Goal: Task Accomplishment & Management: Manage account settings

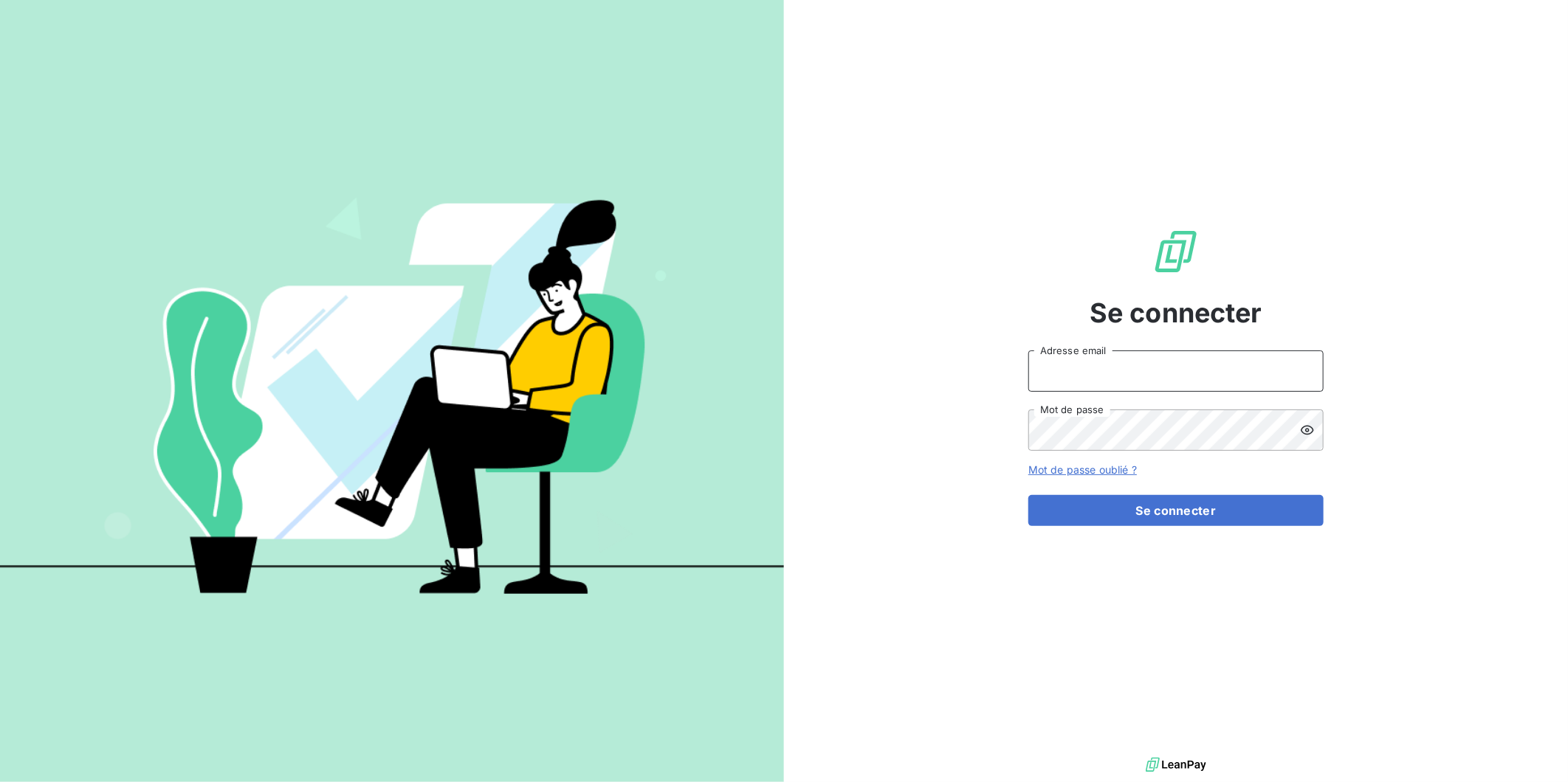
type input "[EMAIL_ADDRESS][DOMAIN_NAME]"
click at [1172, 502] on button "Se connecter" at bounding box center [1176, 510] width 296 height 31
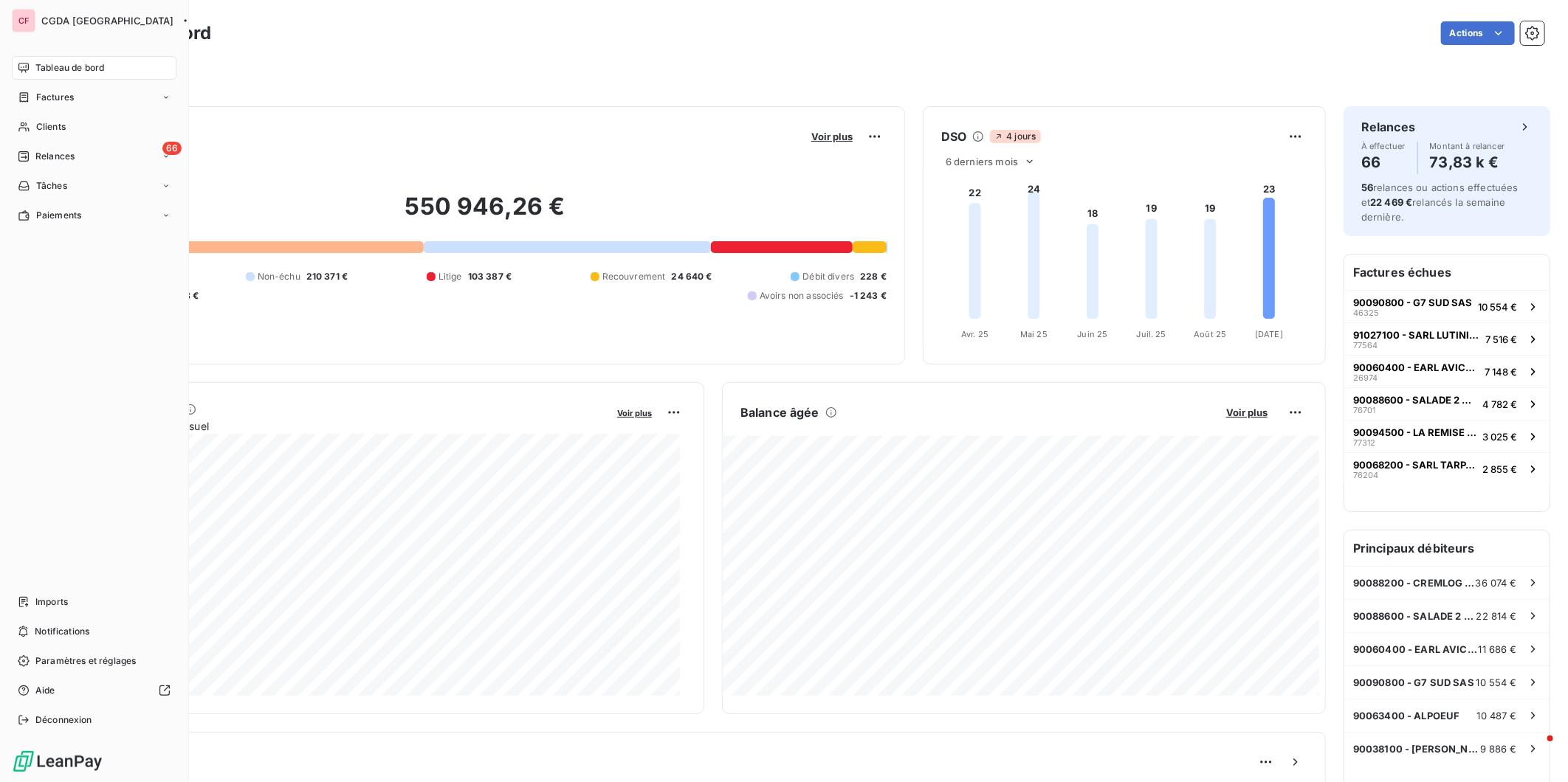
click at [87, 153] on div "66 Relances" at bounding box center [94, 157] width 165 height 23
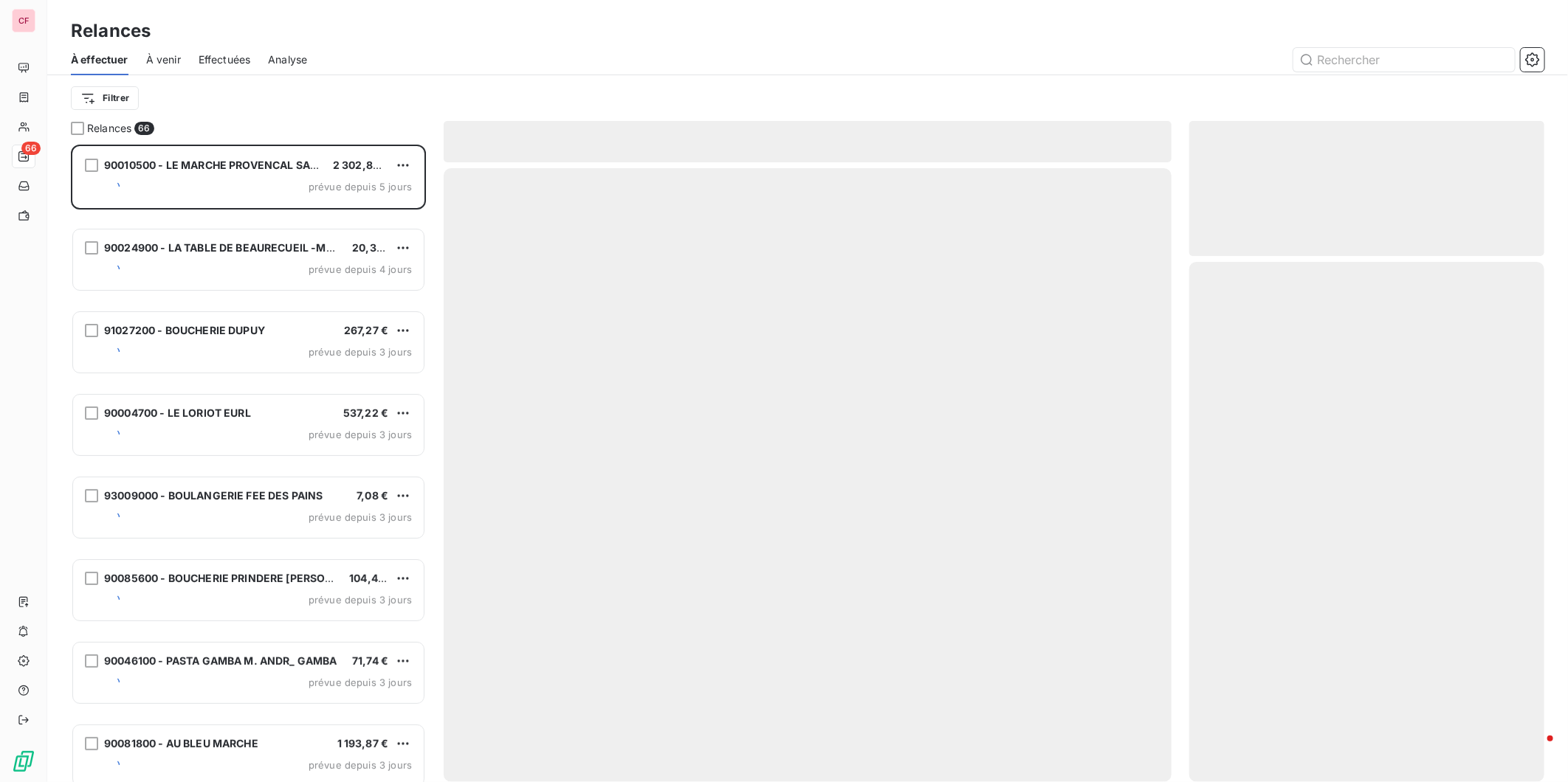
scroll to position [625, 343]
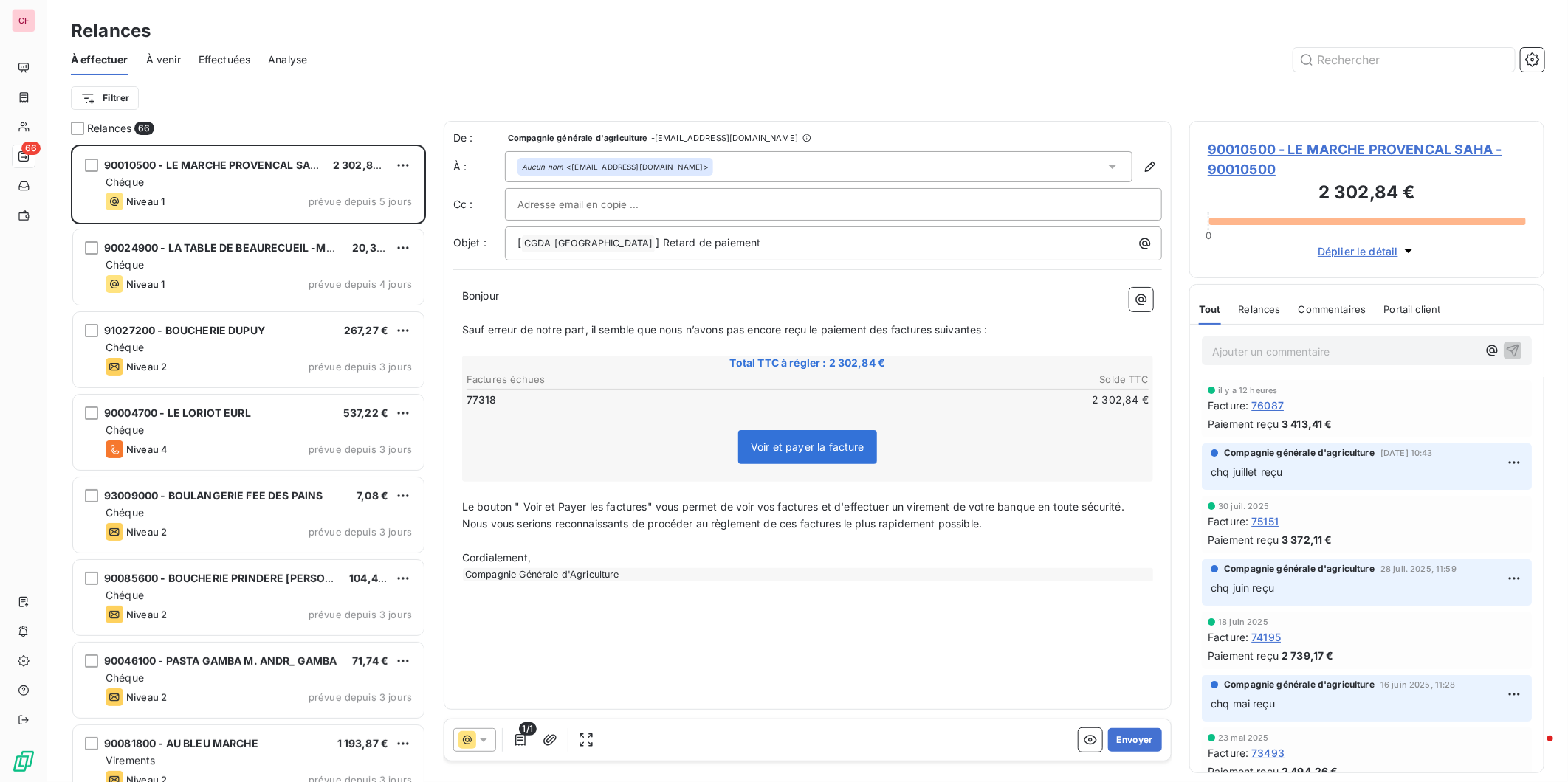
click at [240, 180] on div "Chéque" at bounding box center [259, 183] width 307 height 15
click at [1324, 144] on span "90010500 - LE MARCHE PROVENCAL SAHA - 90010500" at bounding box center [1367, 160] width 318 height 40
click at [1304, 147] on span "90010500 - LE MARCHE PROVENCAL SAHA - 90010500" at bounding box center [1367, 160] width 318 height 40
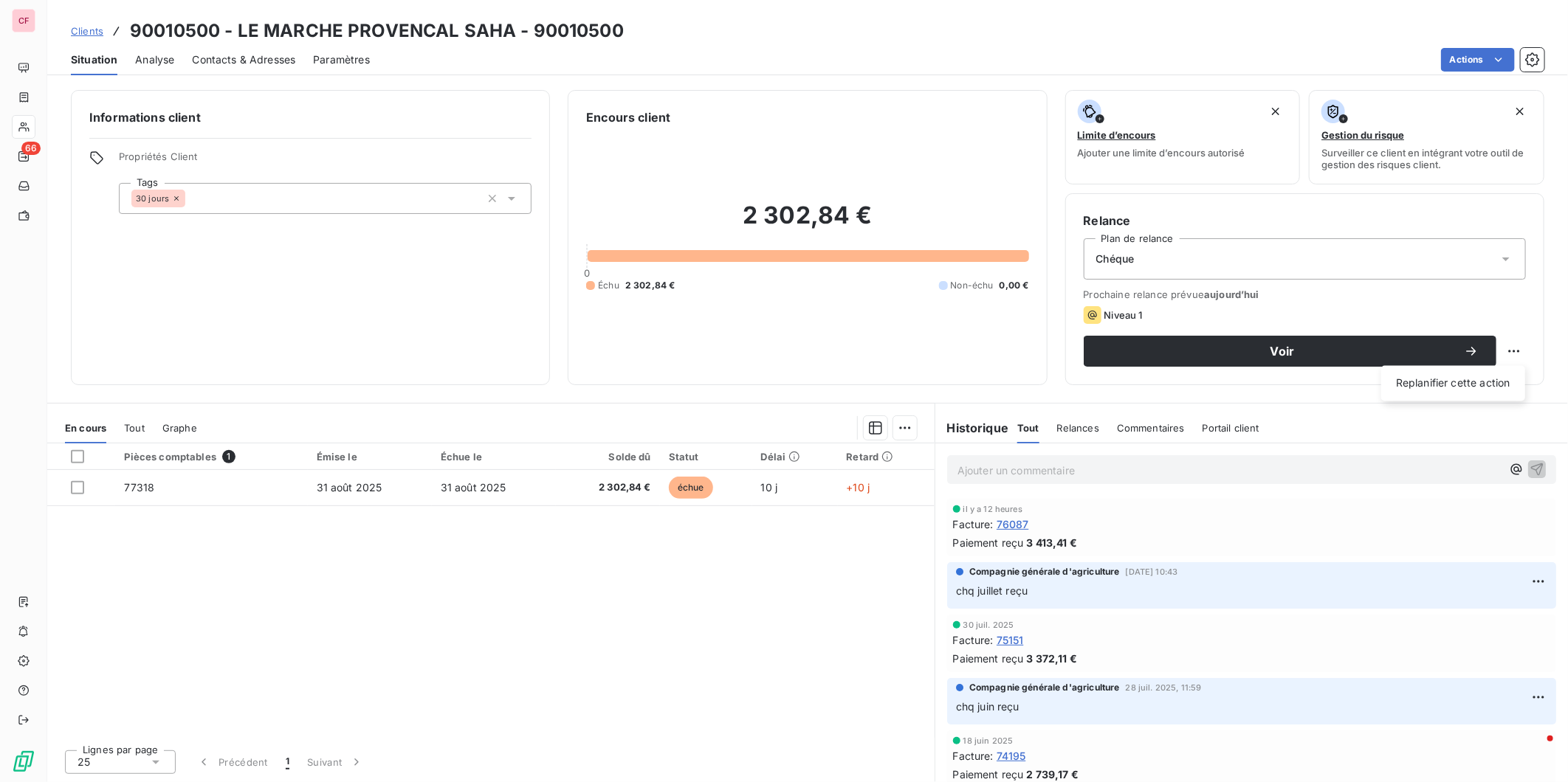
click at [1524, 351] on html "CF 66 Clients 90010500 - LE MARCHE PROVENCAL SAHA - 90010500 Situation Analyse …" at bounding box center [784, 391] width 1568 height 782
click at [1491, 385] on div "Replanifier cette action" at bounding box center [1453, 383] width 132 height 23
select select "8"
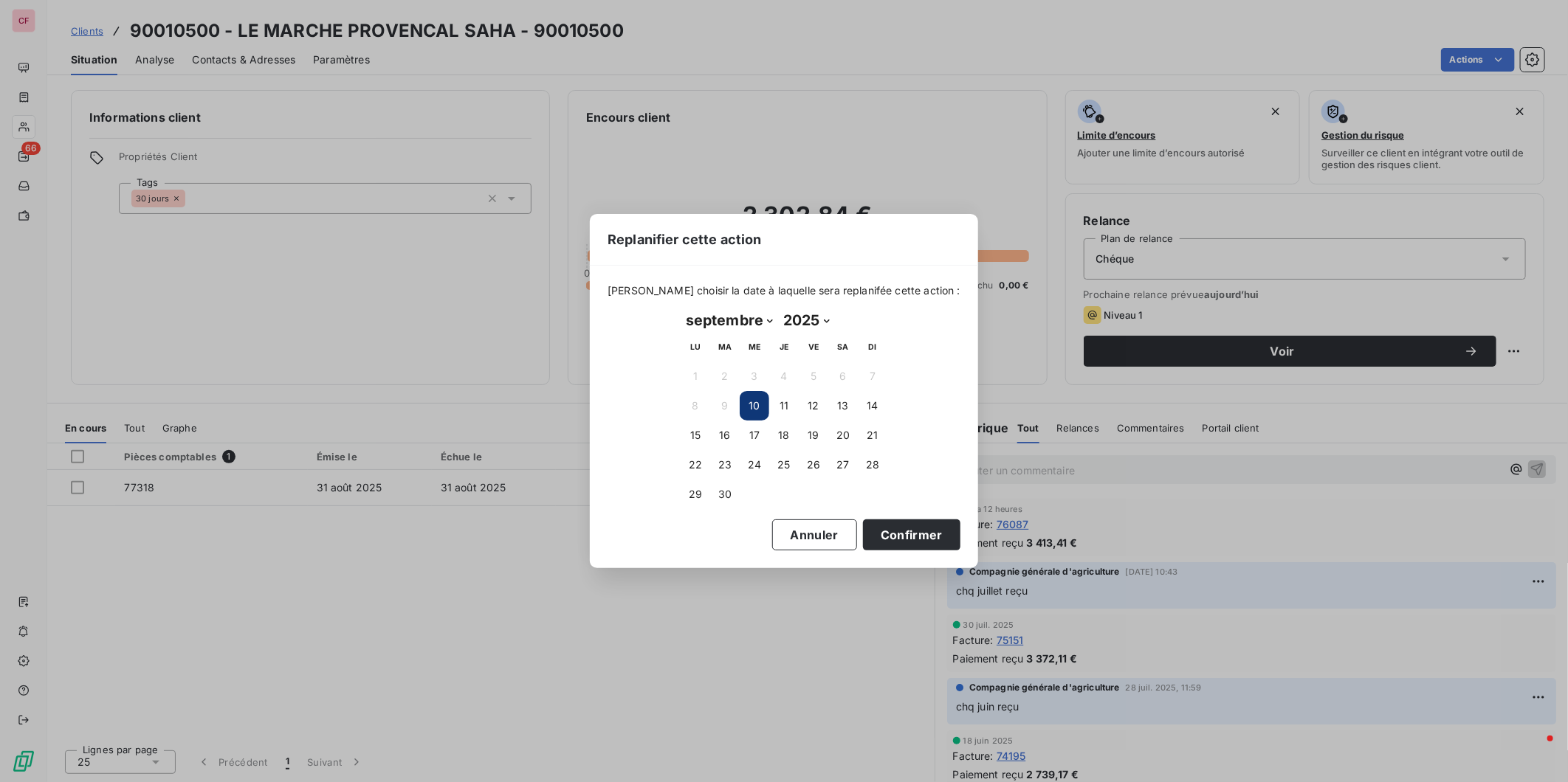
click at [726, 492] on button "30" at bounding box center [725, 494] width 29 height 29
click at [898, 536] on button "Confirmer" at bounding box center [911, 534] width 97 height 31
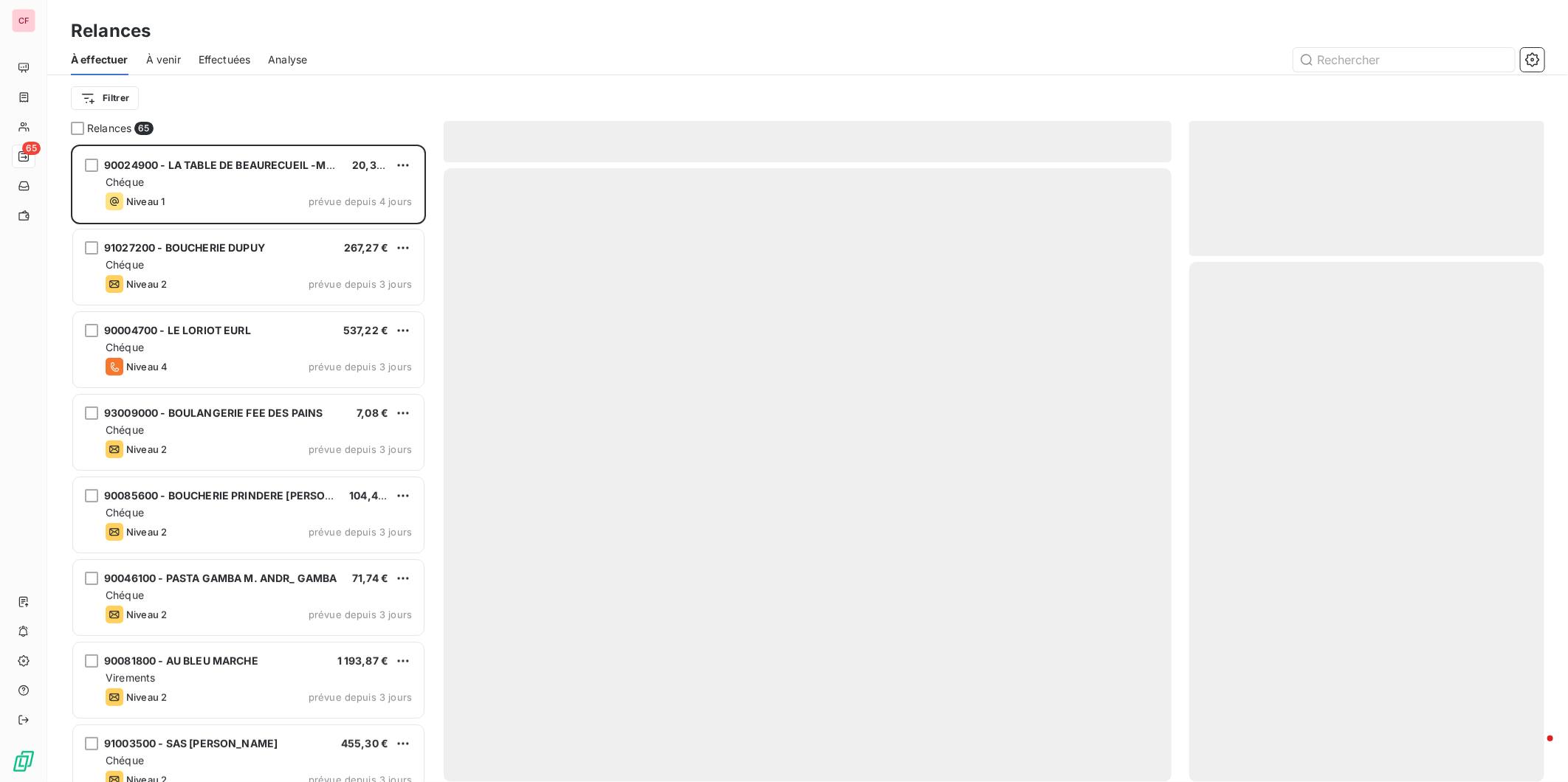
scroll to position [625, 343]
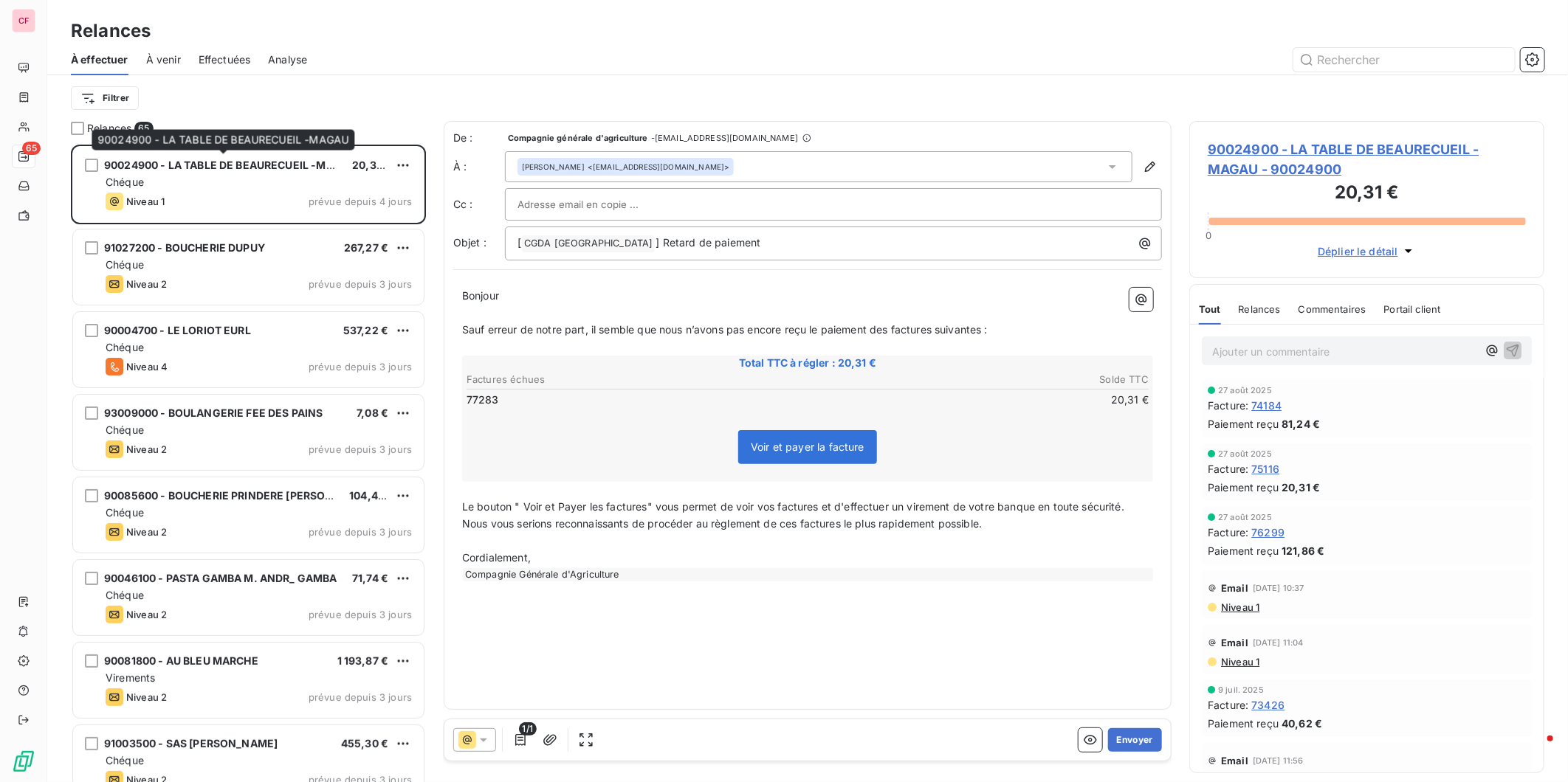
click at [220, 171] on div "90024900 - LA TABLE DE BEAURECUEIL -MAGAU" at bounding box center [222, 166] width 236 height 15
click at [1274, 160] on span "90024900 - LA TABLE DE BEAURECUEIL -MAGAU - 90024900" at bounding box center [1367, 160] width 318 height 40
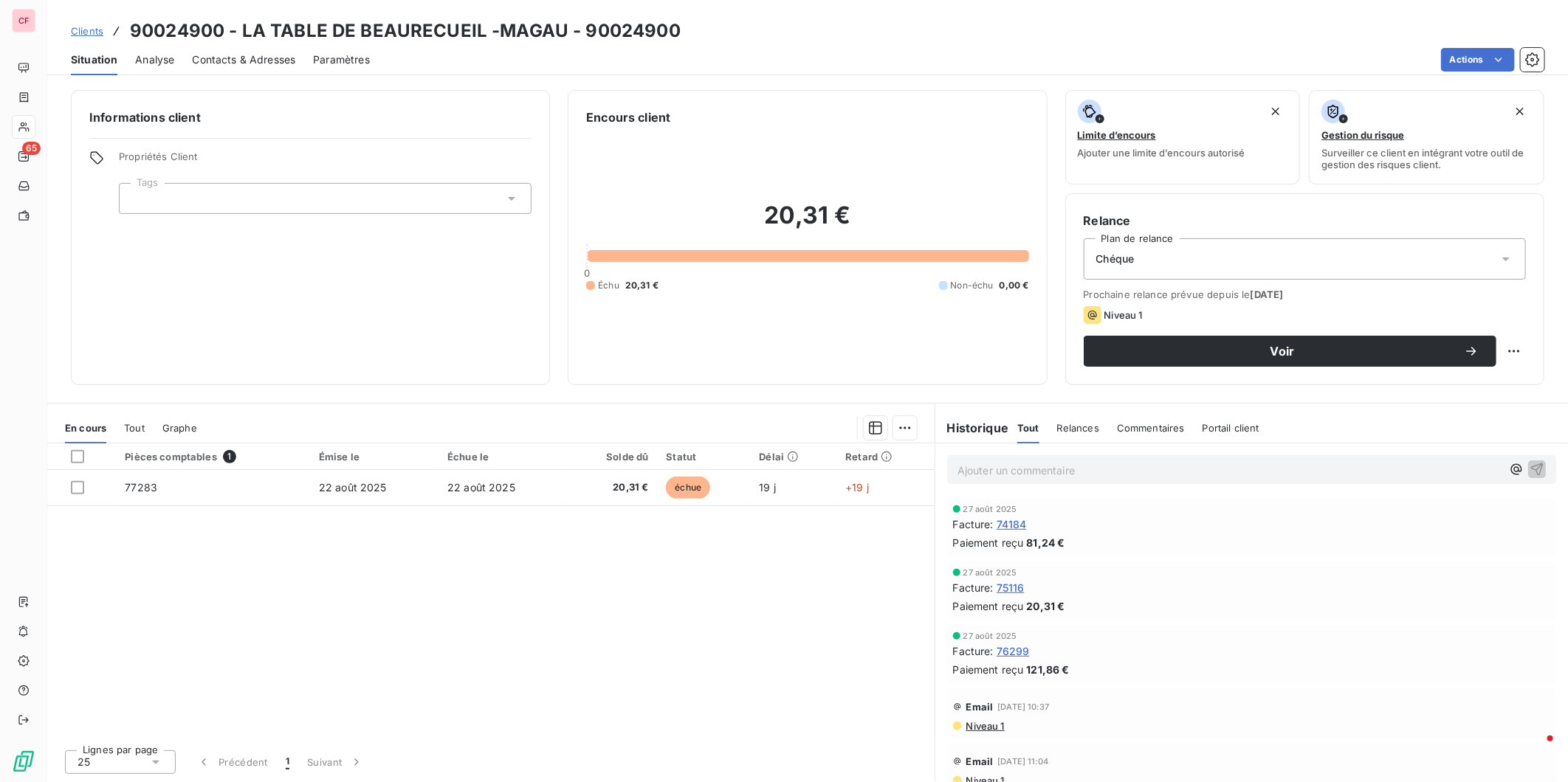
click at [1521, 345] on html "CF 65 Clients 90024900 - LA TABLE DE BEAURECUEIL -MAGAU - 90024900 Situation An…" at bounding box center [784, 391] width 1568 height 782
click at [1467, 385] on div "Replanifier cette action" at bounding box center [1453, 383] width 132 height 23
select select "8"
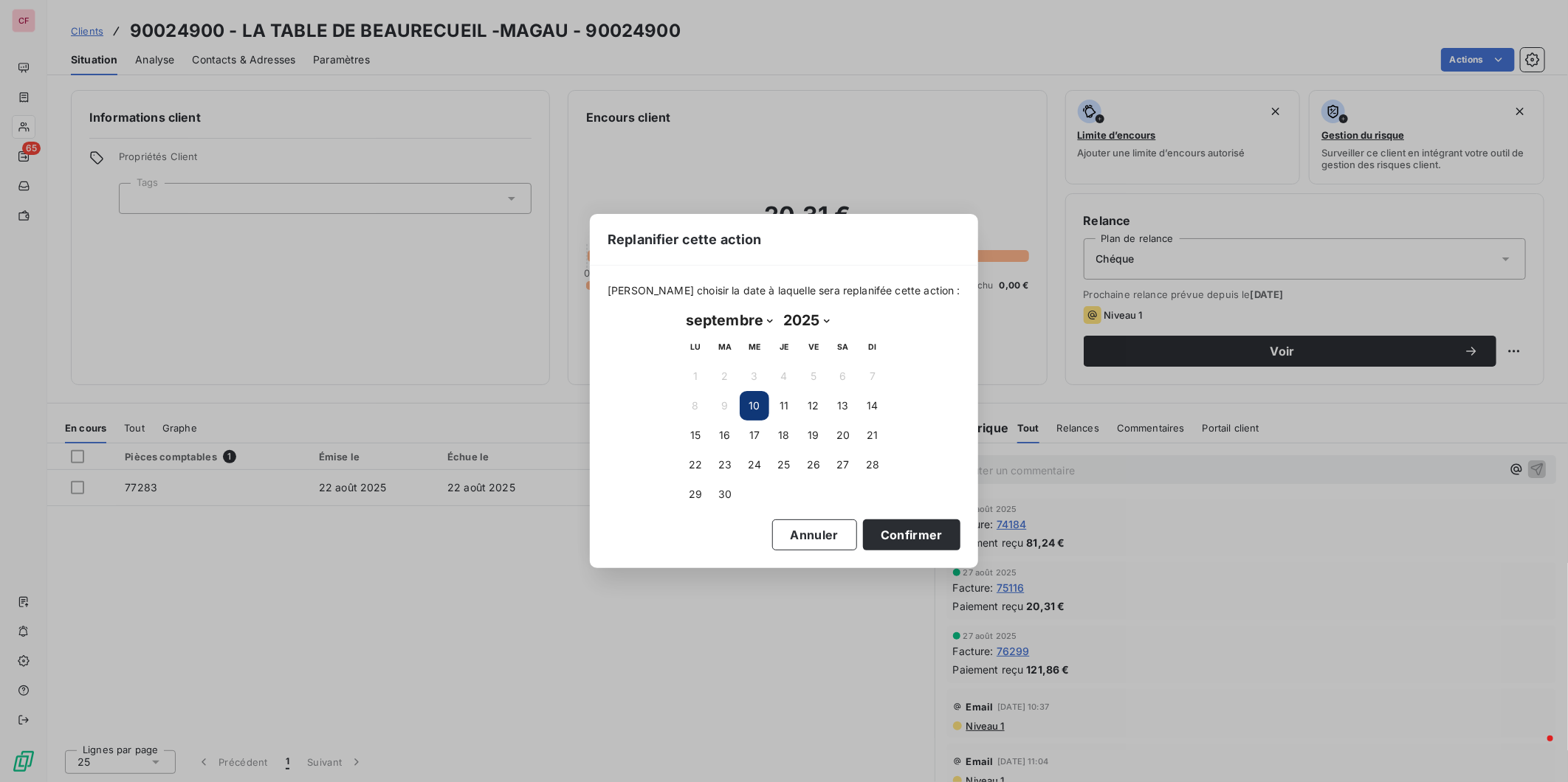
click at [728, 432] on button "16" at bounding box center [725, 435] width 29 height 29
drag, startPoint x: 879, startPoint y: 535, endPoint x: 738, endPoint y: 430, distance: 175.8
click at [873, 529] on button "Confirmer" at bounding box center [911, 534] width 97 height 31
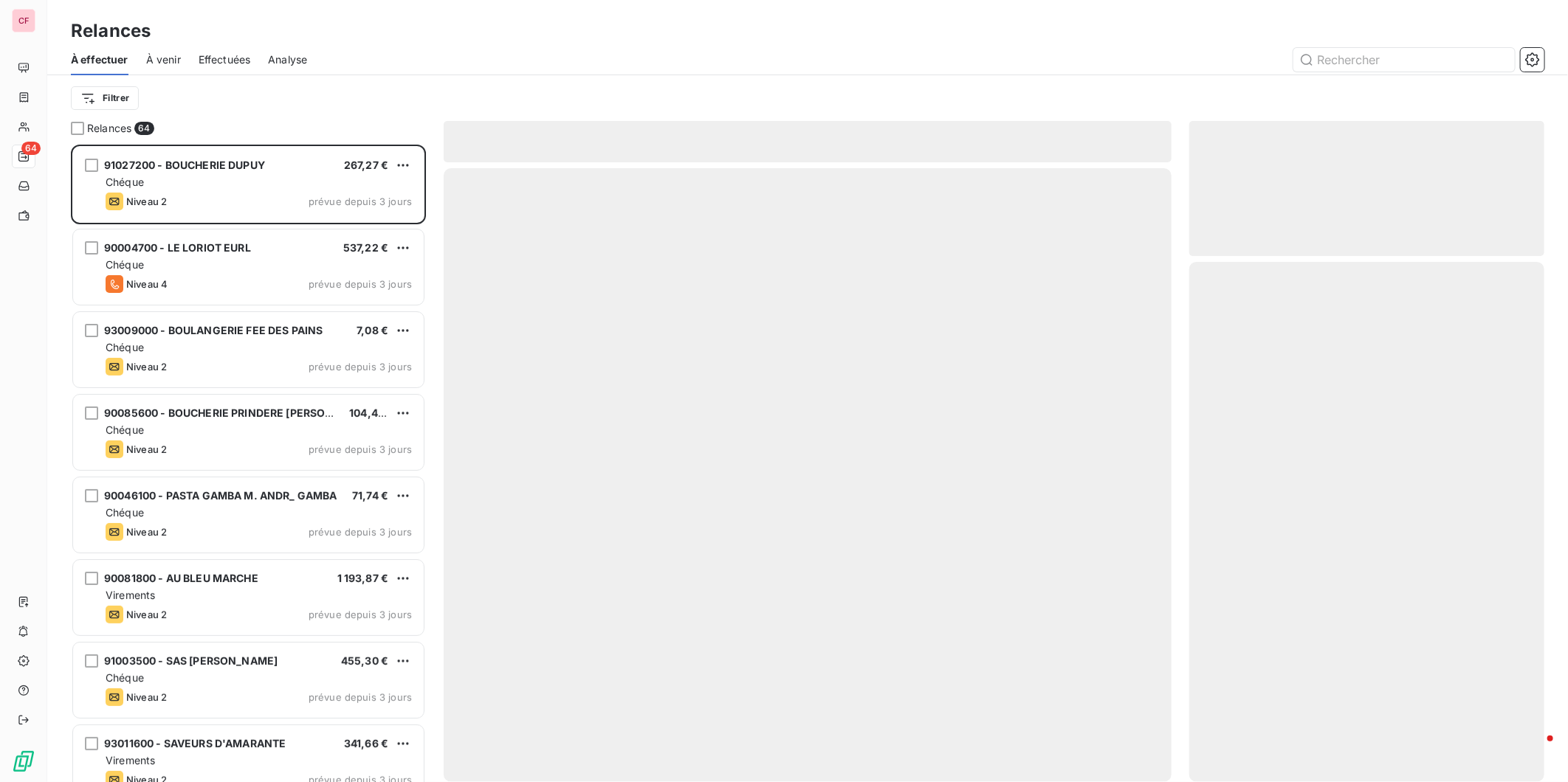
scroll to position [625, 343]
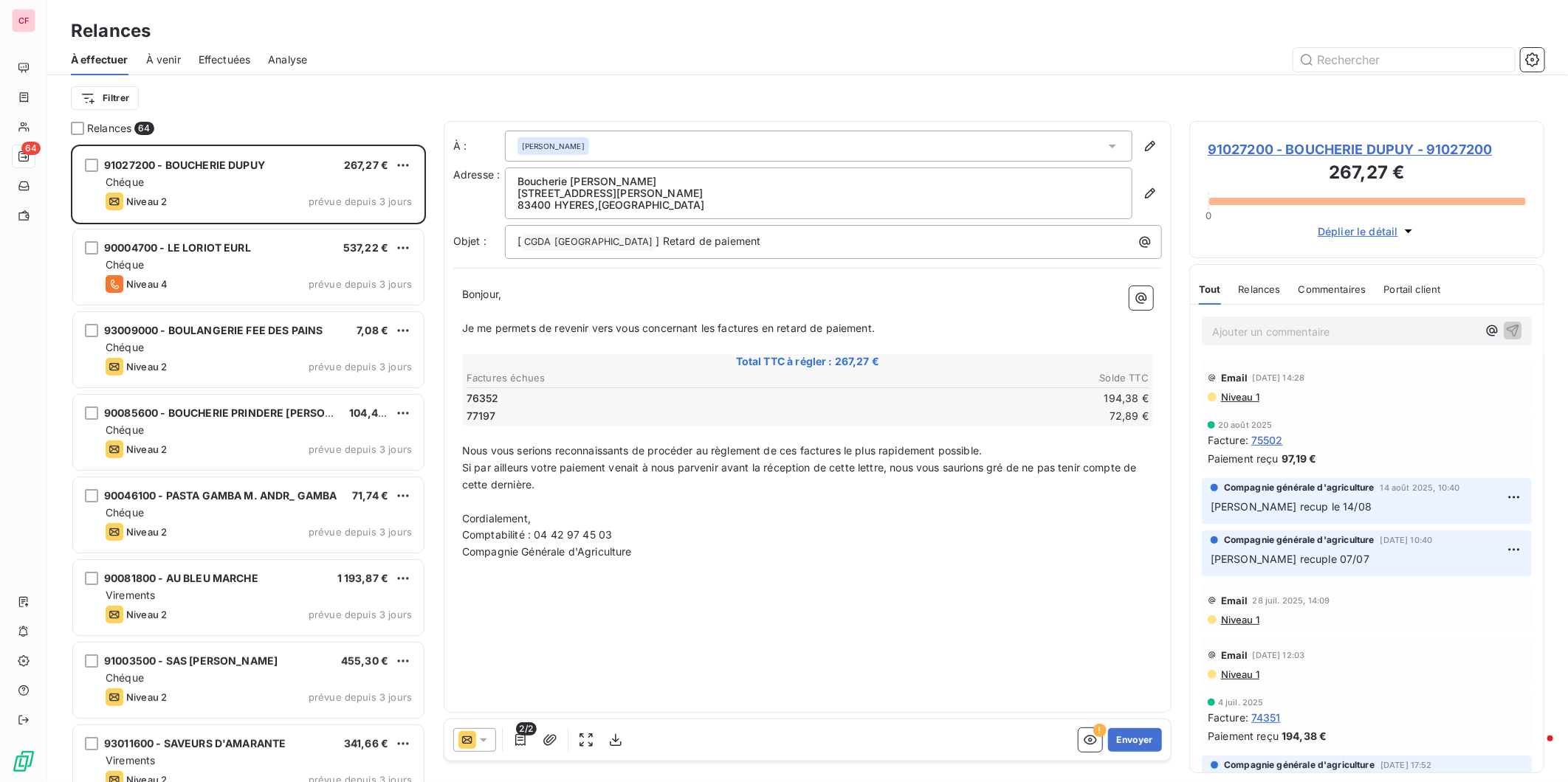
click at [276, 181] on div "Chéque" at bounding box center [259, 183] width 307 height 15
click at [1323, 146] on span "91027200 - BOUCHERIE DUPUY - 91027200" at bounding box center [1367, 150] width 318 height 20
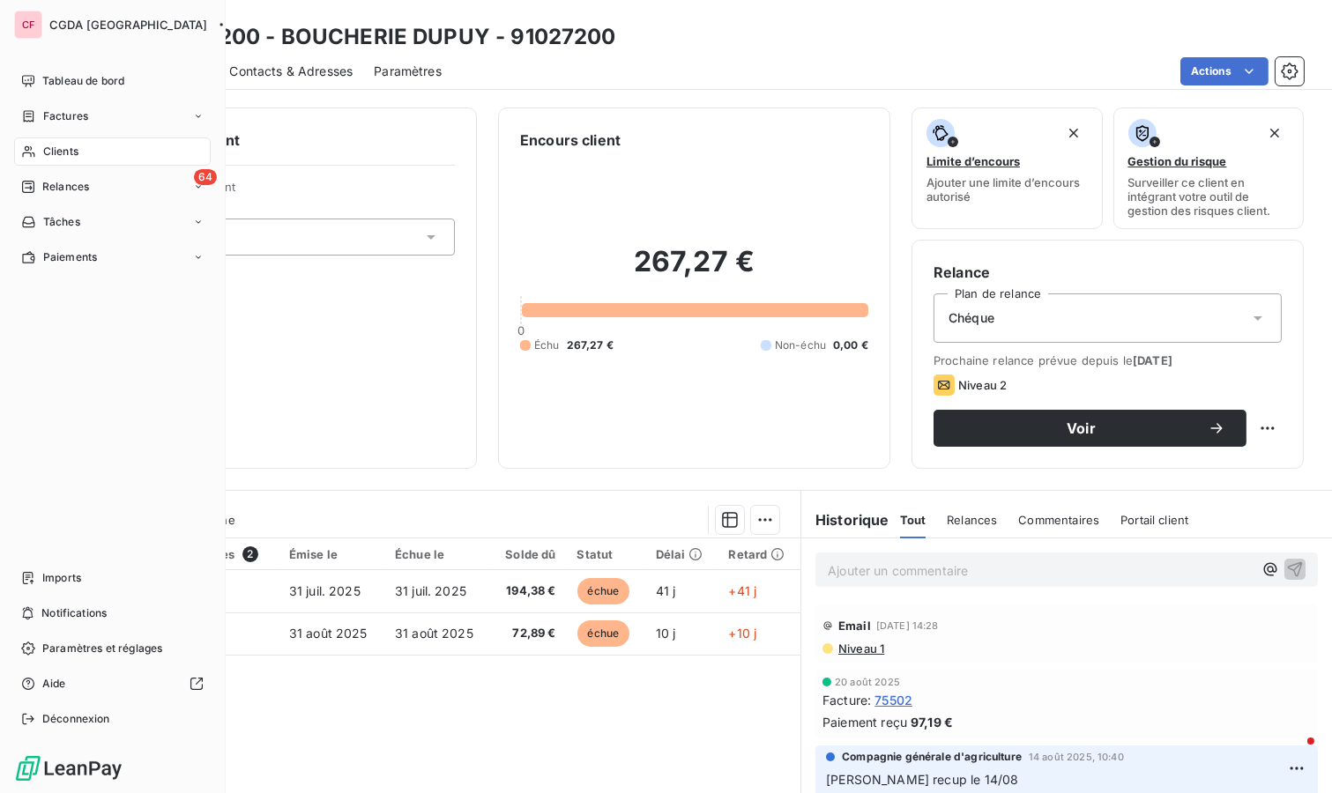
click at [42, 146] on div "Clients" at bounding box center [112, 151] width 197 height 28
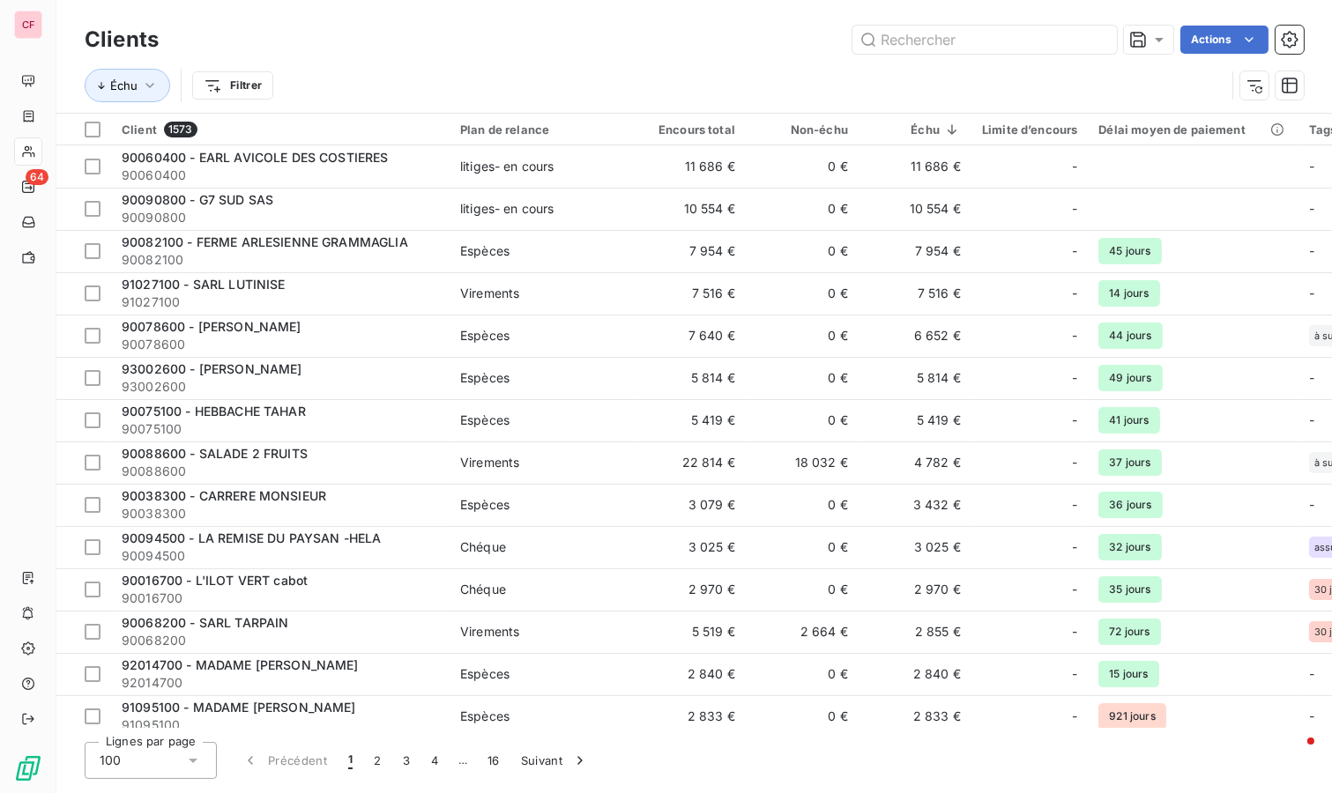
click at [974, 37] on input "text" at bounding box center [984, 40] width 264 height 28
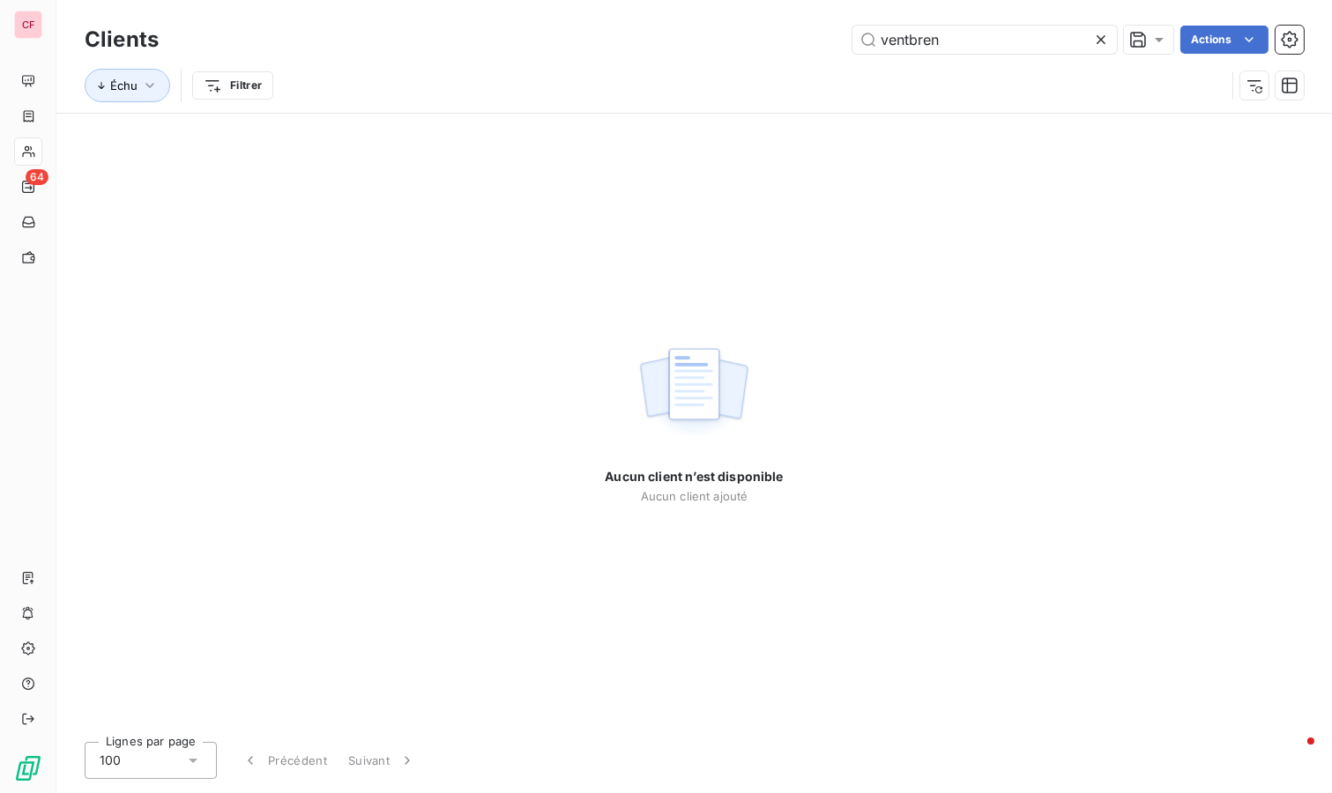
click at [908, 37] on input "ventbren" at bounding box center [984, 40] width 264 height 28
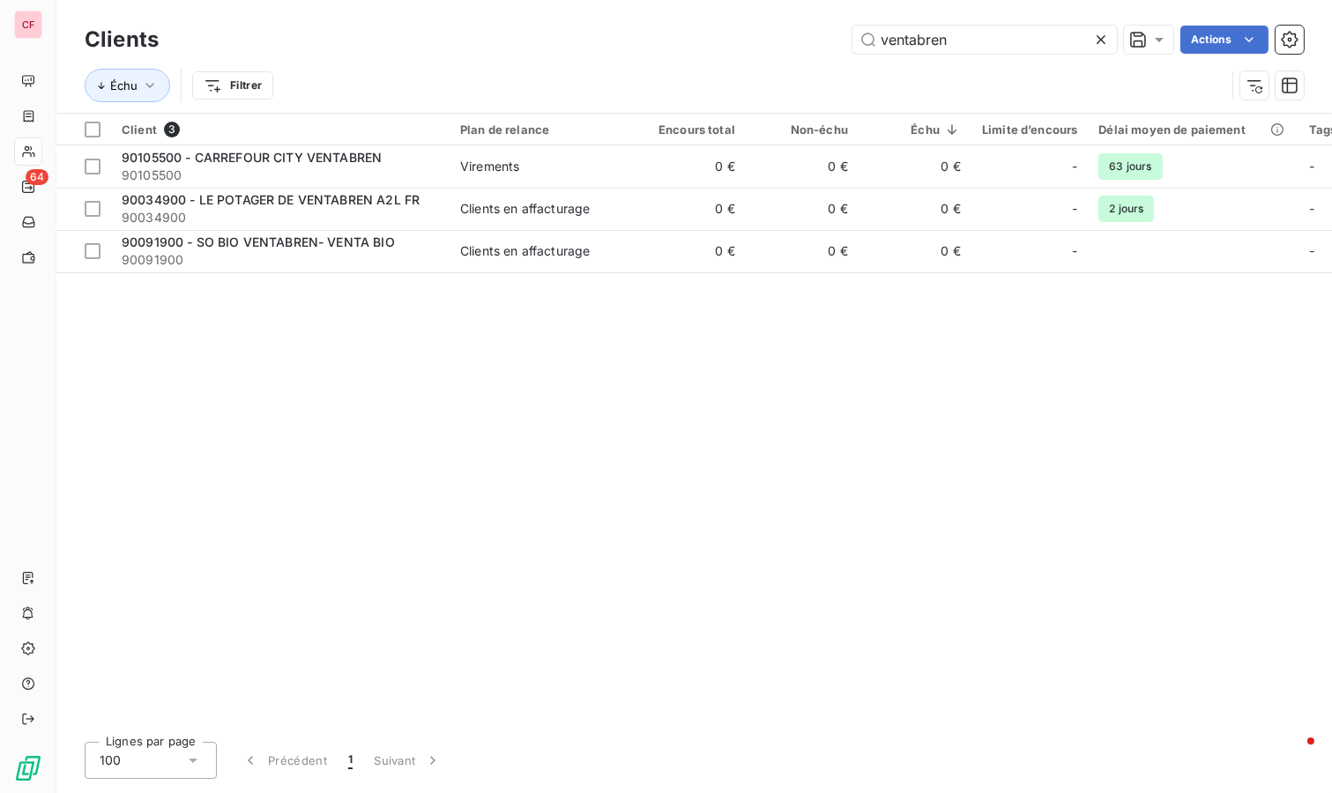
type input "ventabren"
click at [425, 163] on div "90105500 - CARREFOUR CITY VENTABREN" at bounding box center [280, 158] width 317 height 18
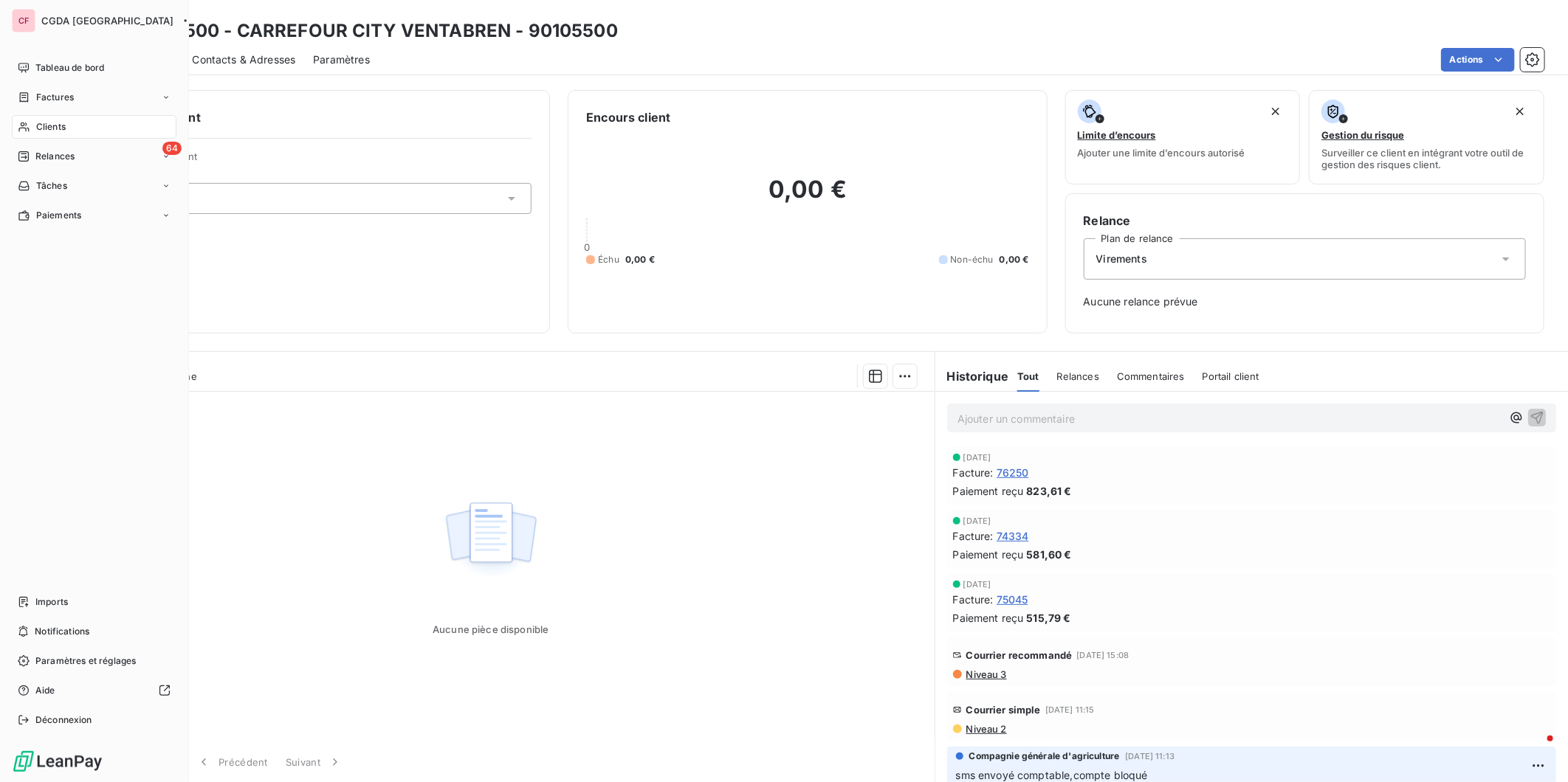
click at [35, 158] on span "Relances" at bounding box center [54, 157] width 39 height 13
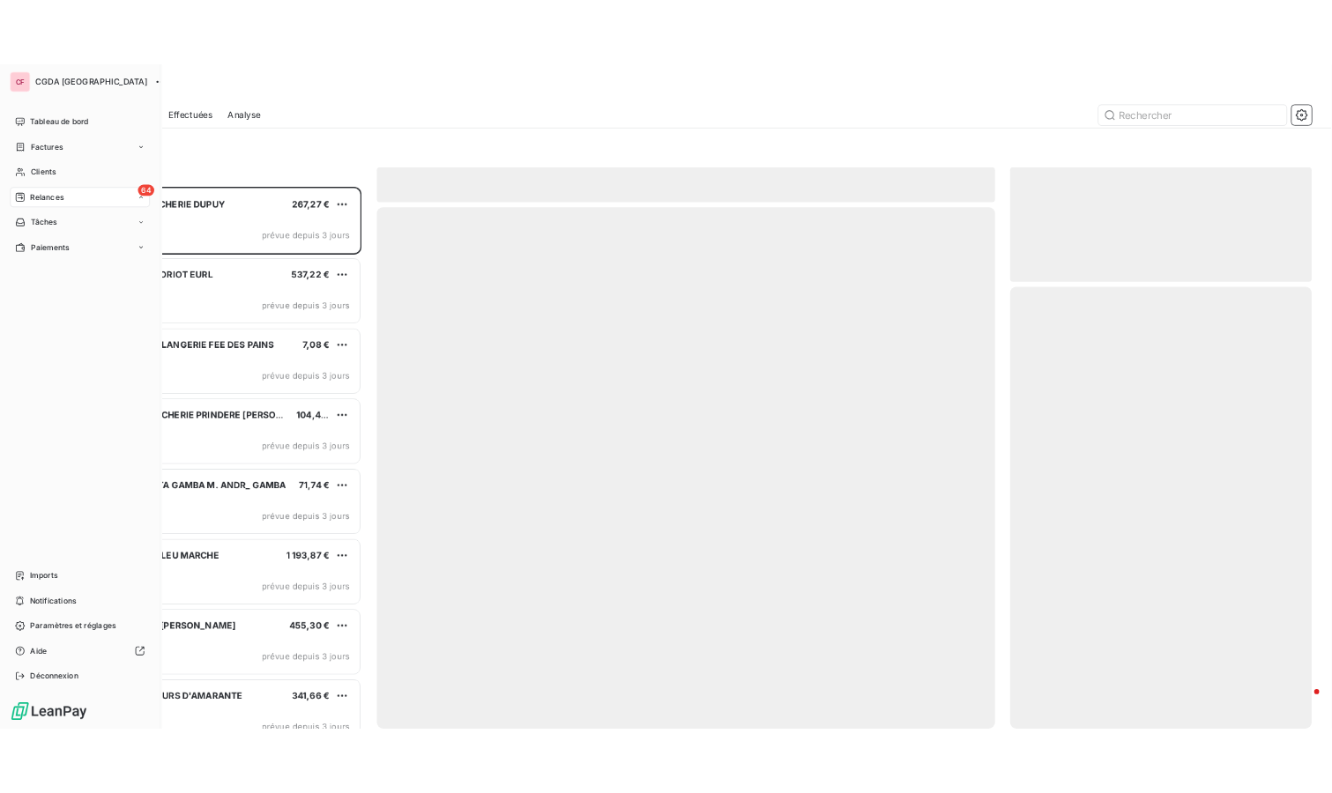
scroll to position [746, 409]
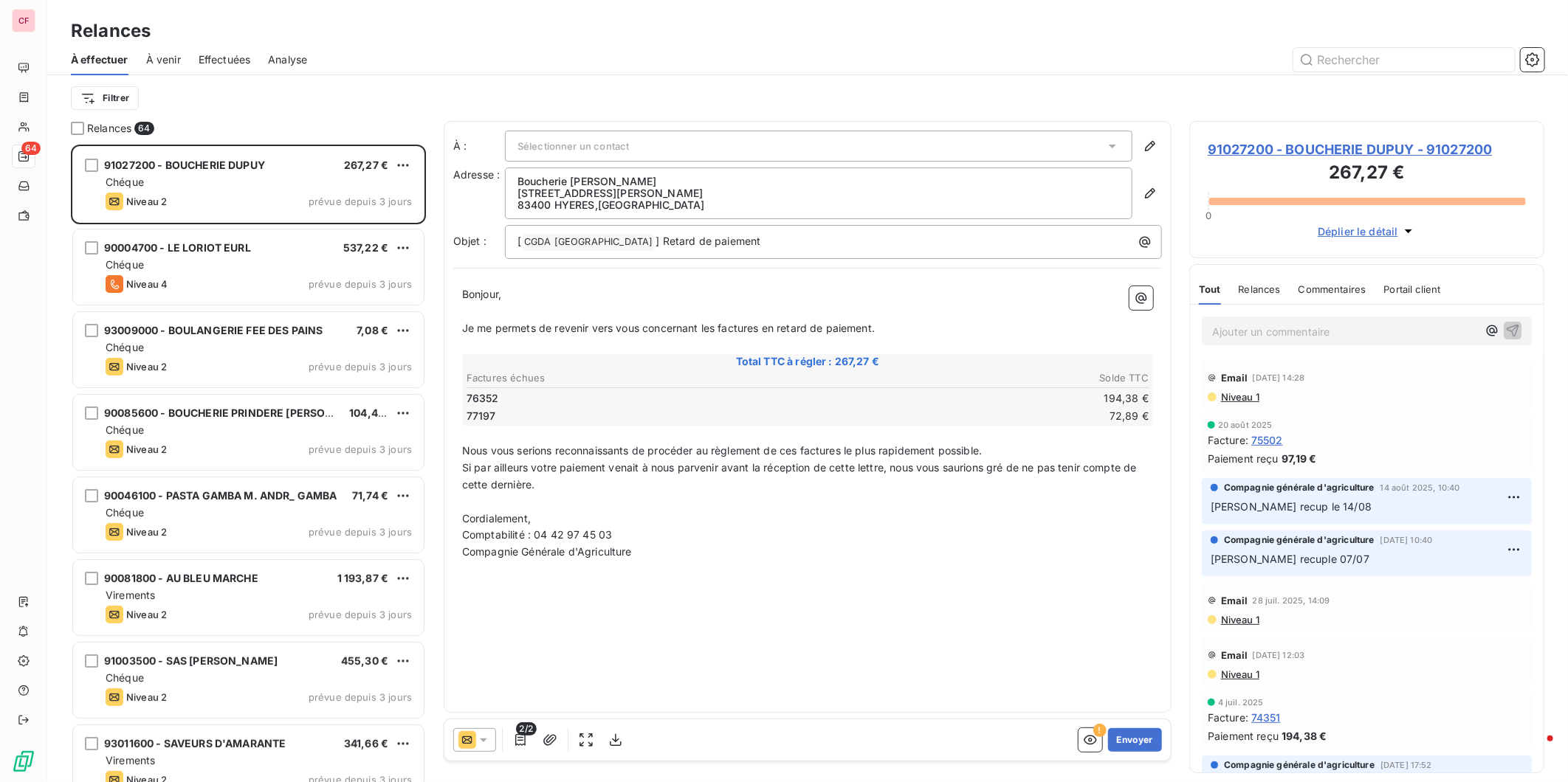
click at [257, 185] on div "Chéque" at bounding box center [259, 183] width 307 height 15
click at [1355, 152] on span "91027200 - BOUCHERIE DUPUY - 91027200" at bounding box center [1367, 150] width 318 height 20
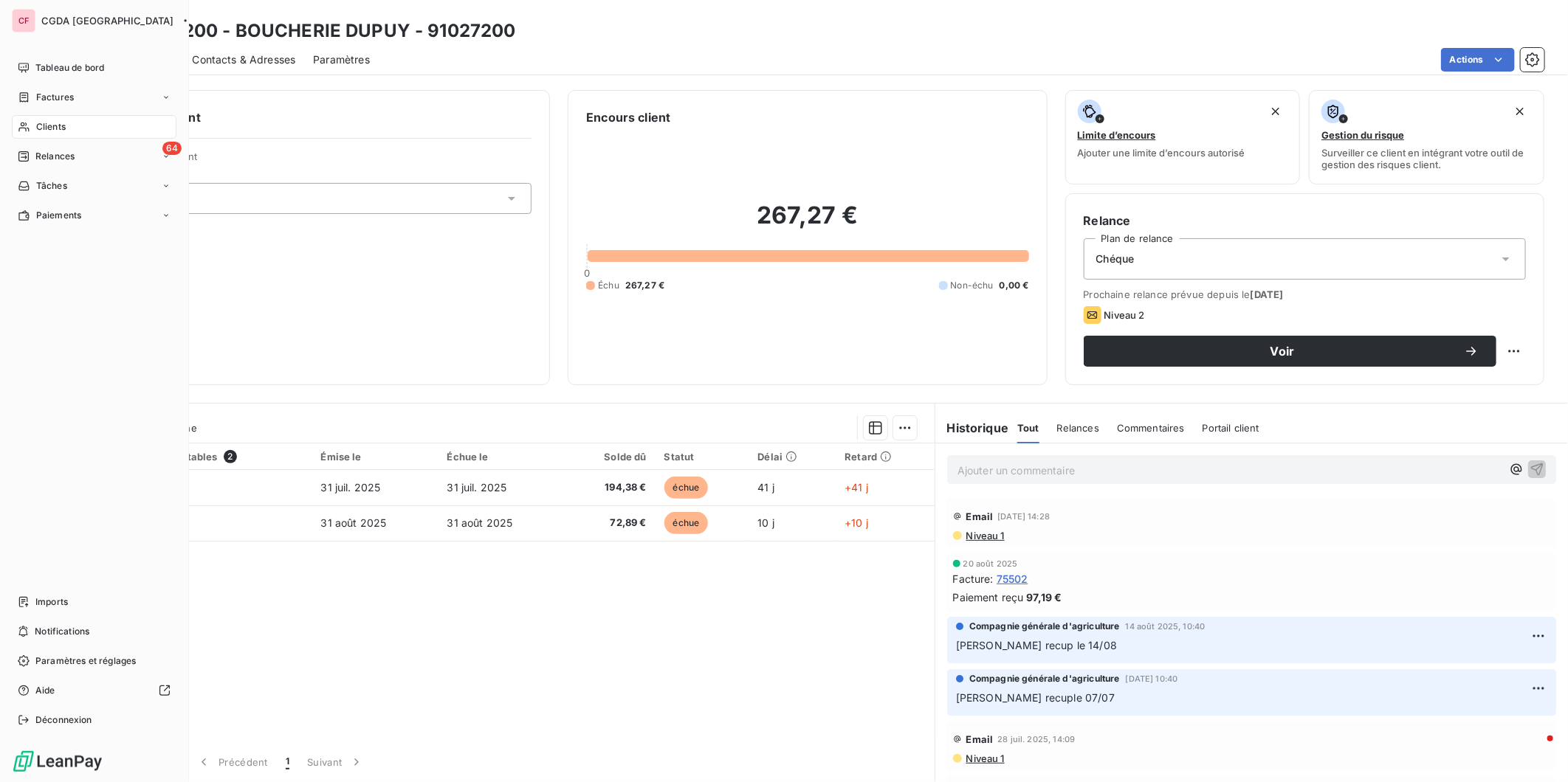
click at [39, 128] on span "Clients" at bounding box center [50, 127] width 29 height 13
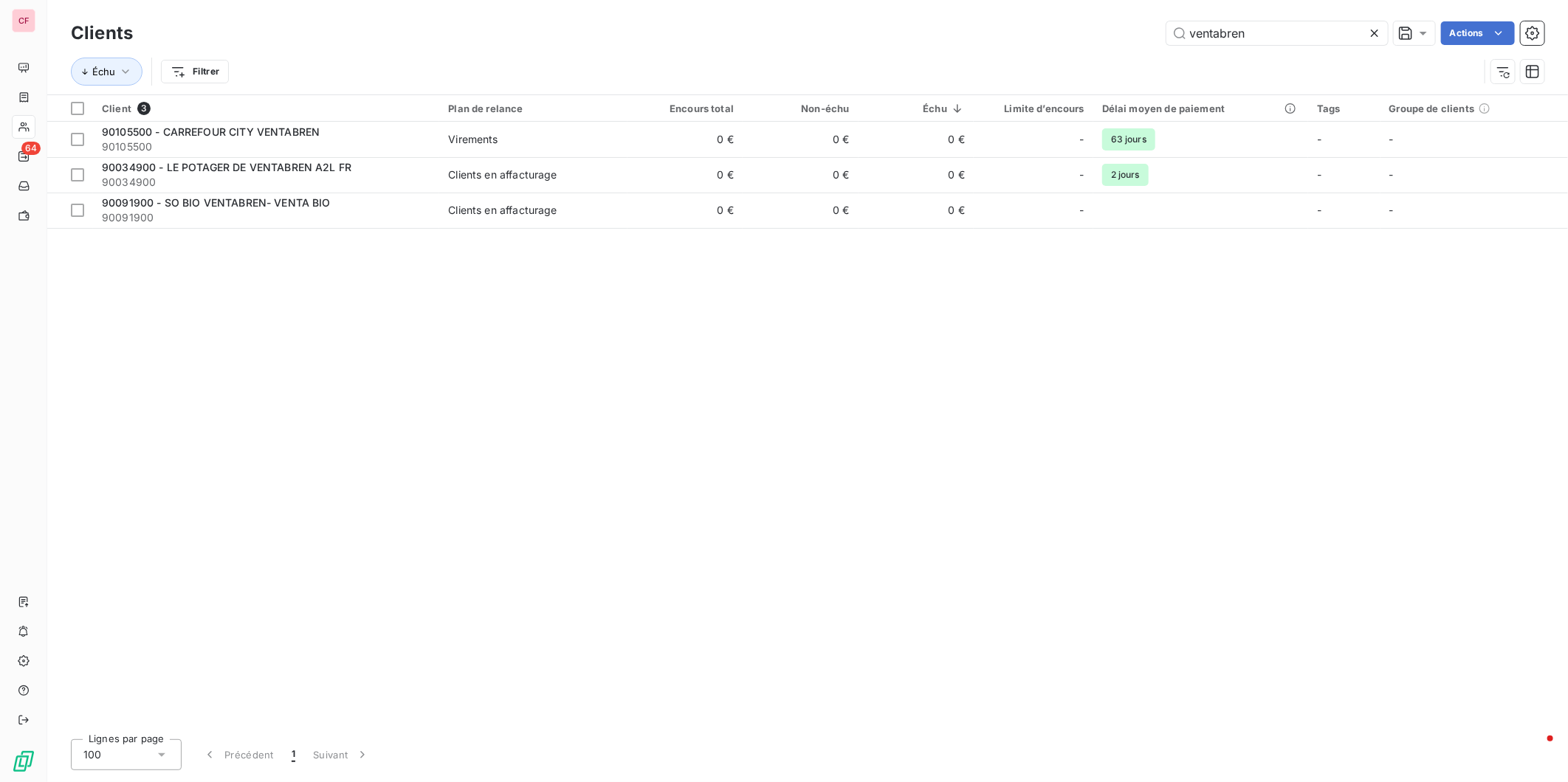
click at [1271, 34] on input "ventabren" at bounding box center [1277, 33] width 221 height 23
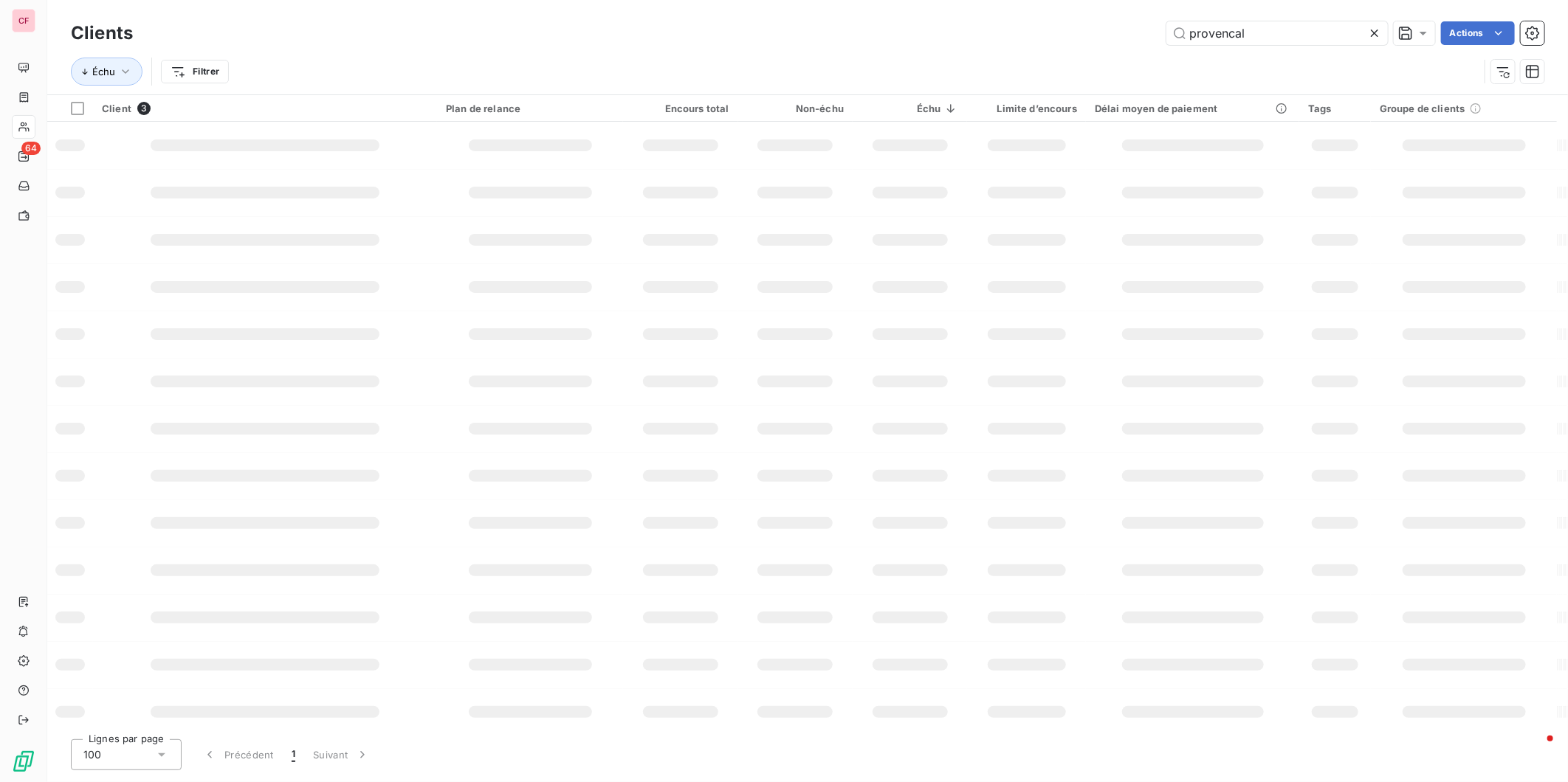
type input "provencal"
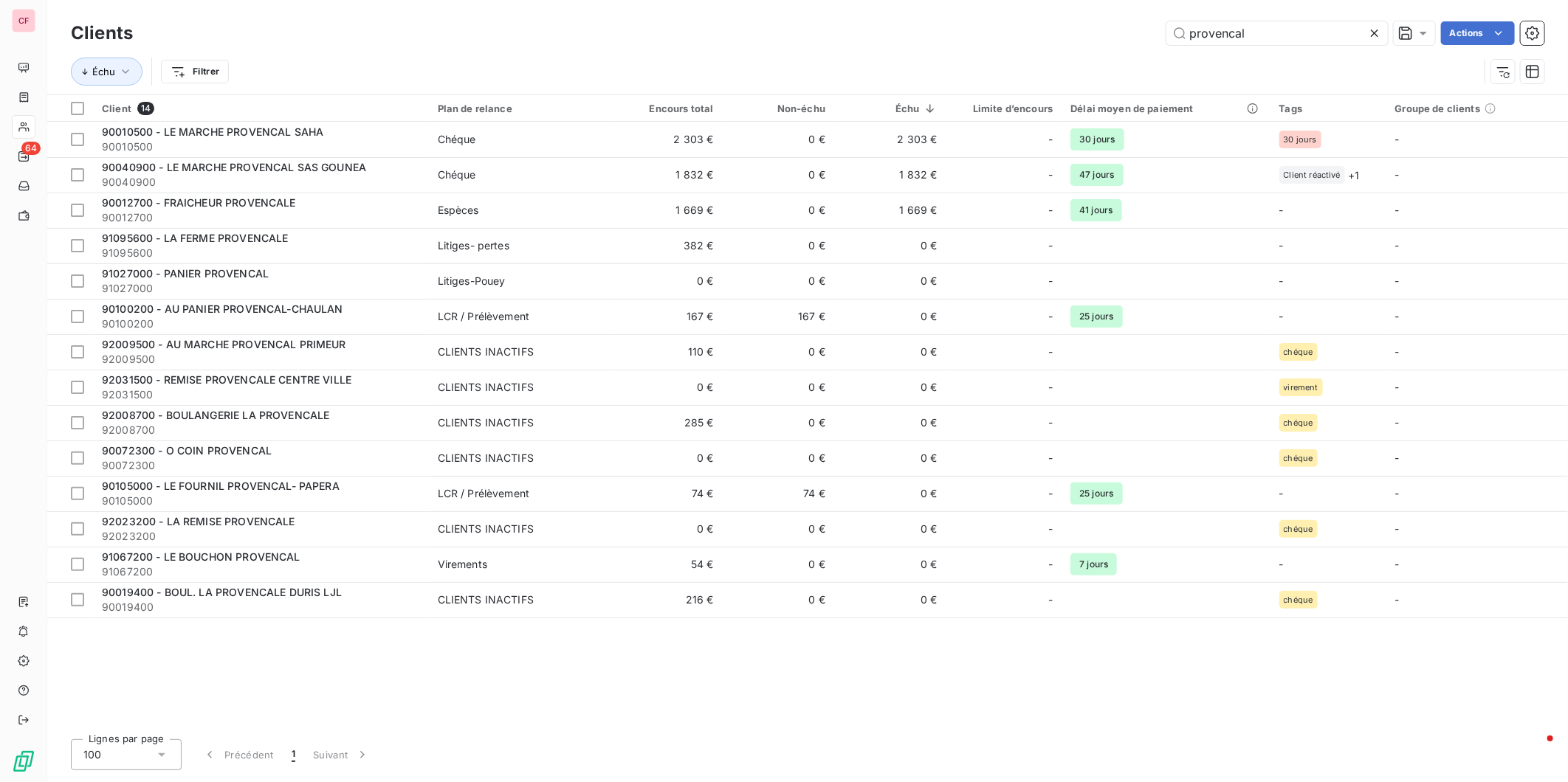
click at [400, 166] on div "90040900 - LE MARCHE PROVENCAL SAS GOUNEA" at bounding box center [261, 167] width 318 height 15
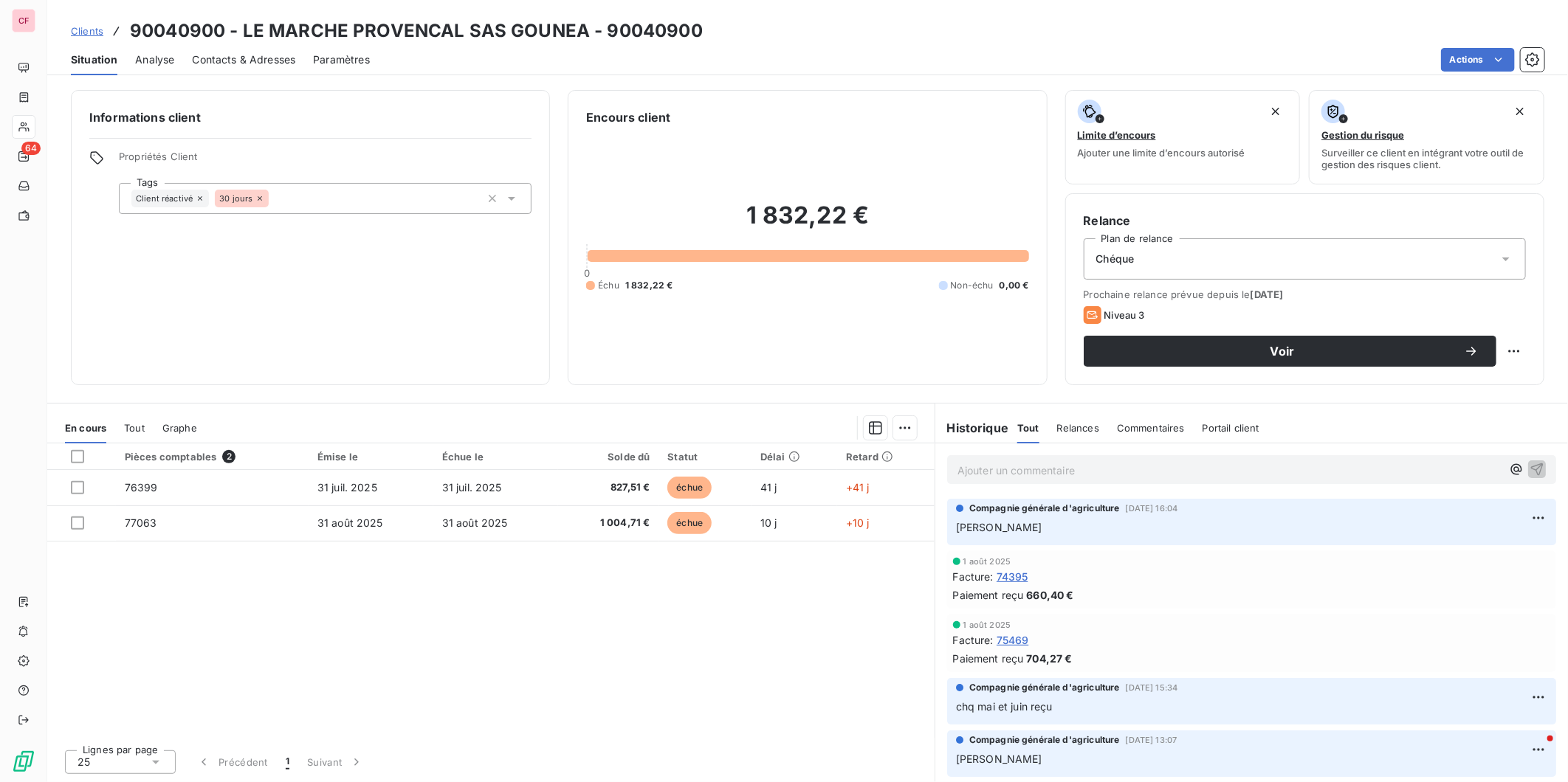
click at [990, 469] on p "Ajouter un commentaire ﻿" at bounding box center [1230, 471] width 544 height 18
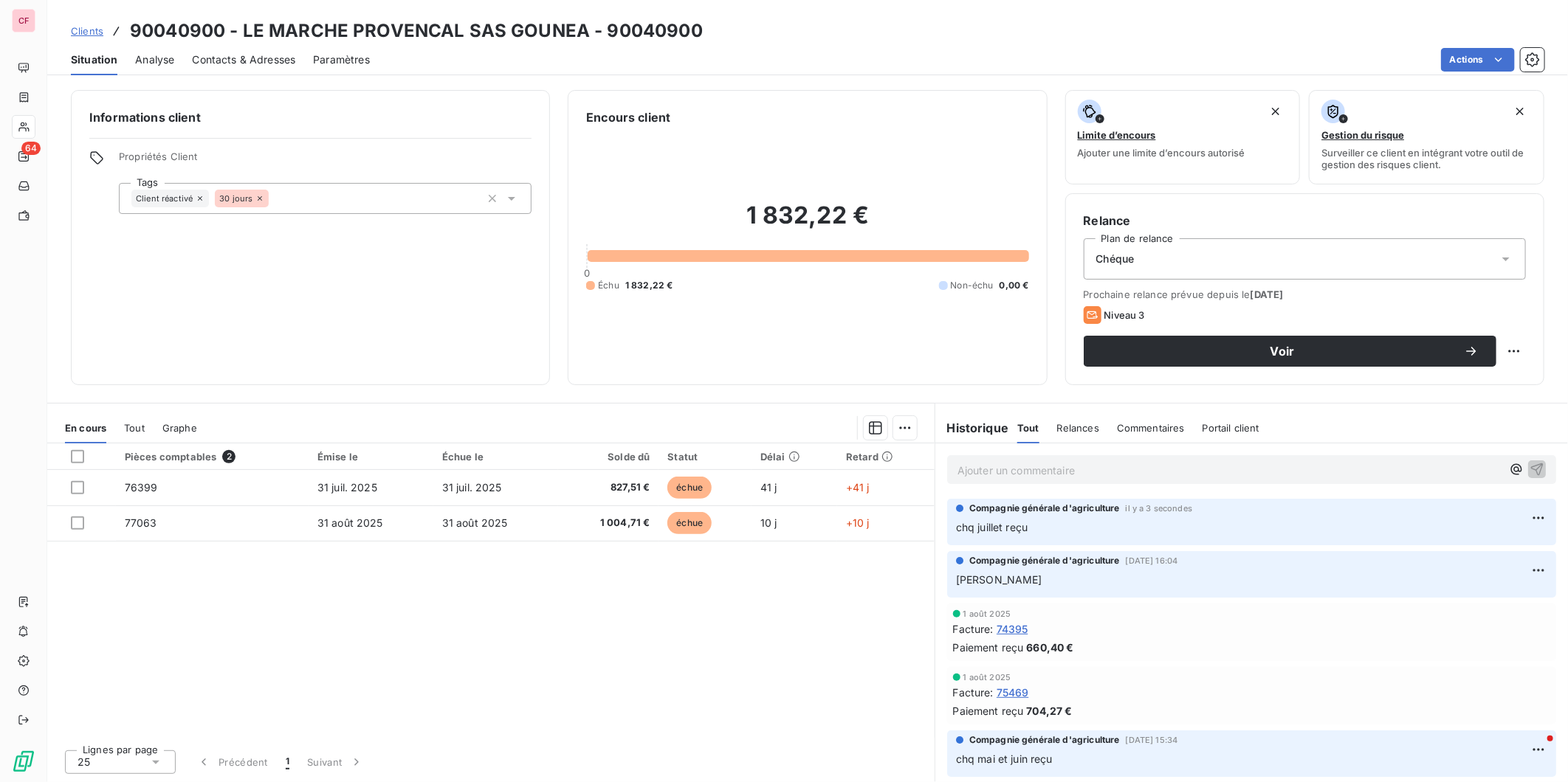
click at [1514, 350] on html "CF 64 Clients 90040900 - LE MARCHE PROVENCAL SAS GOUNEA - 90040900 Situation An…" at bounding box center [784, 391] width 1568 height 782
click at [1489, 376] on div "Replanifier cette action" at bounding box center [1453, 383] width 132 height 23
select select "8"
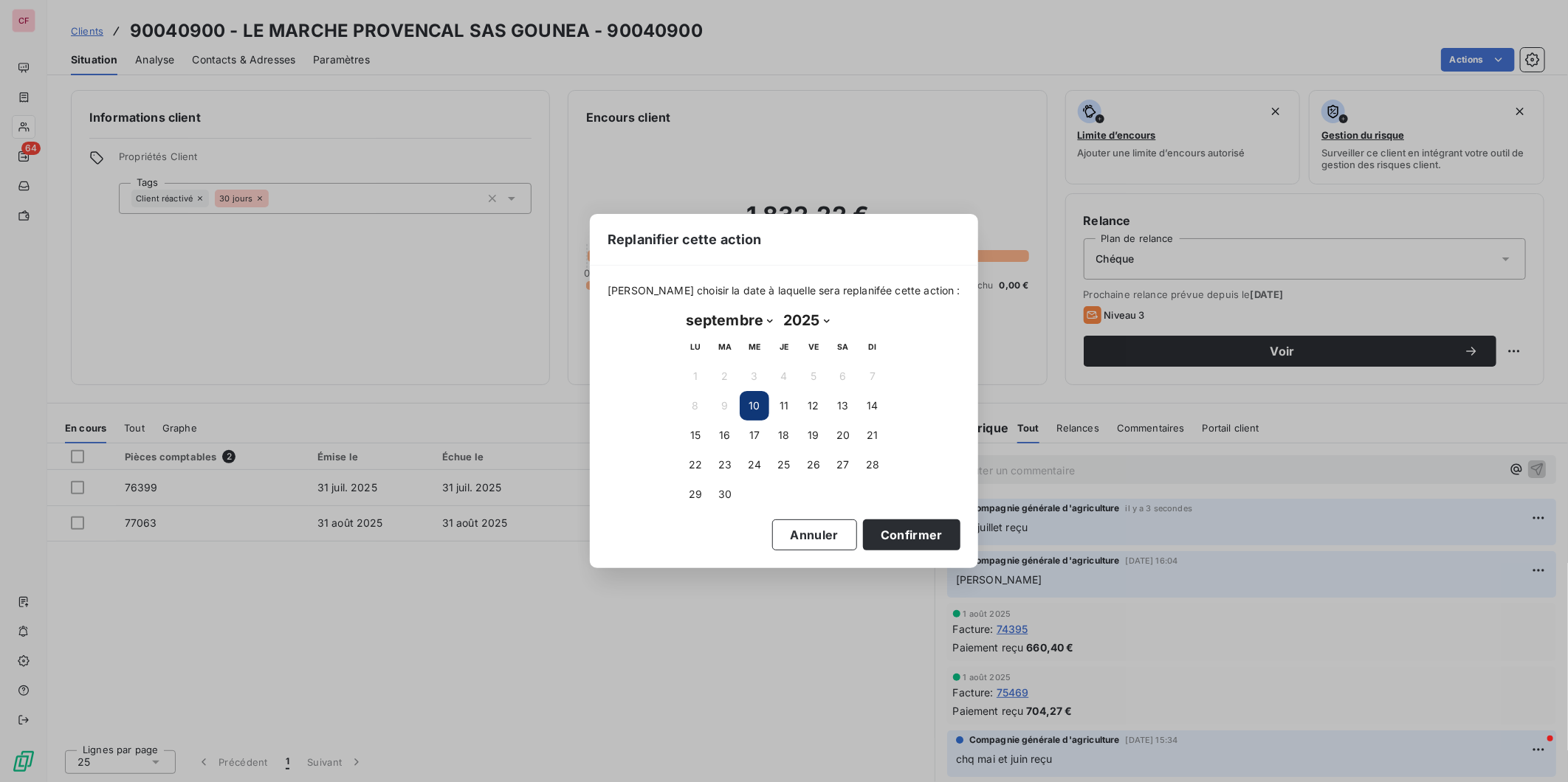
click at [726, 492] on button "30" at bounding box center [725, 494] width 29 height 29
click at [902, 530] on button "Confirmer" at bounding box center [911, 534] width 97 height 31
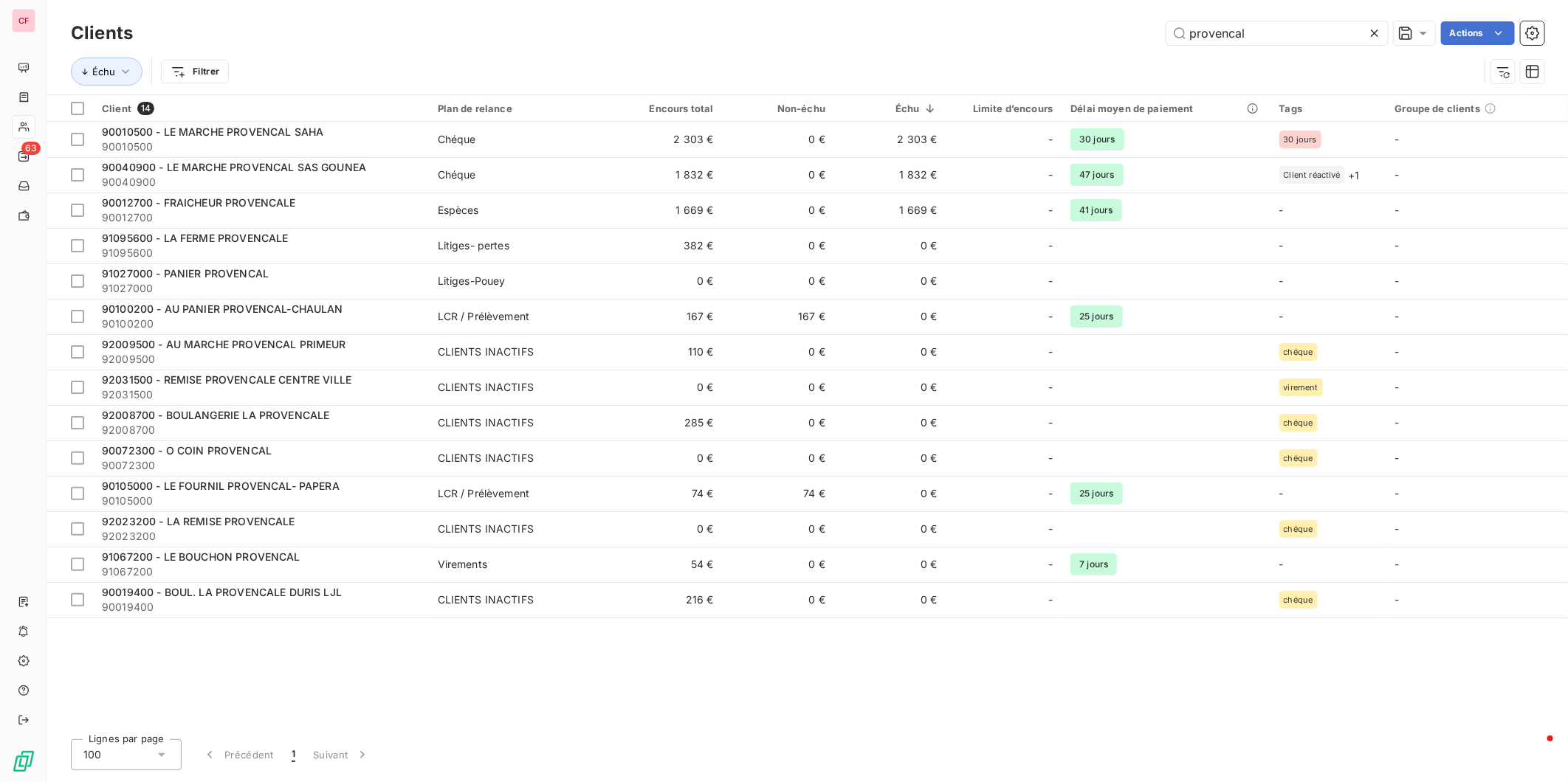
click at [1277, 23] on input "provencal" at bounding box center [1277, 33] width 221 height 23
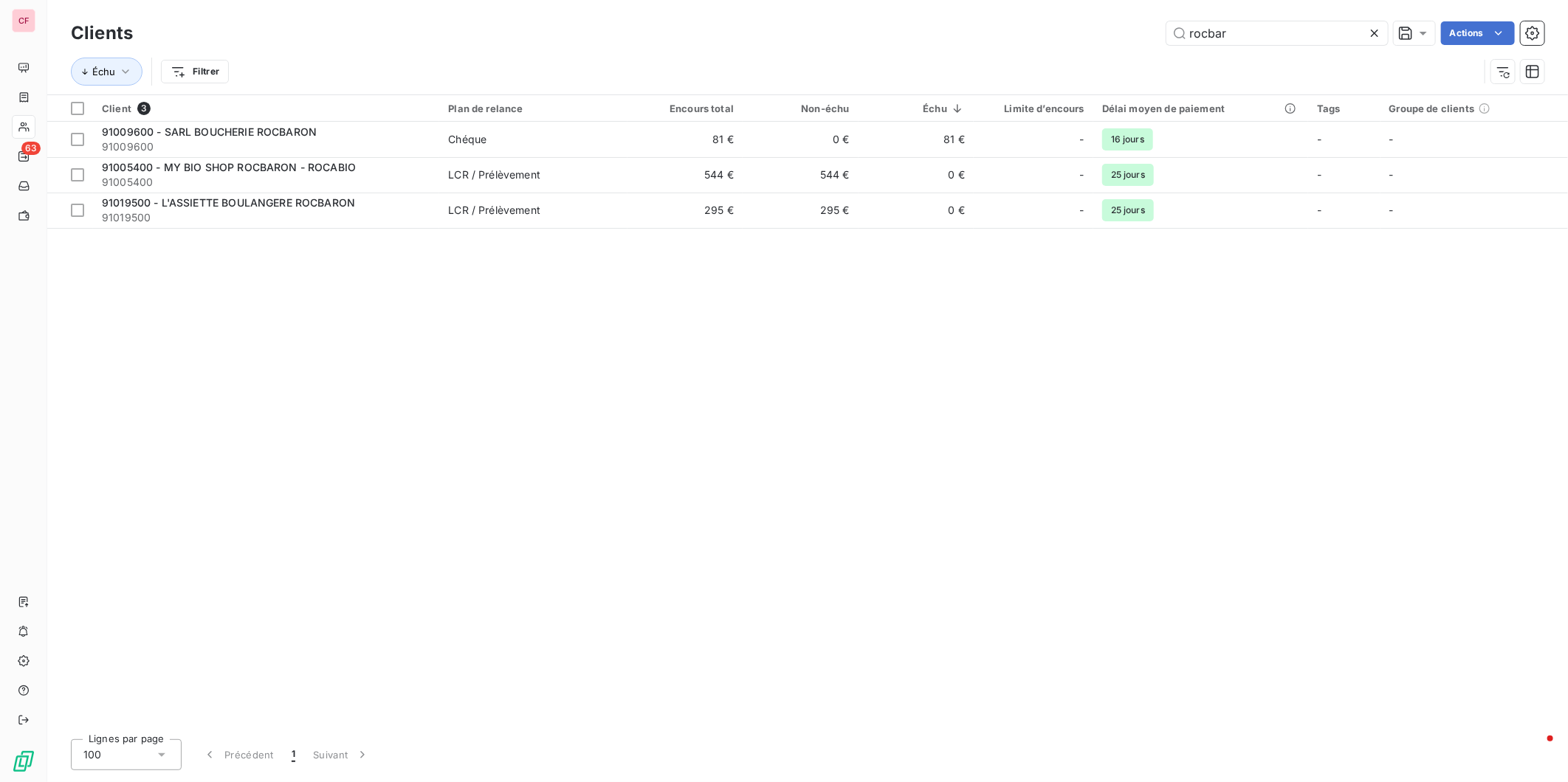
type input "rocbar"
click at [611, 141] on span "Chéque" at bounding box center [533, 140] width 170 height 15
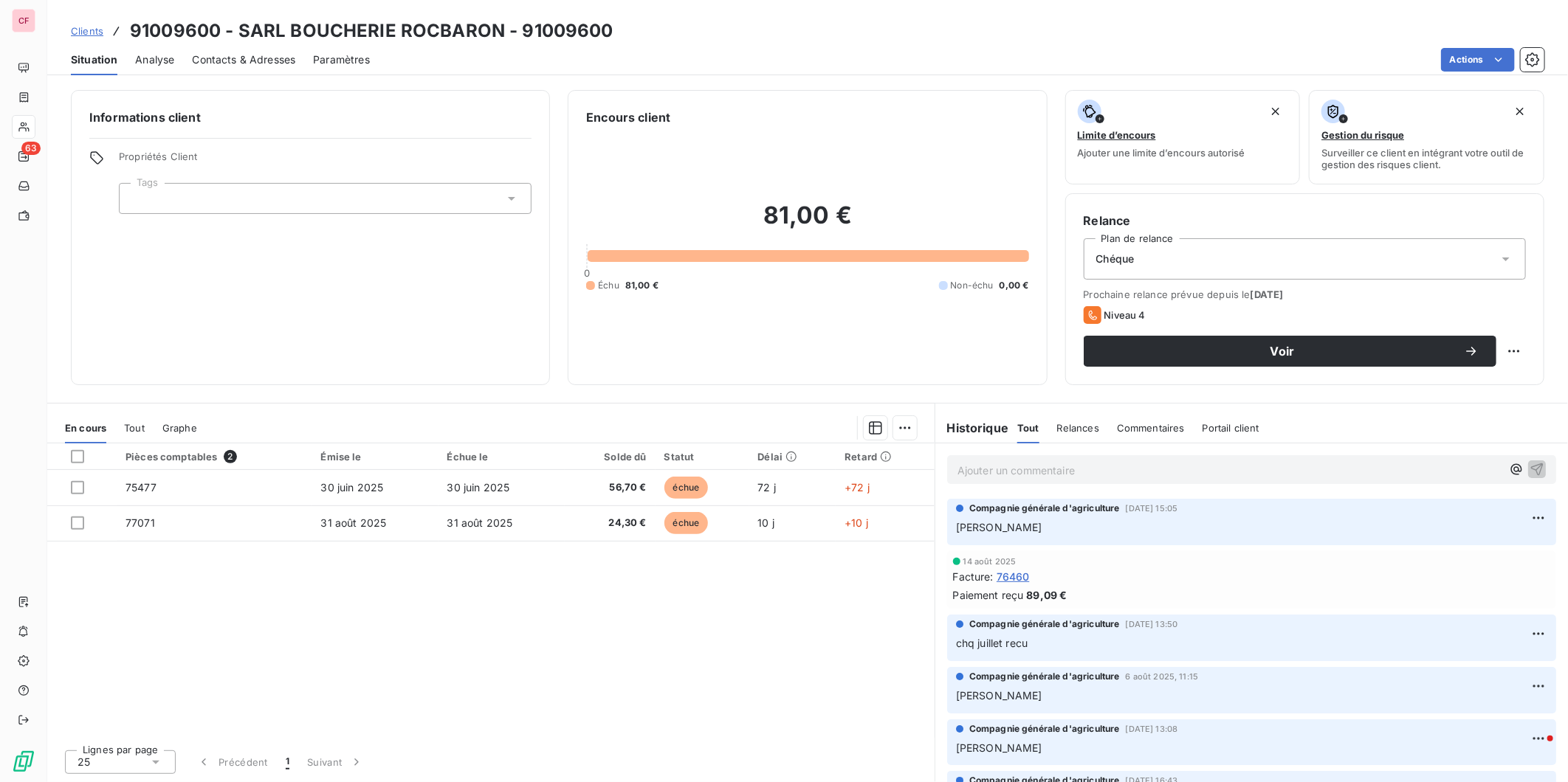
click at [1004, 469] on p "Ajouter un commentaire ﻿" at bounding box center [1230, 471] width 544 height 18
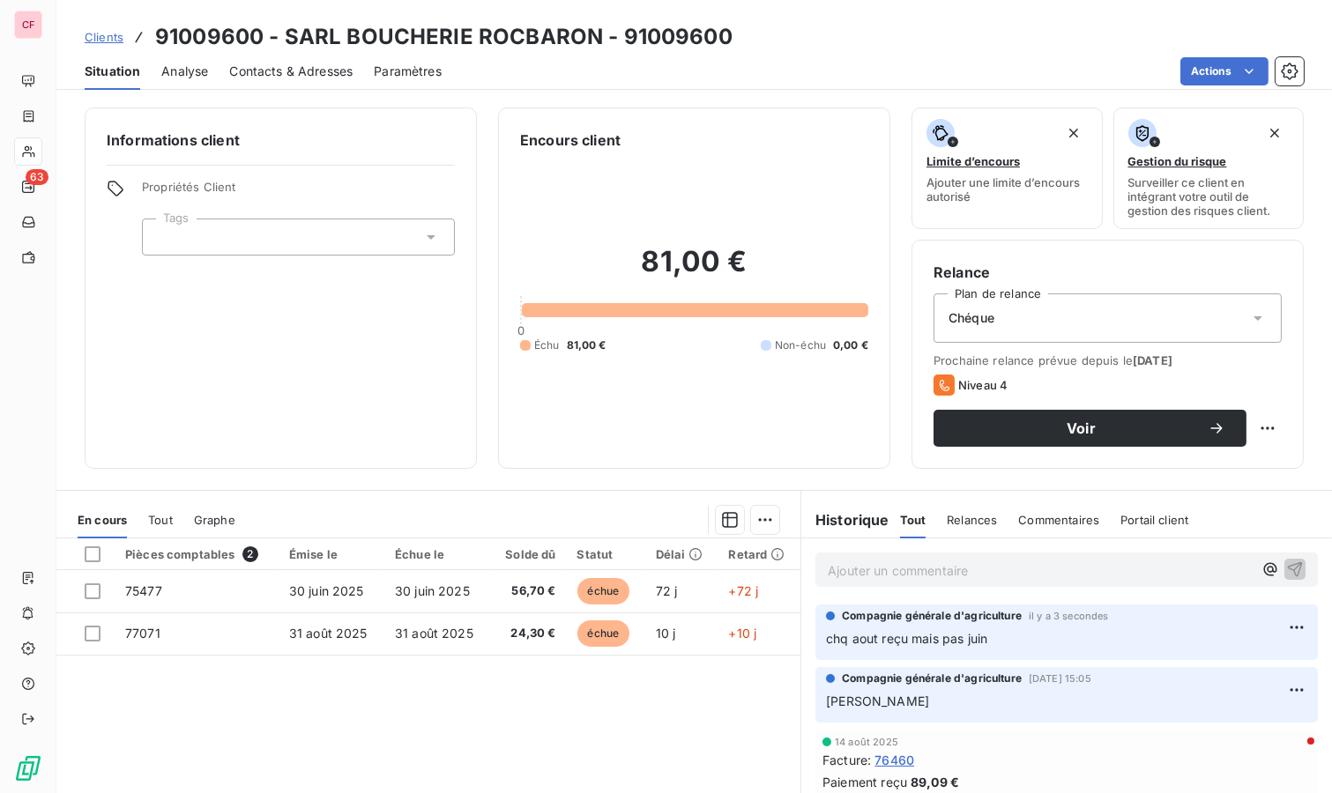
click at [879, 562] on p "Ajouter un commentaire ﻿" at bounding box center [1040, 571] width 425 height 22
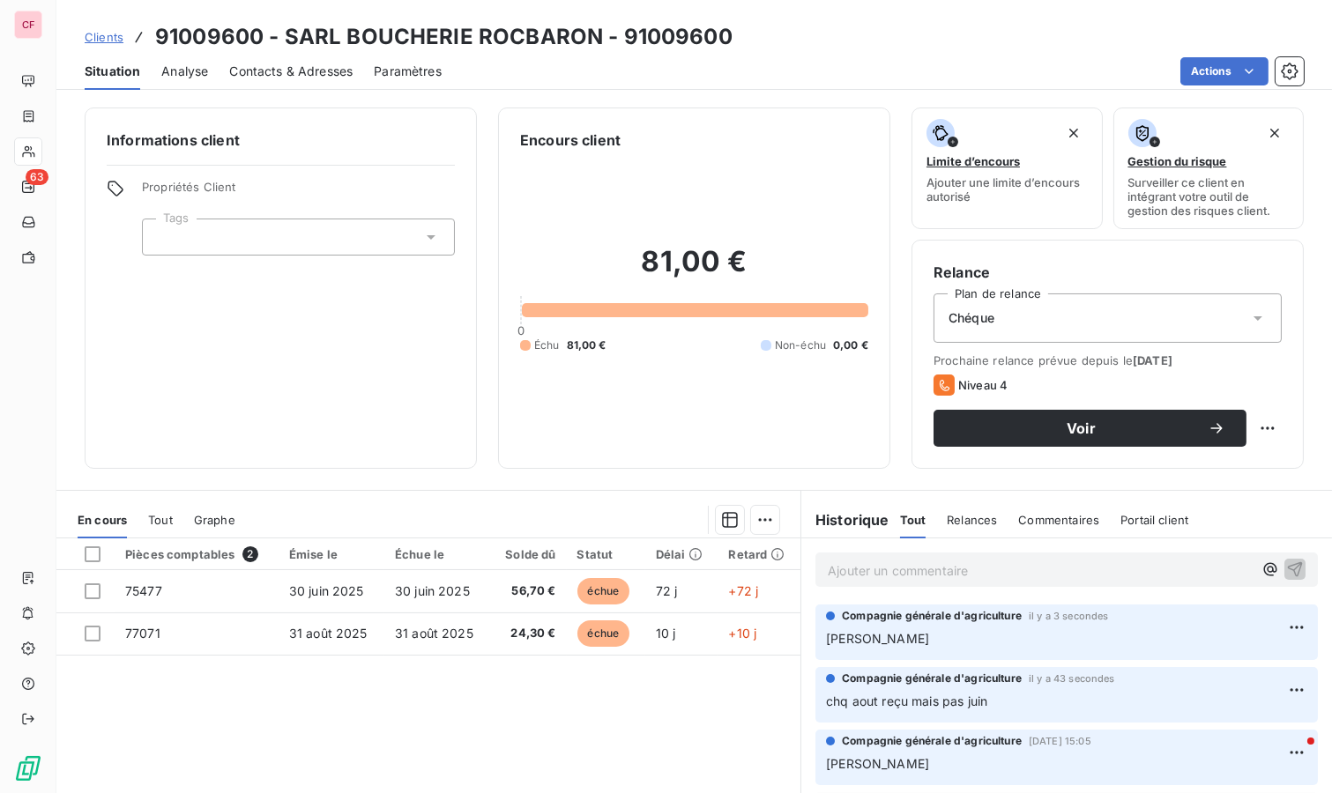
click at [1250, 433] on html "CF 63 Clients 91009600 - SARL BOUCHERIE ROCBARON - 91009600 Situation Analyse C…" at bounding box center [666, 396] width 1332 height 793
click at [1221, 464] on div "Replanifier cette action" at bounding box center [1181, 465] width 158 height 28
select select "8"
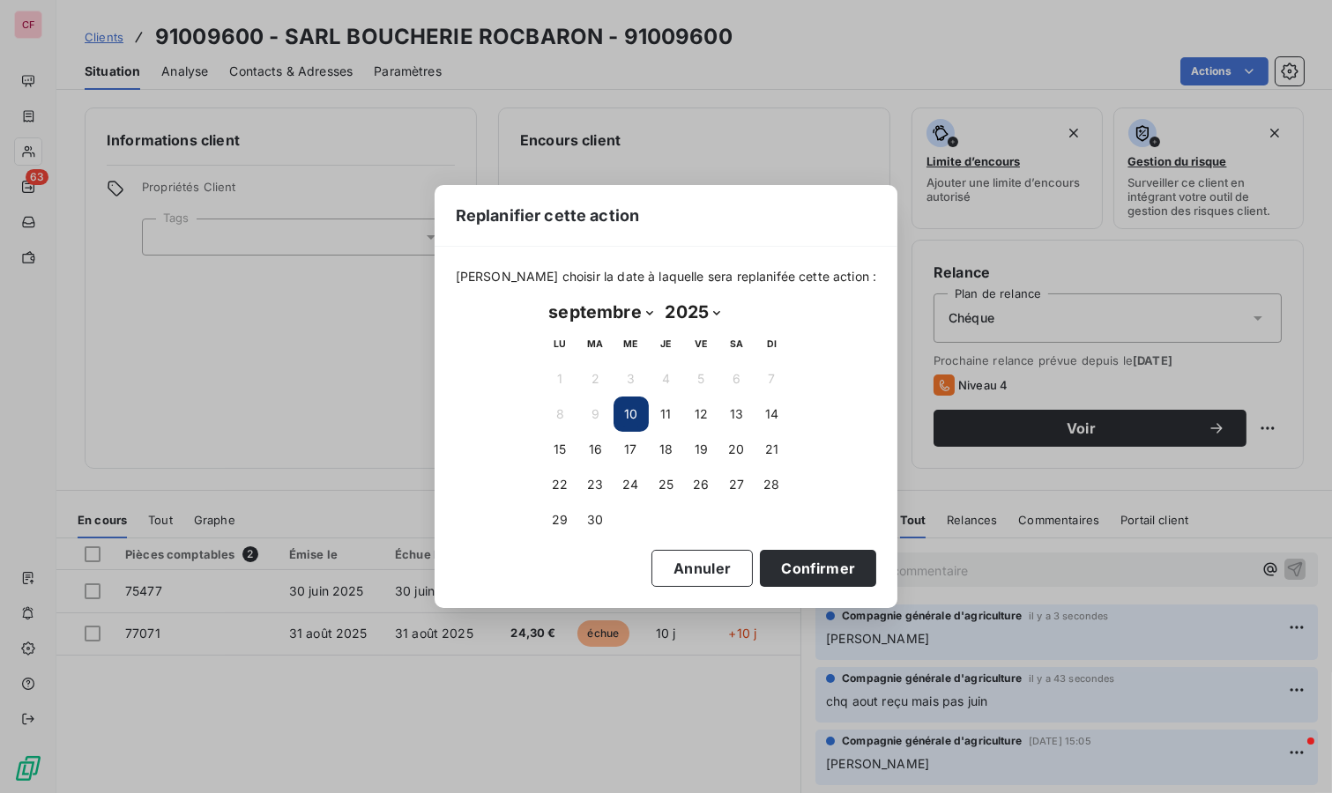
click at [598, 451] on button "16" at bounding box center [595, 449] width 35 height 35
click at [802, 568] on button "Confirmer" at bounding box center [818, 568] width 116 height 37
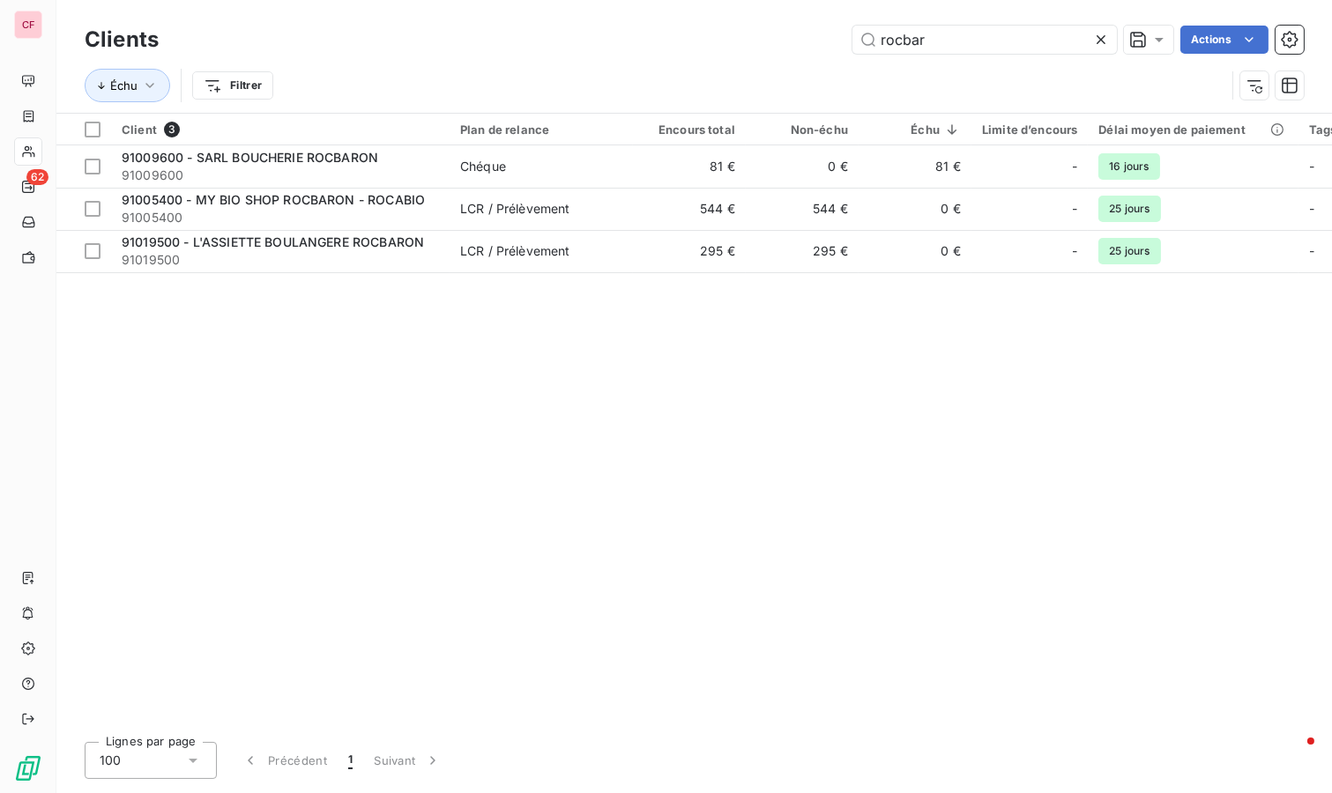
click at [956, 33] on input "rocbar" at bounding box center [984, 40] width 264 height 28
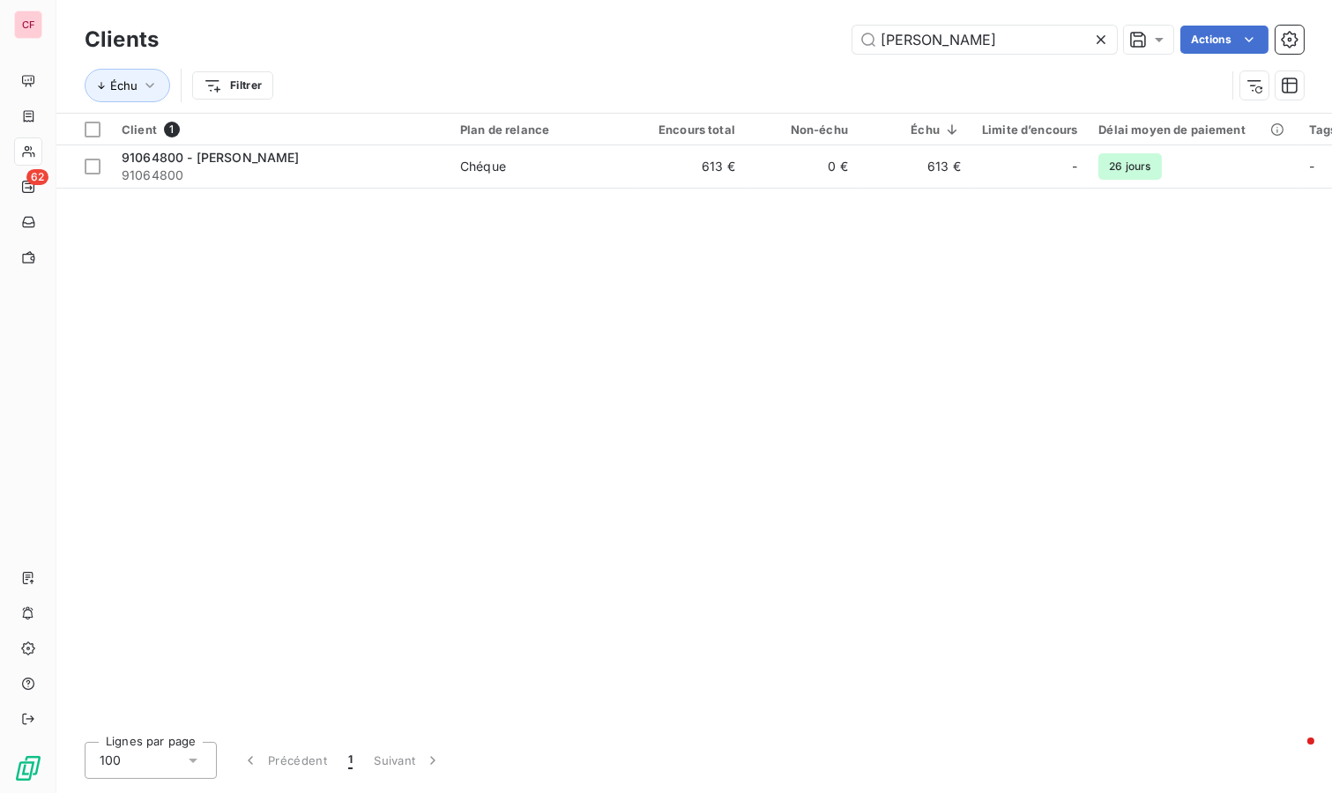
type input "[PERSON_NAME]"
click at [536, 161] on span "Chéque" at bounding box center [541, 167] width 162 height 18
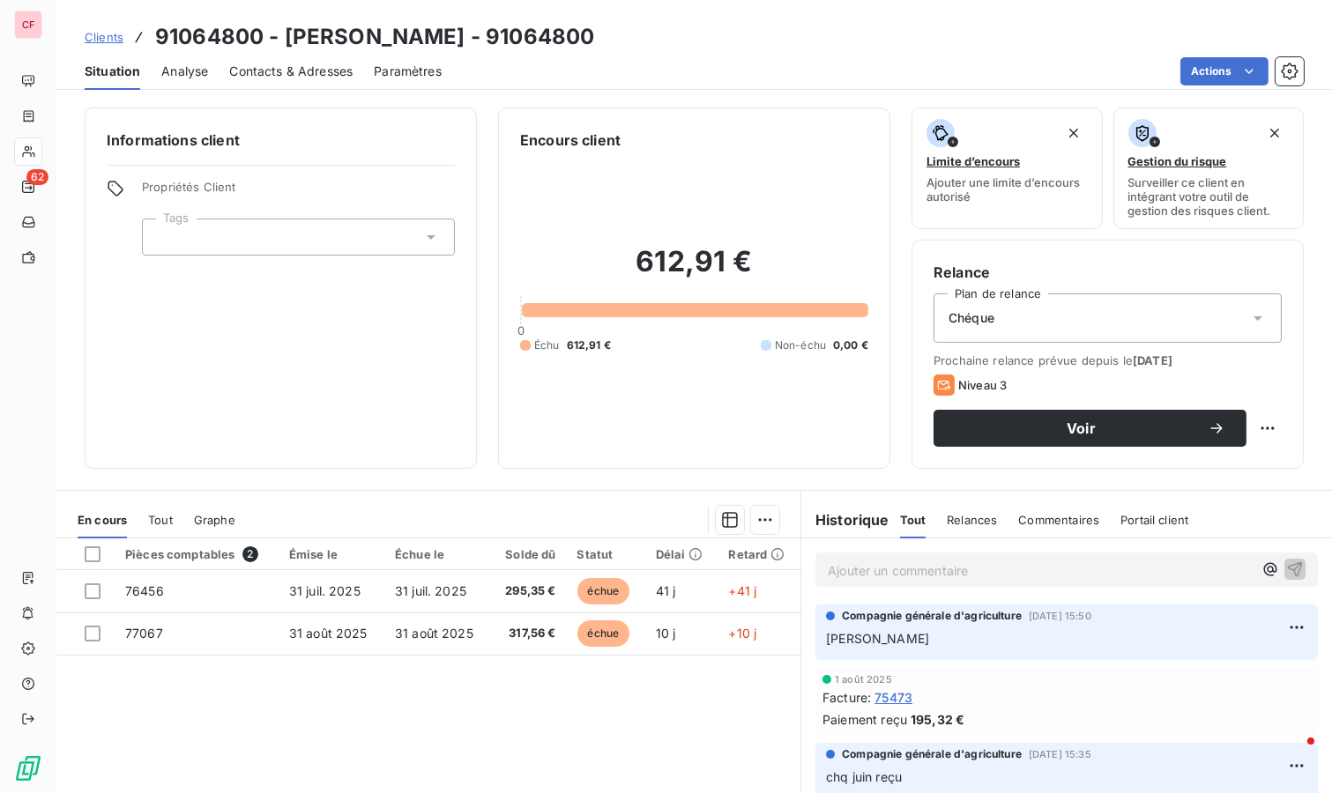
click at [835, 568] on p "Ajouter un commentaire ﻿" at bounding box center [1040, 571] width 425 height 22
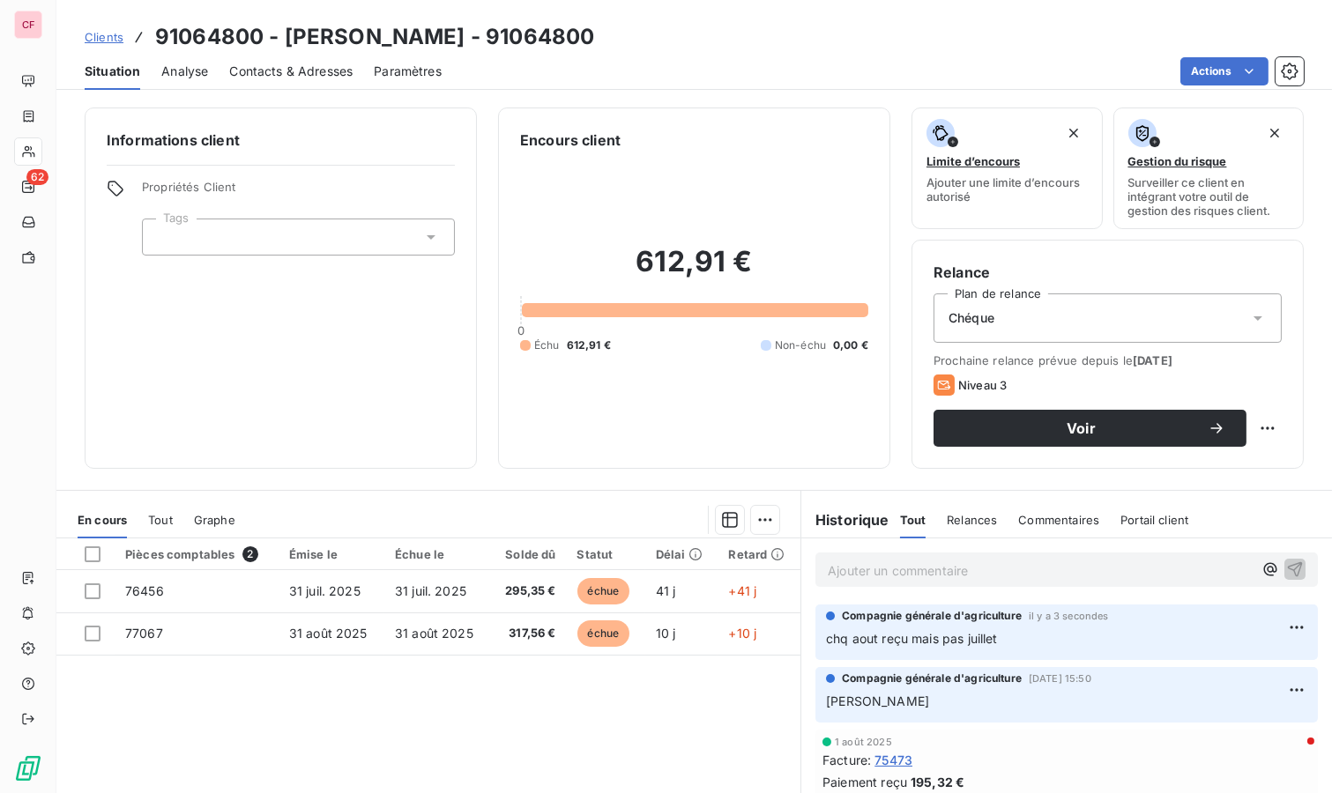
click at [919, 565] on p "Ajouter un commentaire ﻿" at bounding box center [1040, 571] width 425 height 22
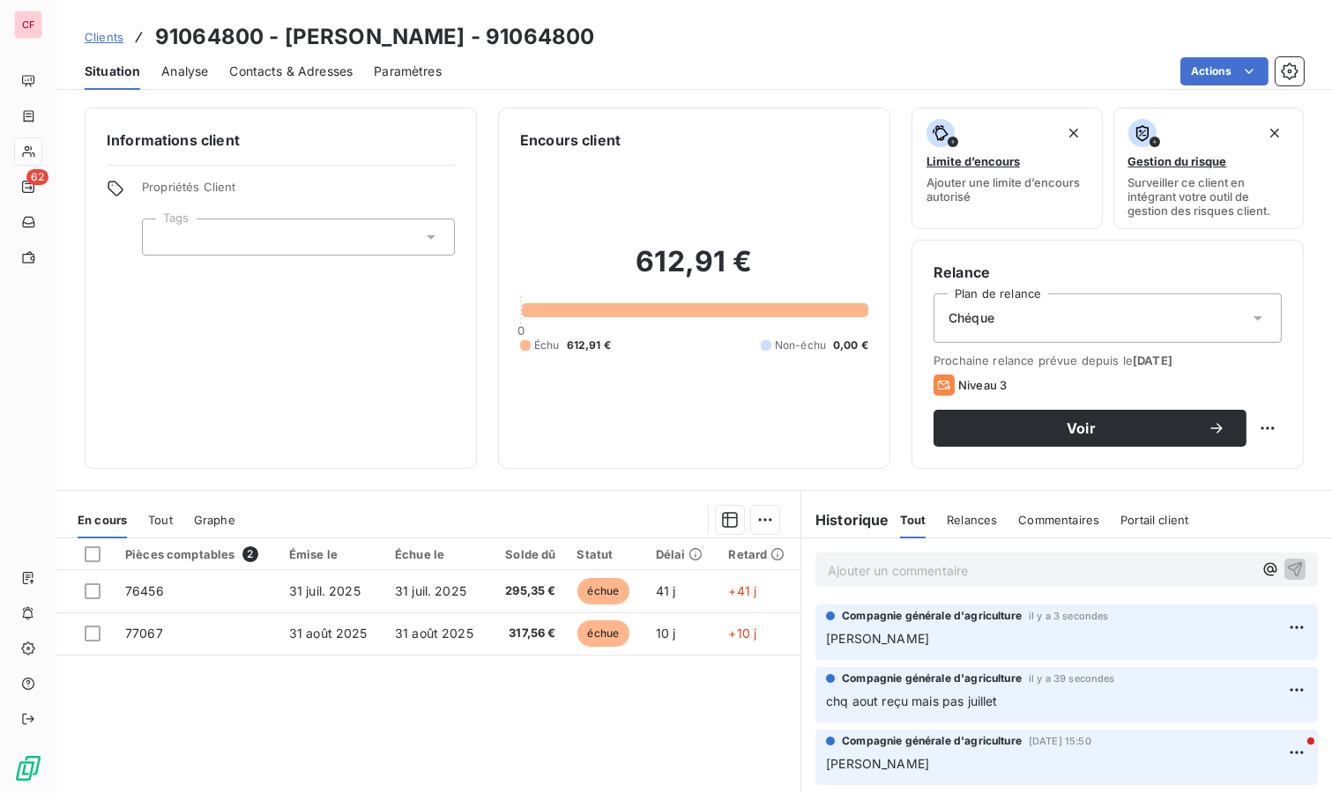
click at [1252, 426] on html "CF 62 Clients 91064800 - BOUCHERIE FRANCESCHINI - 91064800 Situation Analyse Co…" at bounding box center [666, 396] width 1332 height 793
click at [1234, 456] on div "Replanifier cette action" at bounding box center [1181, 465] width 158 height 28
select select "8"
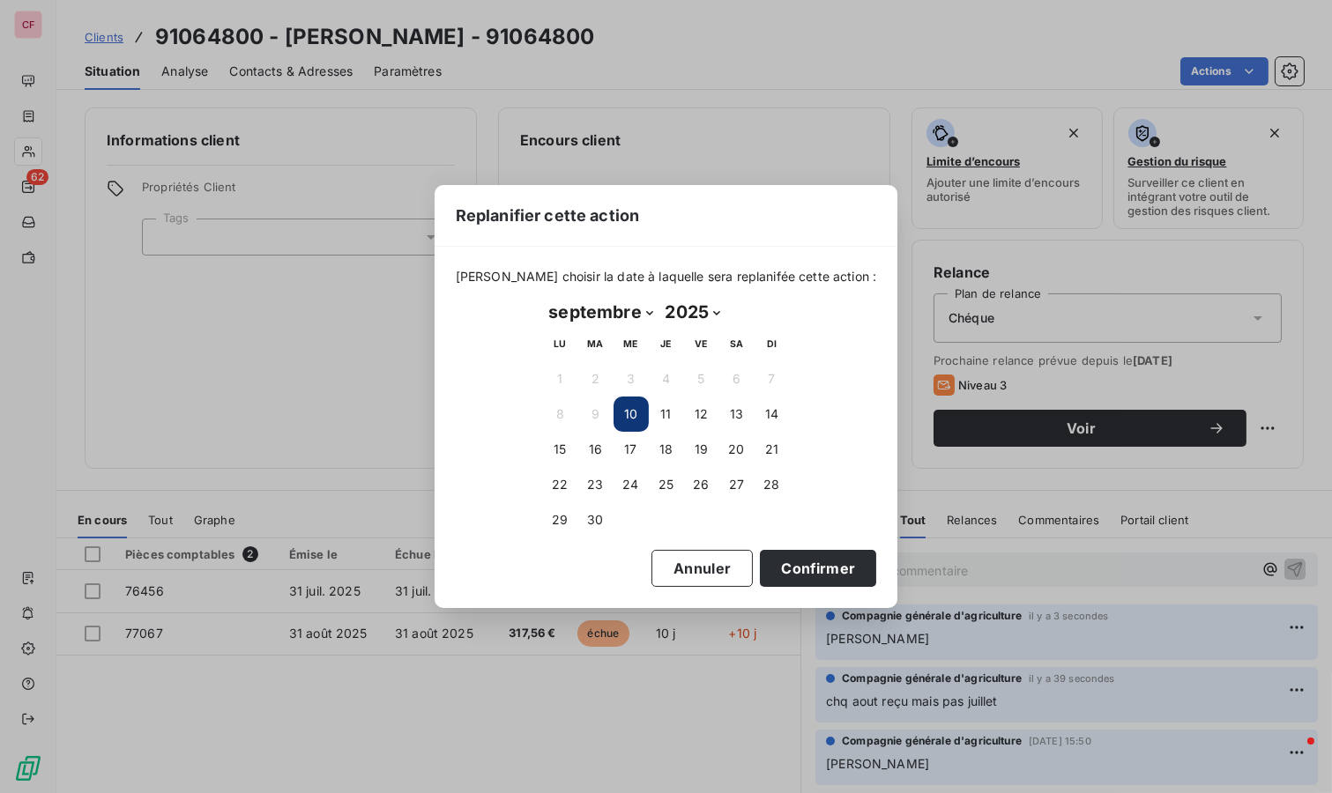
click at [596, 446] on button "16" at bounding box center [595, 449] width 35 height 35
click at [784, 577] on button "Confirmer" at bounding box center [818, 568] width 116 height 37
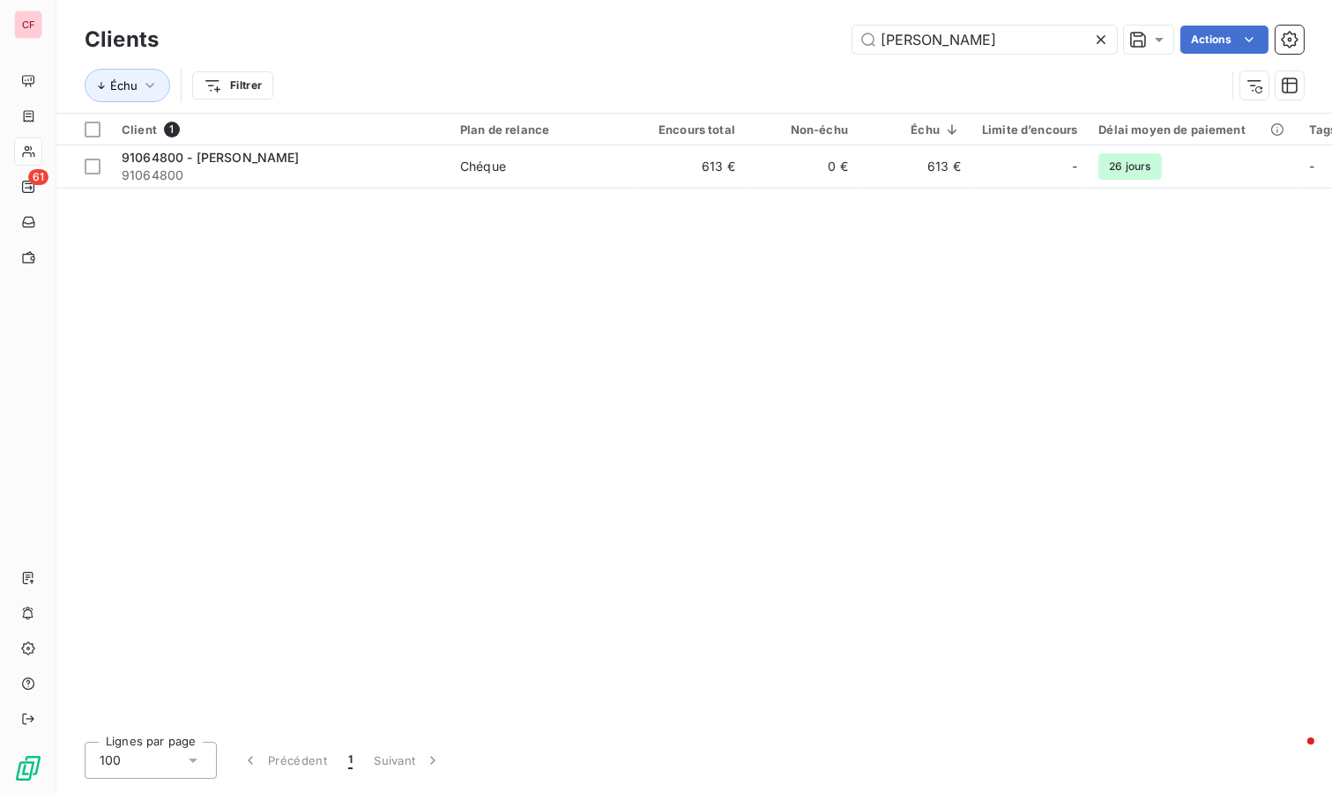
click at [946, 33] on input "[PERSON_NAME]" at bounding box center [984, 40] width 264 height 28
type input "peyron"
click at [686, 172] on td "118 €" at bounding box center [689, 166] width 113 height 42
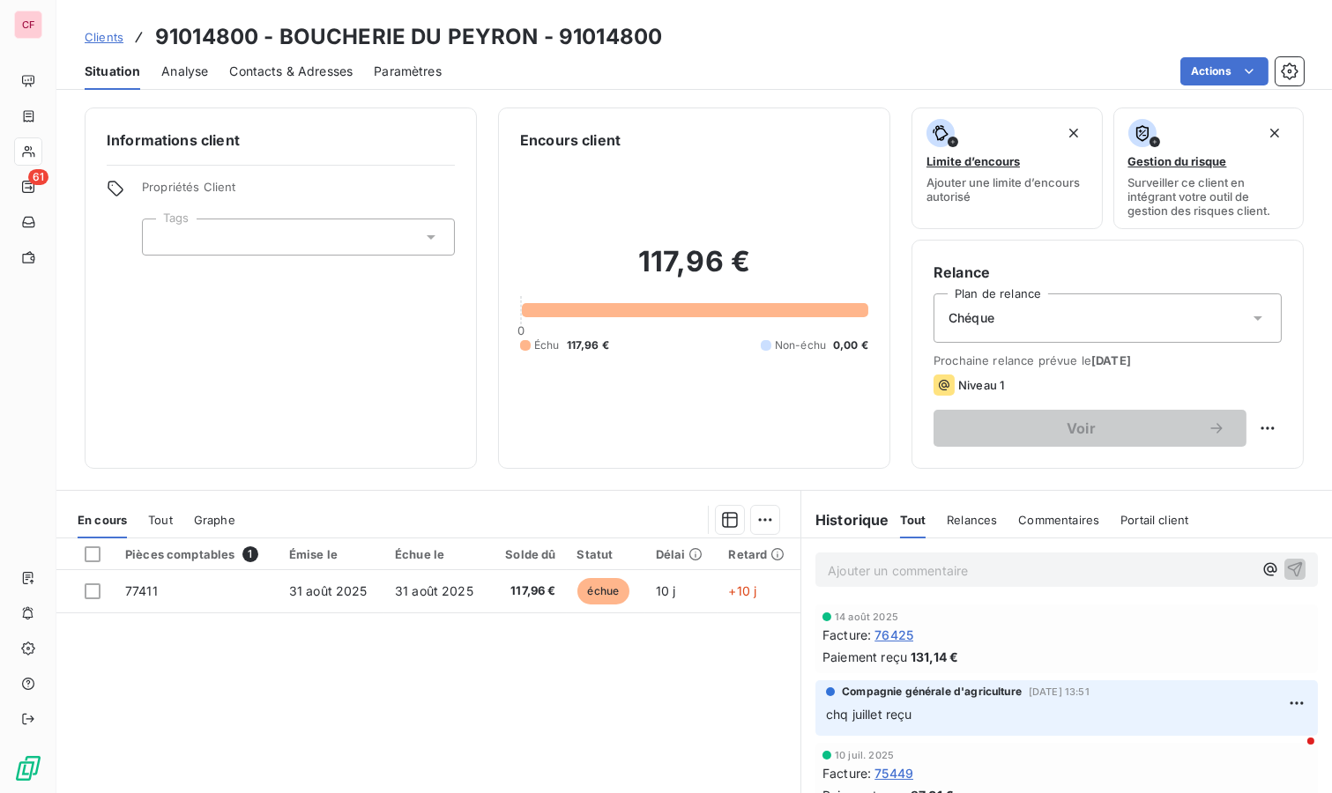
click at [910, 553] on div "Ajouter un commentaire ﻿" at bounding box center [1066, 570] width 502 height 34
click at [919, 567] on p "Ajouter un commentaire ﻿" at bounding box center [1040, 571] width 425 height 22
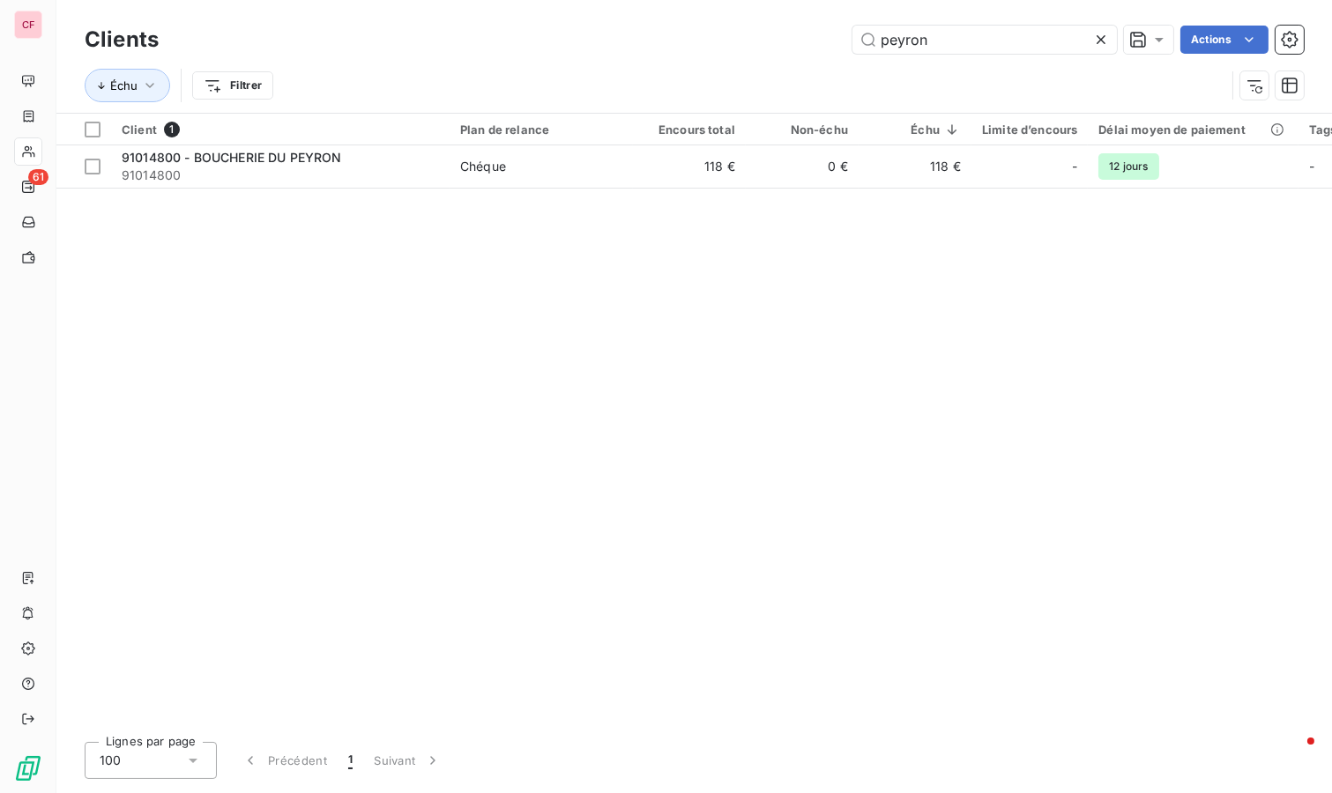
click at [989, 42] on input "peyron" at bounding box center [984, 40] width 264 height 28
type input "dorm"
click at [636, 164] on td "251 €" at bounding box center [689, 166] width 113 height 42
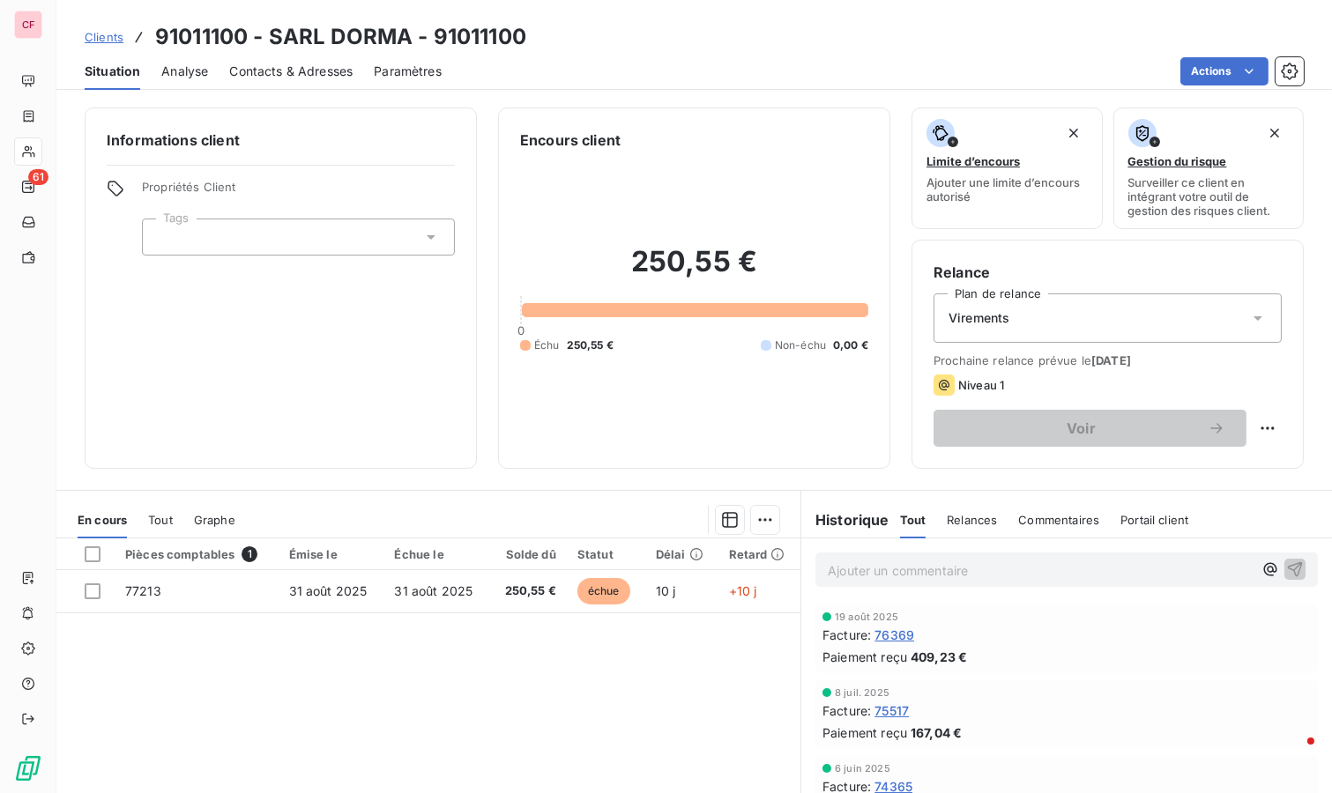
click at [909, 564] on p "Ajouter un commentaire ﻿" at bounding box center [1040, 571] width 425 height 22
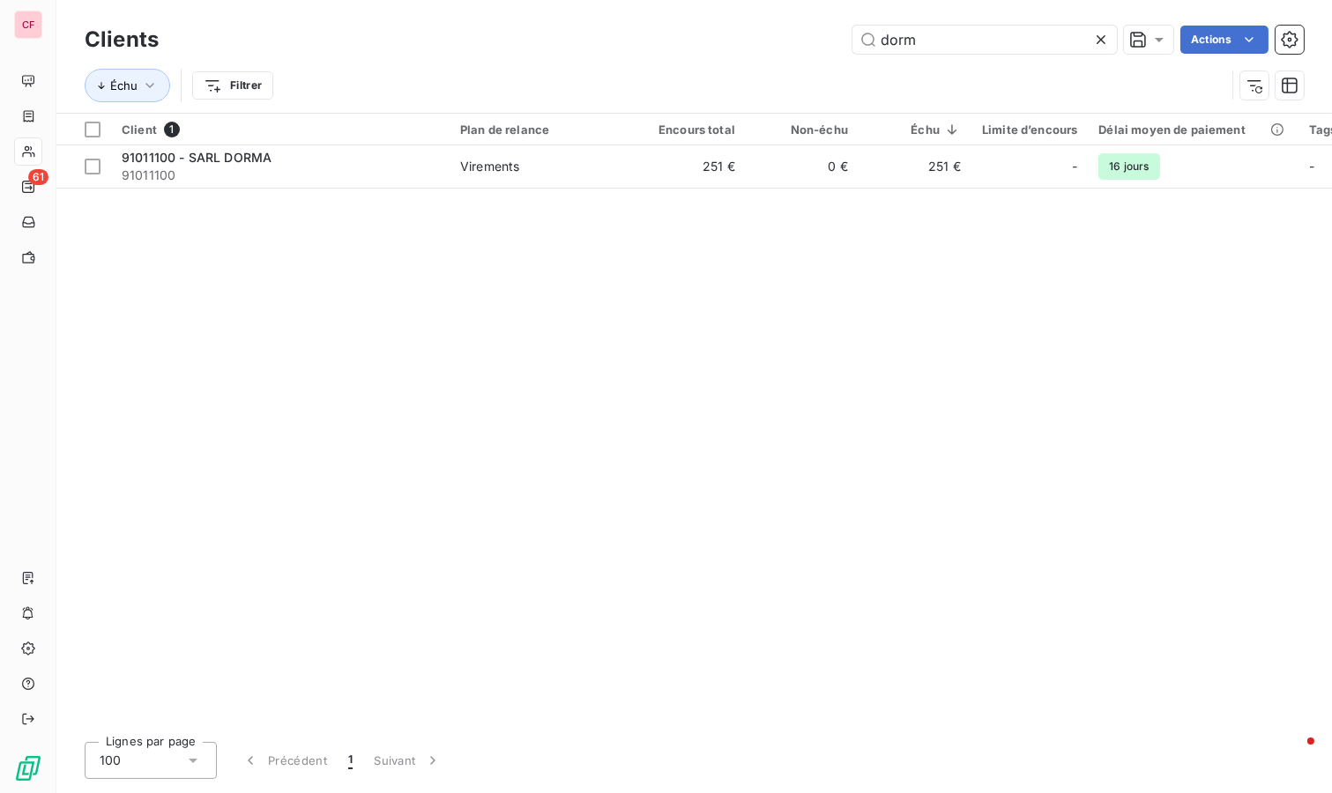
click at [946, 42] on input "dorm" at bounding box center [984, 40] width 264 height 28
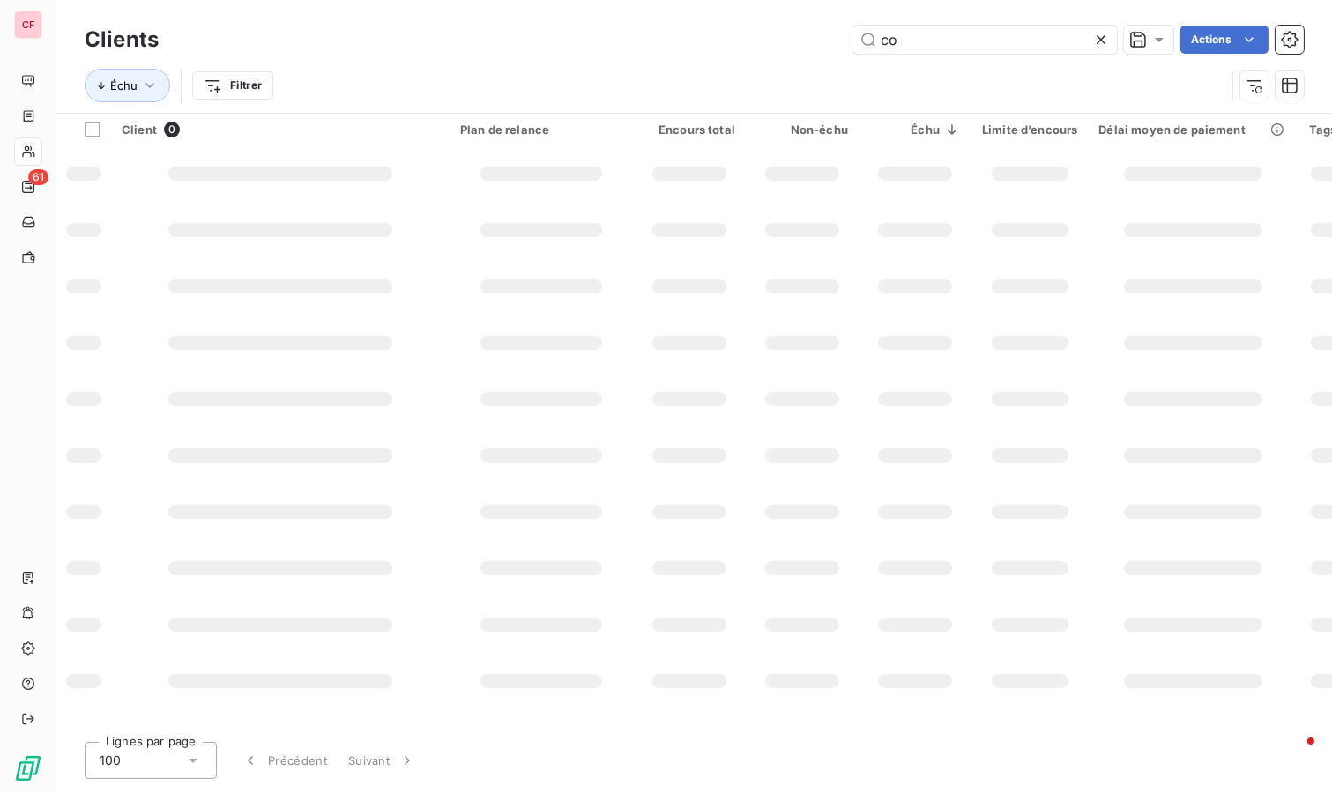
type input "c"
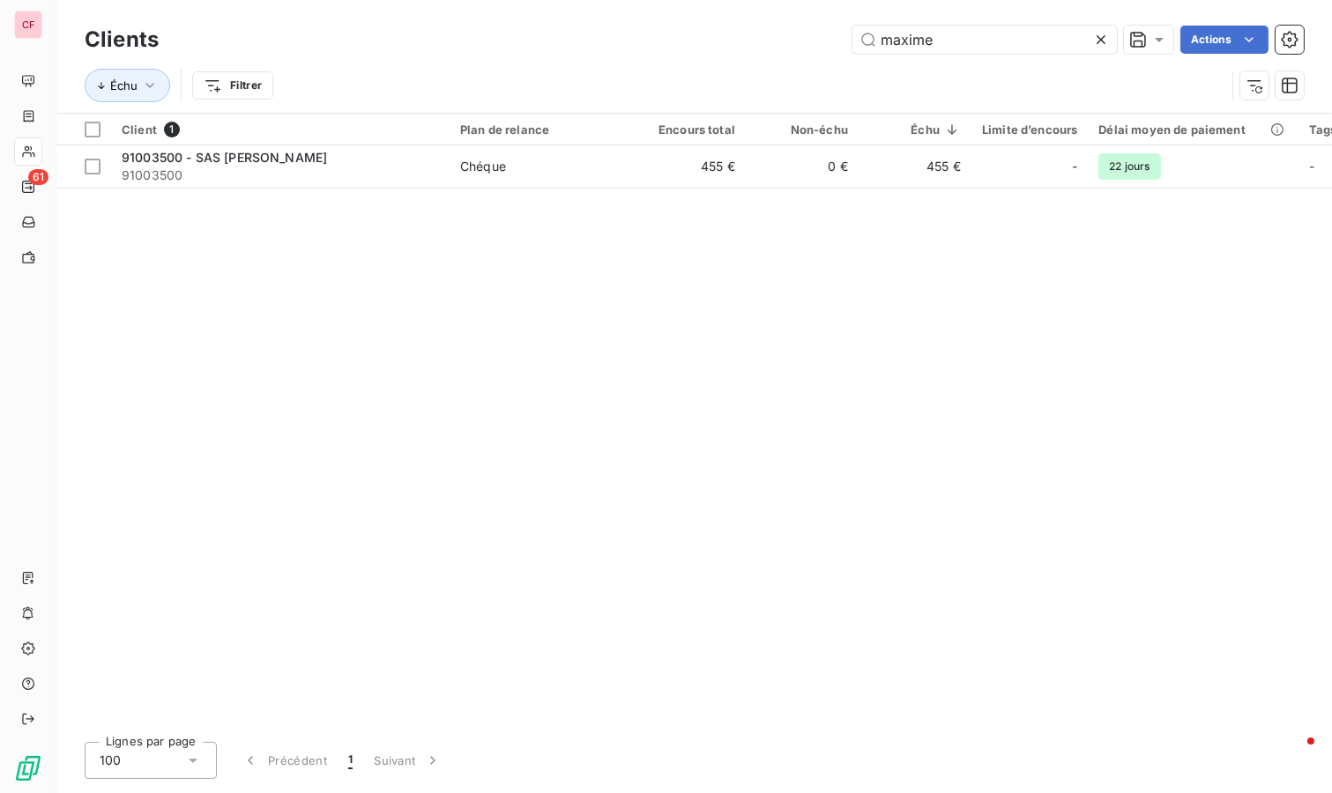
type input "maxime"
click at [623, 147] on td "Chéque" at bounding box center [540, 166] width 183 height 42
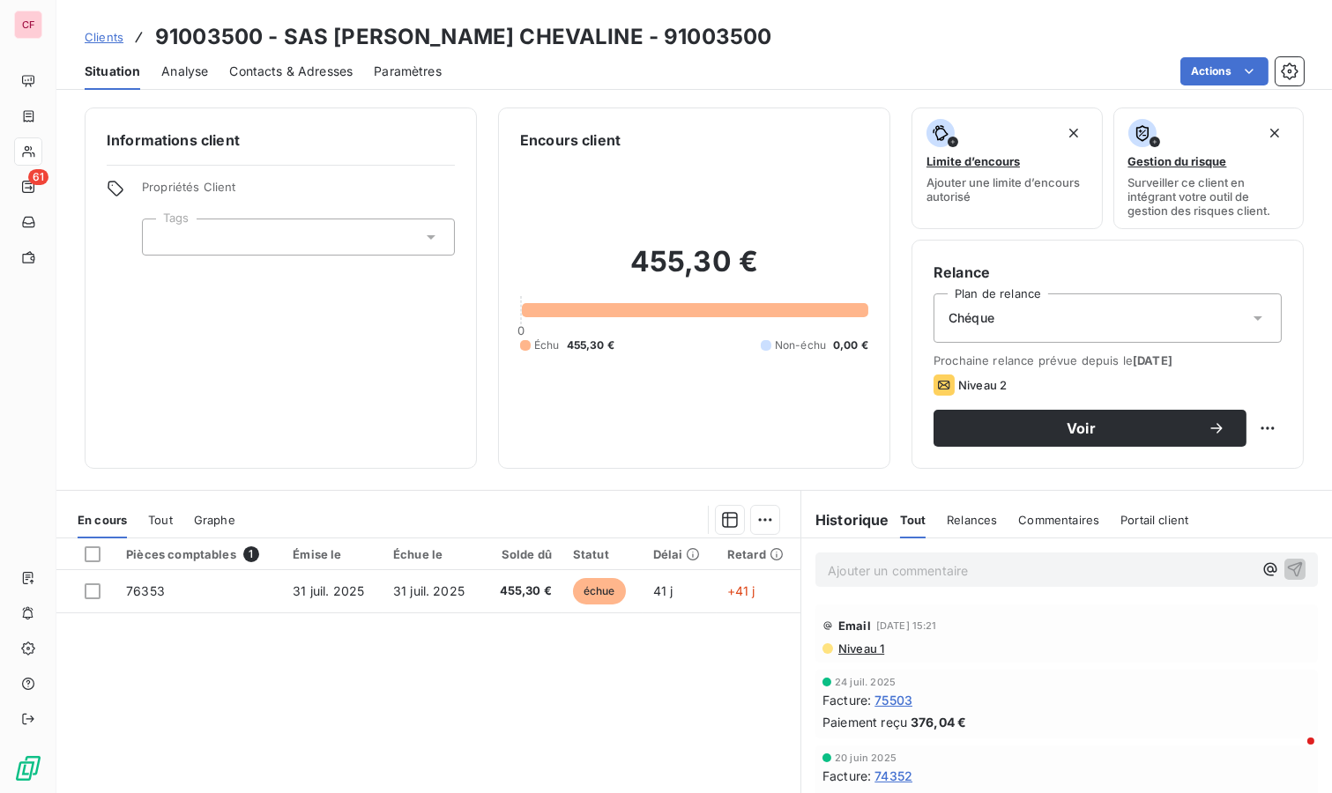
click at [835, 569] on p "Ajouter un commentaire ﻿" at bounding box center [1040, 571] width 425 height 22
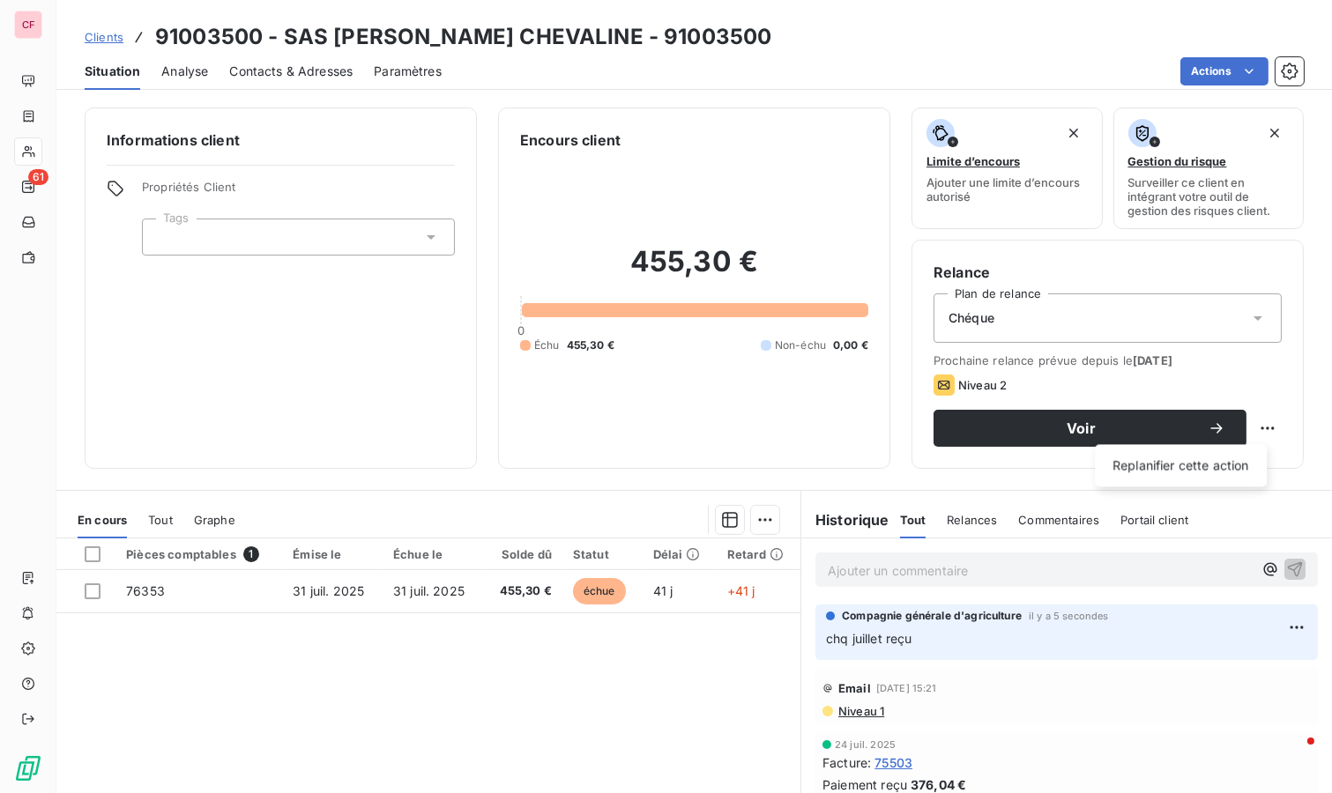
click at [1248, 429] on html "CF 61 Clients 91003500 - SAS MAXIME-BOUCHERIE CHEVALINE - 91003500 Situation An…" at bounding box center [666, 396] width 1332 height 793
click at [1219, 468] on div "Replanifier cette action" at bounding box center [1181, 465] width 158 height 28
select select "8"
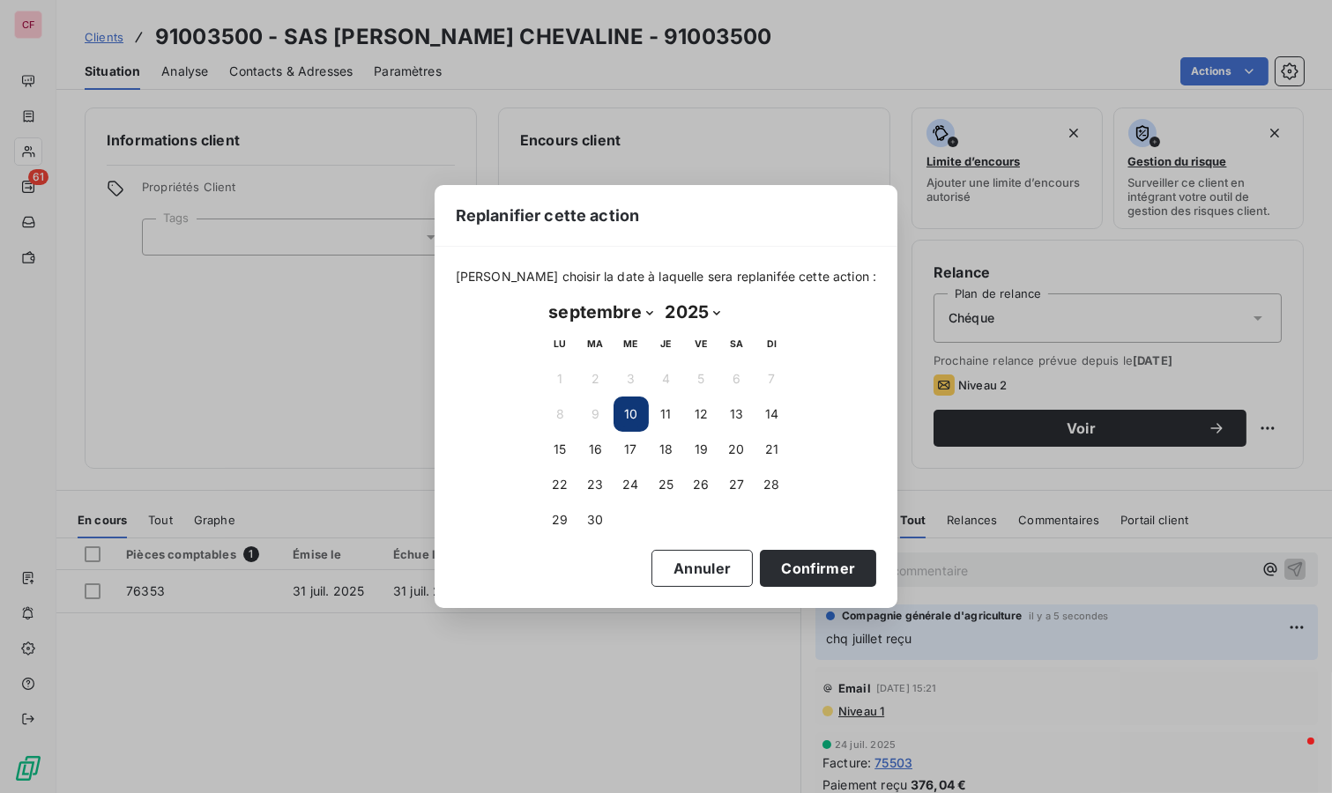
click at [595, 449] on button "16" at bounding box center [595, 449] width 35 height 35
click at [777, 565] on button "Confirmer" at bounding box center [818, 568] width 116 height 37
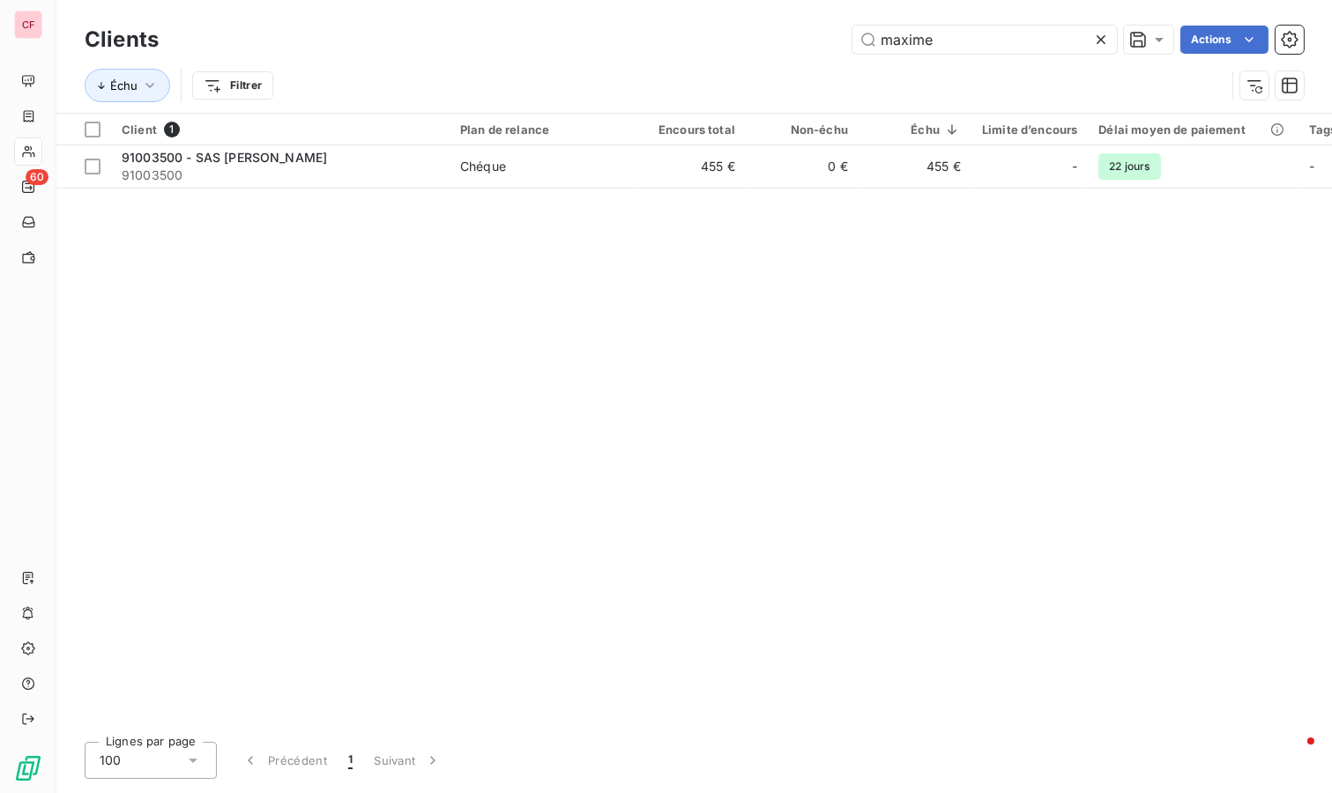
click at [1008, 46] on input "maxime" at bounding box center [984, 40] width 264 height 28
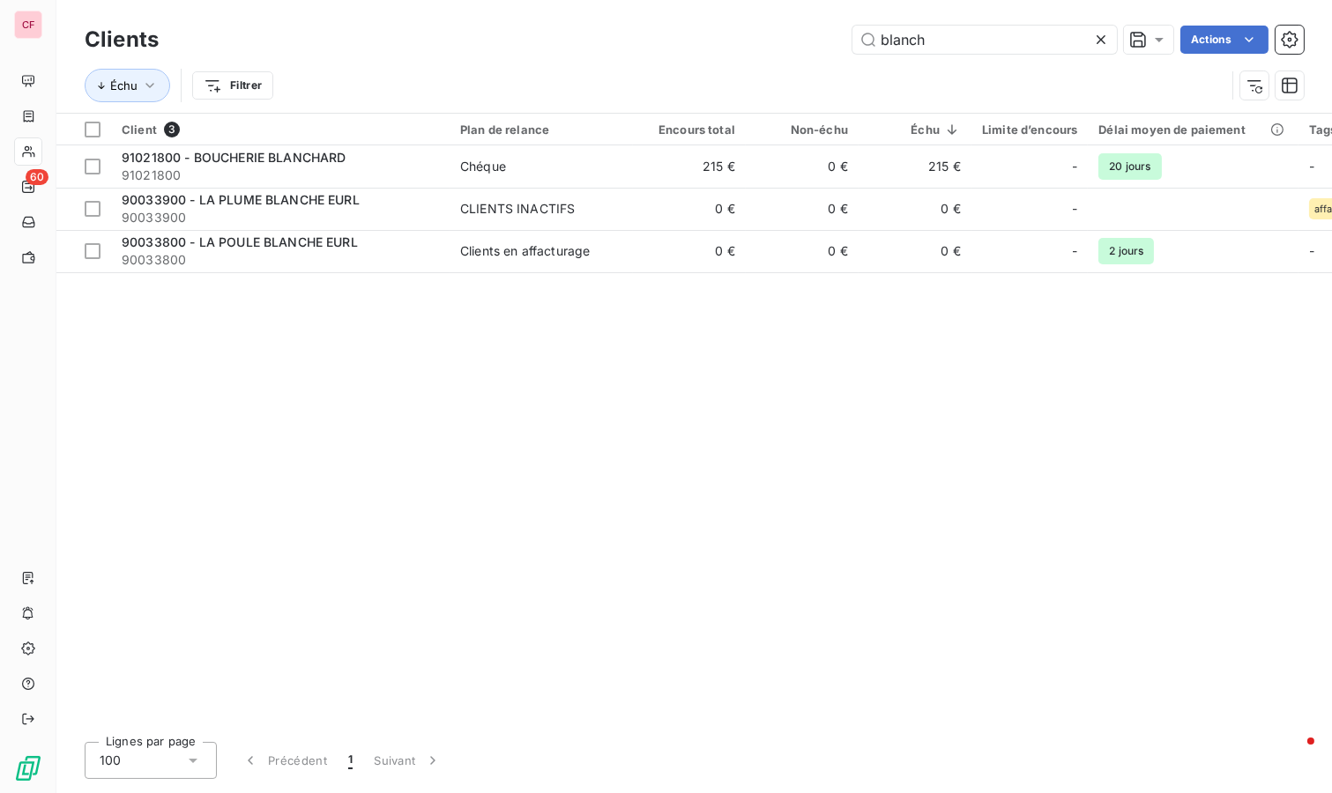
type input "blanch"
click at [531, 164] on span "Chéque" at bounding box center [541, 167] width 162 height 18
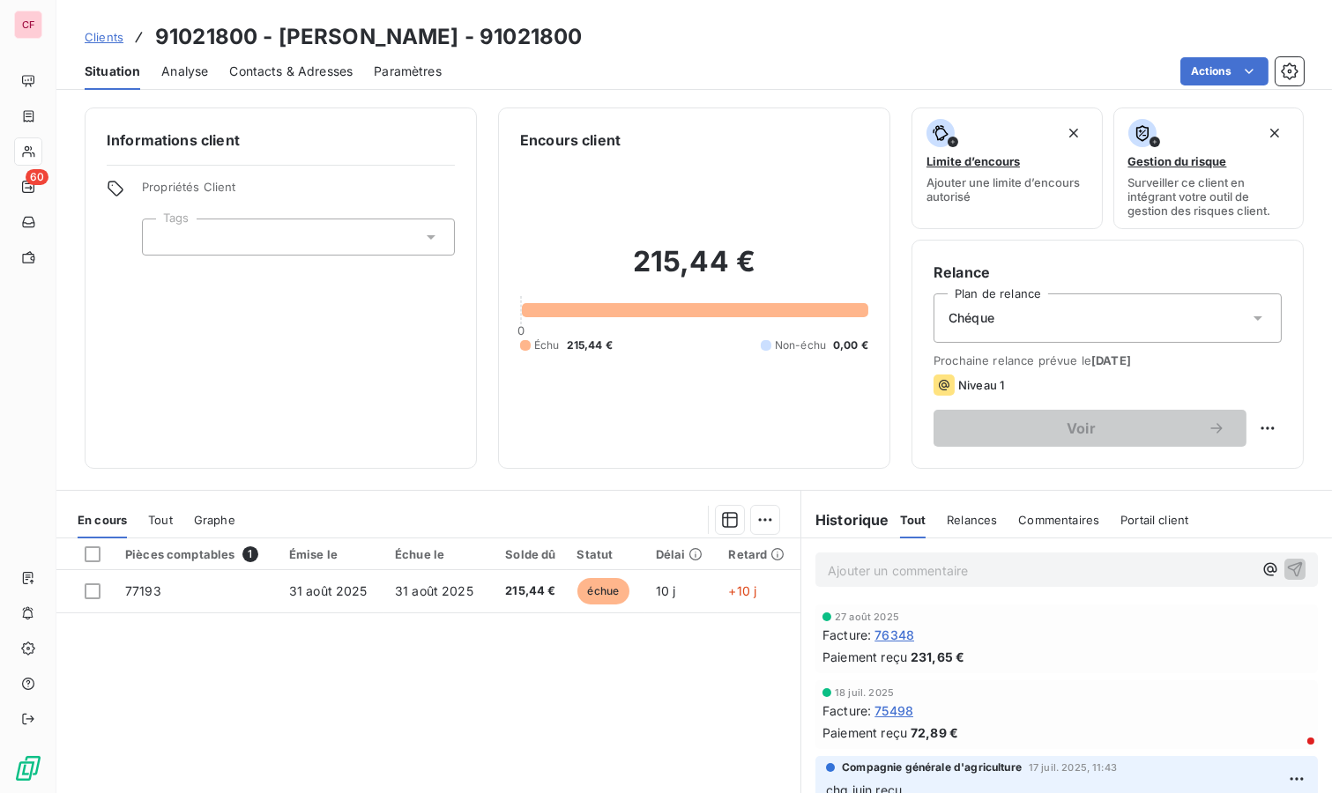
click at [856, 575] on p "Ajouter un commentaire ﻿" at bounding box center [1040, 571] width 425 height 22
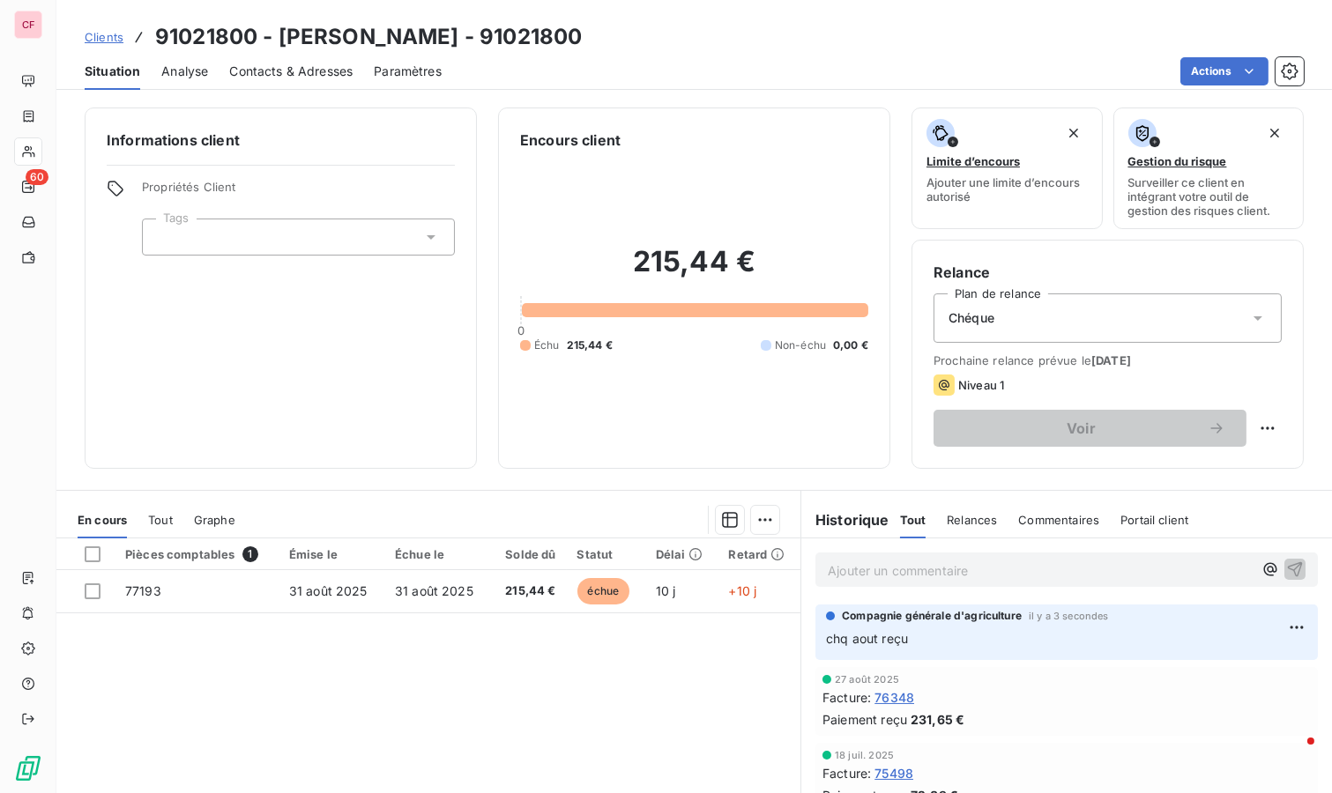
click at [1255, 422] on html "CF 60 Clients 91021800 - BOUCHERIE BLANCHARD - 91021800 Situation Analyse Conta…" at bounding box center [666, 396] width 1332 height 793
click at [1225, 450] on div "Replanifier cette action" at bounding box center [1181, 465] width 172 height 42
click at [1223, 455] on div "Replanifier cette action" at bounding box center [1181, 465] width 158 height 28
select select "8"
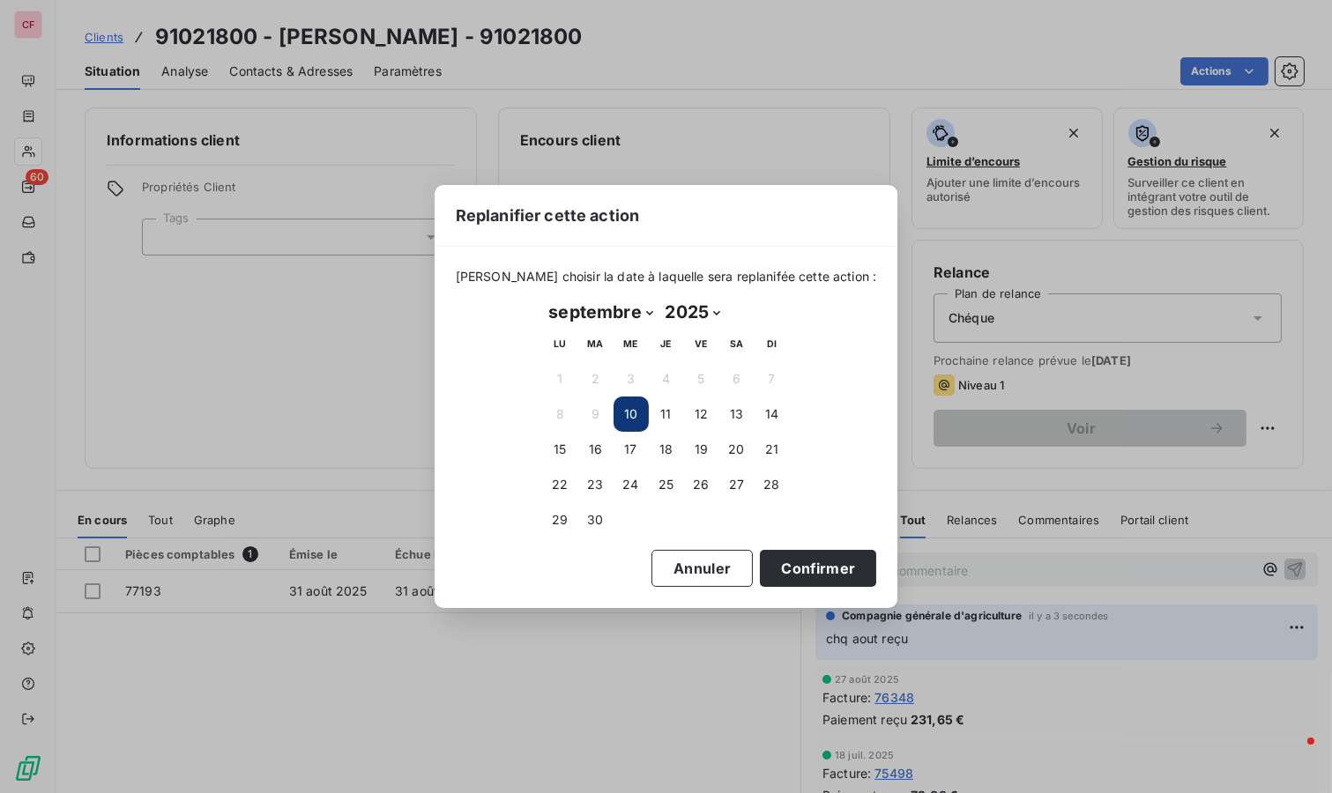
click at [587, 440] on button "16" at bounding box center [595, 449] width 35 height 35
click at [834, 558] on button "Confirmer" at bounding box center [818, 568] width 116 height 37
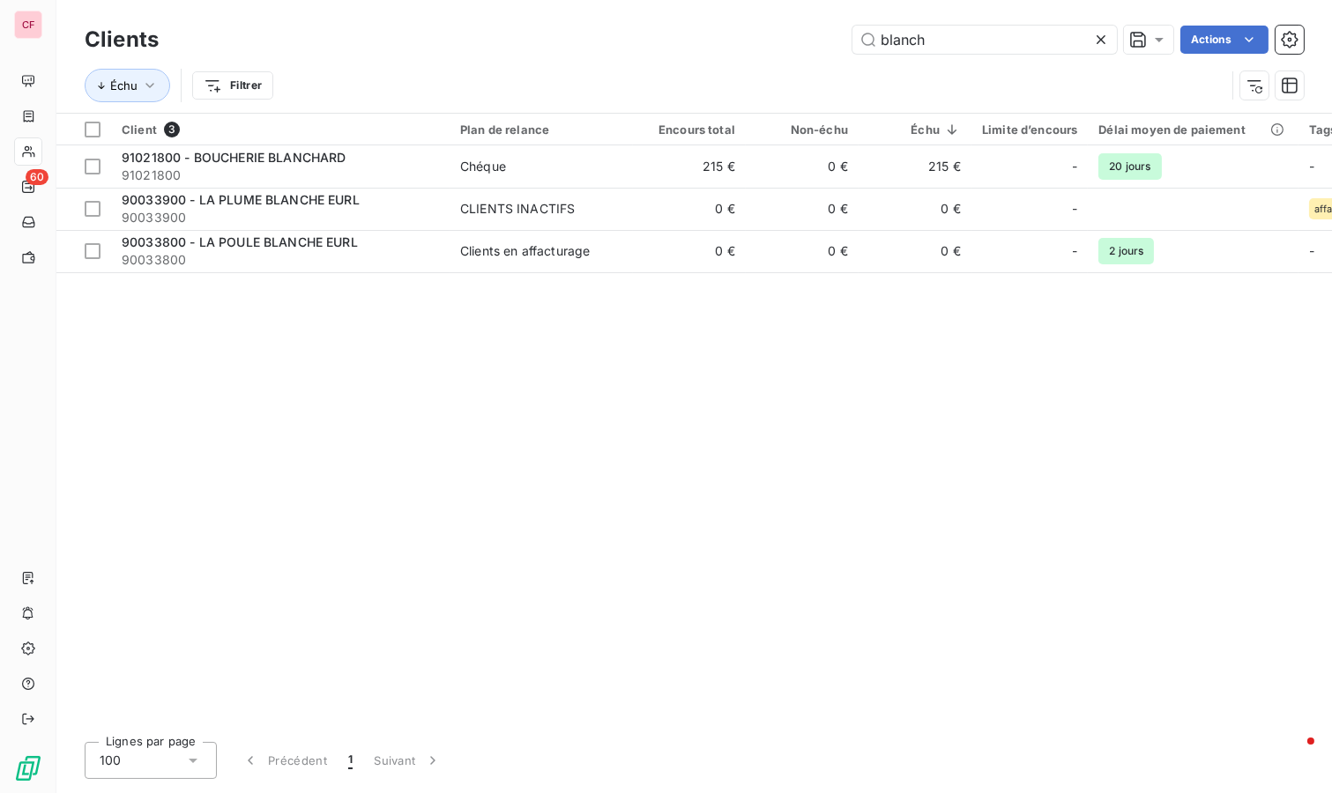
click at [952, 41] on input "blanch" at bounding box center [984, 40] width 264 height 28
click at [951, 41] on input "blanch" at bounding box center [984, 40] width 264 height 28
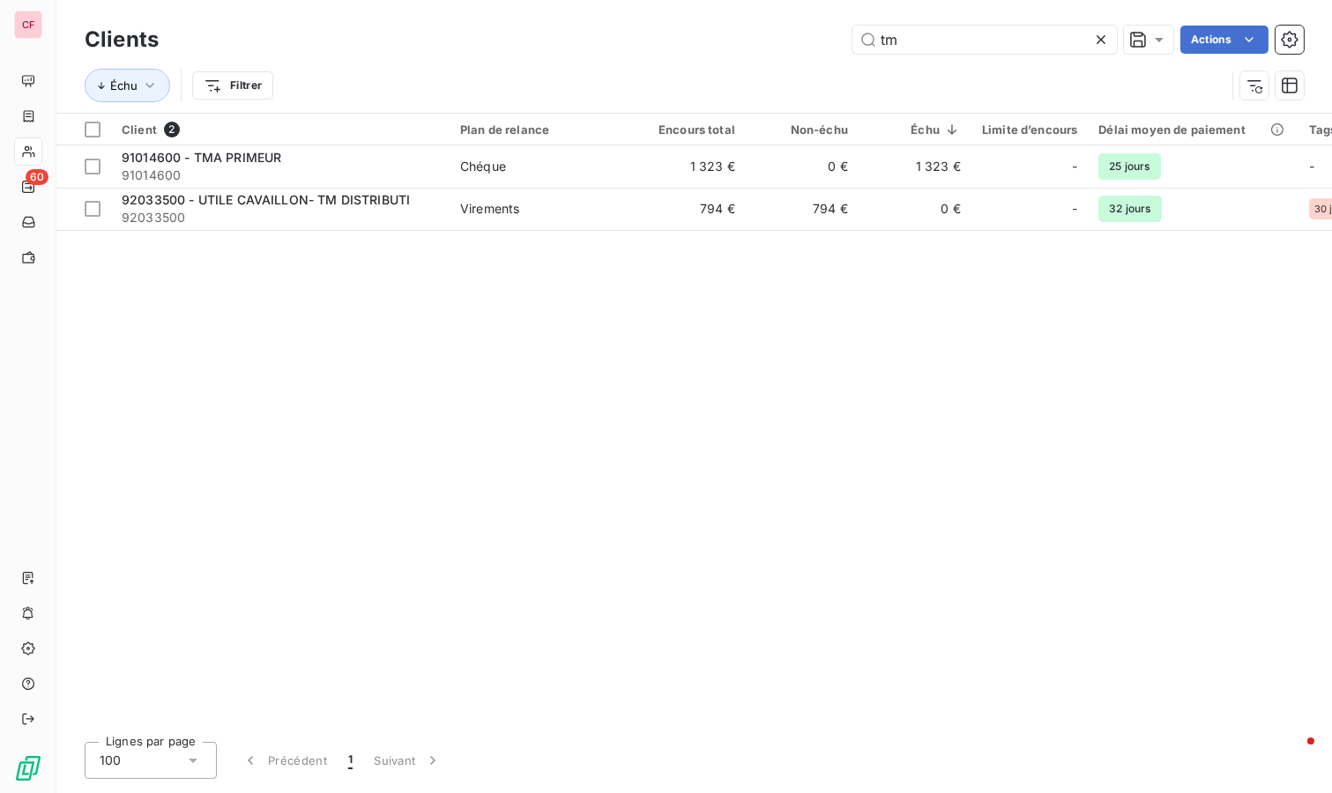
type input "tm"
click at [739, 160] on td "1 323 €" at bounding box center [689, 166] width 113 height 42
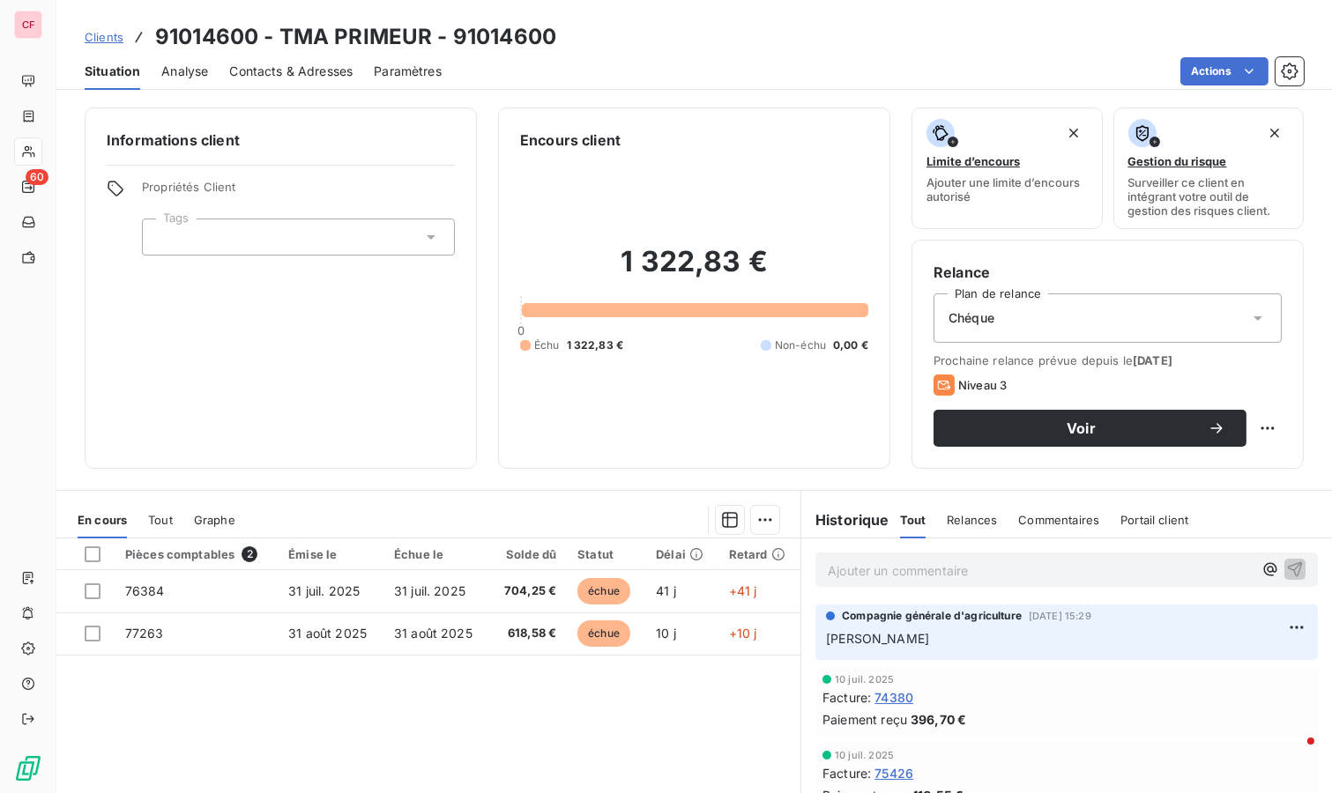
click at [857, 549] on div "Ajouter un commentaire ﻿" at bounding box center [1066, 569] width 531 height 63
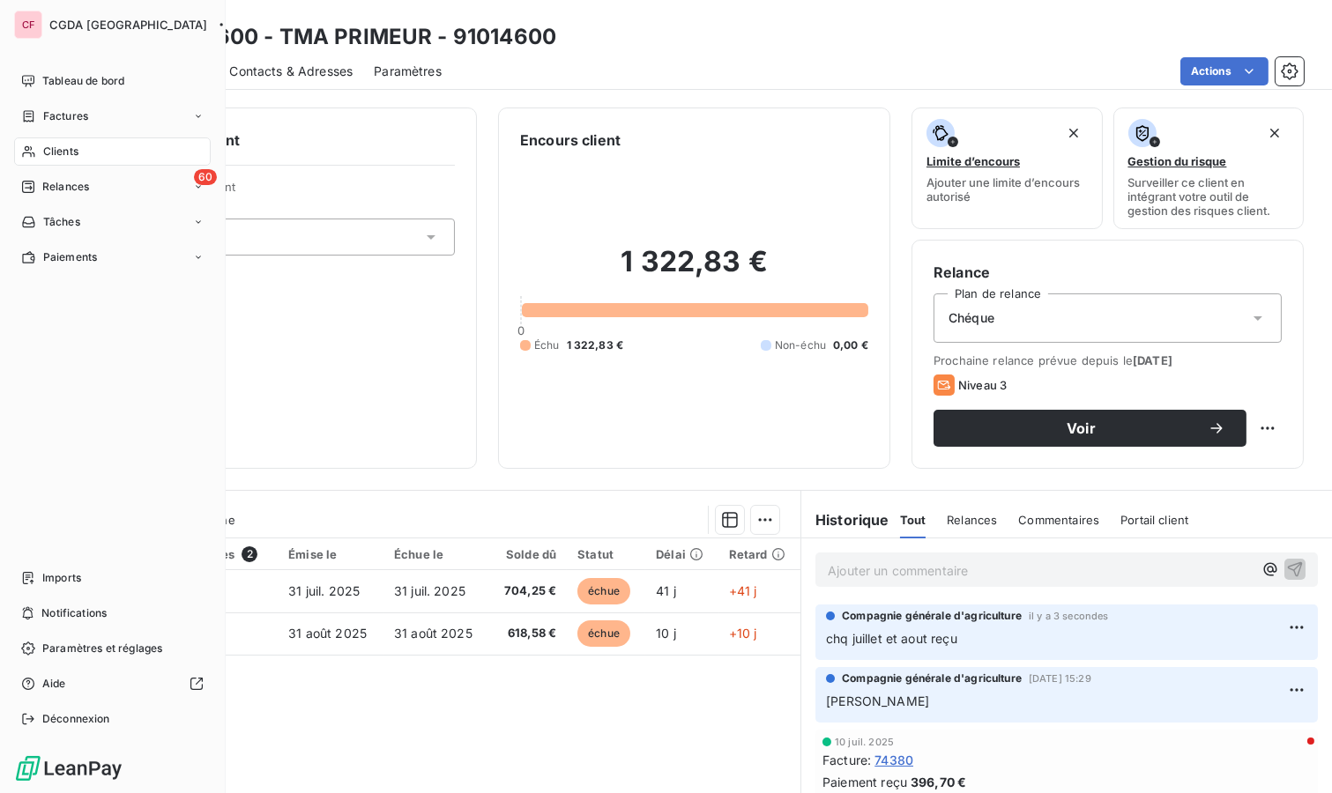
click at [88, 151] on div "Clients" at bounding box center [112, 151] width 197 height 28
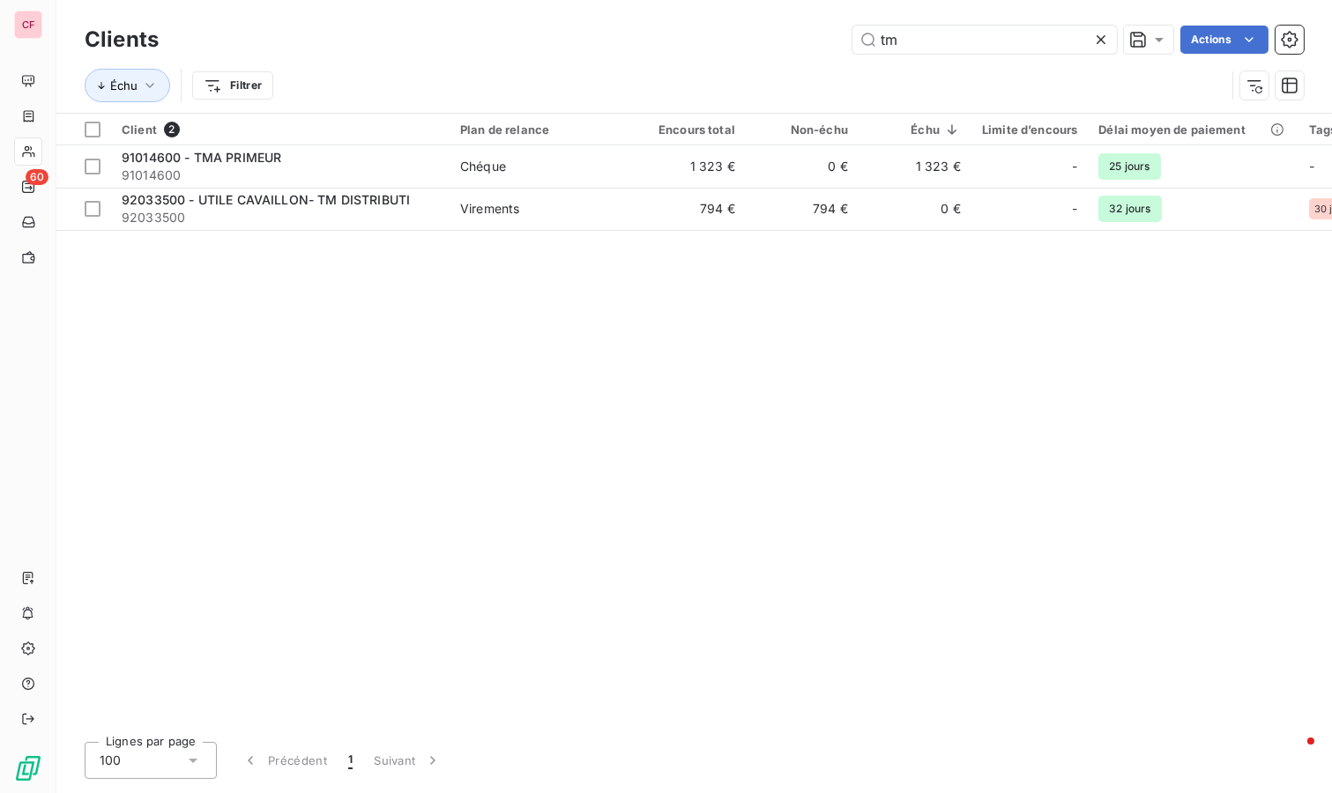
click at [945, 41] on input "tm" at bounding box center [984, 40] width 264 height 28
type input "yapa"
click at [546, 208] on div "LCR / Prélèvement" at bounding box center [515, 209] width 110 height 18
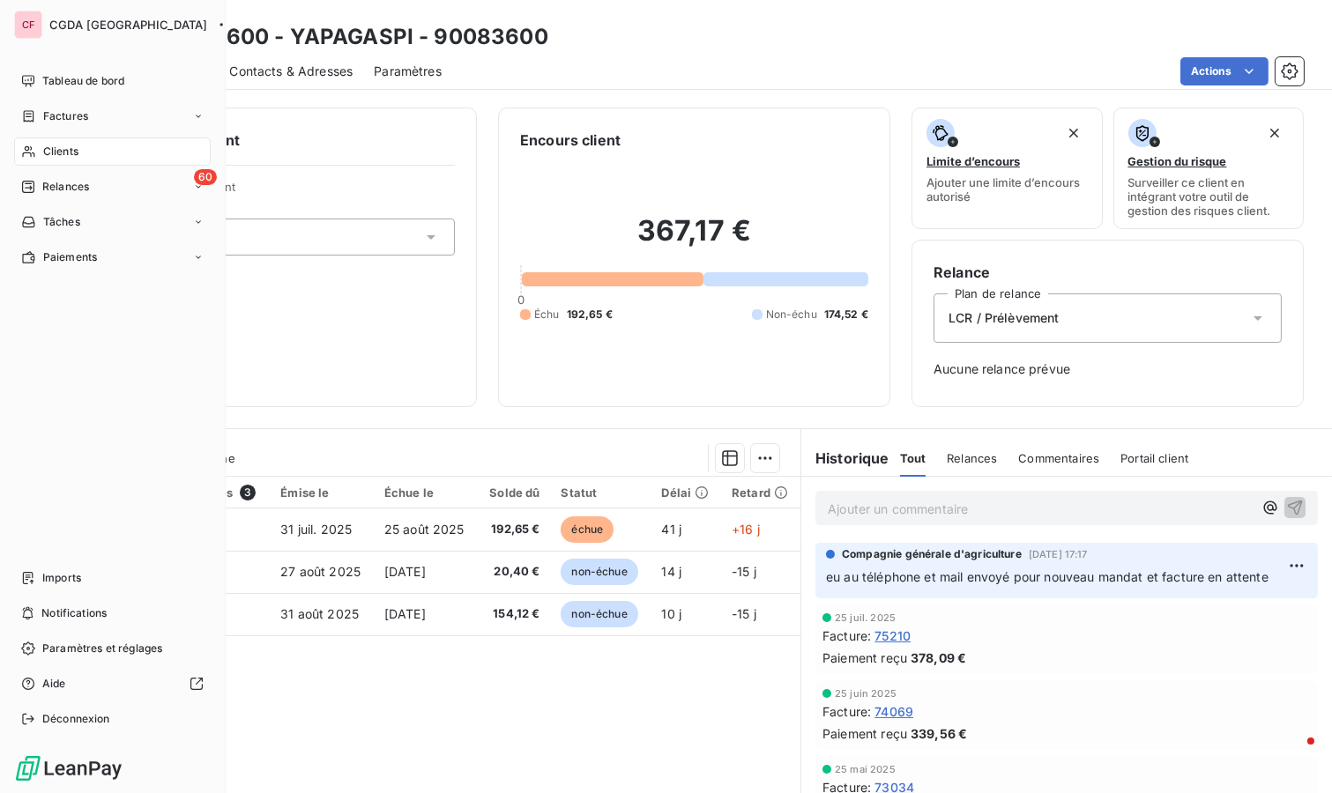
click at [10, 0] on div "CF CGDA France Tableau de bord Factures Clients 60 Relances Tâches Paiements Im…" at bounding box center [113, 396] width 226 height 793
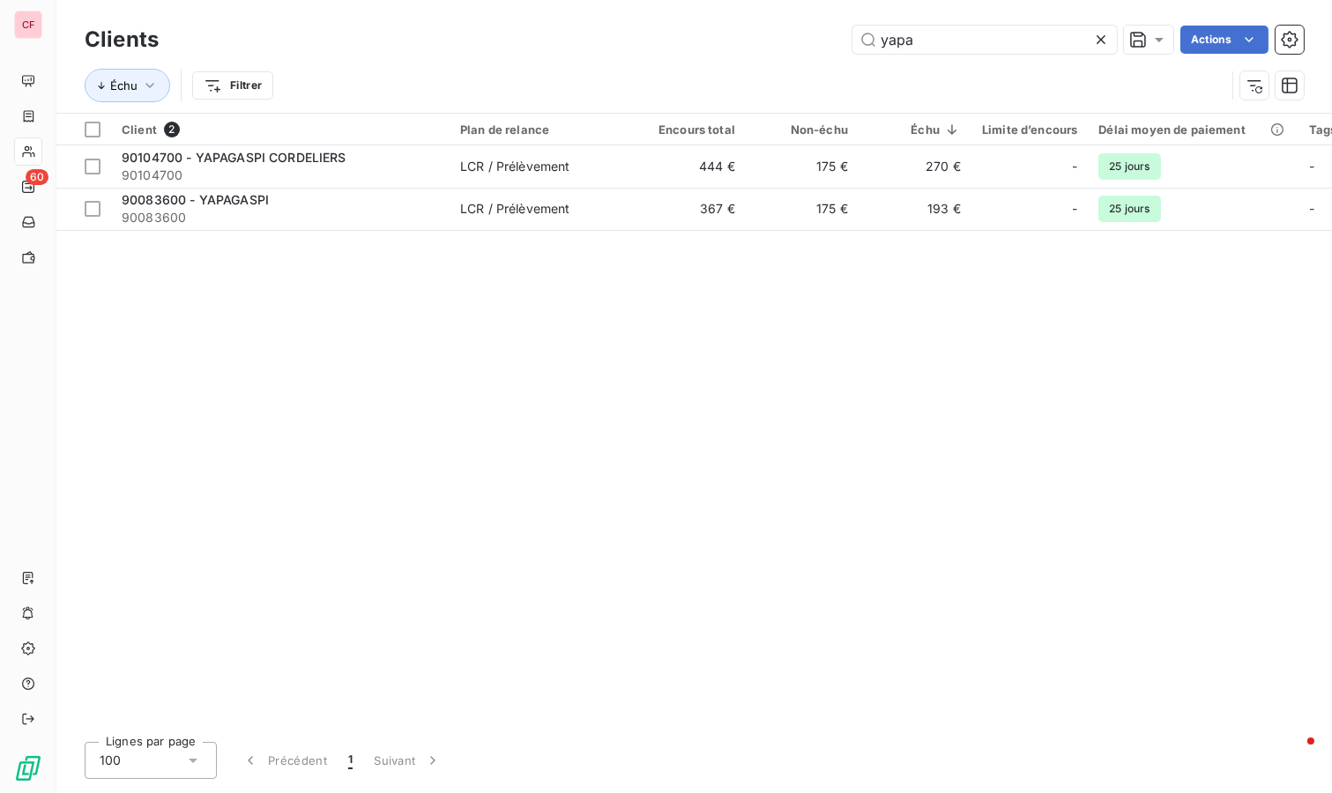
click at [503, 176] on td "LCR / Prélèvement" at bounding box center [540, 166] width 183 height 42
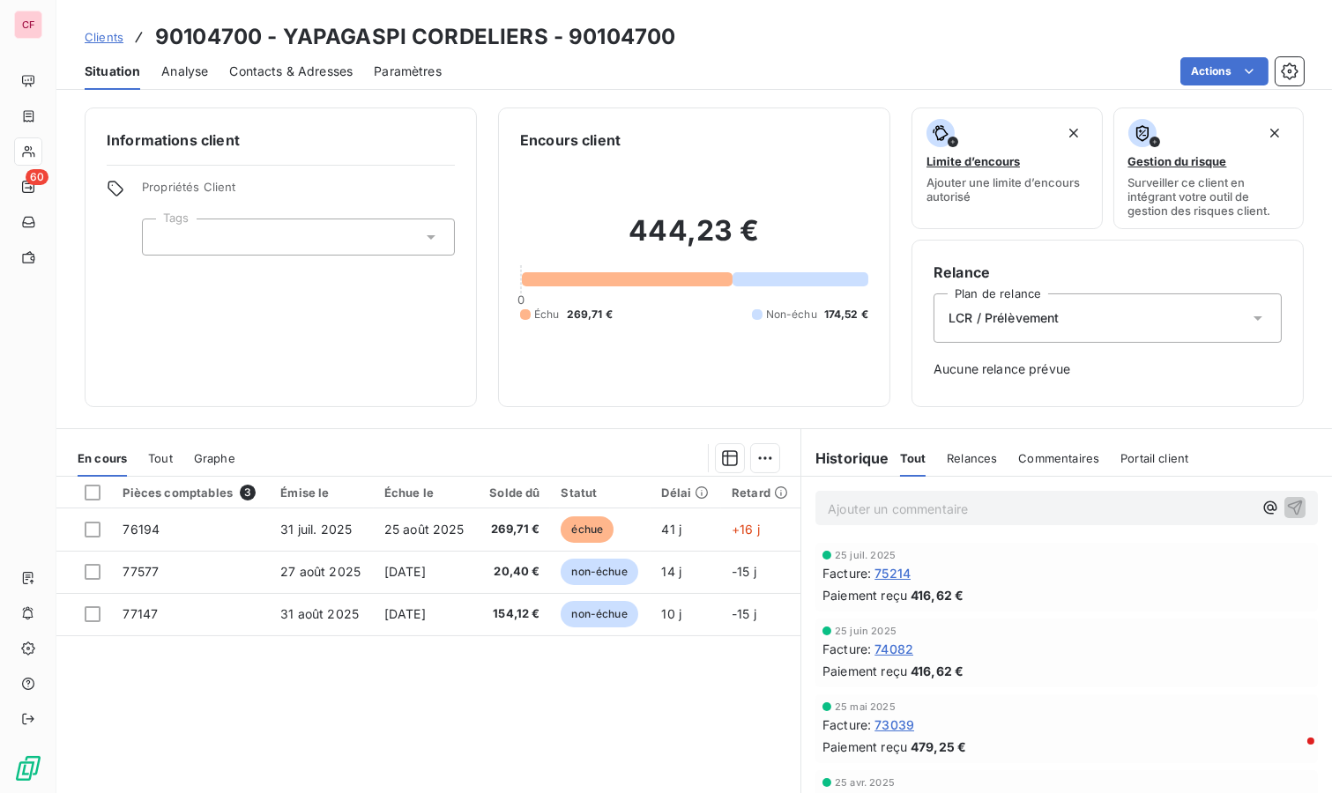
click at [501, 695] on div "Pièces comptables 3 Émise le Échue le Solde dû Statut Délai Retard 76194 [DATE]…" at bounding box center [428, 646] width 744 height 339
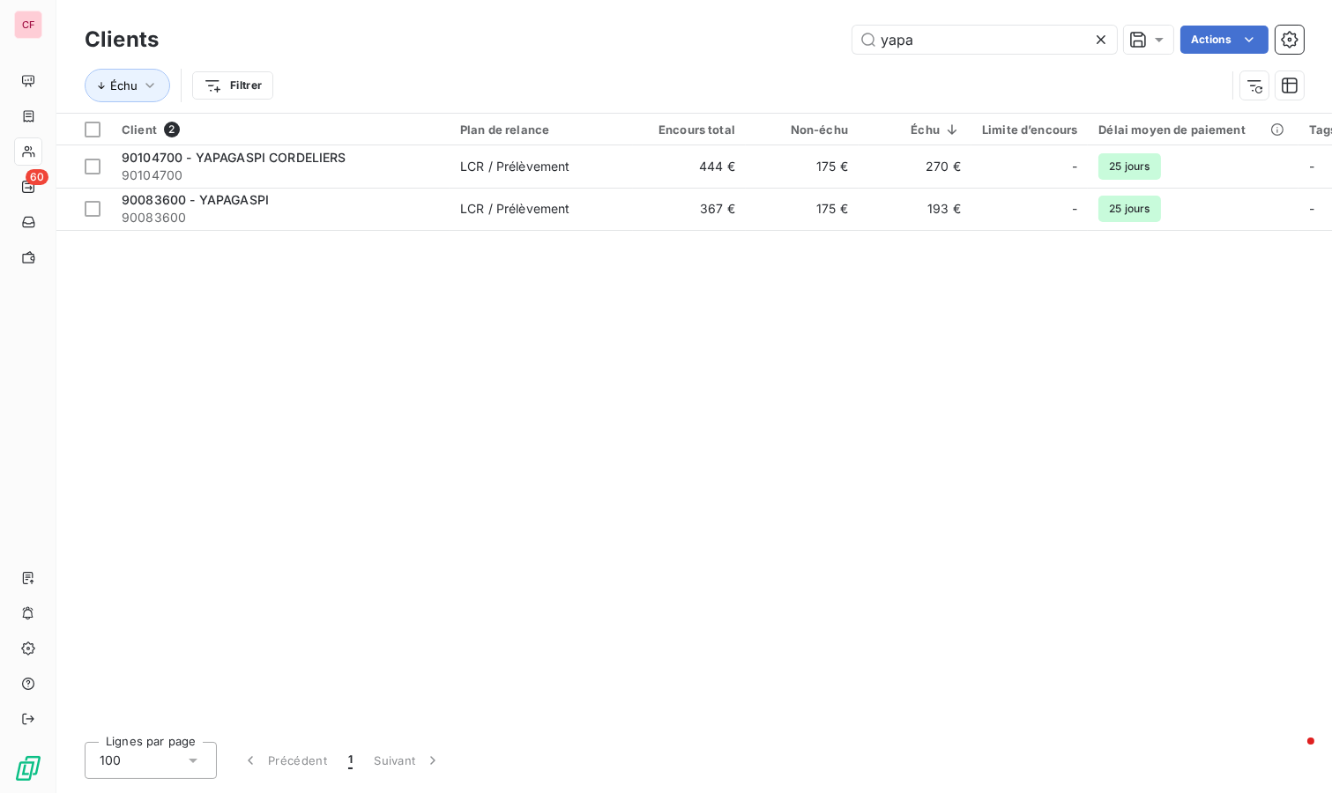
click at [318, 203] on div "90083600 - YAPAGASPI" at bounding box center [280, 200] width 317 height 18
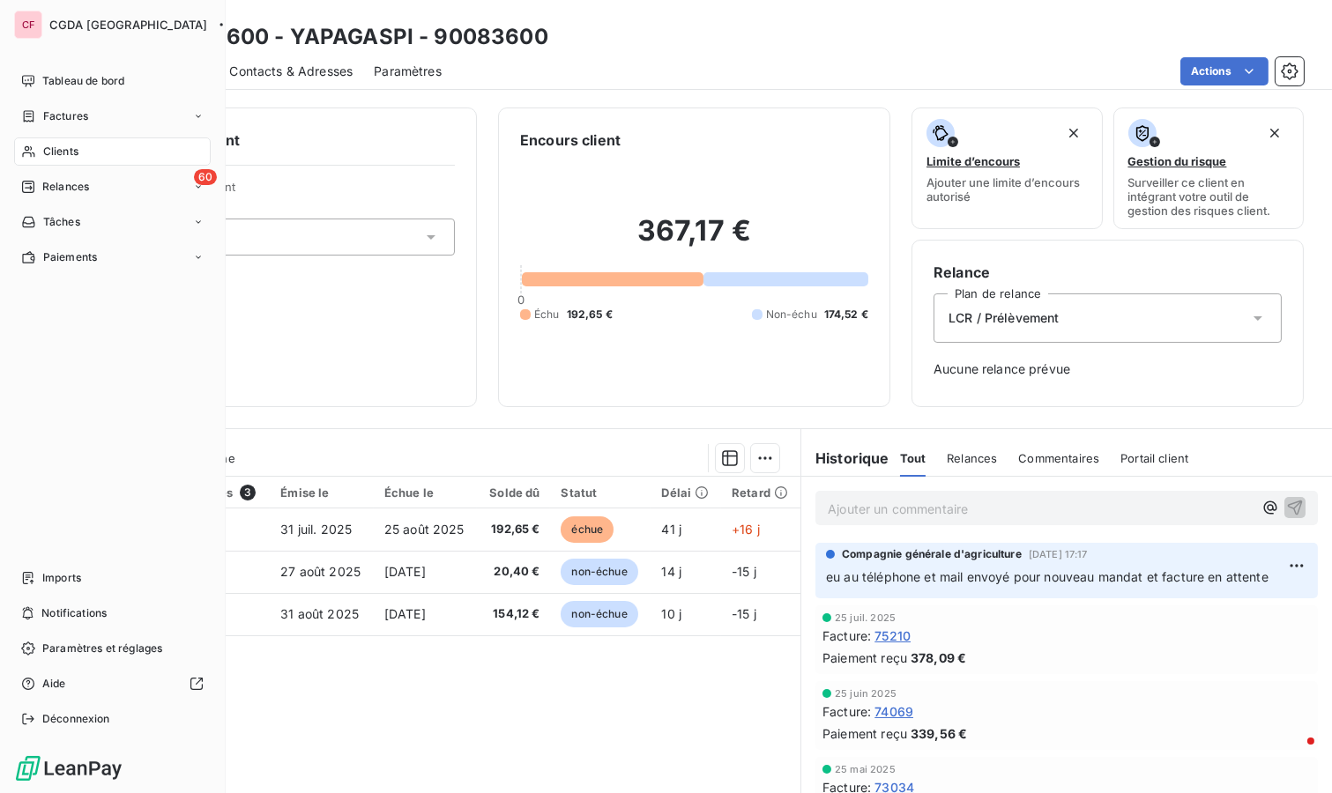
click at [62, 150] on span "Clients" at bounding box center [60, 152] width 35 height 16
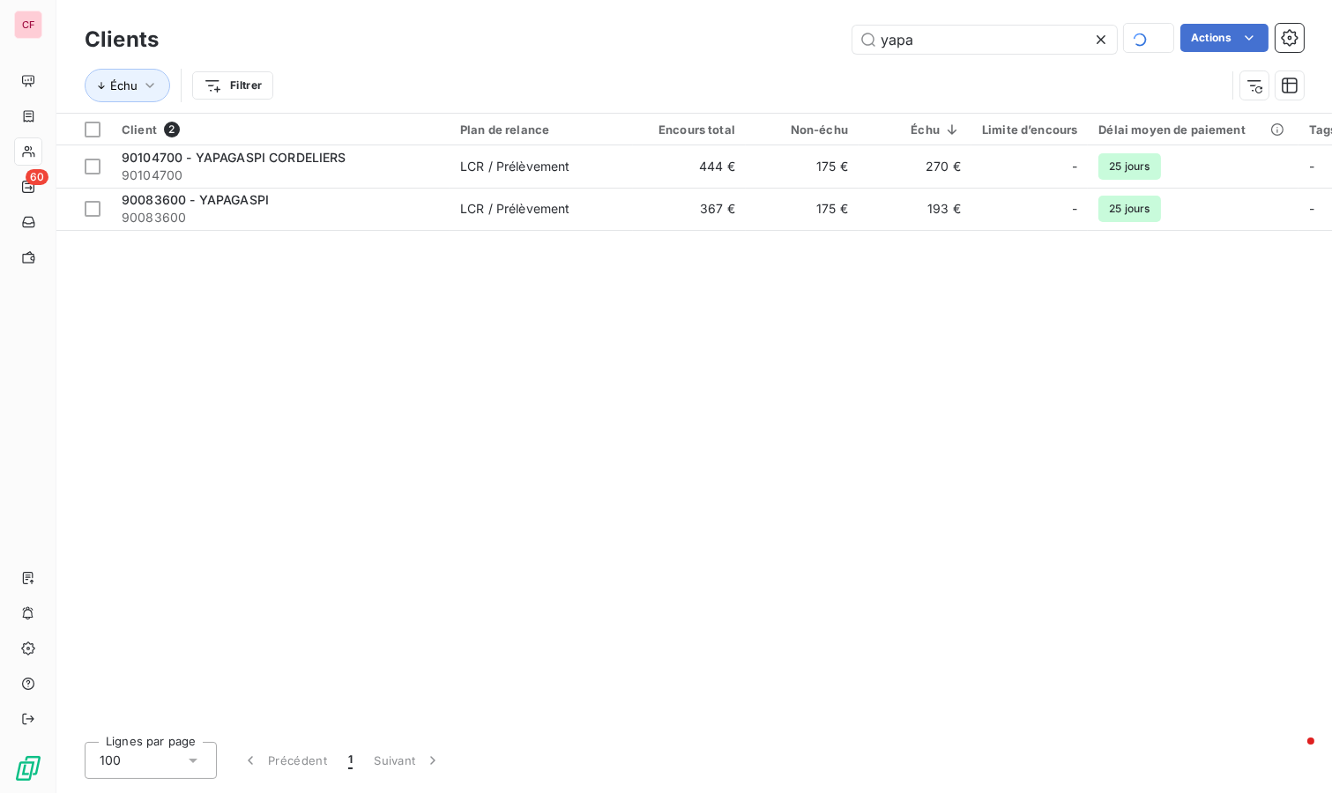
click at [926, 37] on input "yapa" at bounding box center [984, 40] width 264 height 28
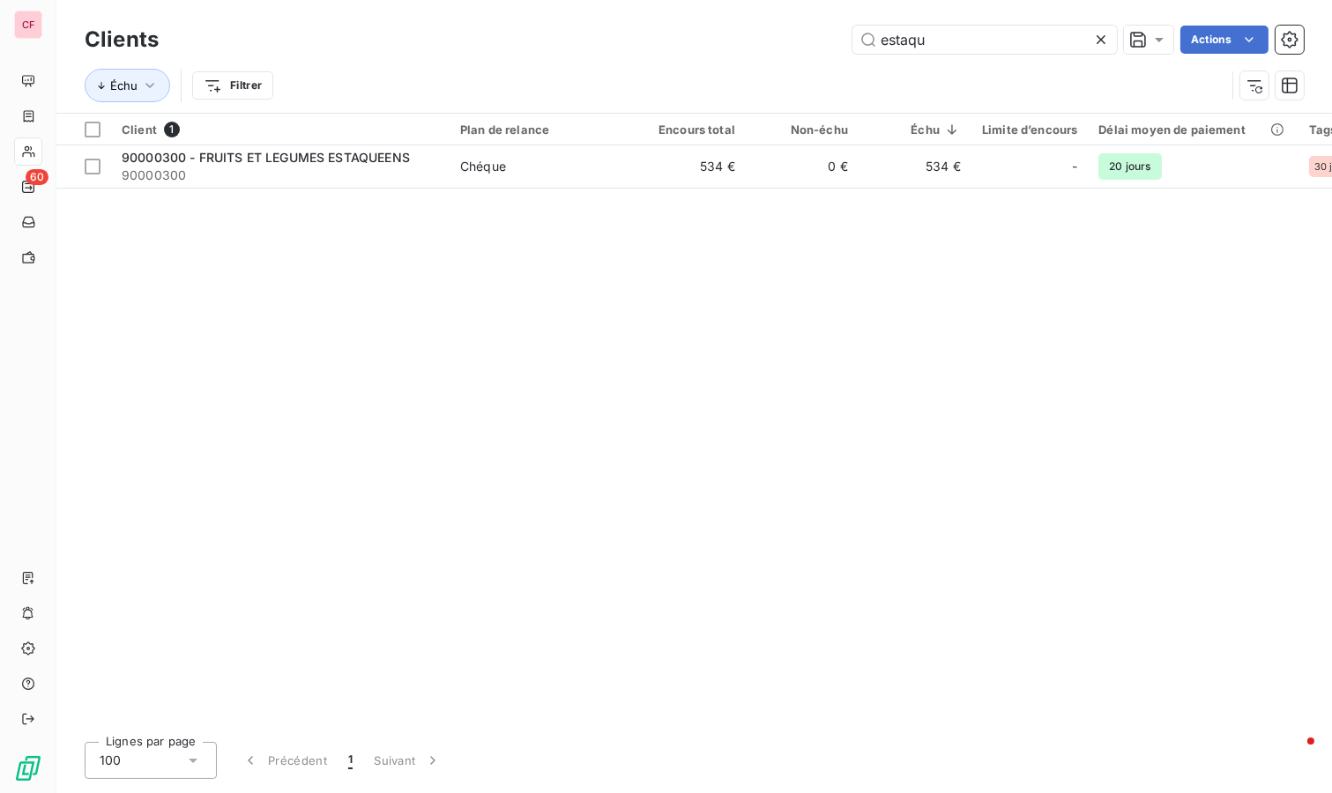
type input "estaqu"
click at [512, 164] on span "Chéque" at bounding box center [541, 167] width 162 height 18
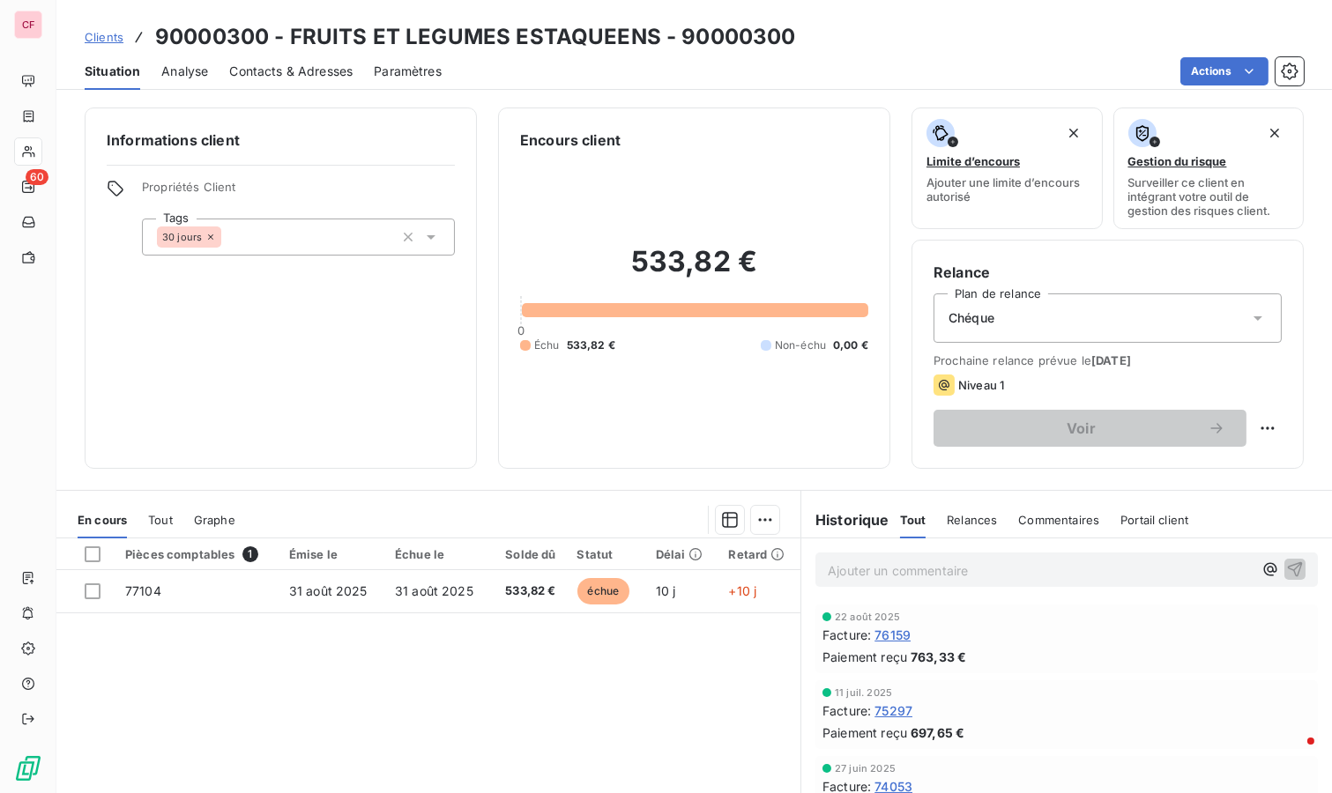
click at [885, 568] on p "Ajouter un commentaire ﻿" at bounding box center [1040, 571] width 425 height 22
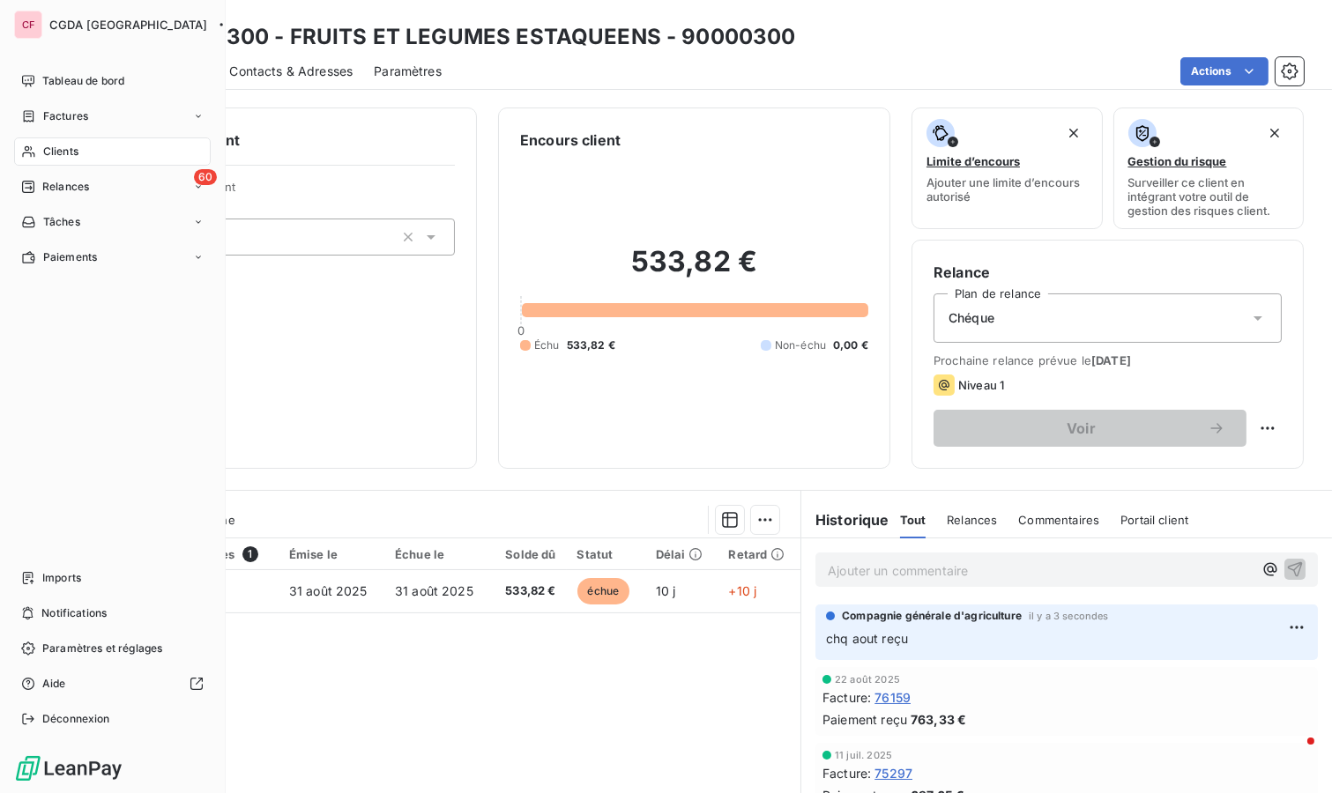
click at [63, 144] on span "Clients" at bounding box center [60, 152] width 35 height 16
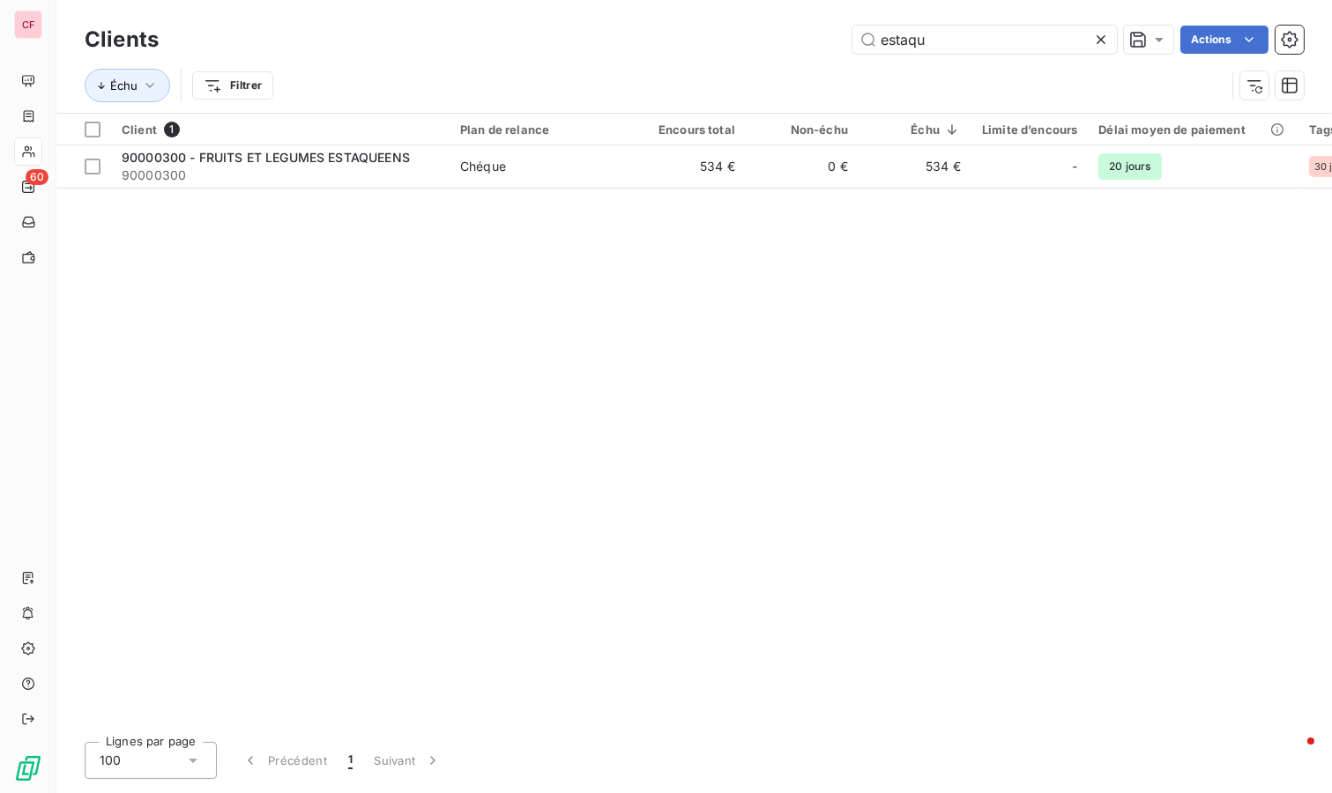
click at [1000, 36] on input "estaqu" at bounding box center [984, 40] width 264 height 28
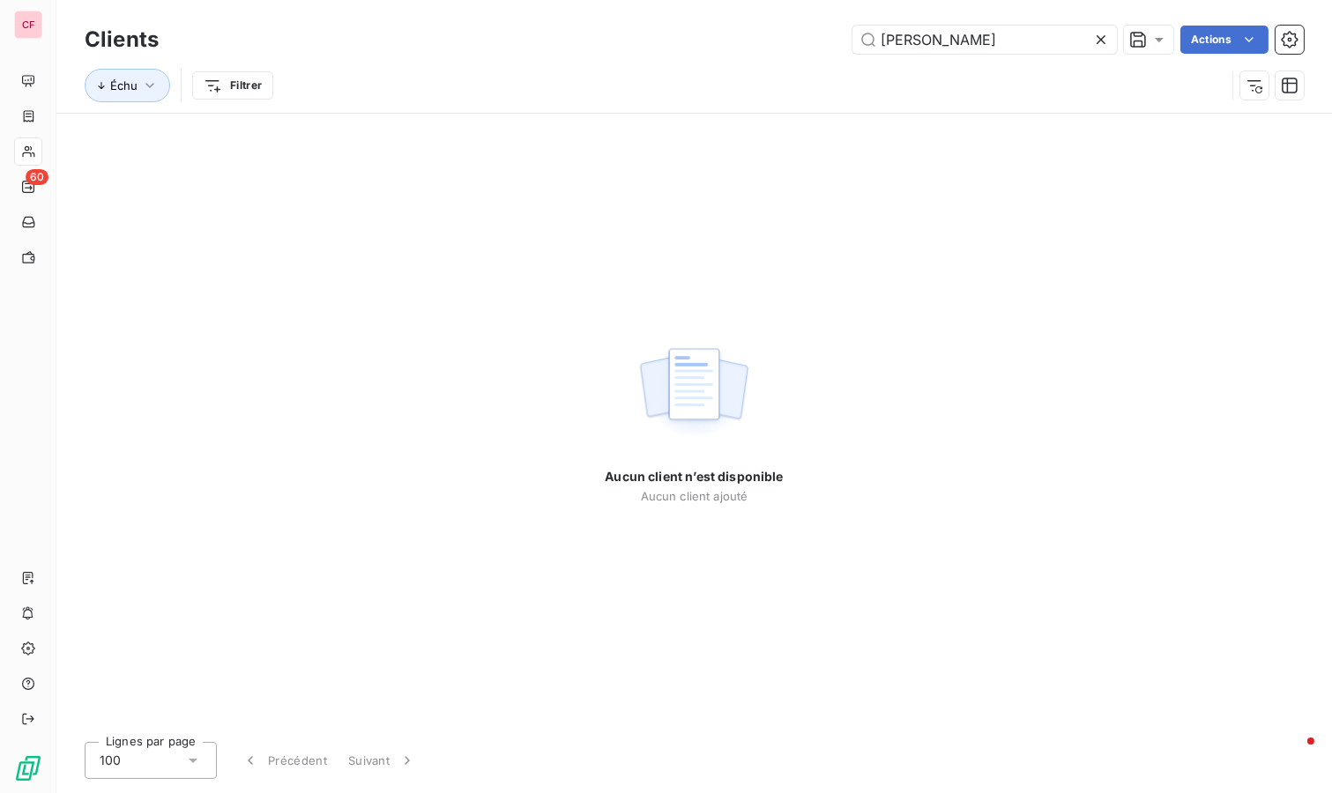
type input "[PERSON_NAME]"
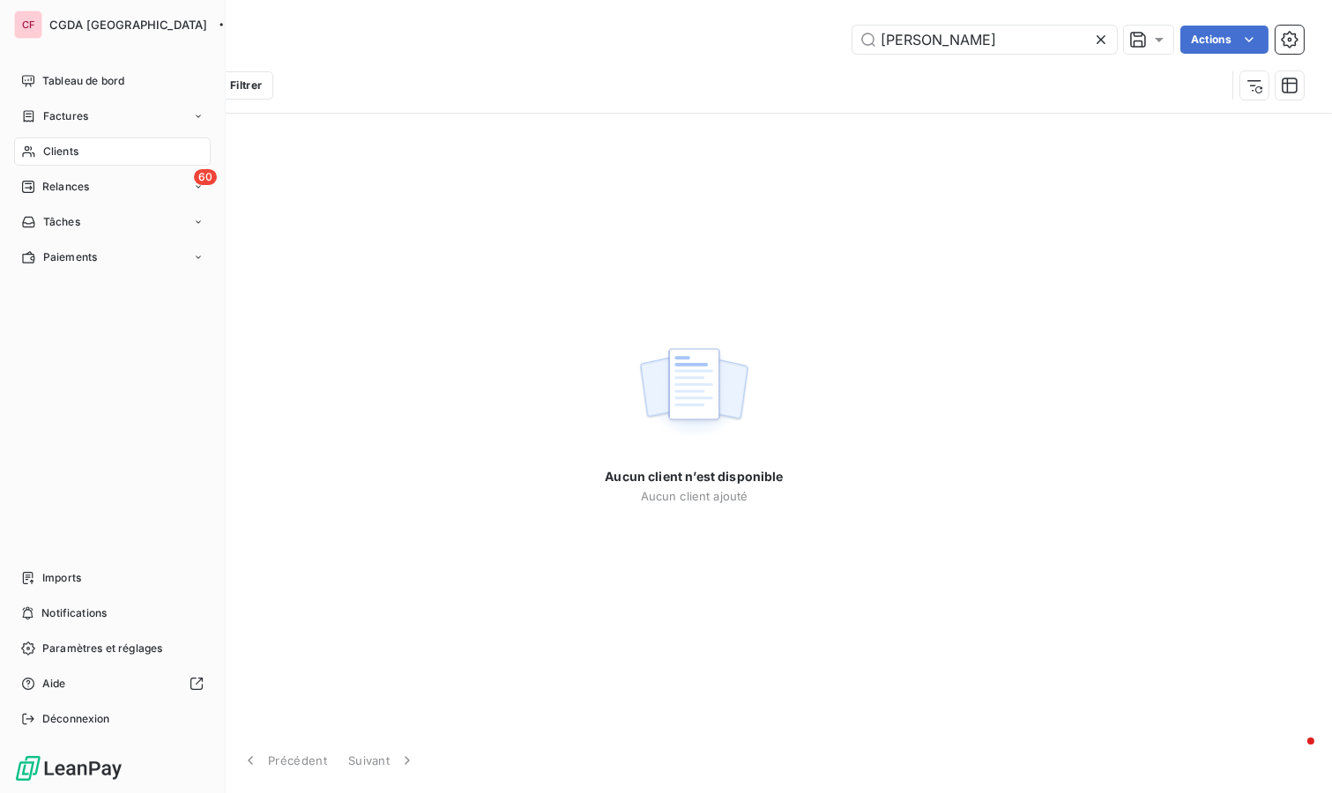
click at [41, 197] on div "60 Relances" at bounding box center [112, 187] width 197 height 28
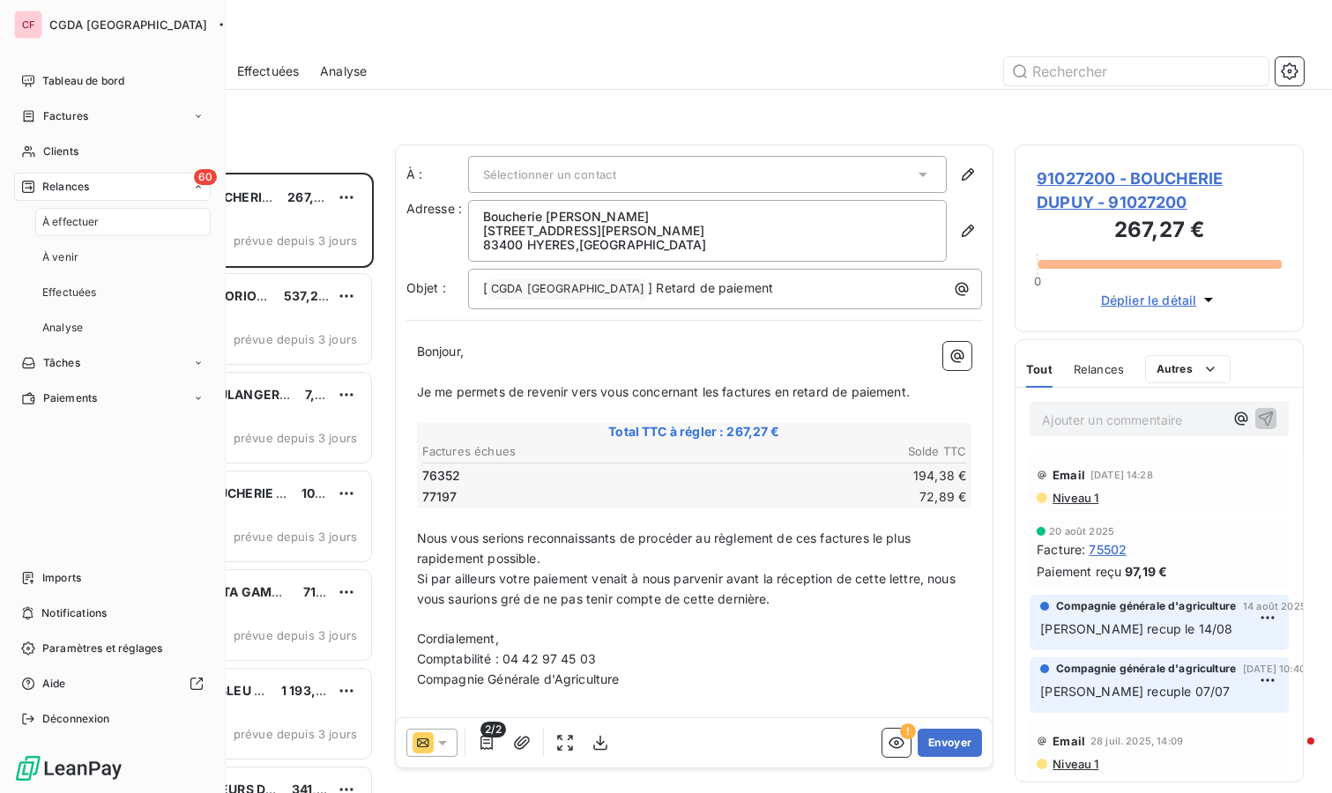
scroll to position [605, 274]
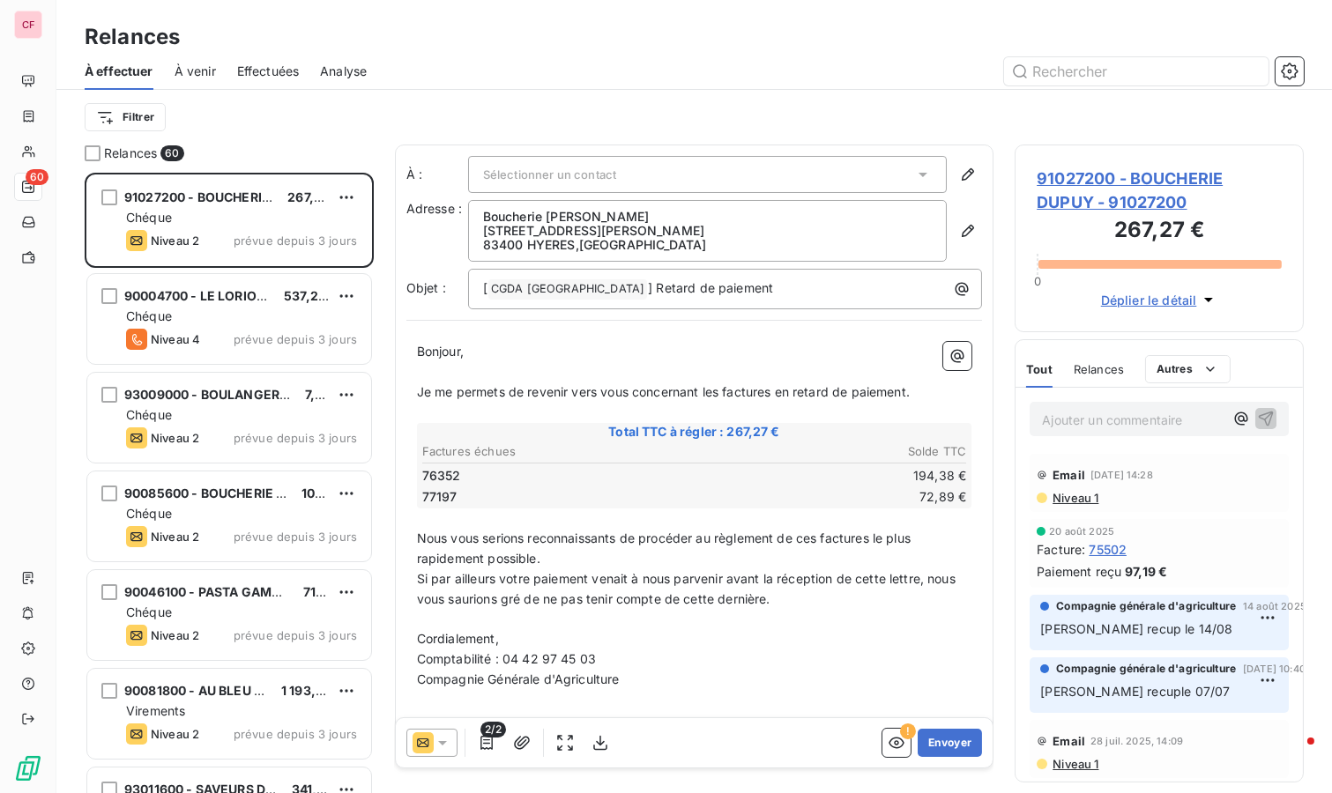
click at [218, 217] on div "Chéque" at bounding box center [241, 218] width 231 height 18
click at [1133, 170] on span "91027200 - BOUCHERIE DUPUY - 91027200" at bounding box center [1158, 191] width 245 height 48
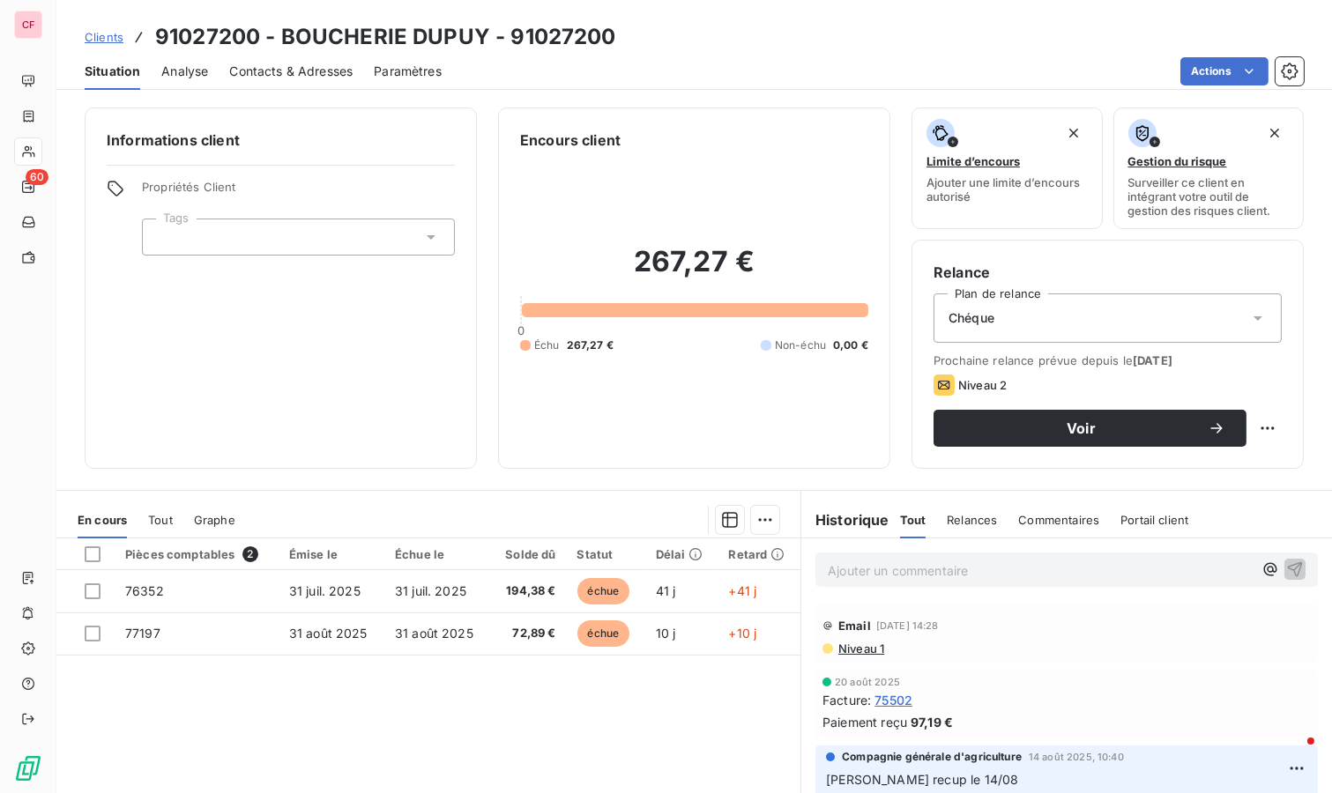
click at [871, 564] on p "Ajouter un commentaire ﻿" at bounding box center [1040, 571] width 425 height 22
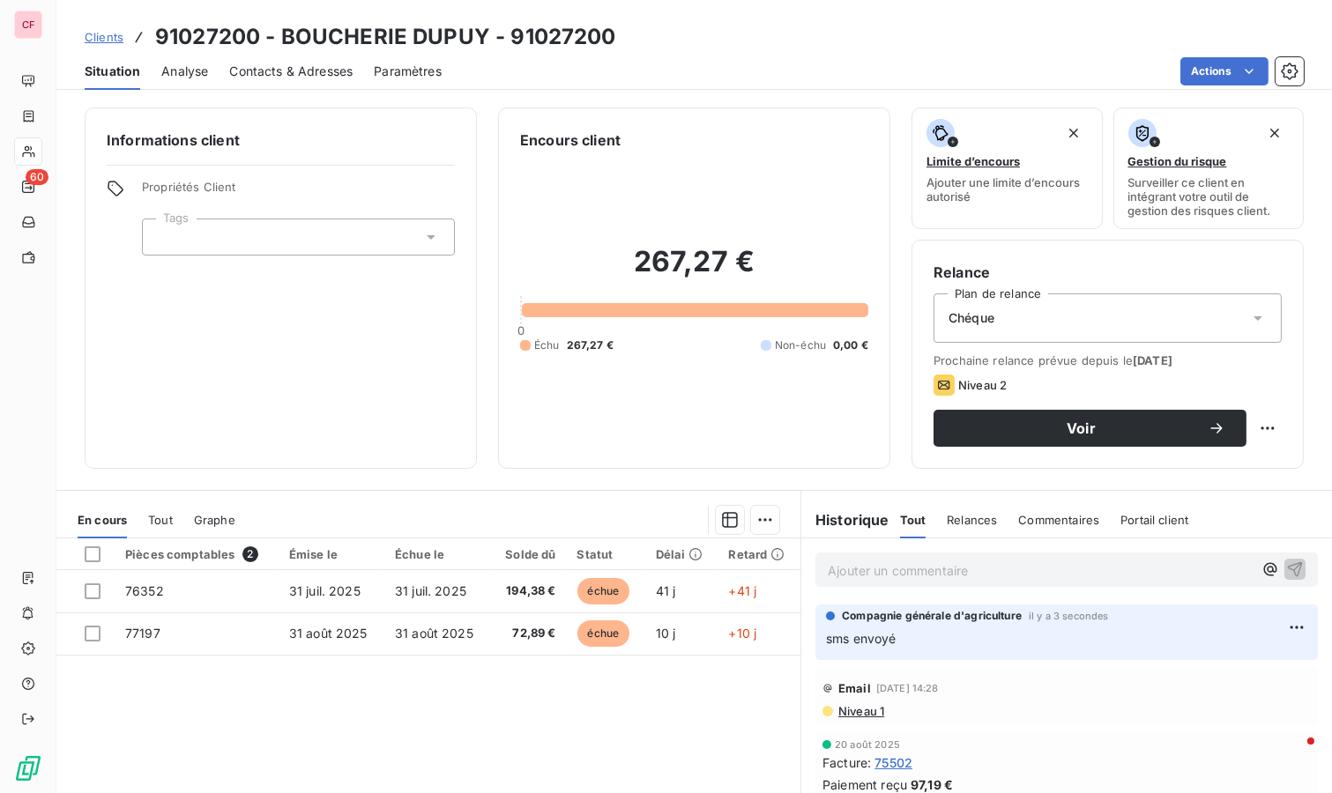
click at [1255, 419] on html "CF 60 Clients 91027200 - BOUCHERIE DUPUY - 91027200 Situation Analyse Contacts …" at bounding box center [666, 396] width 1332 height 793
click at [1223, 462] on div "Replanifier cette action" at bounding box center [1181, 465] width 158 height 28
select select "8"
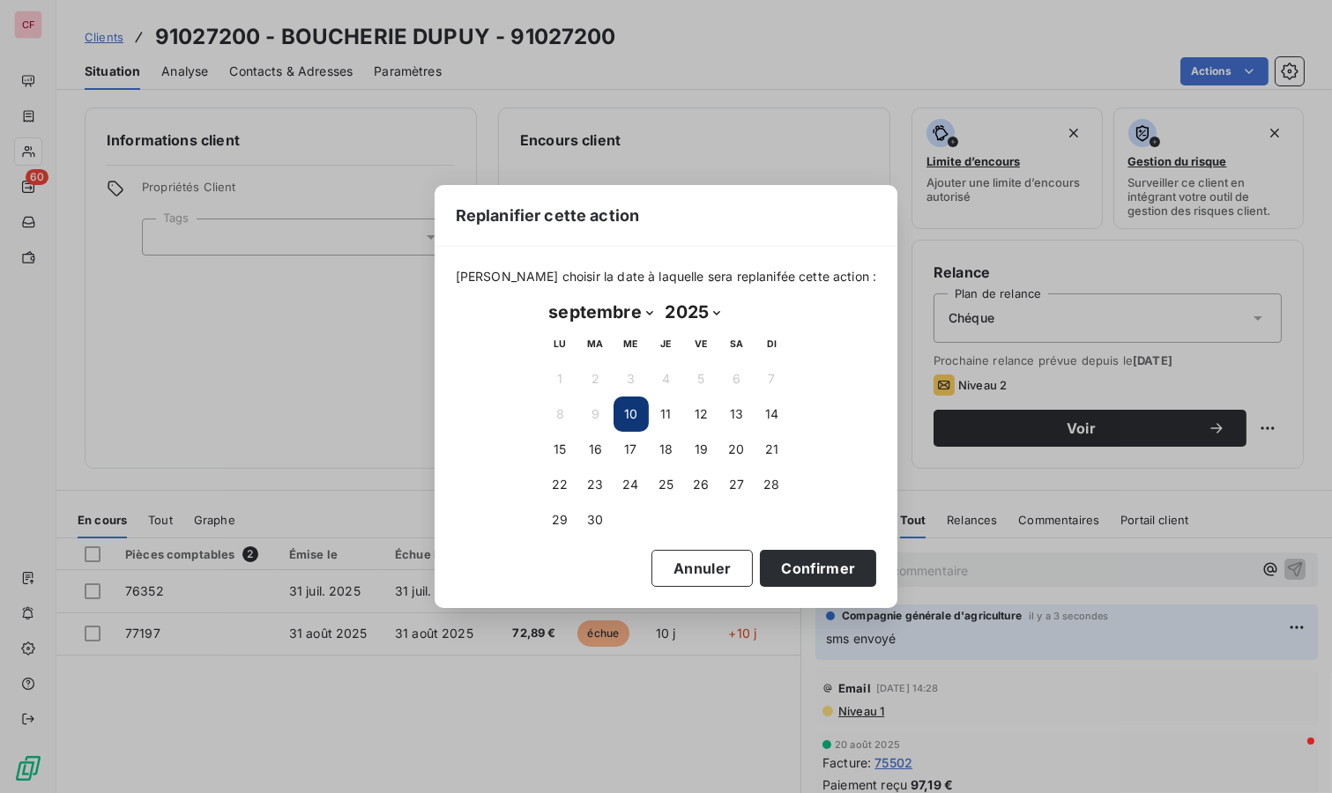
click at [586, 450] on button "16" at bounding box center [595, 449] width 35 height 35
click at [807, 574] on button "Confirmer" at bounding box center [818, 568] width 116 height 37
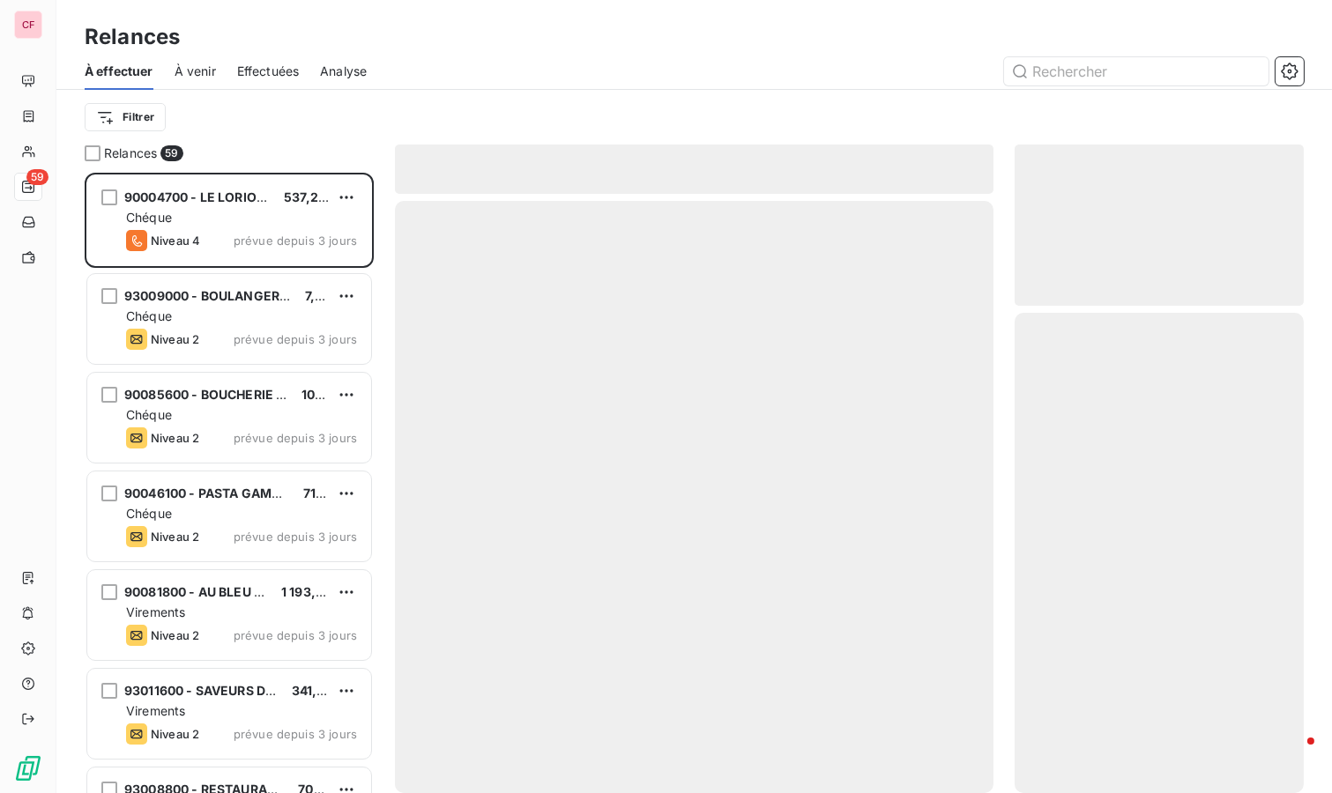
scroll to position [605, 274]
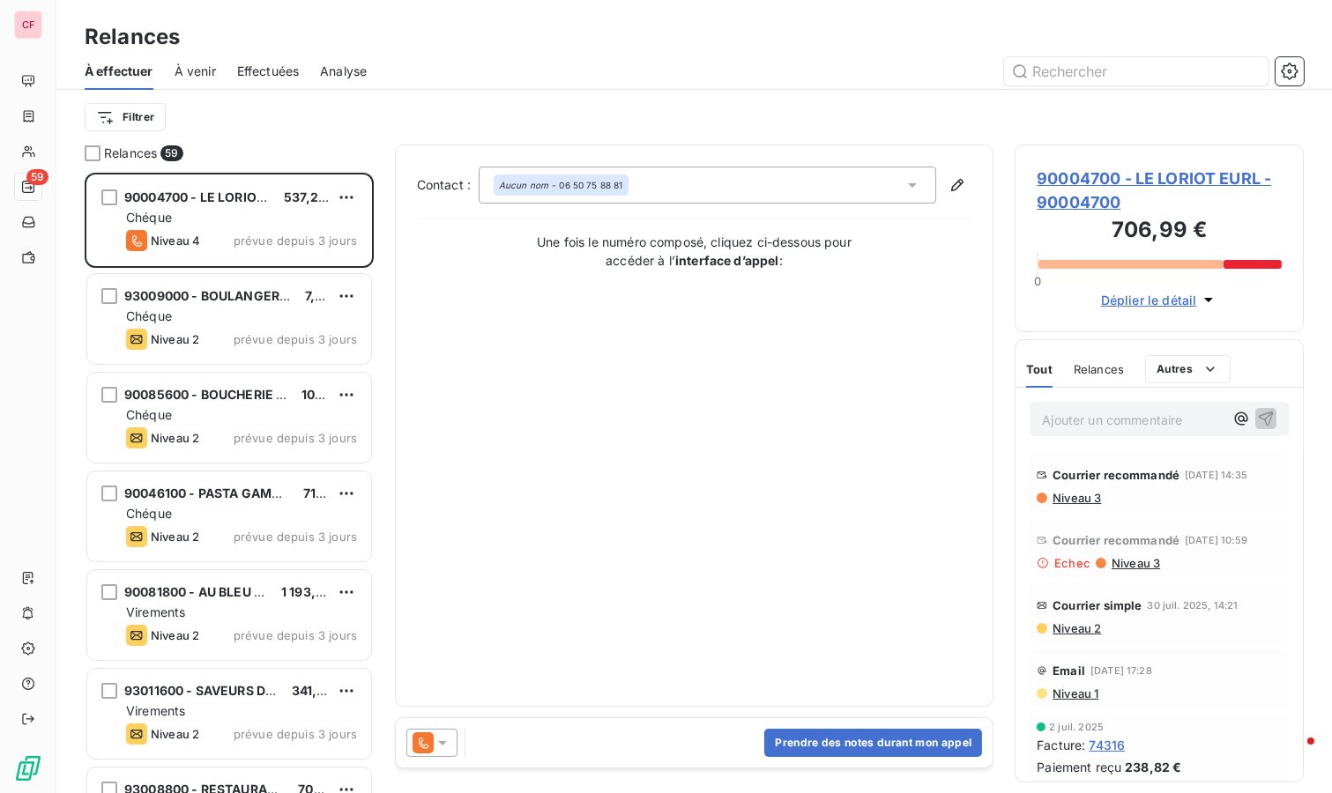
click at [275, 204] on div "90004700 - LE LORIOT EURL 537,22 €" at bounding box center [241, 197] width 231 height 16
click at [1075, 505] on span "Niveau 3" at bounding box center [1075, 498] width 50 height 14
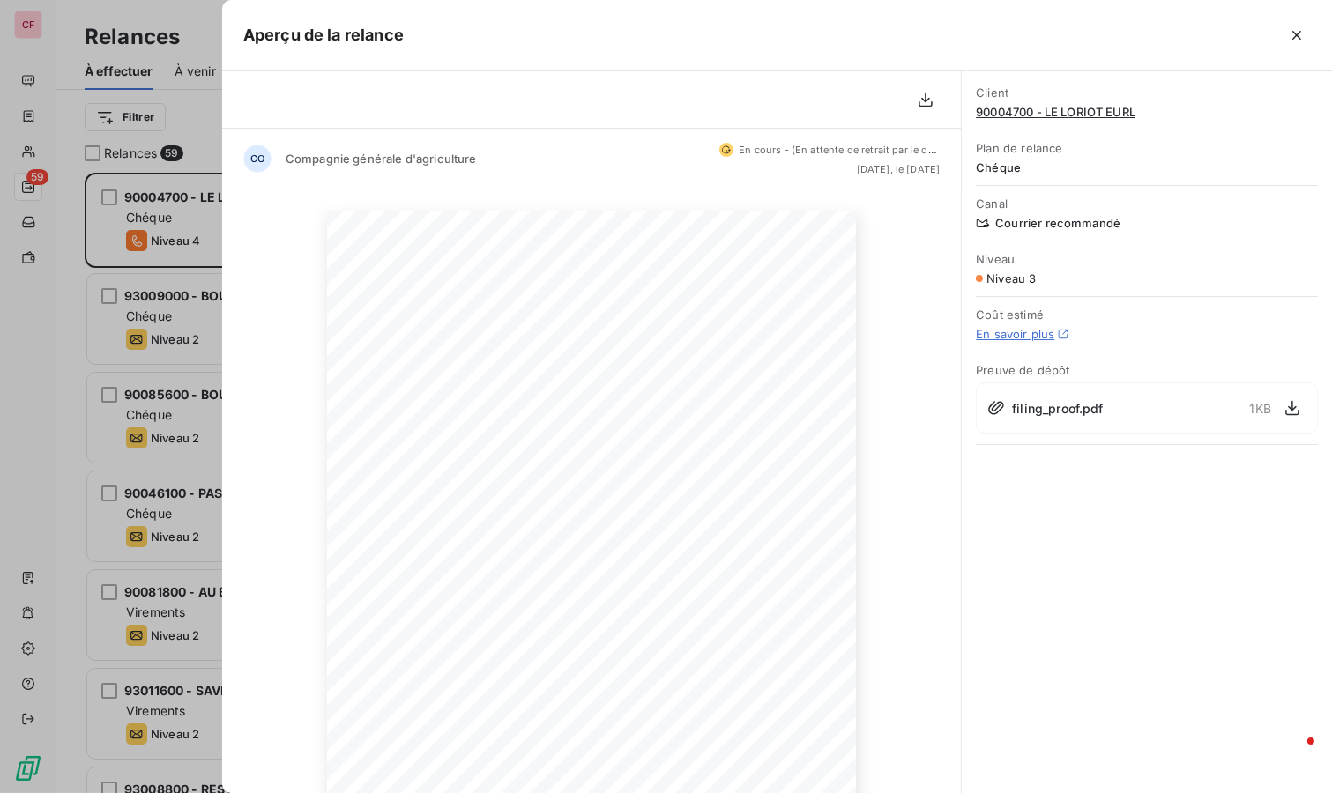
click at [1304, 37] on icon "button" at bounding box center [1297, 35] width 18 height 18
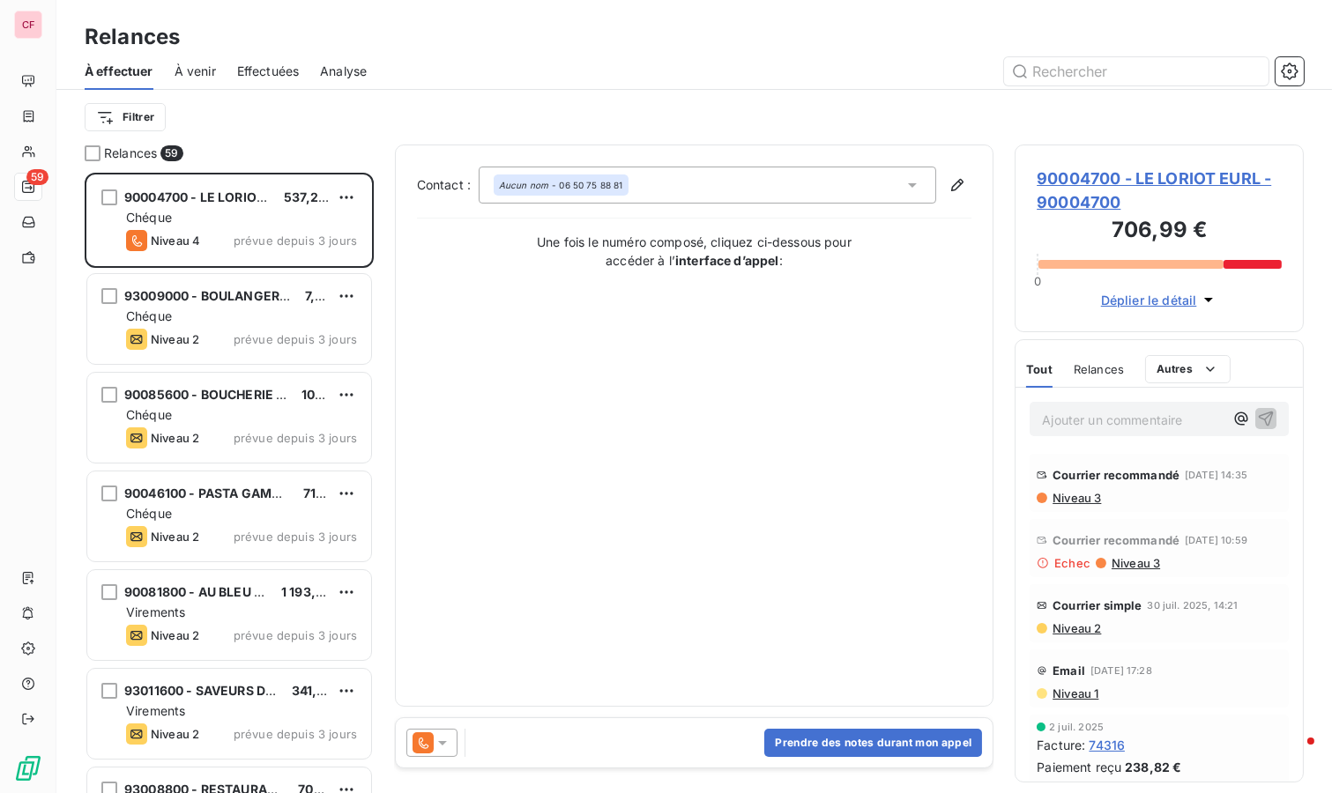
click at [1103, 419] on p "Ajouter un commentaire ﻿" at bounding box center [1133, 420] width 182 height 22
click at [344, 199] on html "CF 59 Relances À effectuer À venir Effectuées Analyse Filtrer Relances 59 90004…" at bounding box center [666, 396] width 1332 height 793
click at [318, 226] on div "Replanifier cette action" at bounding box center [271, 232] width 158 height 28
select select "8"
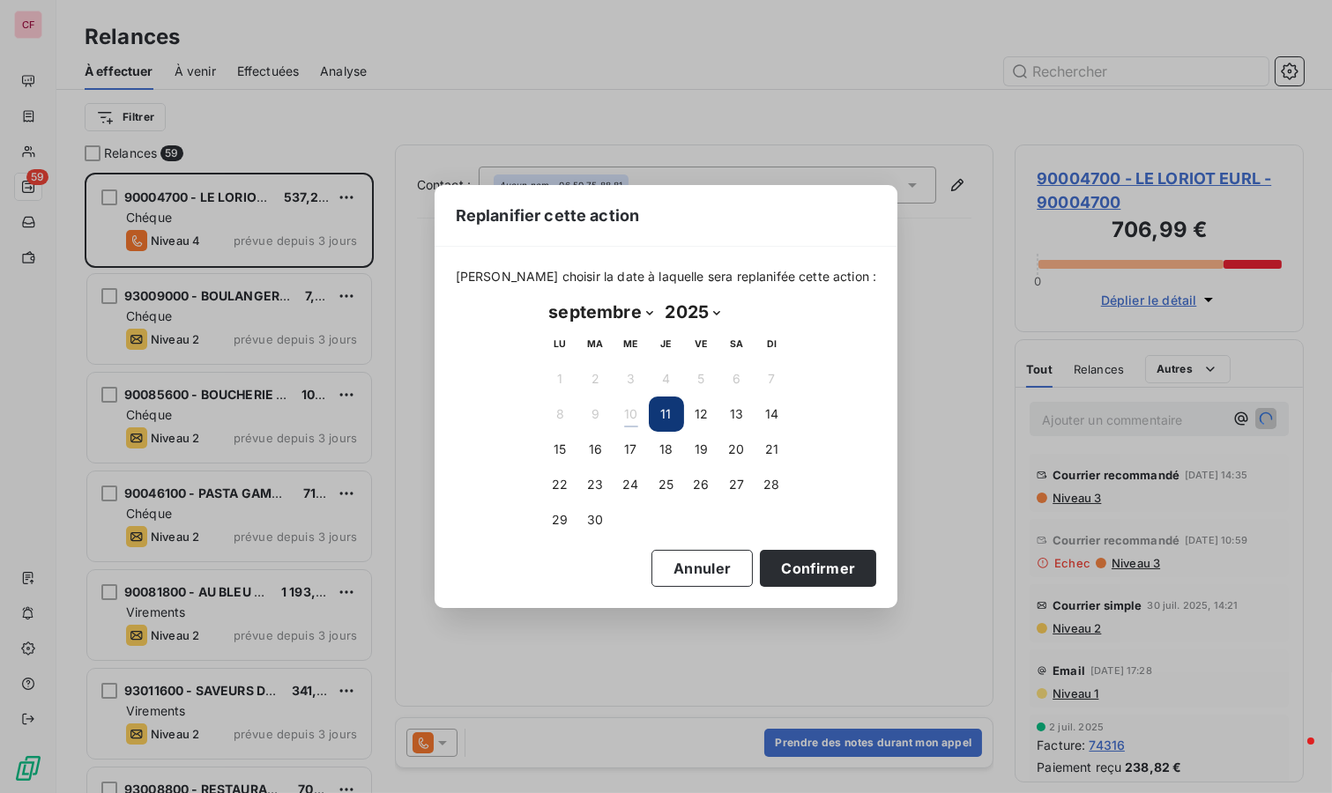
click at [590, 453] on button "16" at bounding box center [595, 449] width 35 height 35
click at [813, 574] on button "Confirmer" at bounding box center [818, 568] width 116 height 37
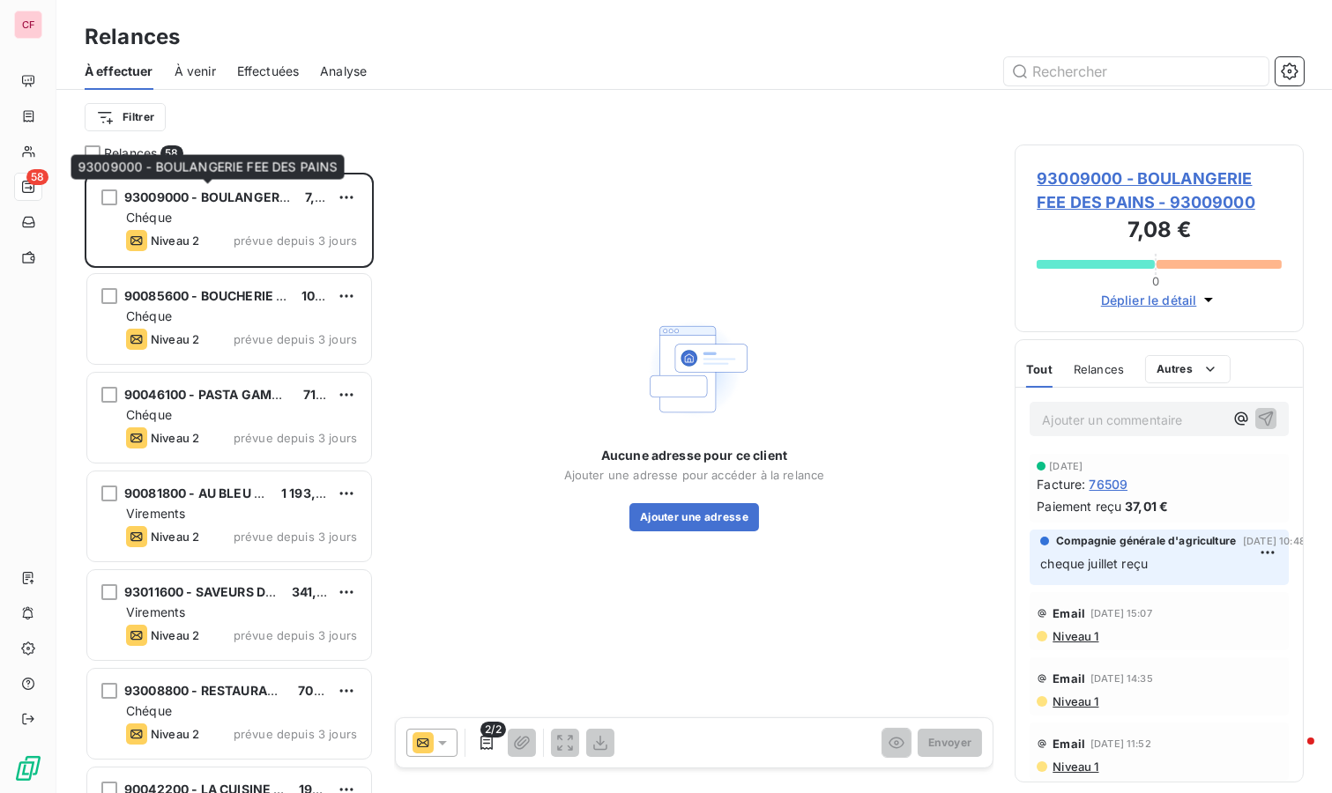
click at [218, 203] on span "93009000 - BOULANGERIE FEE DES PAINS" at bounding box center [254, 196] width 261 height 15
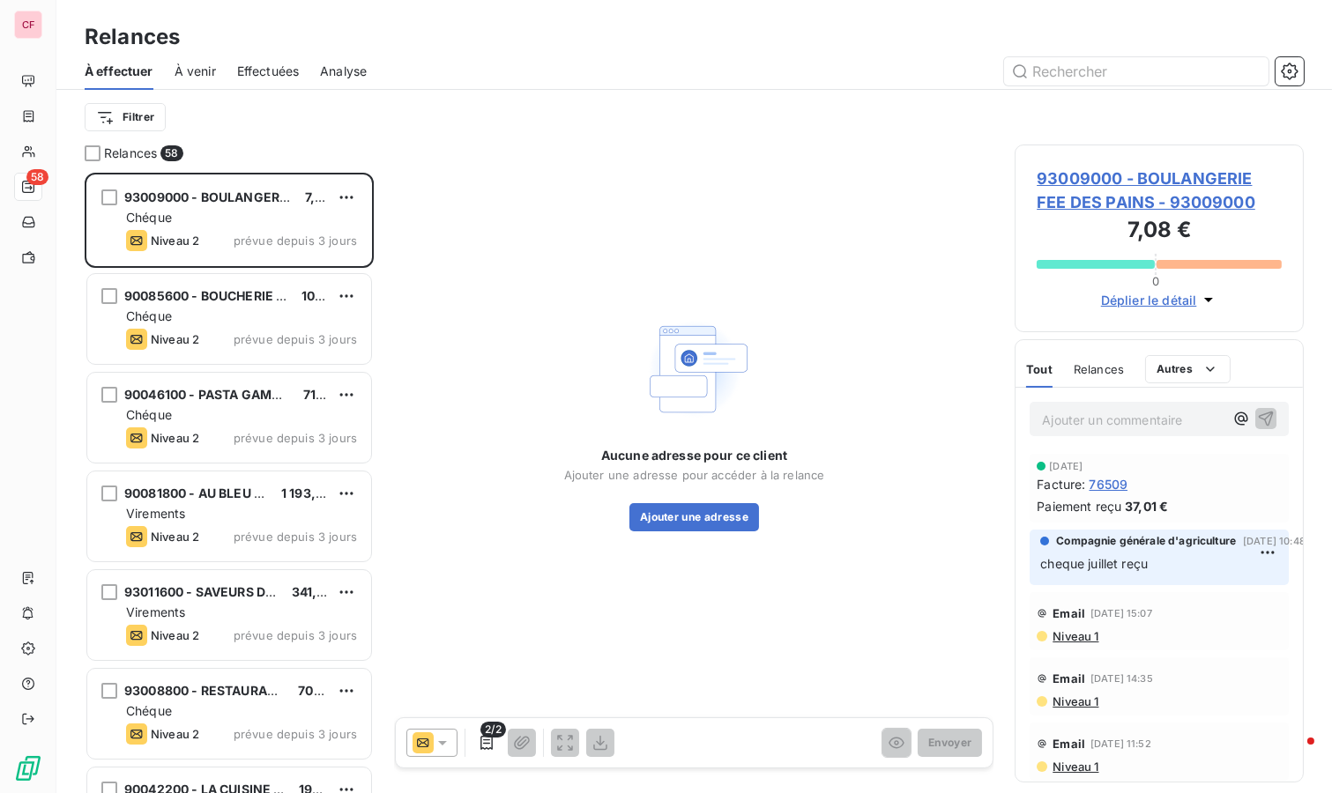
click at [1132, 195] on span "93009000 - BOULANGERIE FEE DES PAINS - 93009000" at bounding box center [1158, 191] width 245 height 48
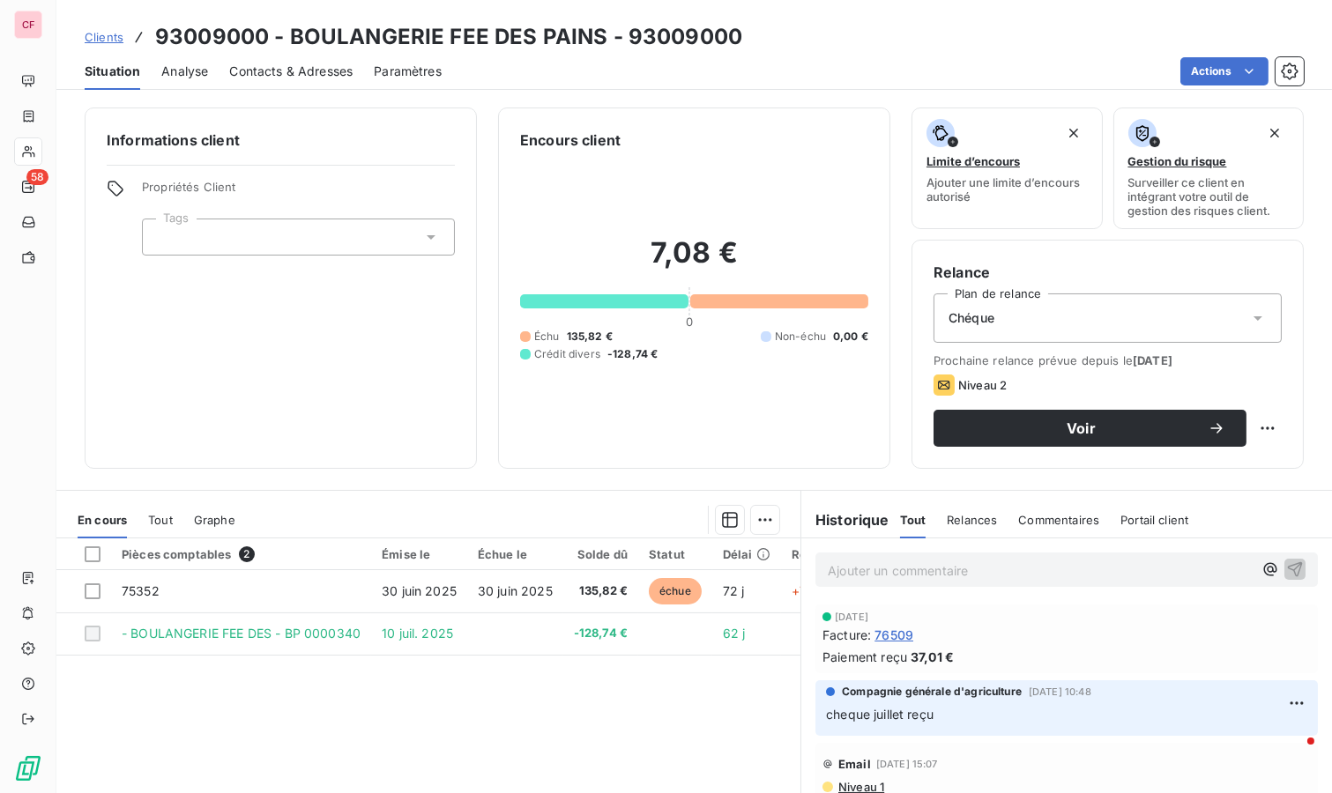
click at [411, 679] on div "Pièces comptables 2 Émise le Échue le Solde dû Statut Délai Retard 75352 [DATE]…" at bounding box center [428, 707] width 744 height 339
click at [311, 66] on span "Contacts & Adresses" at bounding box center [290, 72] width 123 height 18
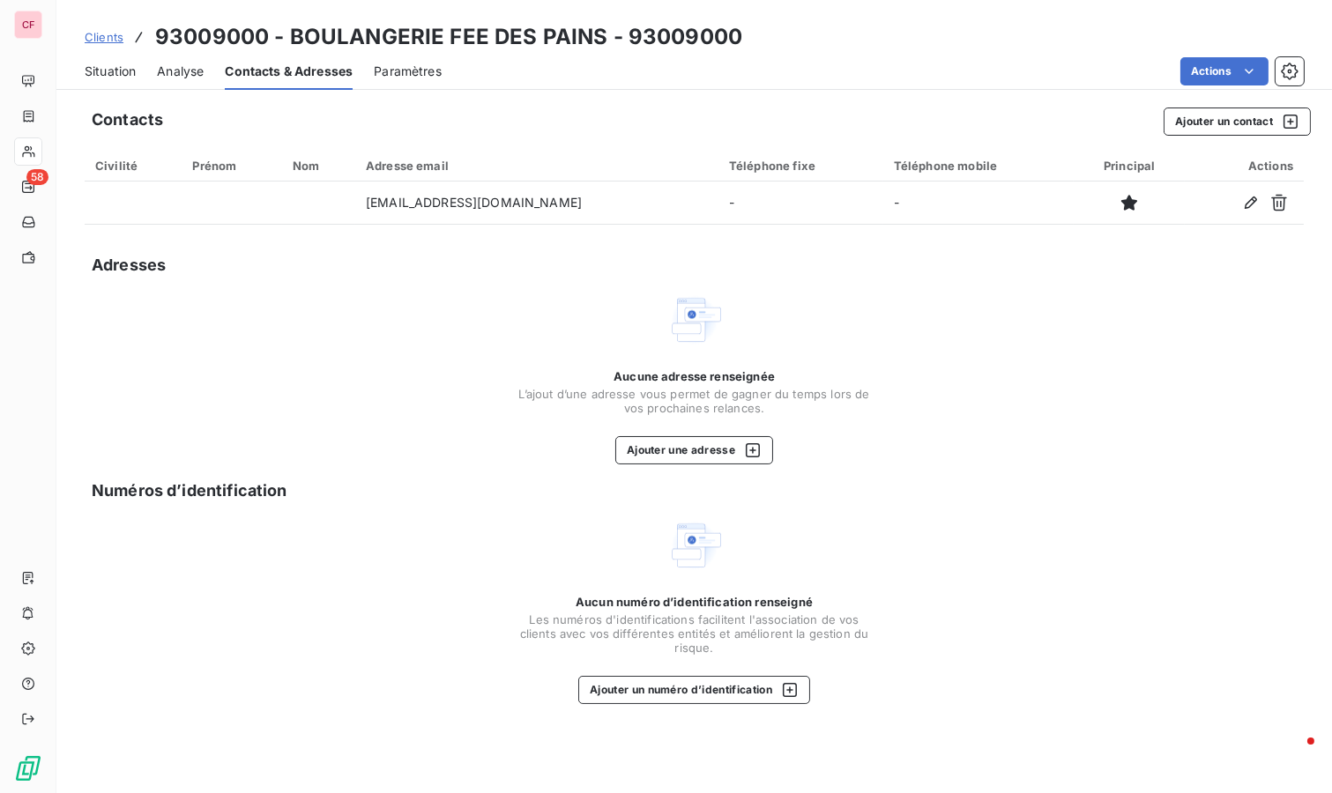
click at [106, 67] on span "Situation" at bounding box center [110, 72] width 51 height 18
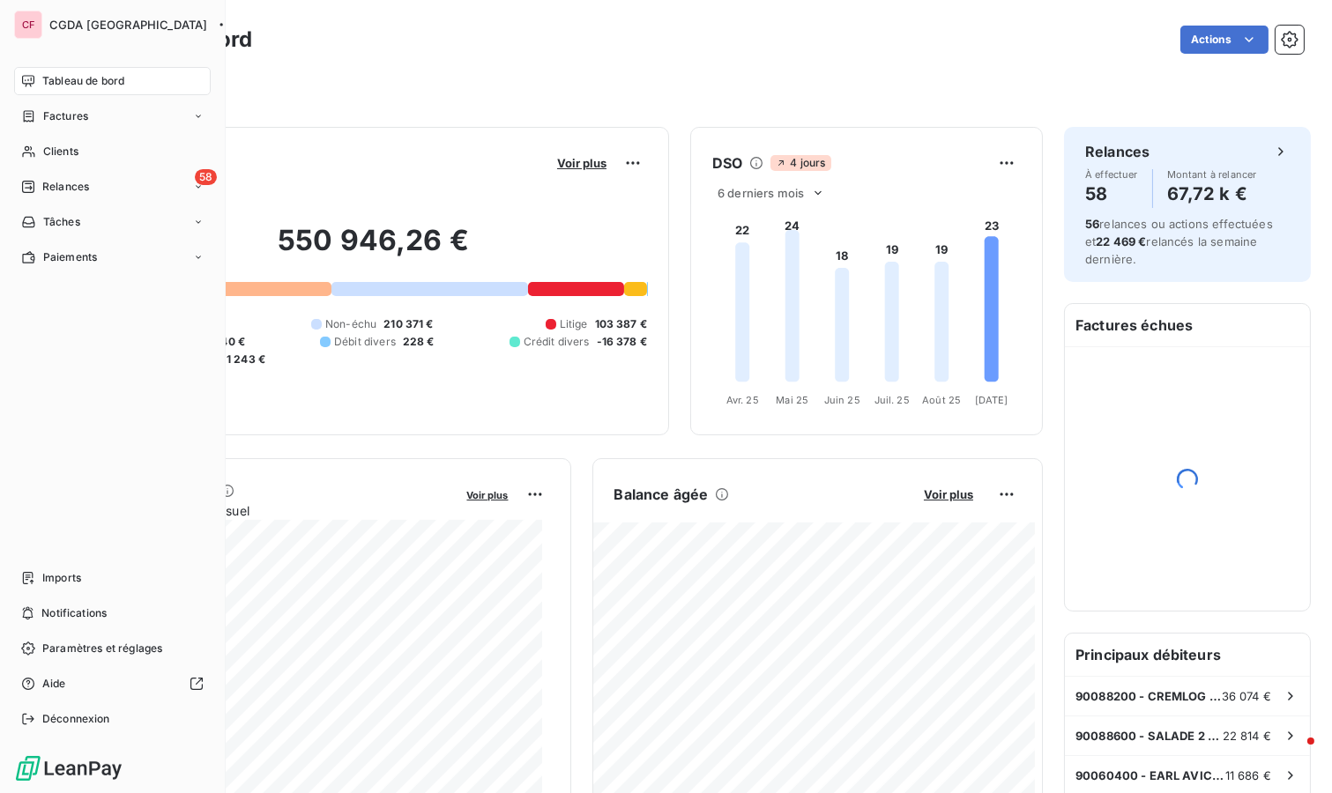
drag, startPoint x: 54, startPoint y: 185, endPoint x: 45, endPoint y: 192, distance: 11.3
click at [45, 192] on span "Relances" at bounding box center [65, 187] width 47 height 16
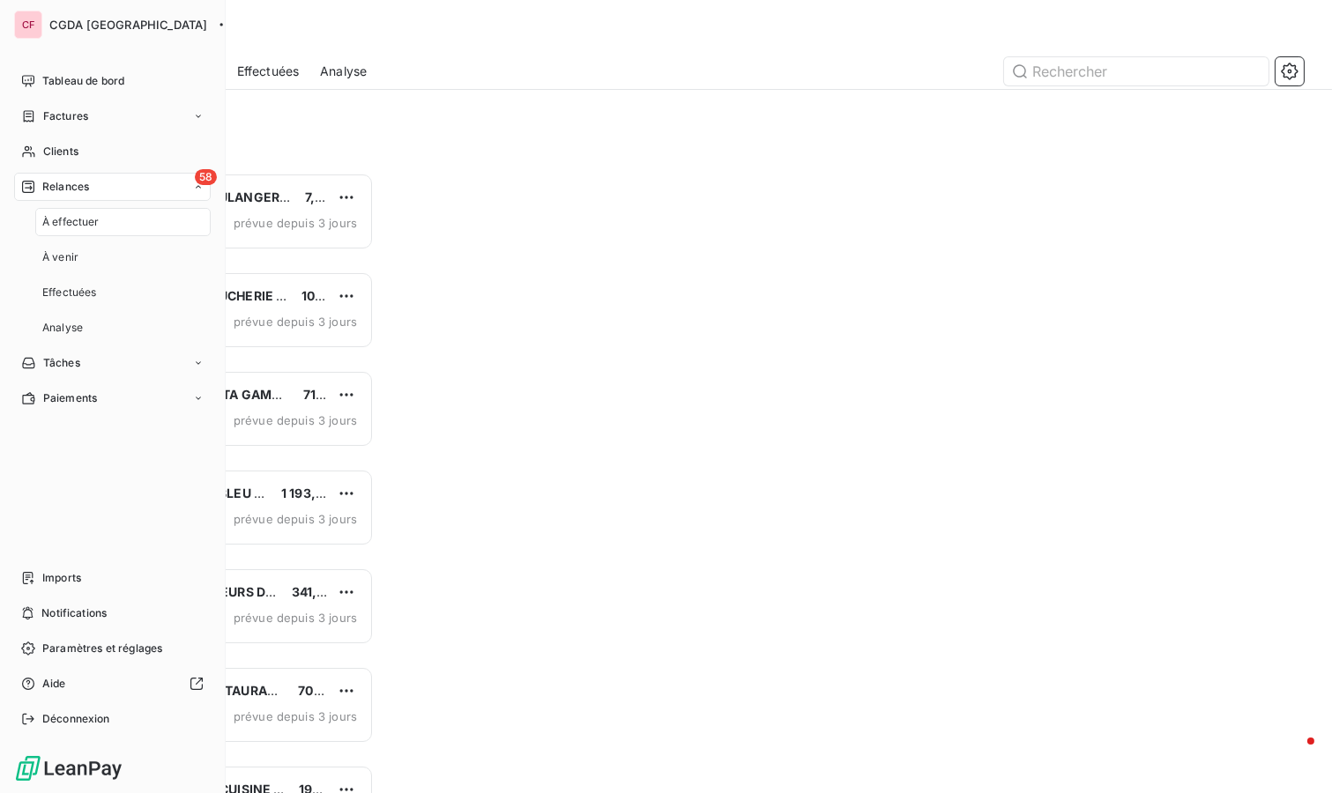
scroll to position [605, 274]
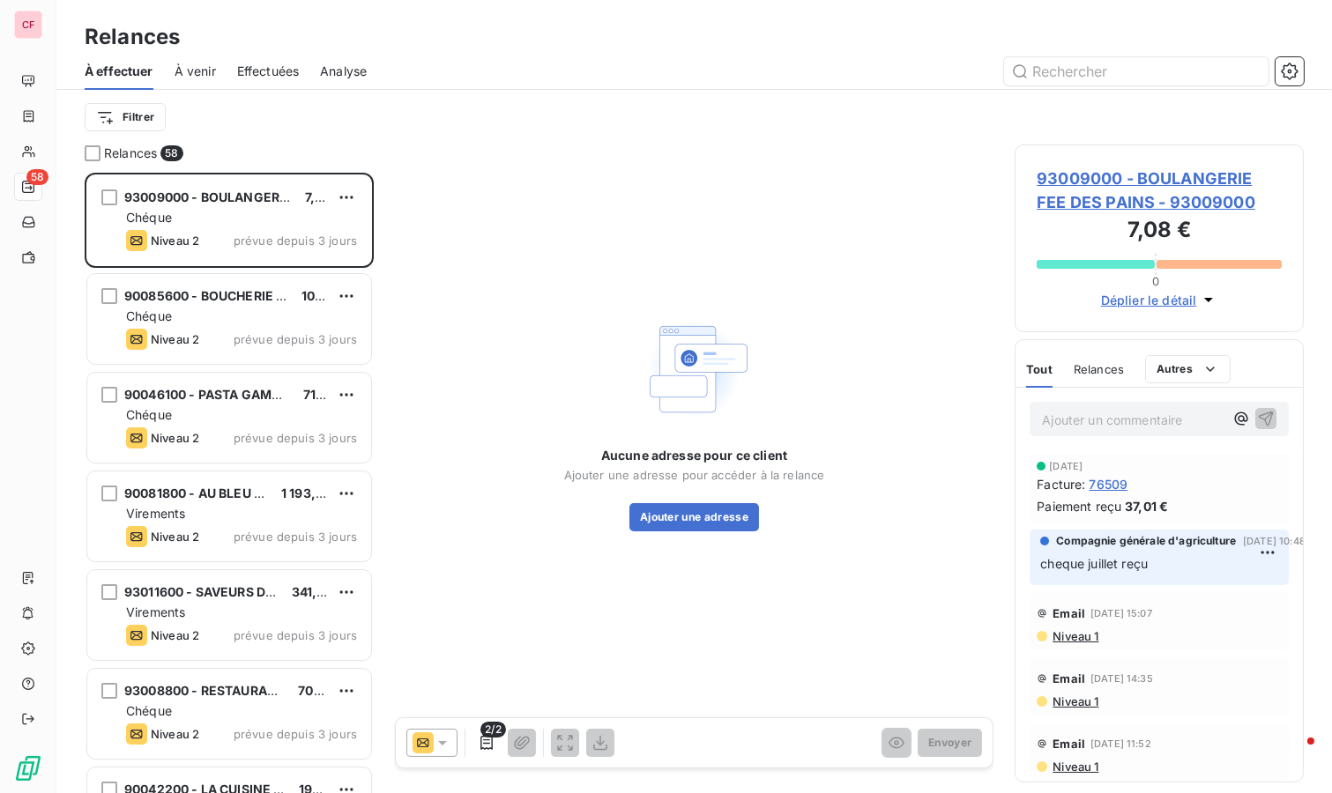
click at [260, 227] on div "93009000 - BOULANGERIE FEE DES PAINS 7,08 € Chéque Niveau 2 prévue depuis 3 jou…" at bounding box center [229, 220] width 284 height 90
click at [1099, 205] on span "93009000 - BOULANGERIE FEE DES PAINS - 93009000" at bounding box center [1158, 191] width 245 height 48
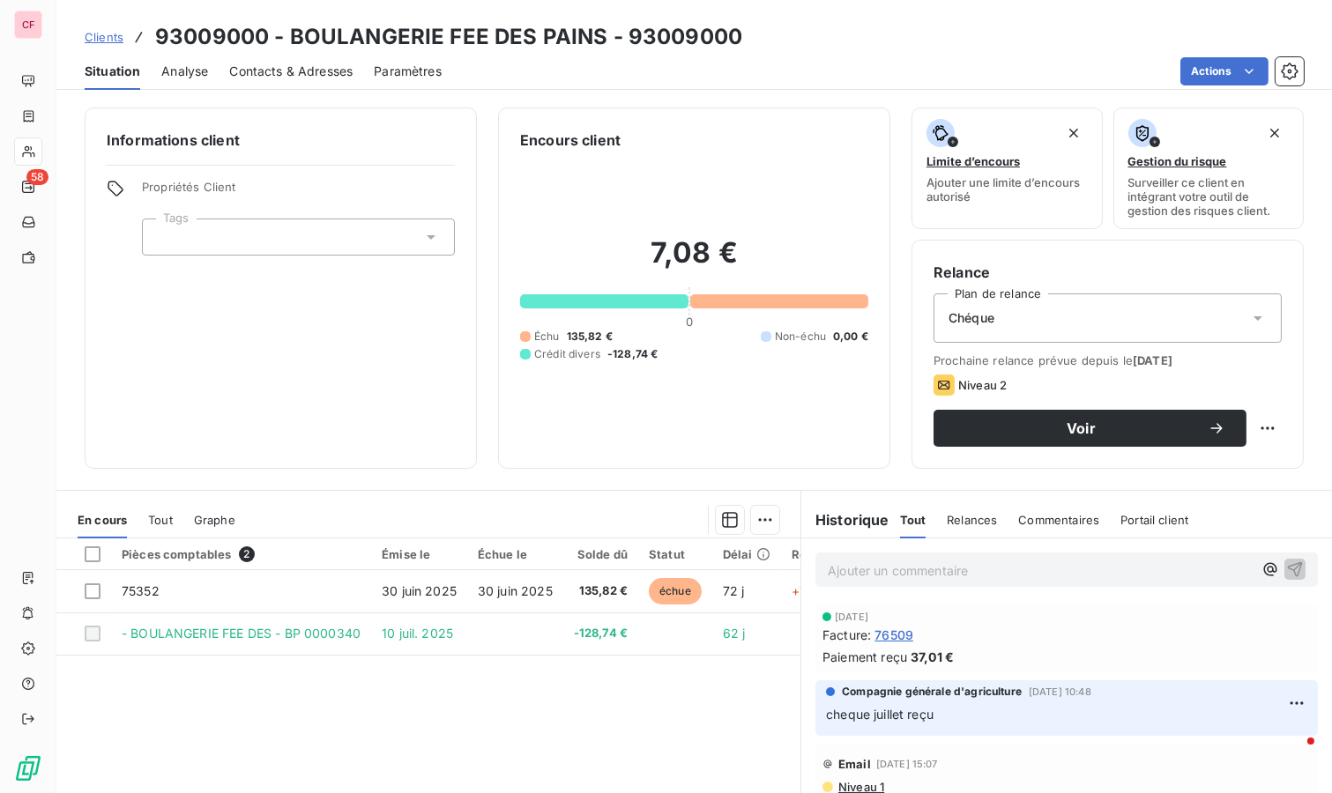
click at [256, 78] on span "Contacts & Adresses" at bounding box center [290, 72] width 123 height 18
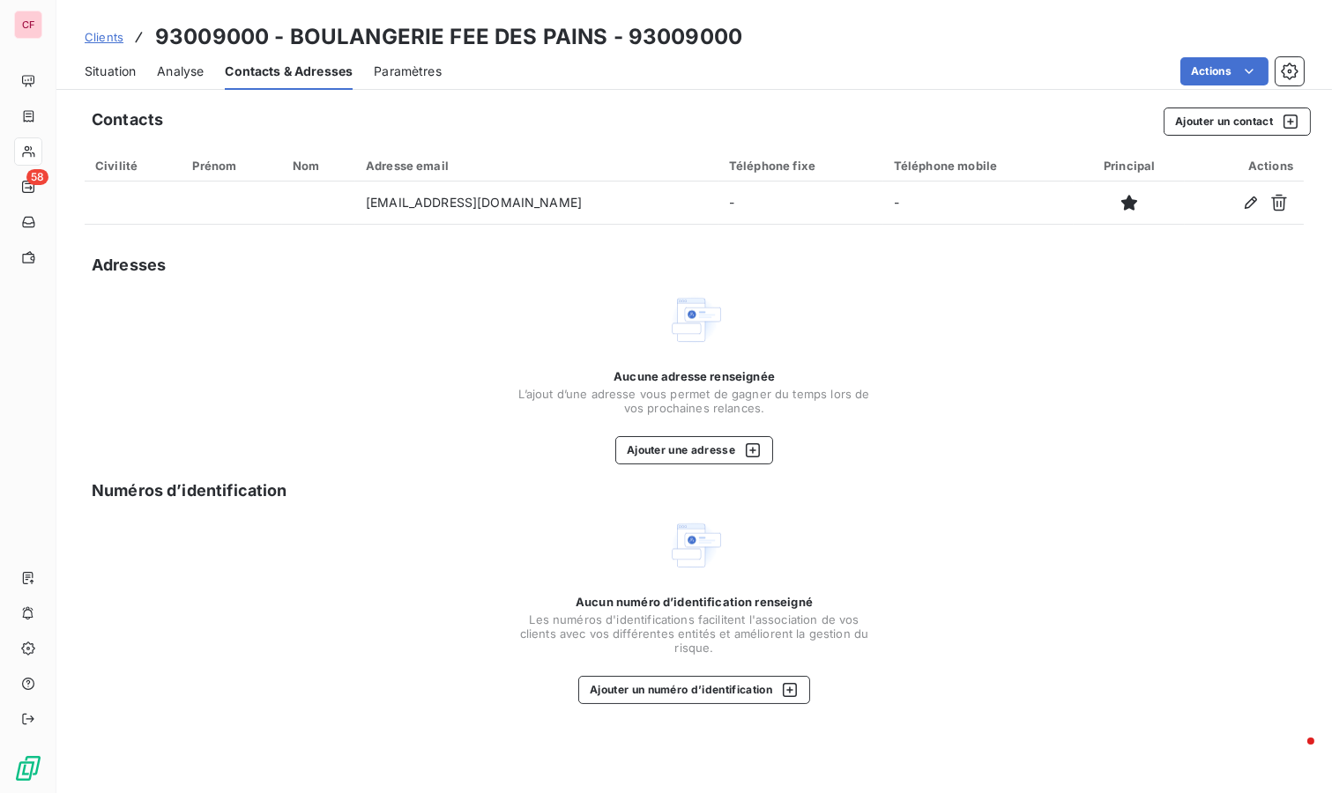
click at [117, 75] on span "Situation" at bounding box center [110, 72] width 51 height 18
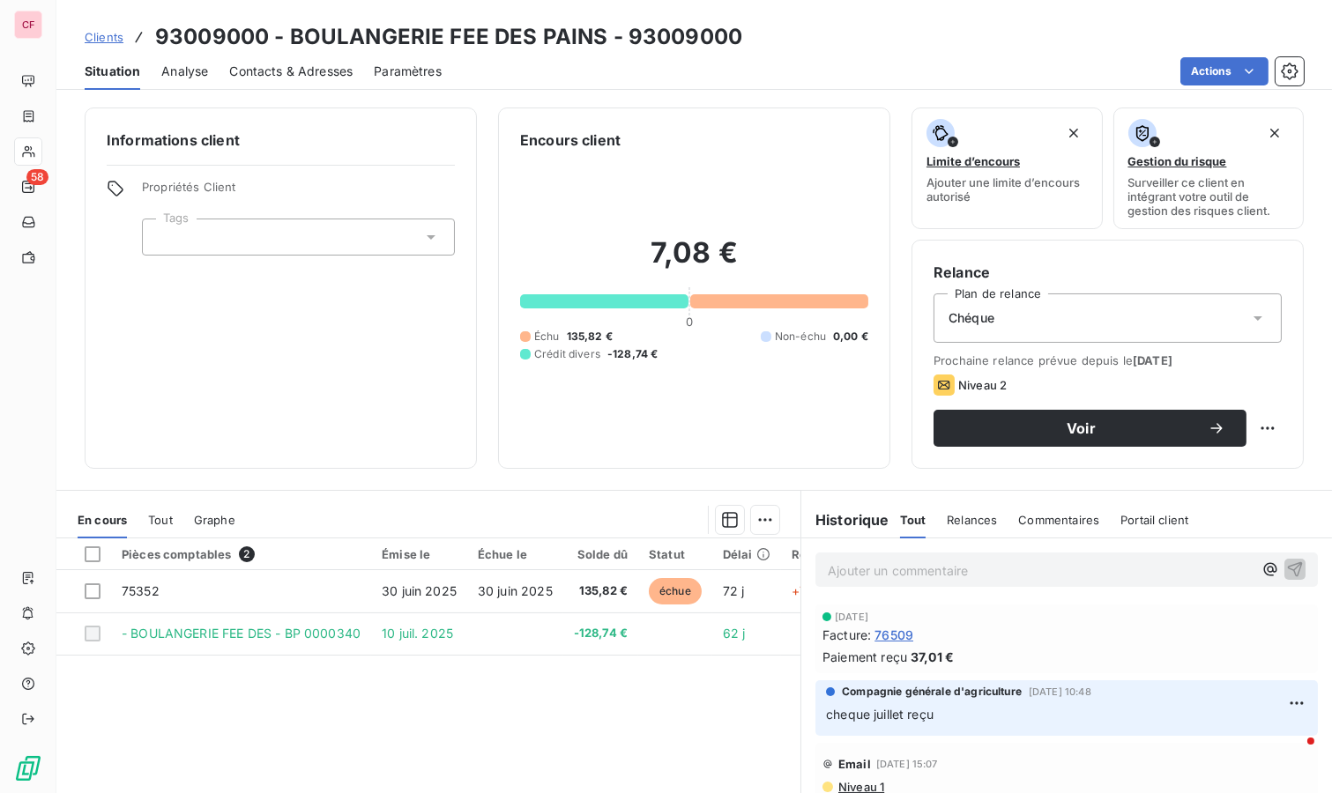
click at [1006, 421] on span "Voir" at bounding box center [1080, 428] width 253 height 14
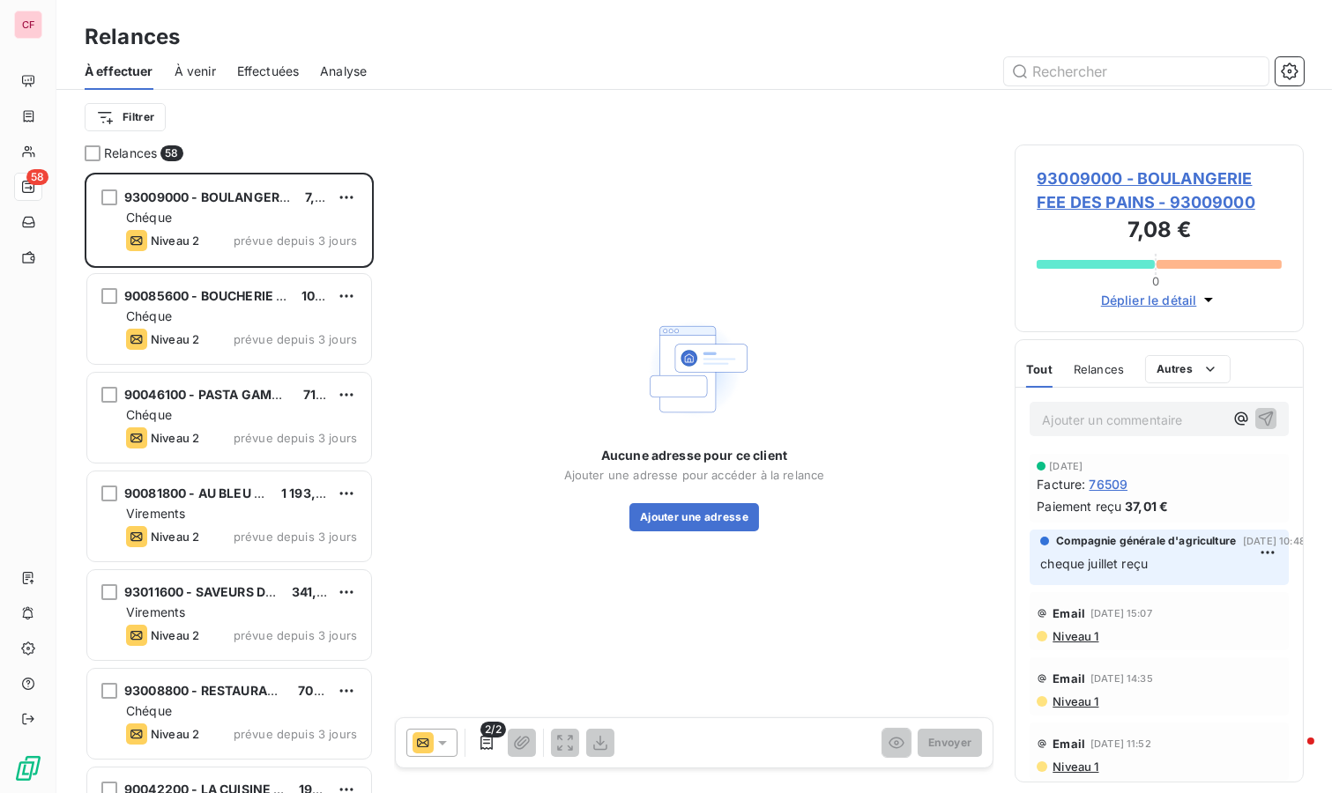
scroll to position [605, 274]
click at [438, 754] on div at bounding box center [431, 743] width 51 height 28
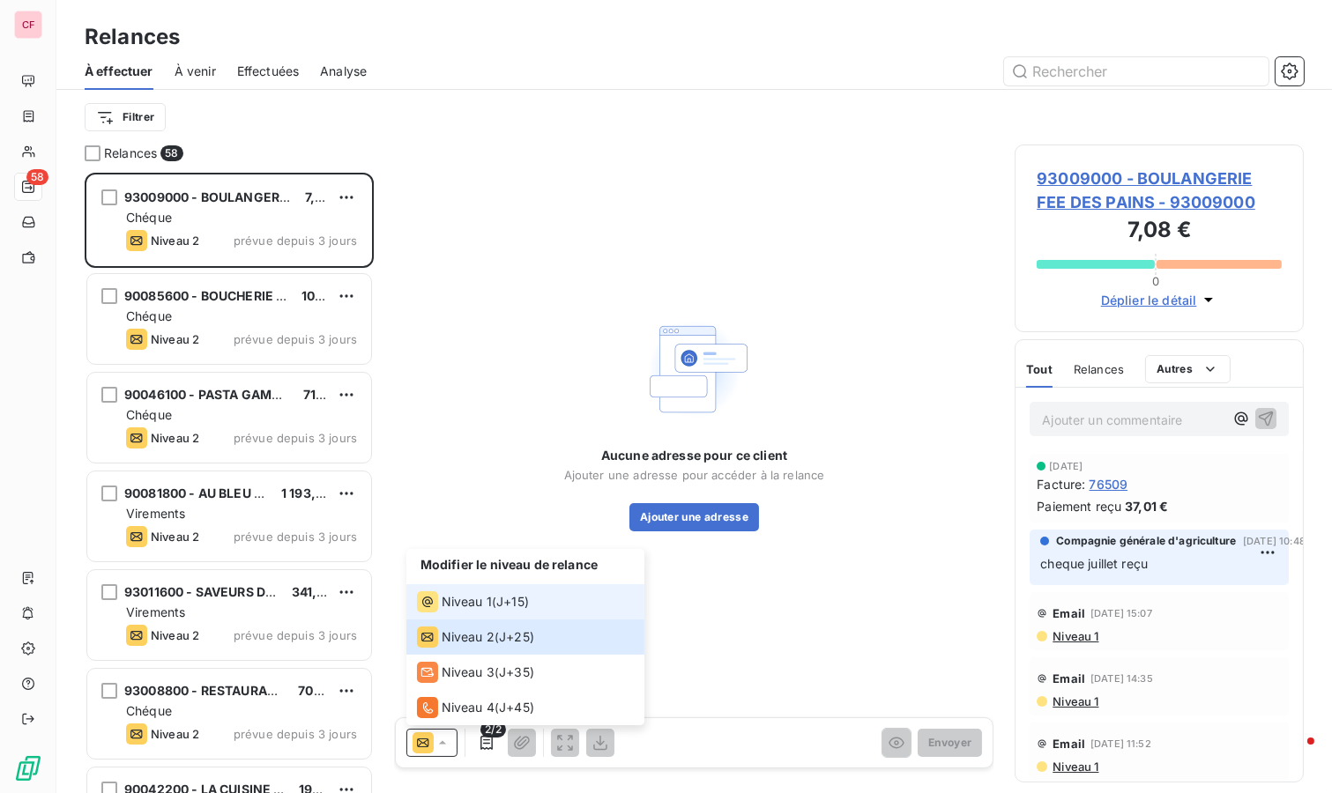
click at [457, 592] on div "Niveau 1" at bounding box center [454, 601] width 75 height 21
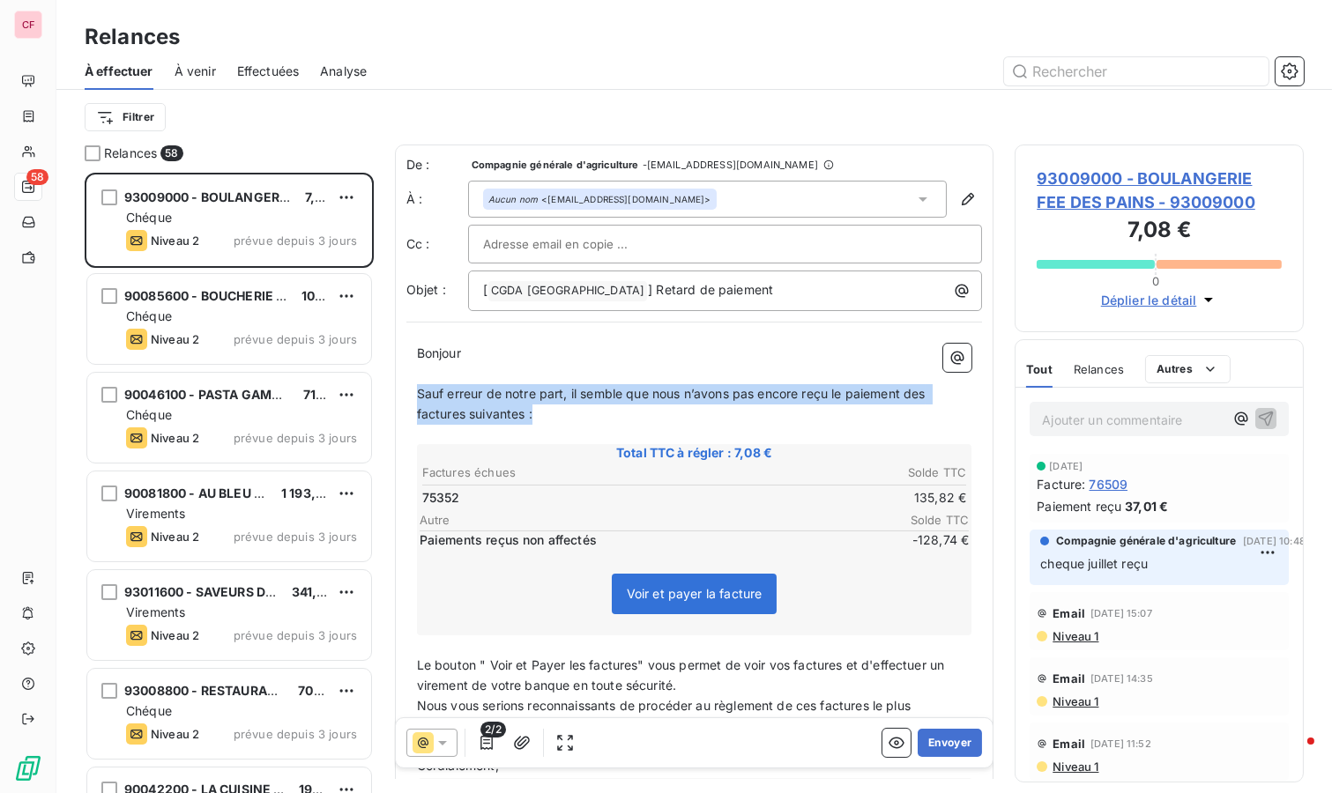
drag, startPoint x: 536, startPoint y: 411, endPoint x: 406, endPoint y: 394, distance: 130.6
click at [406, 394] on div "Bonjour ﻿ Sauf erreur de notre part, il semble que nous n’avons pas encore reçu…" at bounding box center [694, 609] width 576 height 553
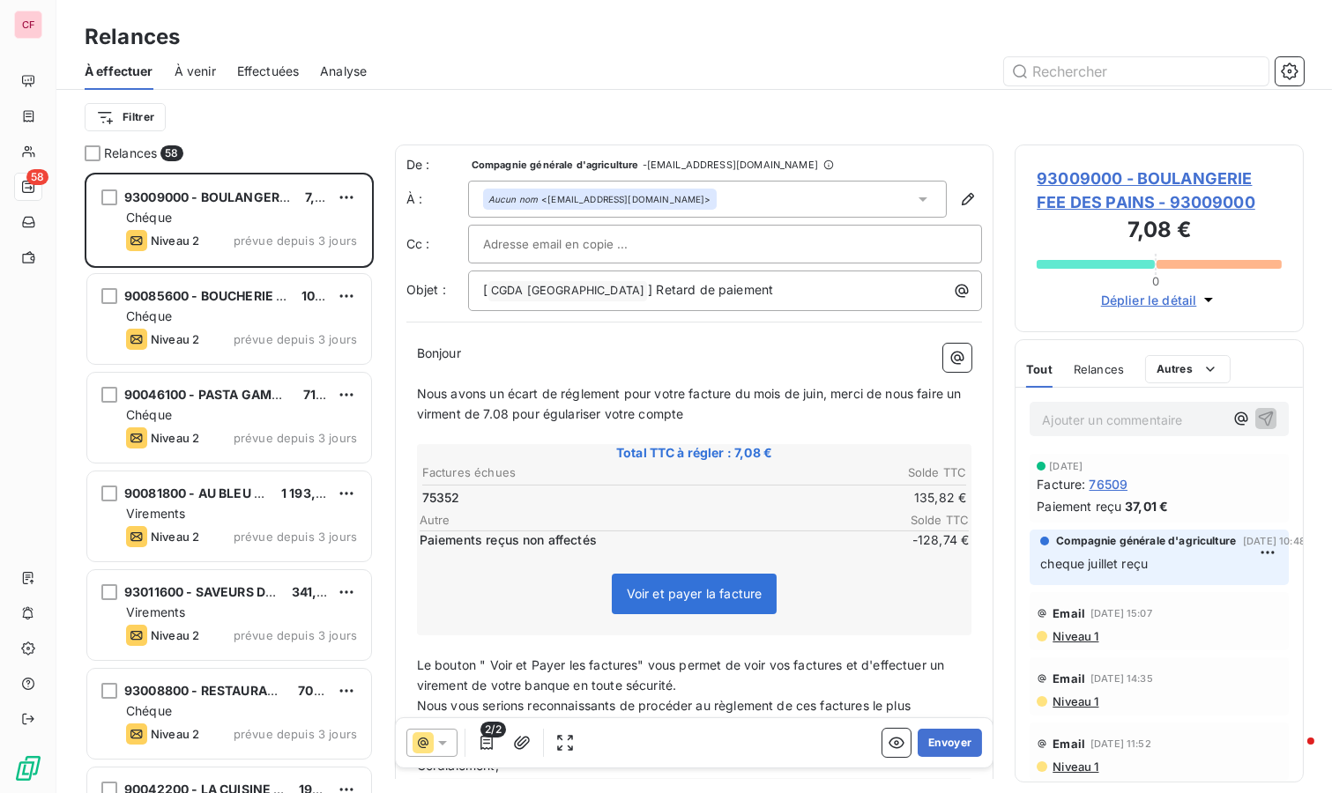
scroll to position [186, 0]
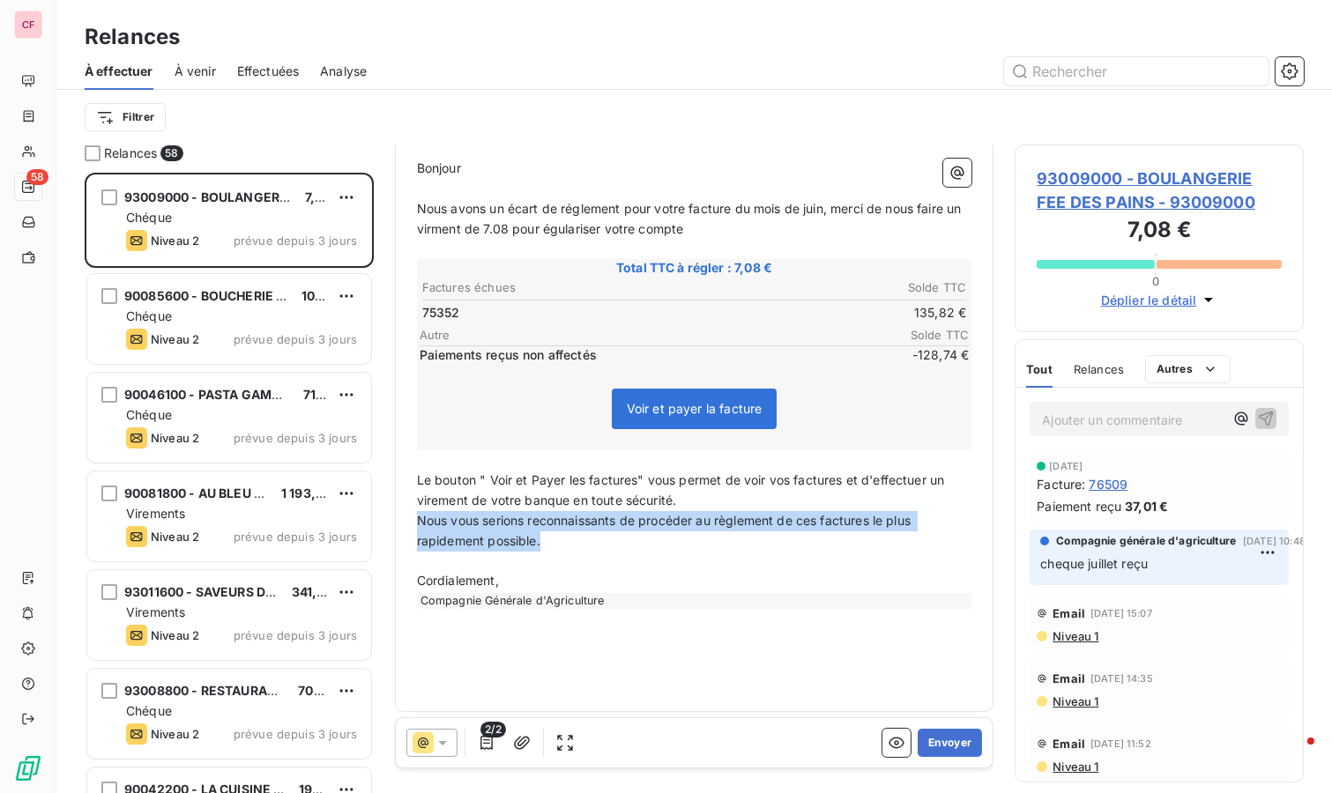
drag, startPoint x: 560, startPoint y: 545, endPoint x: 405, endPoint y: 525, distance: 155.4
click at [406, 525] on div "Bonjour ﻿ Nous avons un écart de réglement pour votre facture du mois de juin, …" at bounding box center [694, 424] width 576 height 553
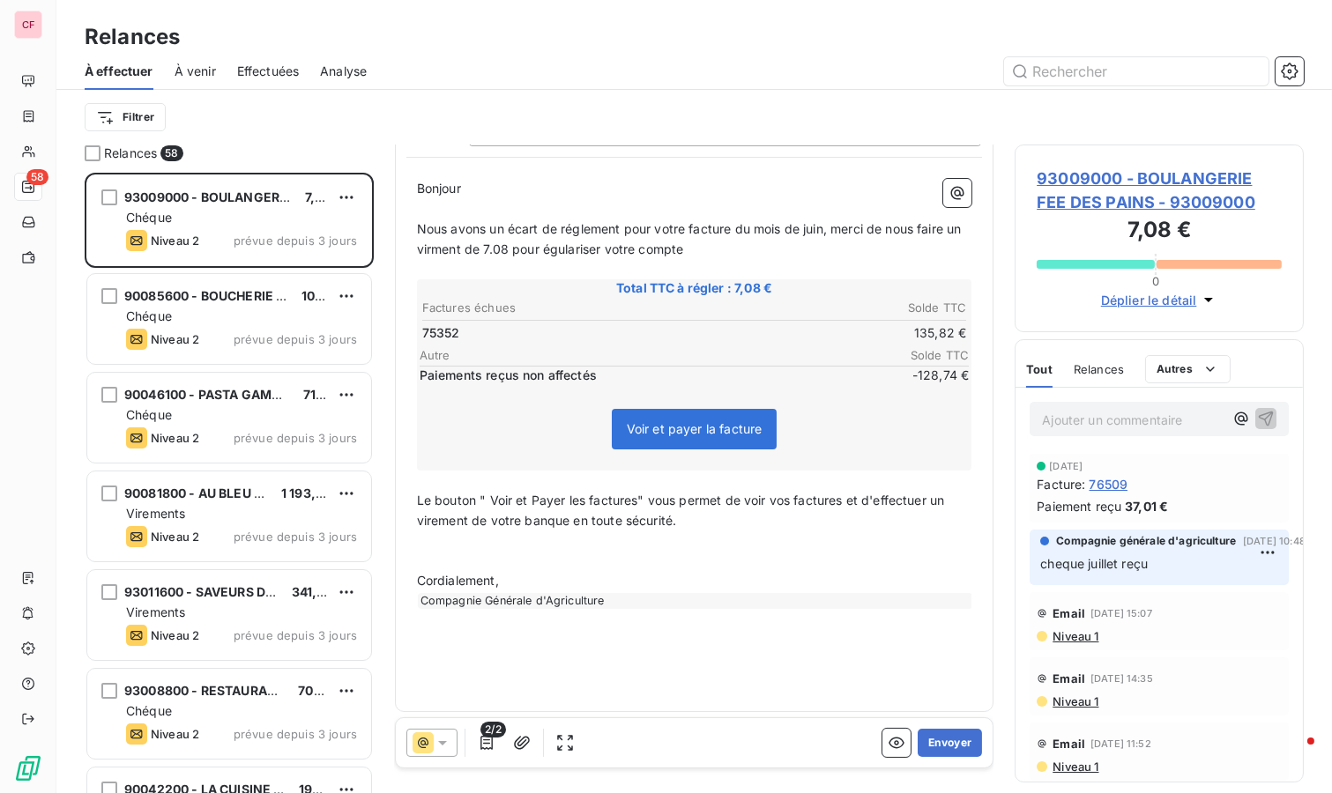
click at [946, 746] on button "Envoyer" at bounding box center [949, 743] width 64 height 28
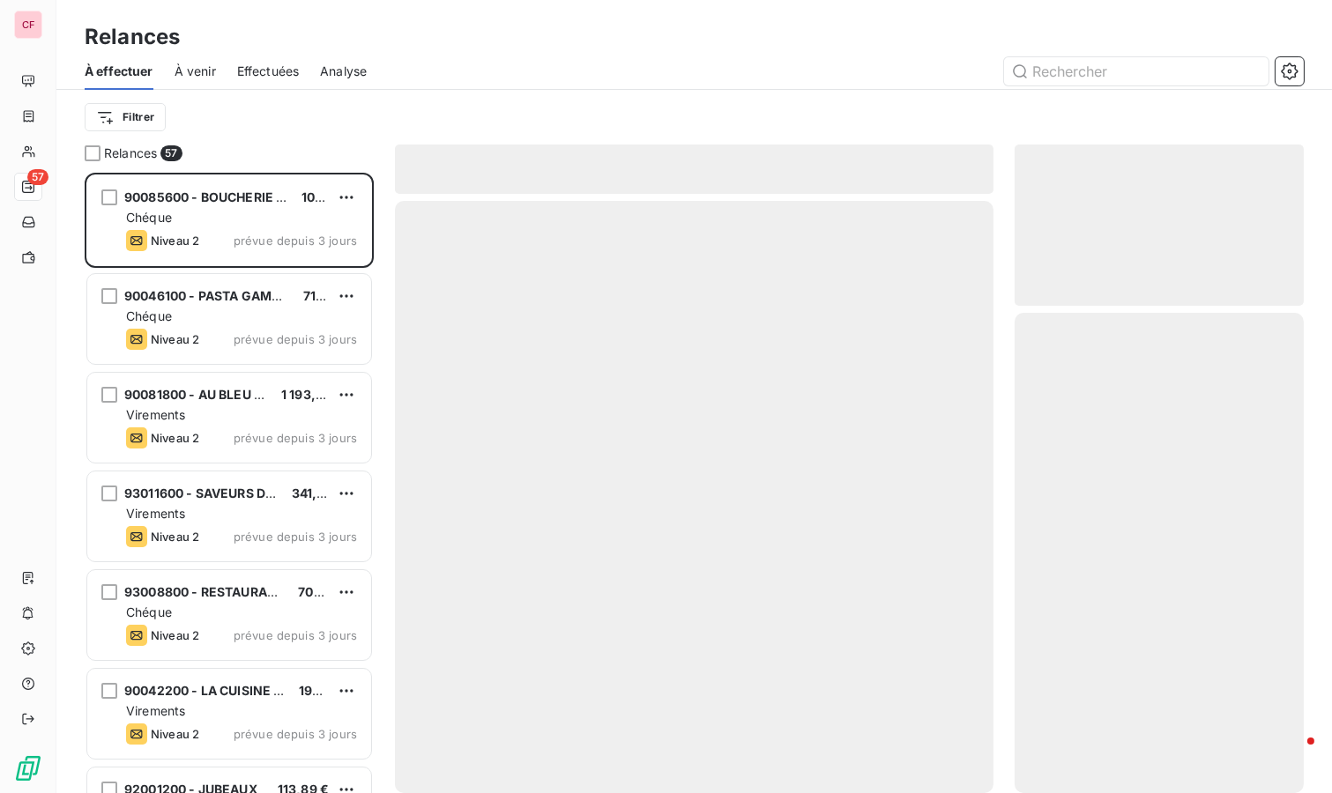
click at [282, 209] on div "Chéque" at bounding box center [241, 218] width 231 height 18
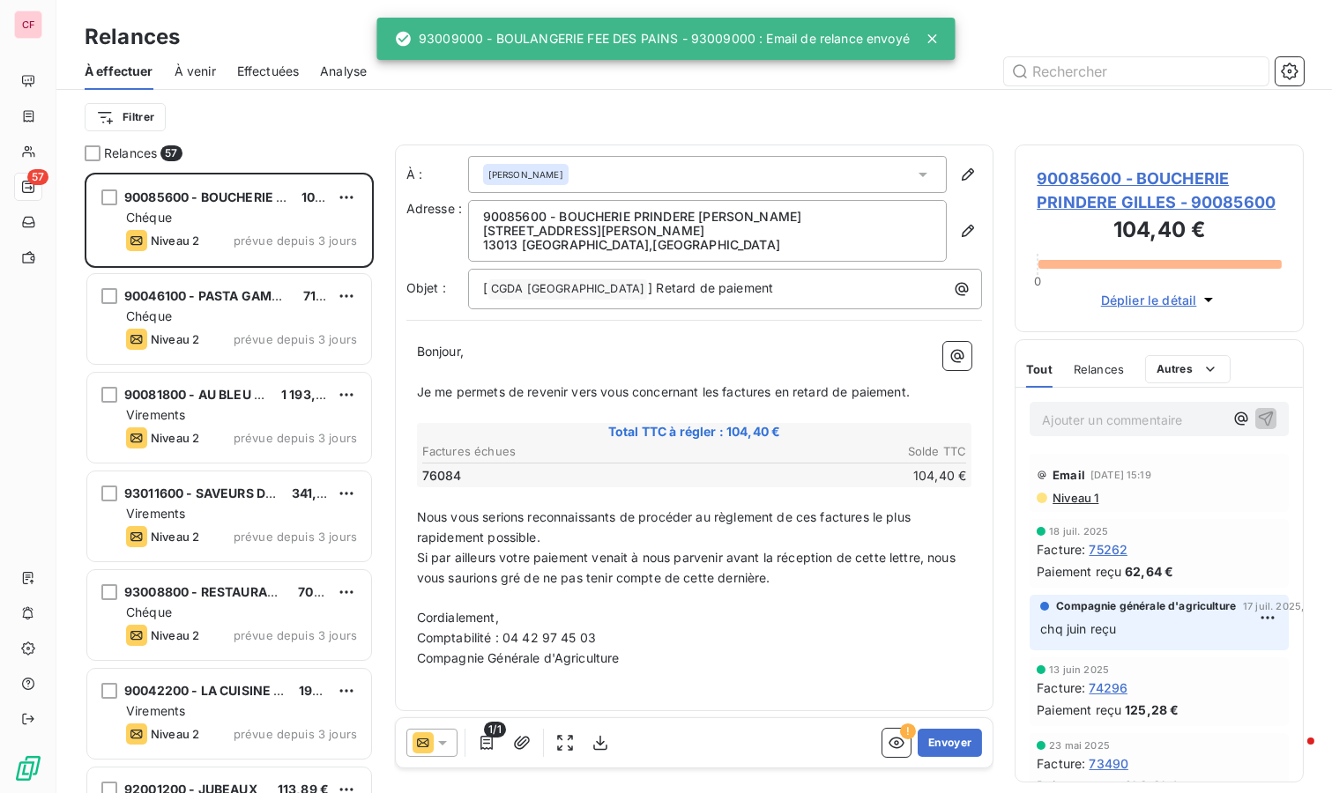
click at [1073, 189] on span "90085600 - BOUCHERIE PRINDERE GILLES - 90085600" at bounding box center [1158, 191] width 245 height 48
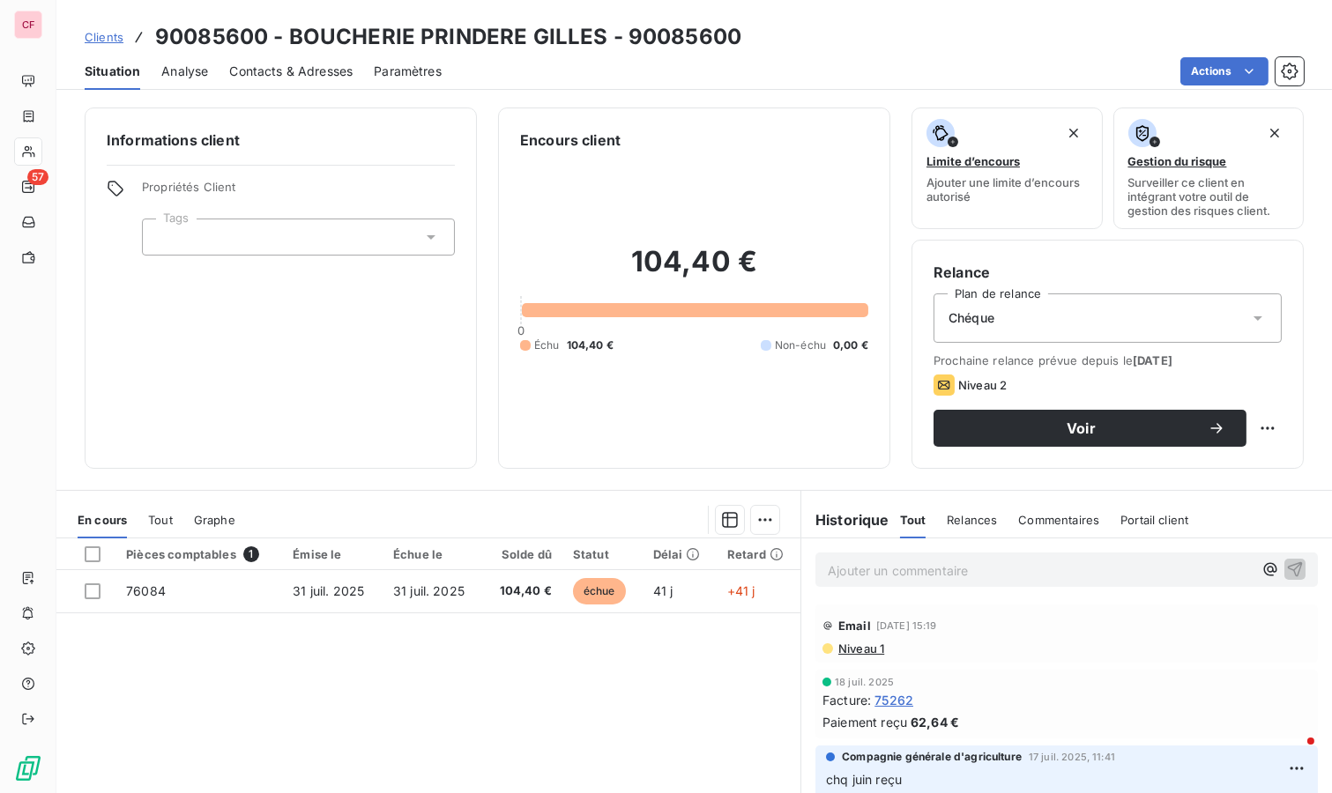
click at [328, 76] on span "Contacts & Adresses" at bounding box center [290, 72] width 123 height 18
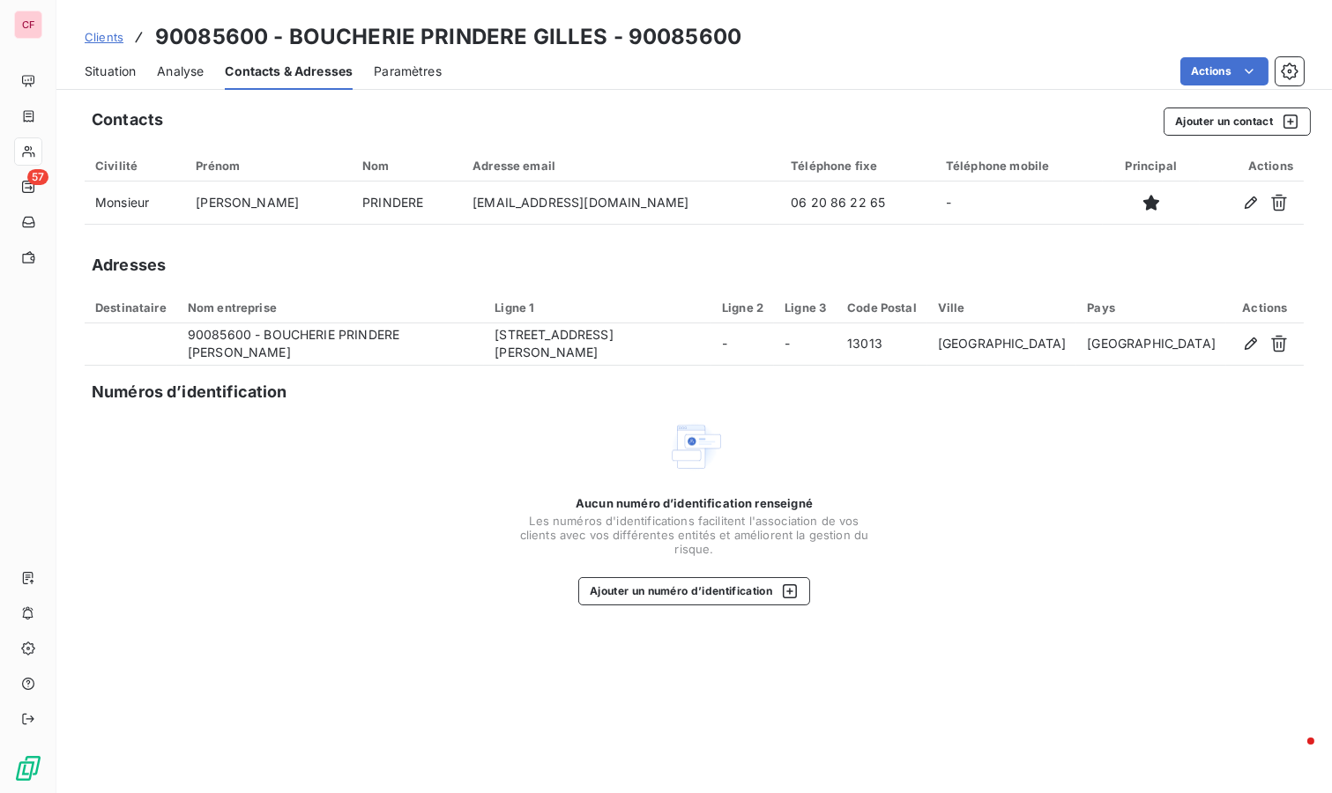
click at [725, 117] on div "Contacts Ajouter un contact" at bounding box center [701, 122] width 1219 height 28
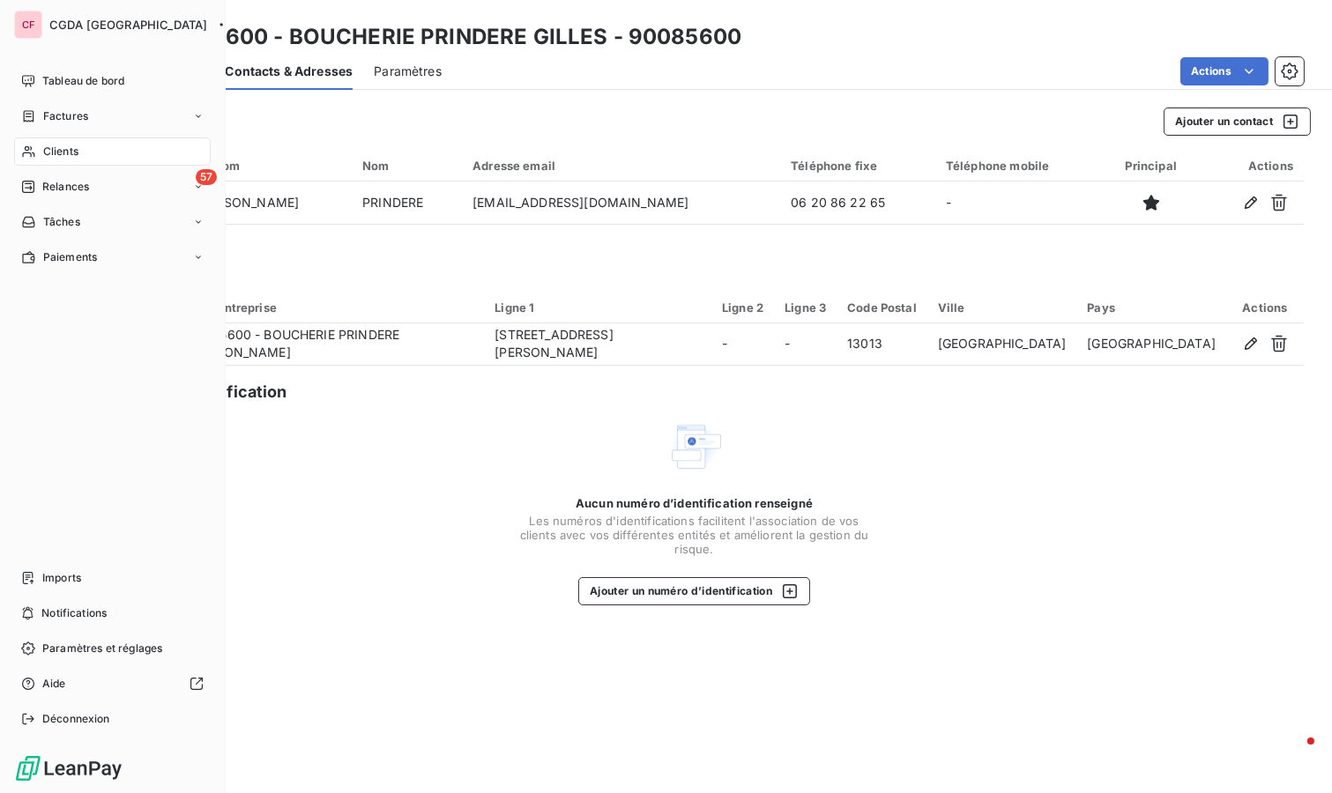
click at [39, 78] on div "Tableau de bord" at bounding box center [112, 81] width 197 height 28
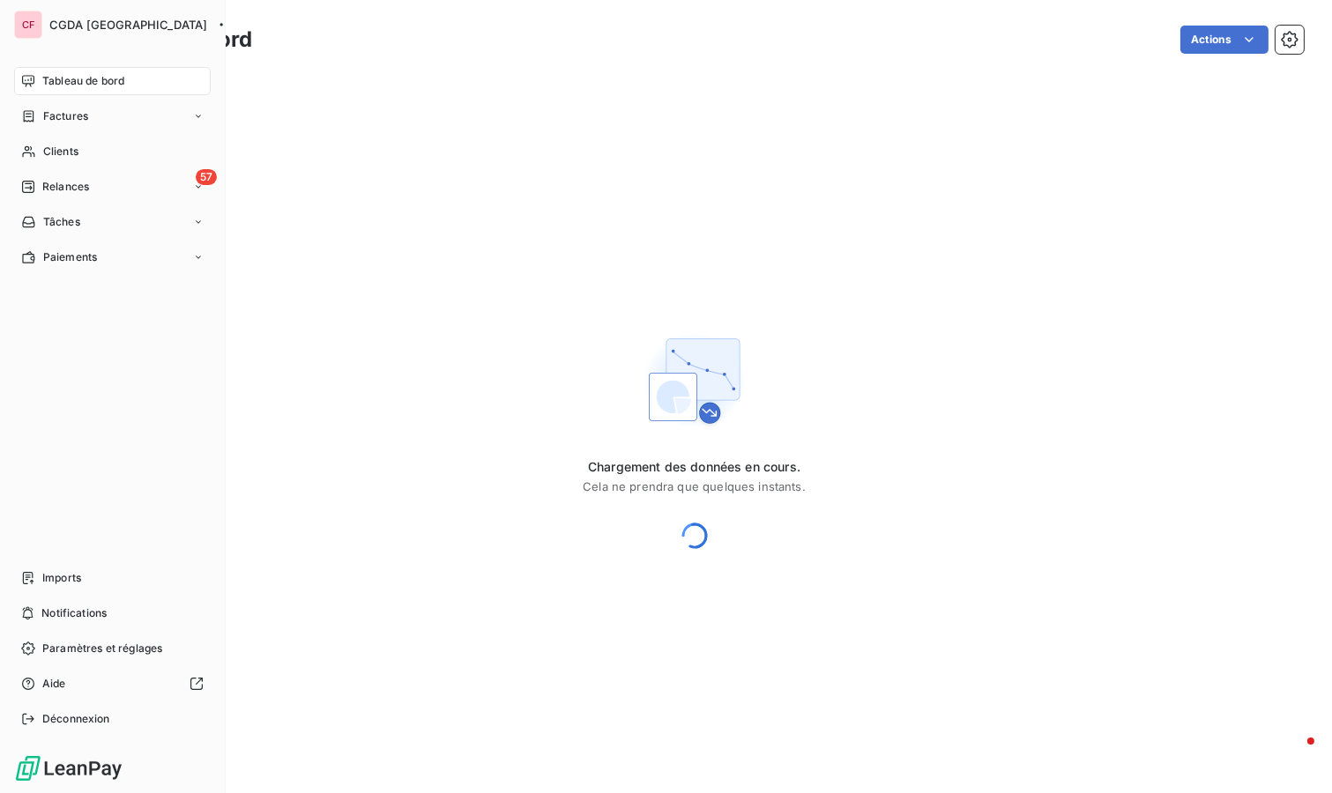
click at [50, 182] on span "Relances" at bounding box center [65, 187] width 47 height 16
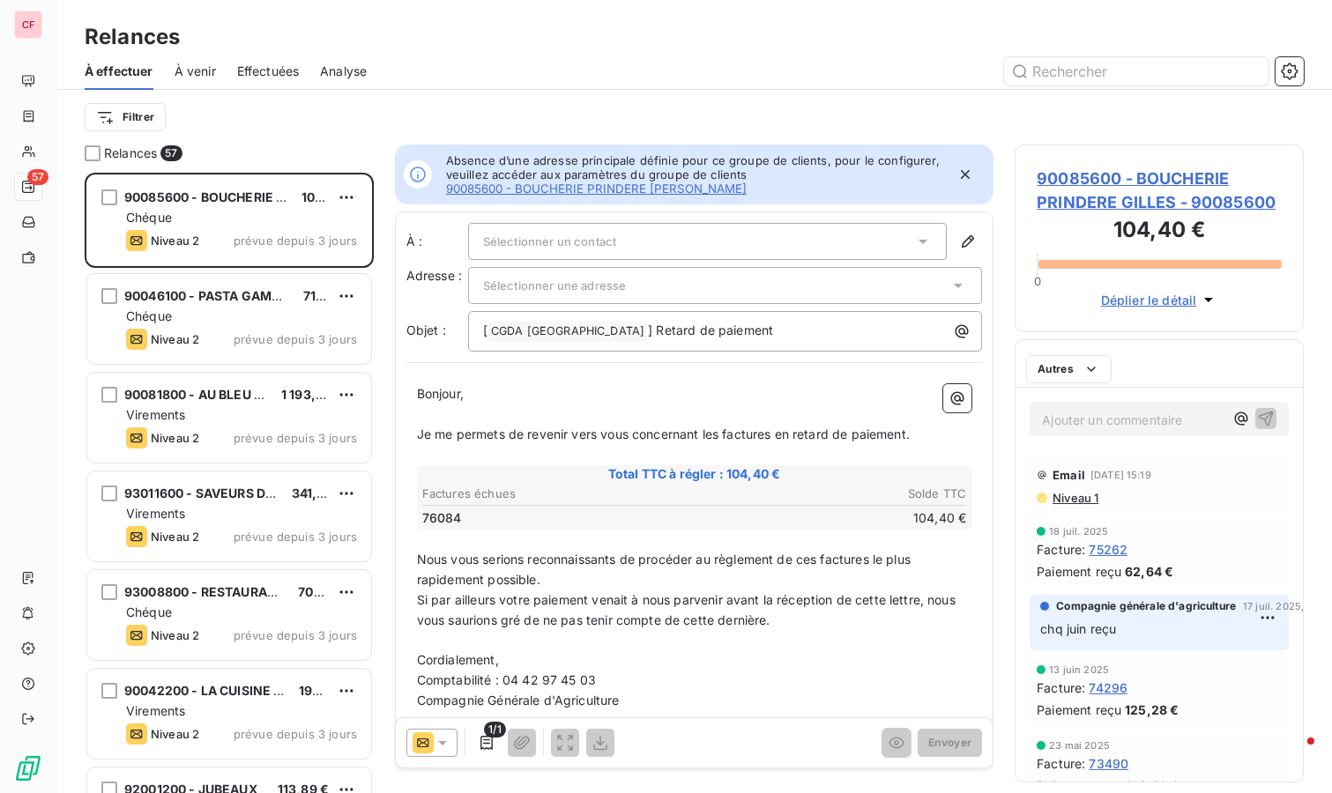
scroll to position [605, 274]
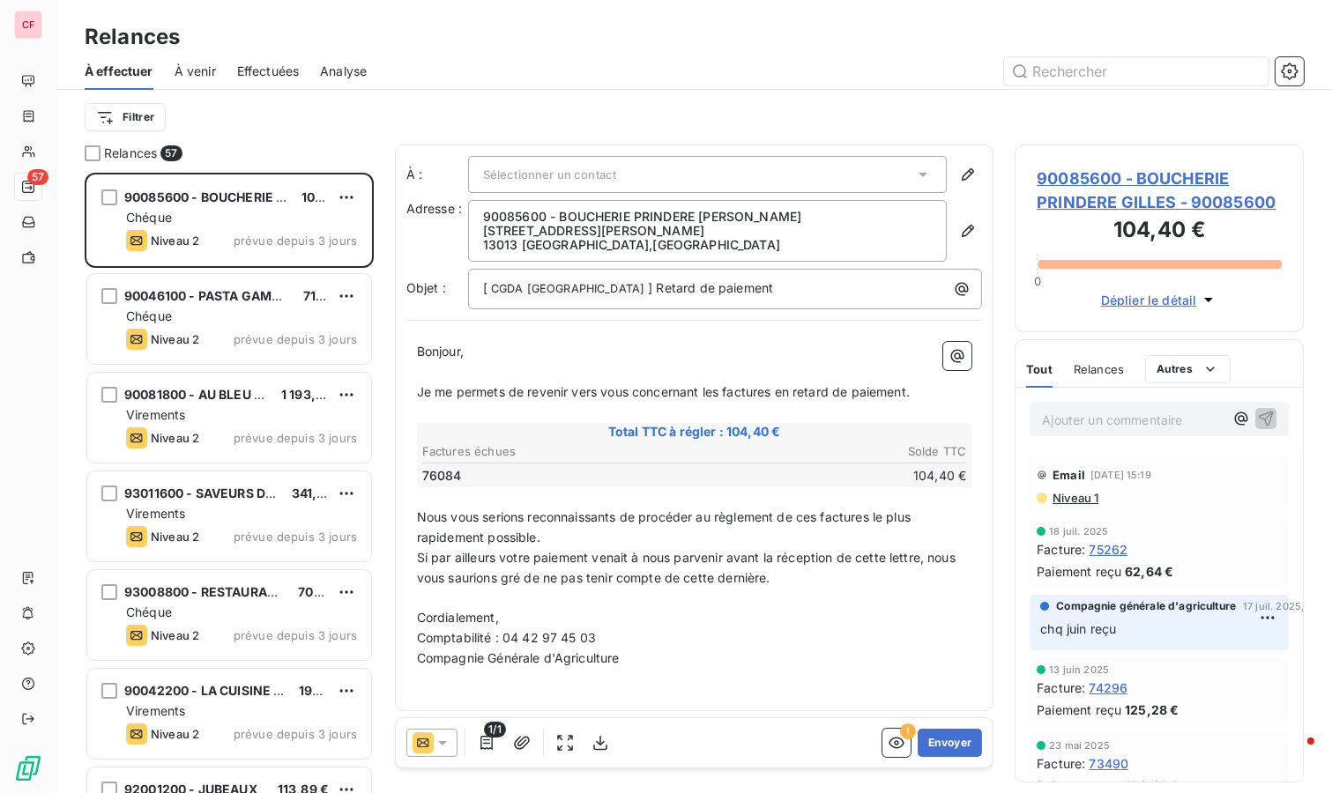
click at [240, 194] on span "90085600 - BOUCHERIE PRINDERE [PERSON_NAME]" at bounding box center [285, 196] width 323 height 15
click at [1143, 181] on span "90085600 - BOUCHERIE PRINDERE GILLES - 90085600" at bounding box center [1158, 191] width 245 height 48
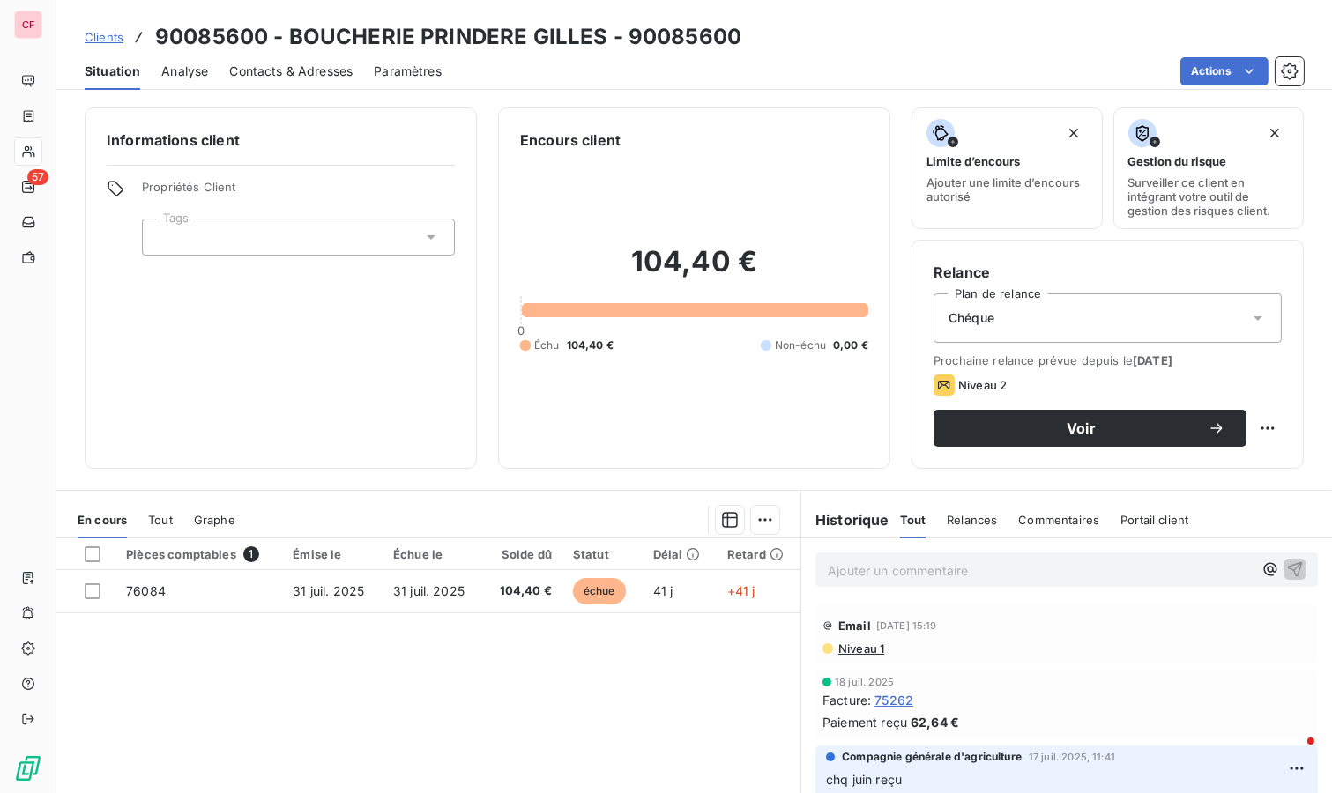
click at [925, 570] on p "Ajouter un commentaire ﻿" at bounding box center [1040, 571] width 425 height 22
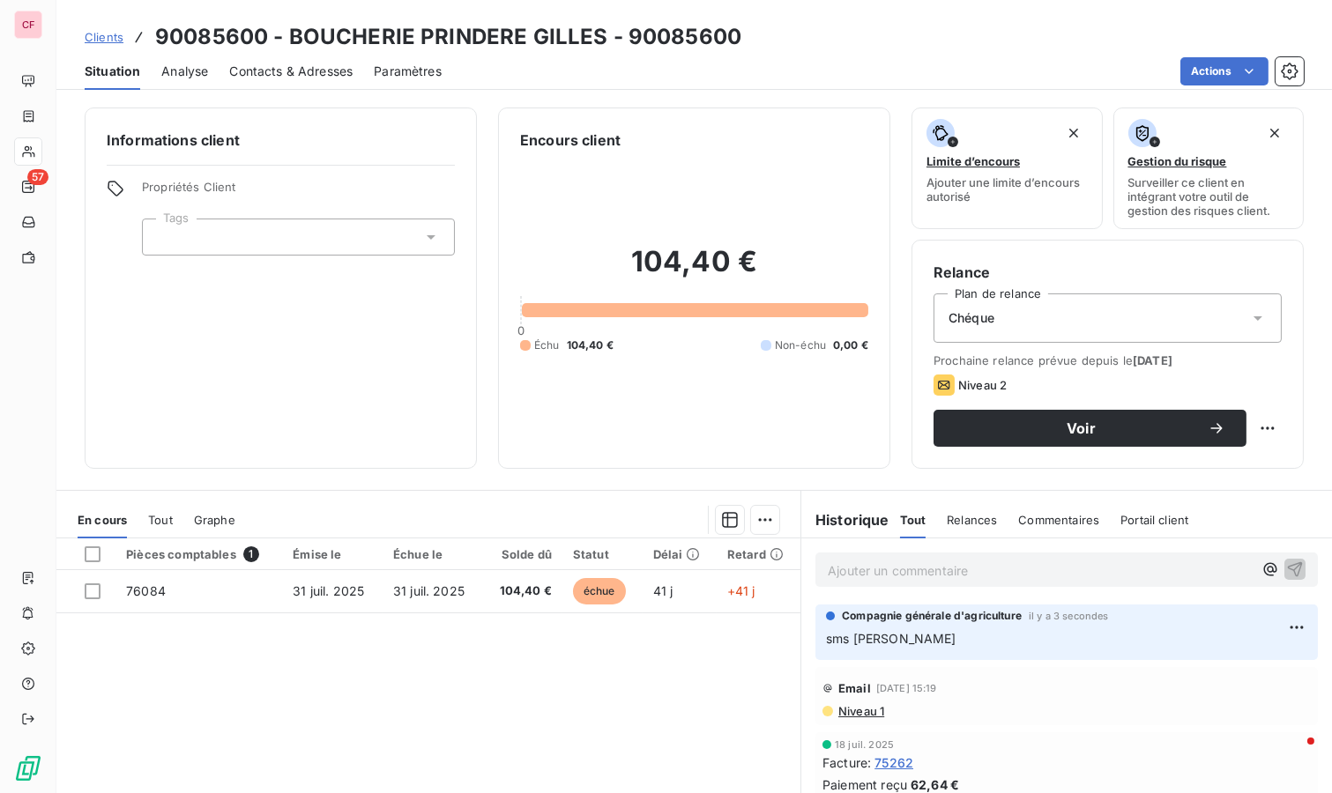
click at [1263, 419] on html "CF 57 Clients 90085600 - BOUCHERIE PRINDERE GILLES - 90085600 Situation Analyse…" at bounding box center [666, 396] width 1332 height 793
click at [1244, 463] on div "Replanifier cette action" at bounding box center [1181, 465] width 158 height 28
select select "8"
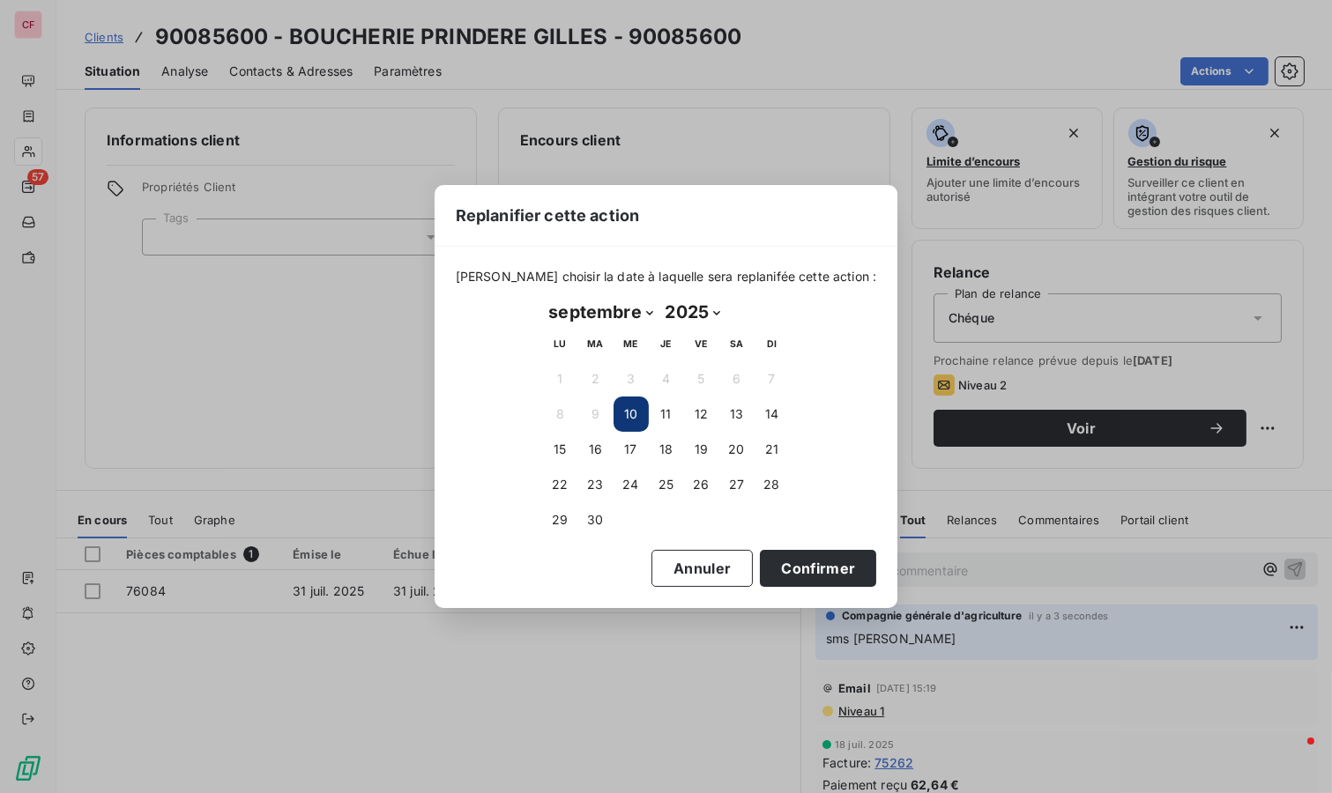
click at [591, 462] on button "16" at bounding box center [595, 449] width 35 height 35
click at [784, 570] on button "Confirmer" at bounding box center [818, 568] width 116 height 37
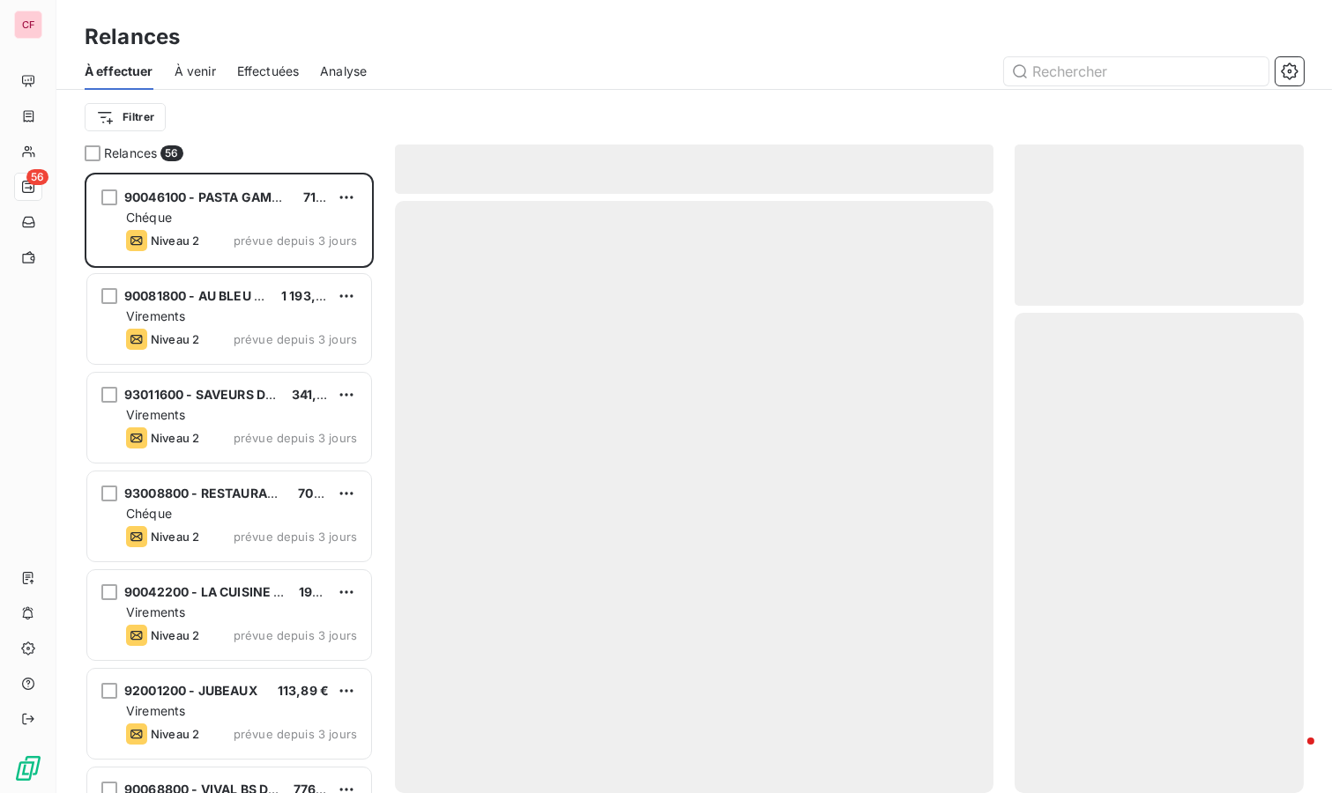
scroll to position [605, 274]
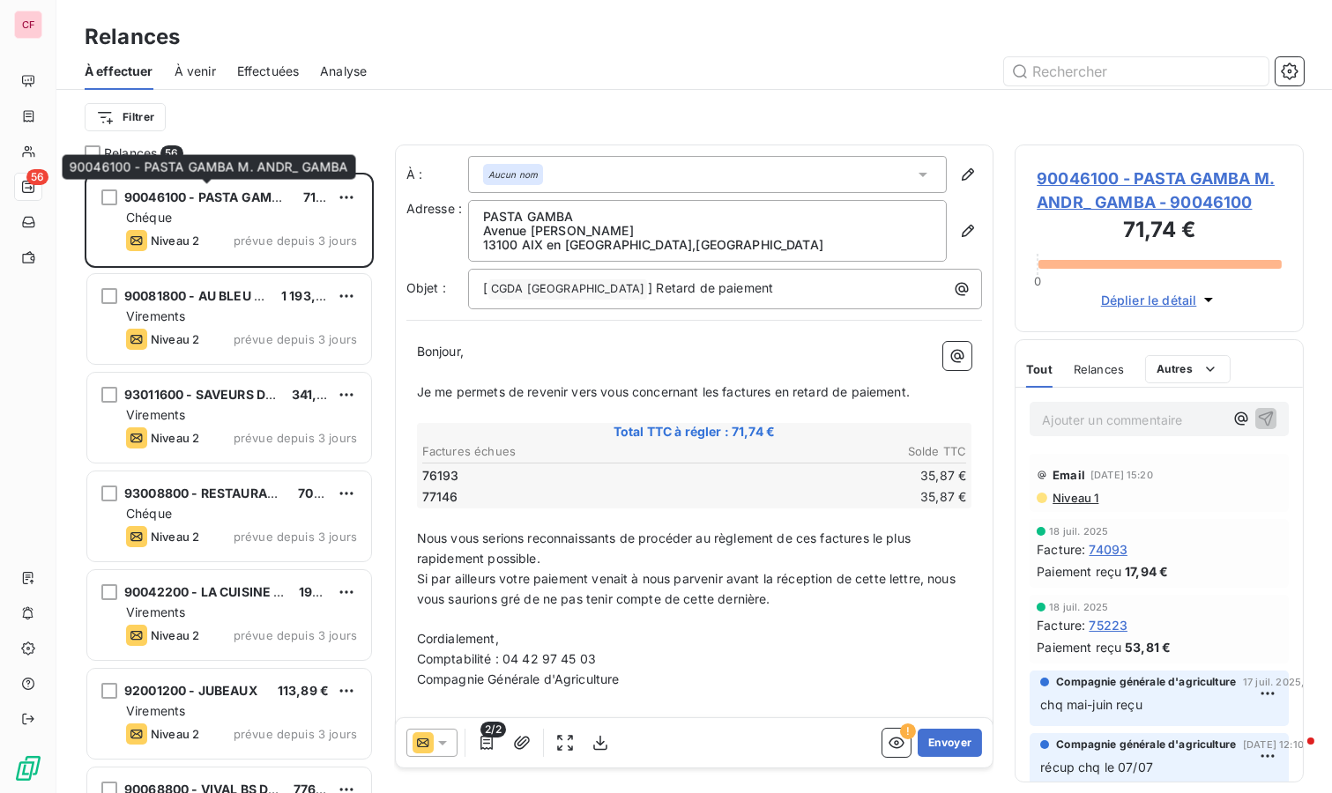
click at [237, 203] on span "90046100 - PASTA GAMBA M. ANDR_ GAMBA" at bounding box center [263, 196] width 278 height 15
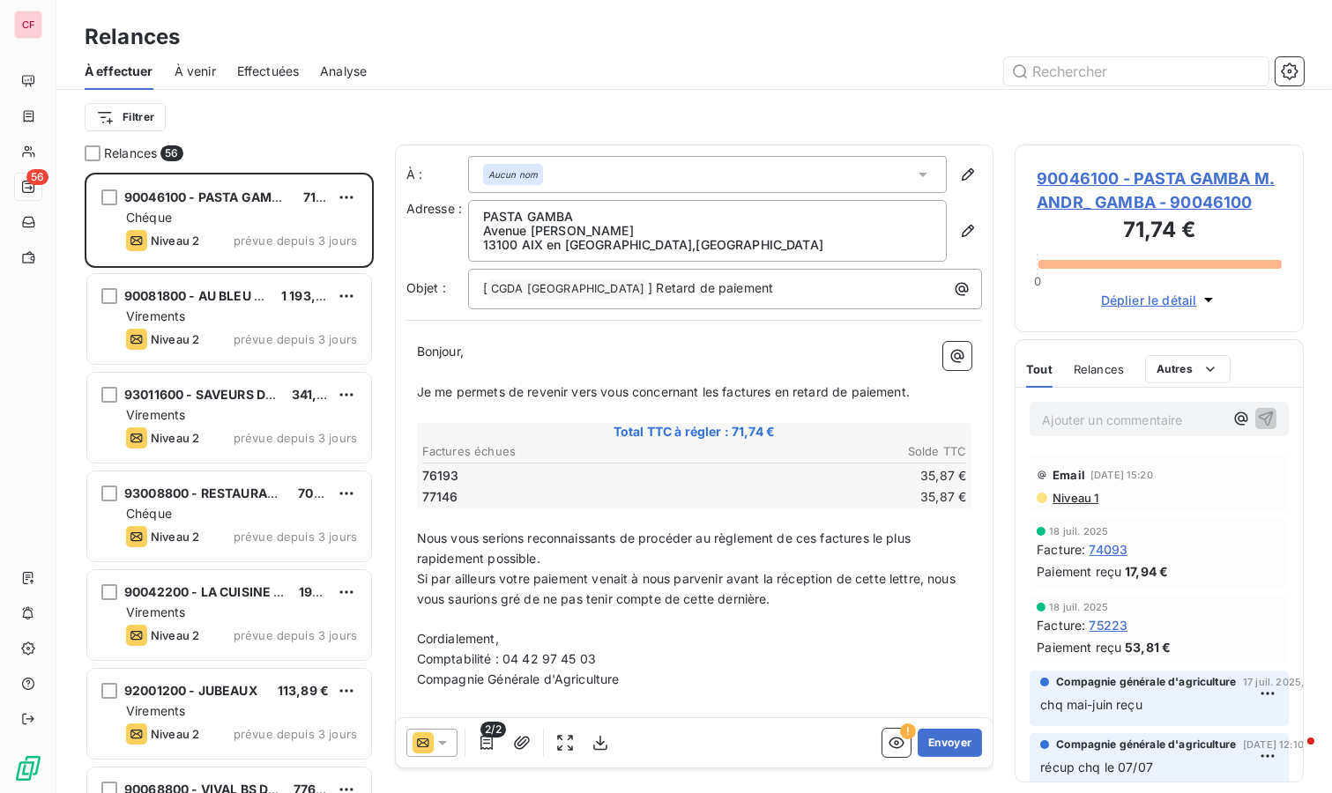
click at [1133, 177] on span "90046100 - PASTA GAMBA M. ANDR_ GAMBA - 90046100" at bounding box center [1158, 191] width 245 height 48
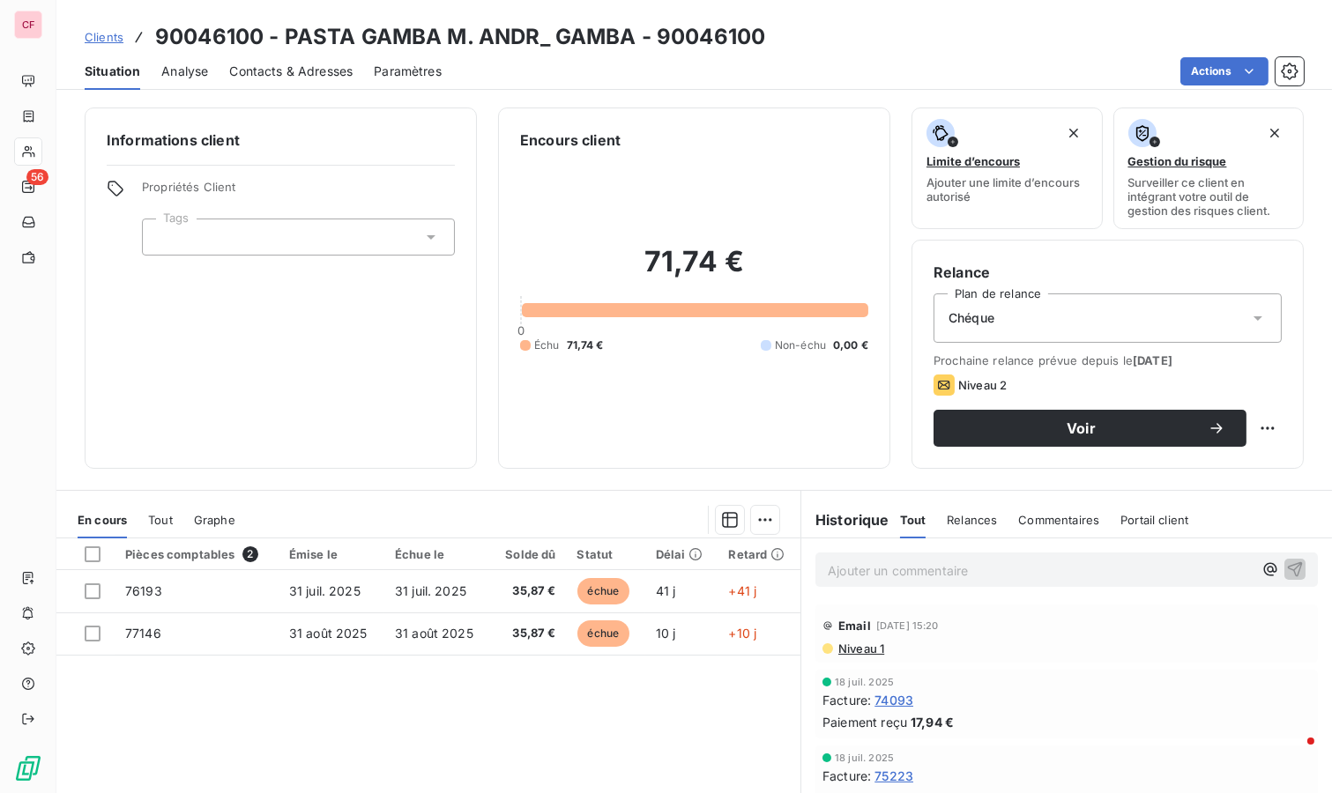
click at [965, 563] on p "Ajouter un commentaire ﻿" at bounding box center [1040, 571] width 425 height 22
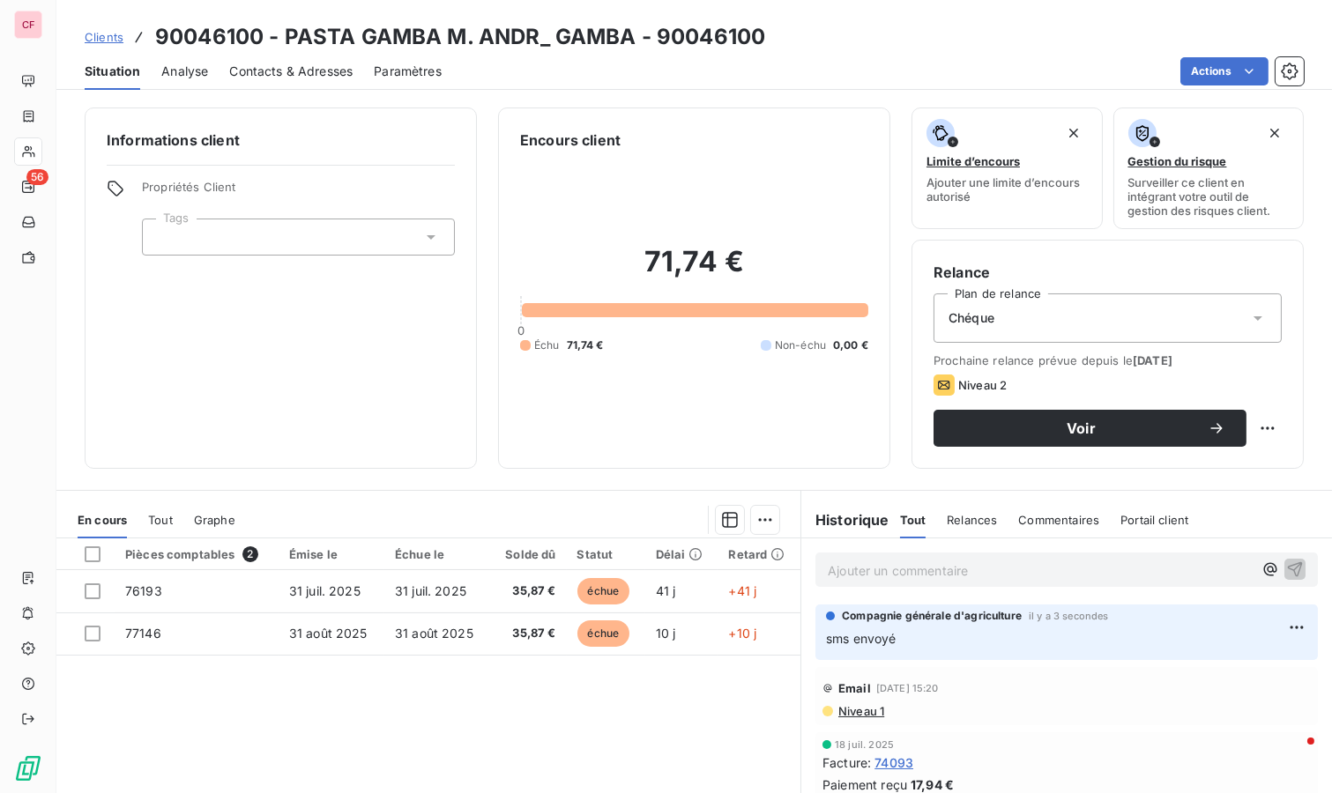
click at [1243, 415] on html "CF 56 Clients 90046100 - PASTA GAMBA M. ANDR_ GAMBA - 90046100 Situation Analys…" at bounding box center [666, 396] width 1332 height 793
click at [1197, 471] on div "Replanifier cette action" at bounding box center [1181, 465] width 158 height 28
select select "8"
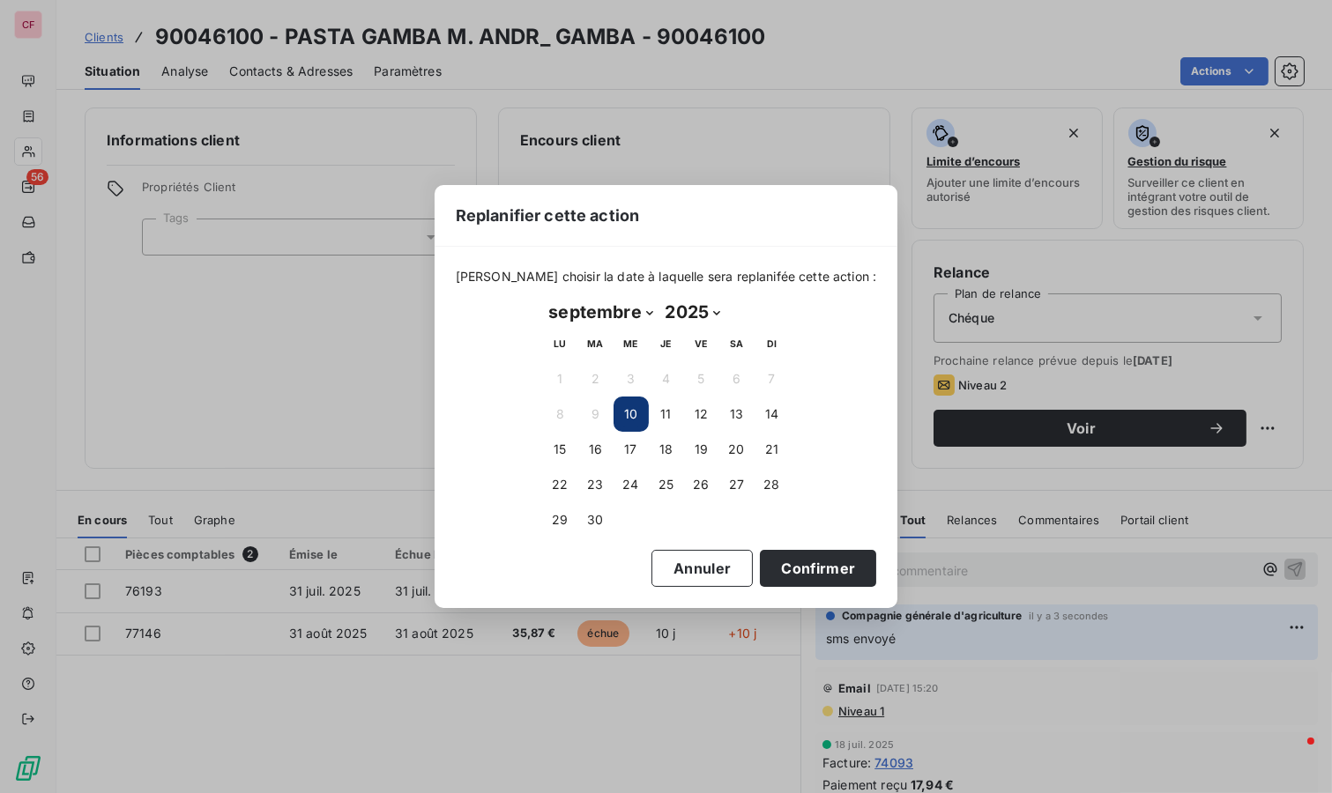
click at [592, 443] on button "16" at bounding box center [595, 449] width 35 height 35
drag, startPoint x: 838, startPoint y: 571, endPoint x: 684, endPoint y: 615, distance: 160.4
click at [836, 573] on button "Confirmer" at bounding box center [818, 568] width 116 height 37
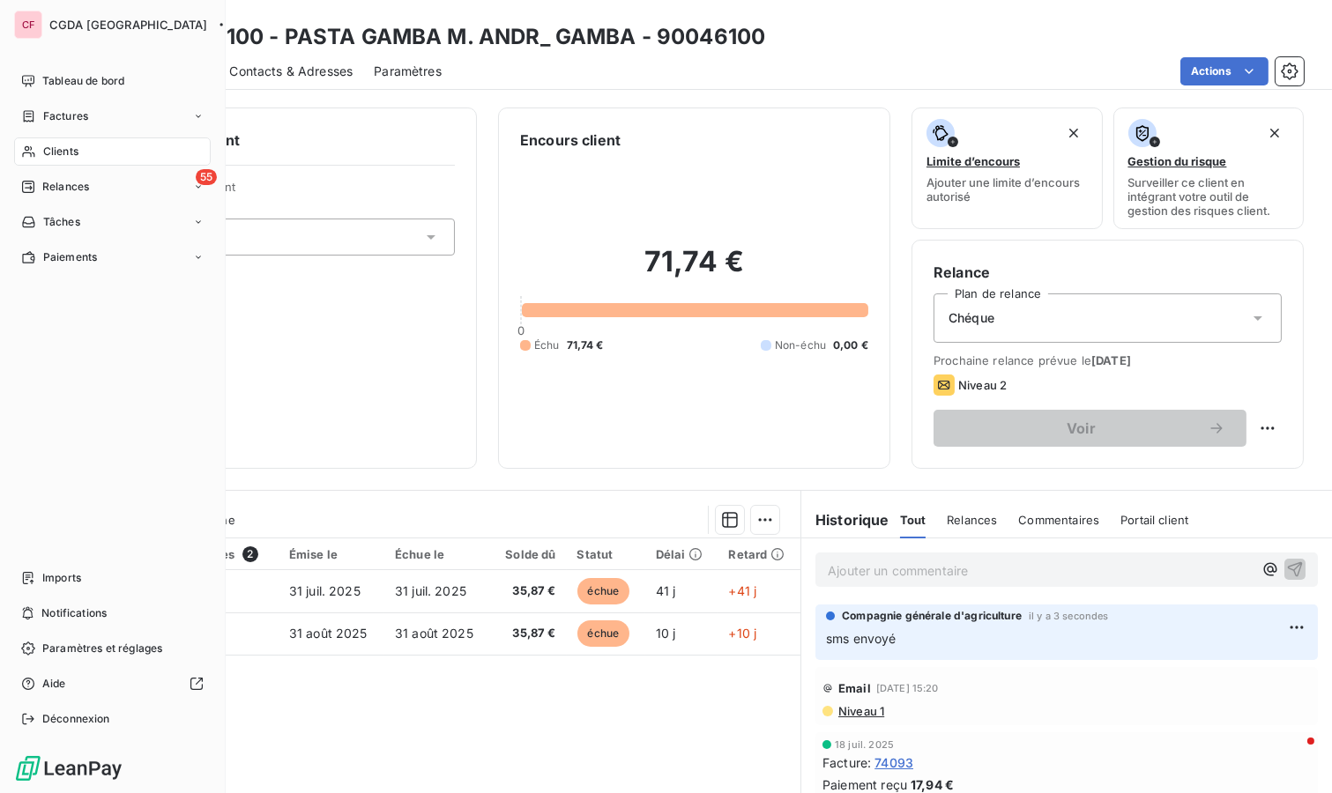
click at [61, 182] on span "Relances" at bounding box center [65, 187] width 47 height 16
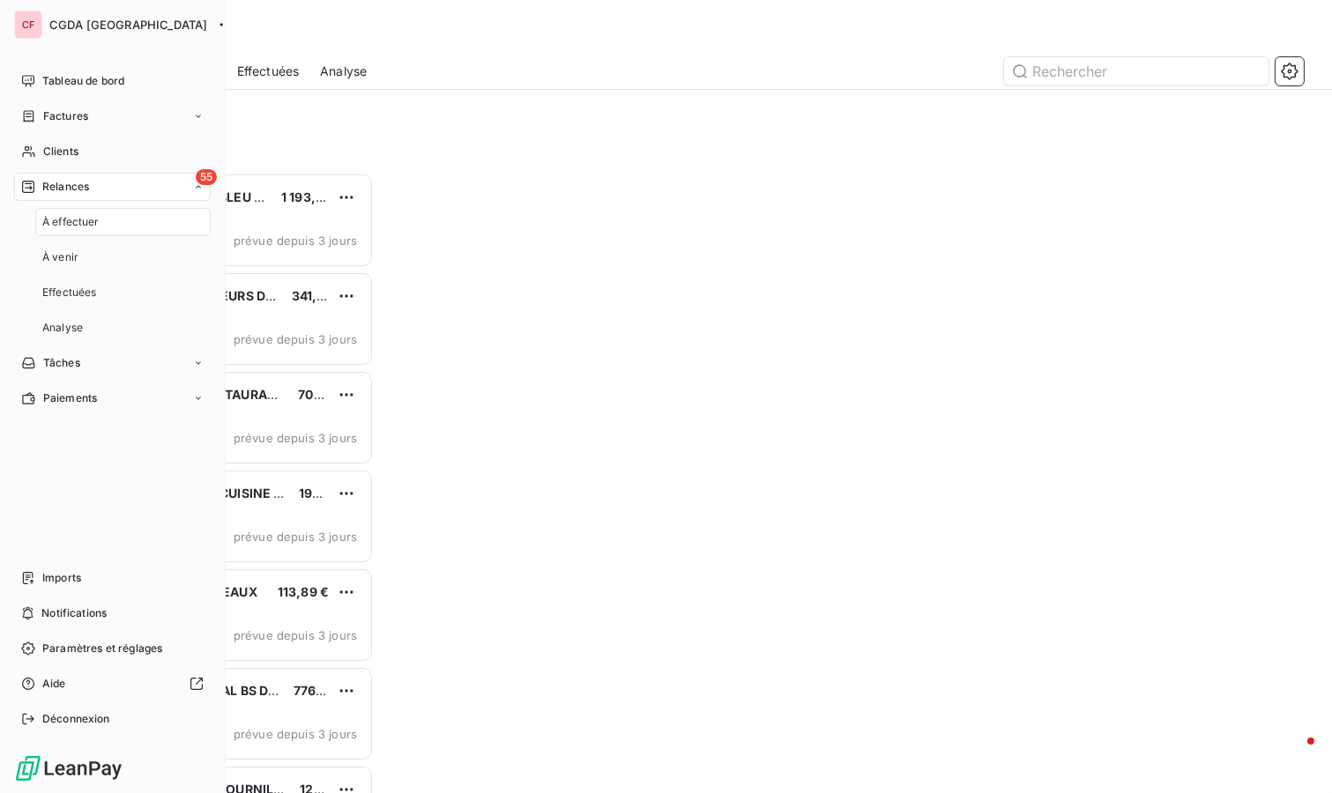
scroll to position [605, 274]
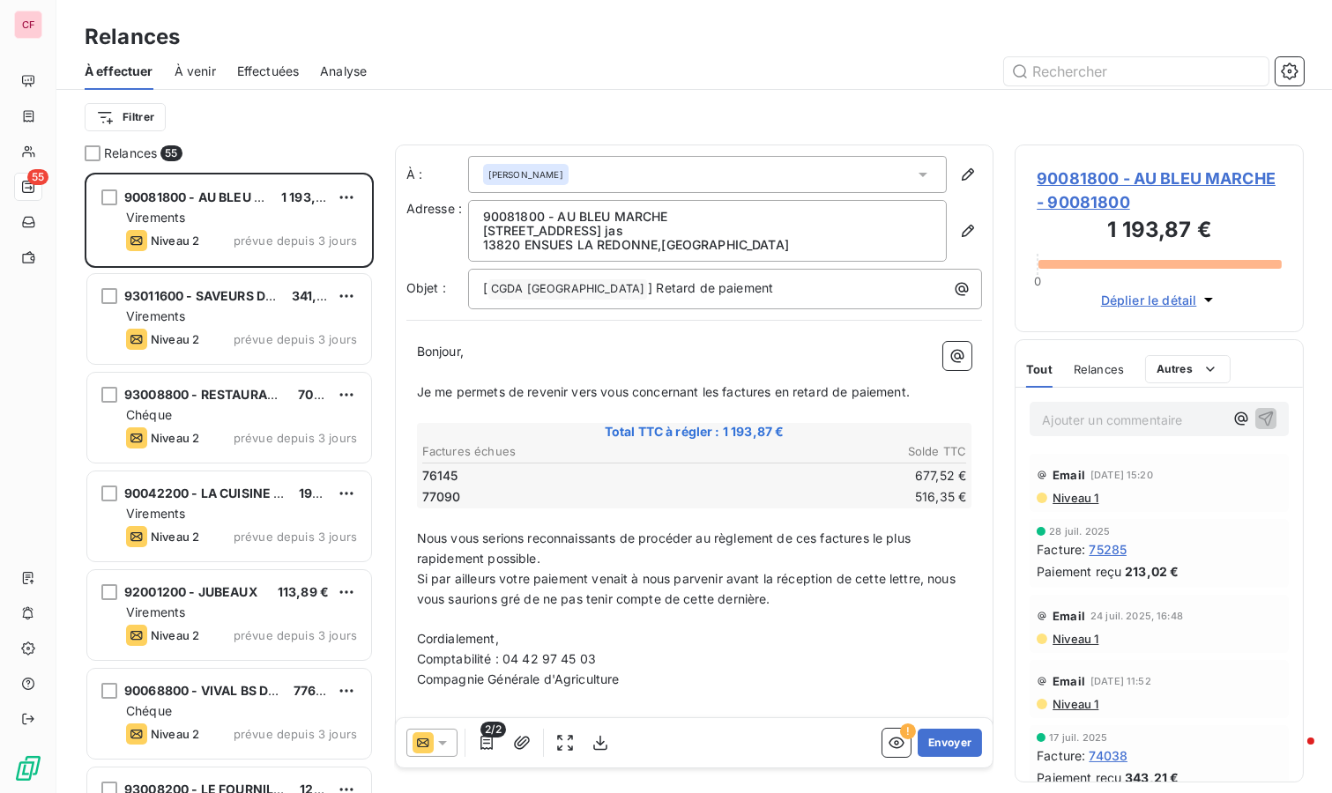
click at [1095, 177] on span "90081800 - AU BLEU MARCHE - 90081800" at bounding box center [1158, 191] width 245 height 48
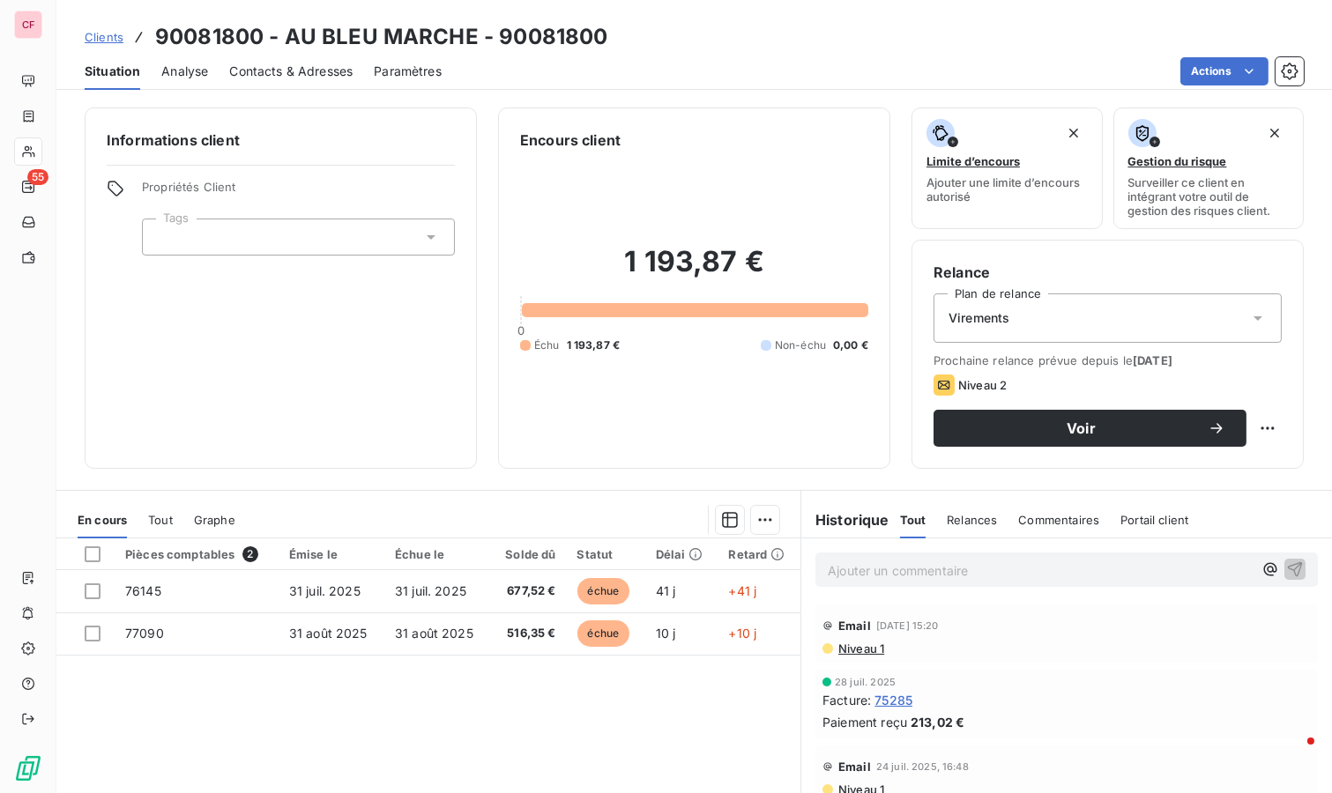
click at [925, 575] on p "Ajouter un commentaire ﻿" at bounding box center [1040, 571] width 425 height 22
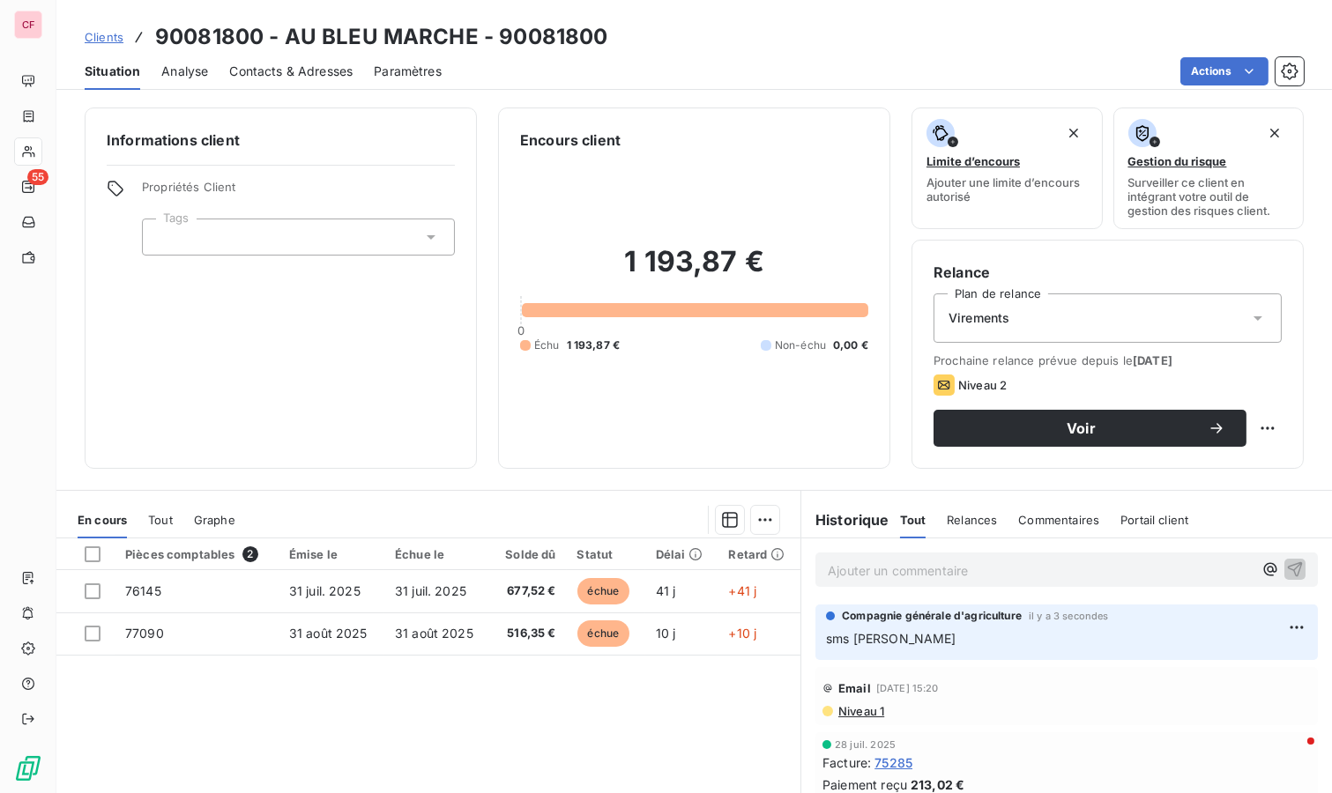
click at [1256, 435] on html "CF 55 Clients 90081800 - AU BLEU MARCHE - 90081800 Situation Analyse Contacts &…" at bounding box center [666, 396] width 1332 height 793
click at [1230, 454] on div "Replanifier cette action" at bounding box center [1181, 465] width 158 height 28
select select "8"
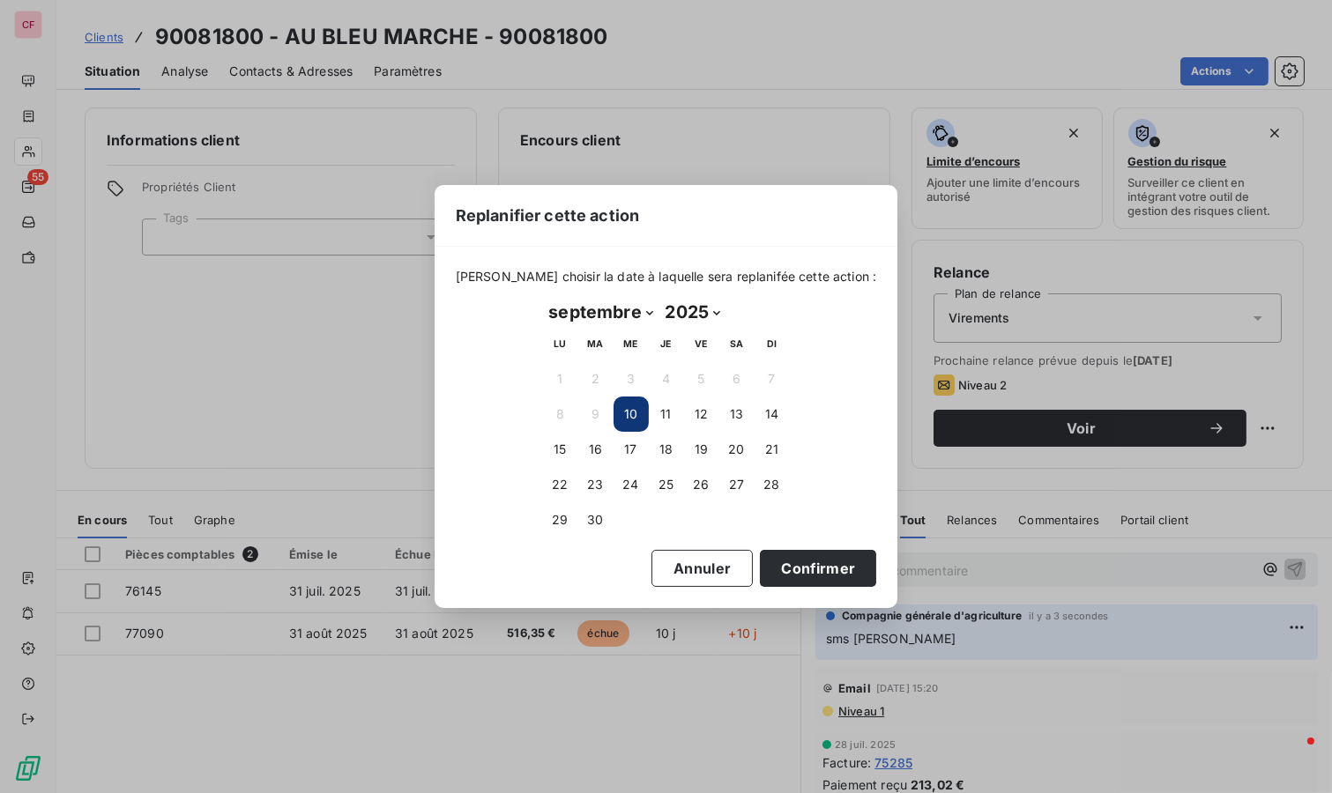
click at [598, 451] on button "16" at bounding box center [595, 449] width 35 height 35
click at [764, 575] on button "Confirmer" at bounding box center [818, 568] width 116 height 37
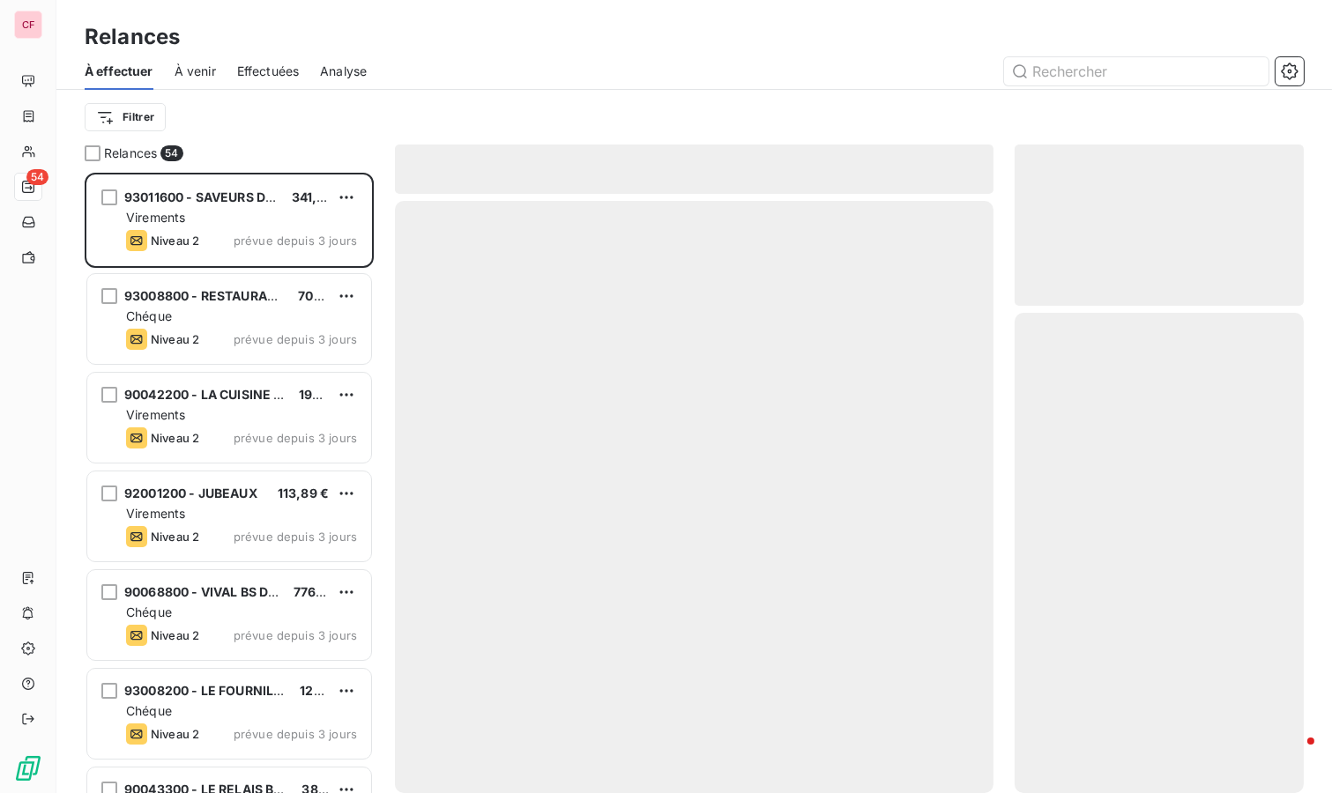
scroll to position [605, 274]
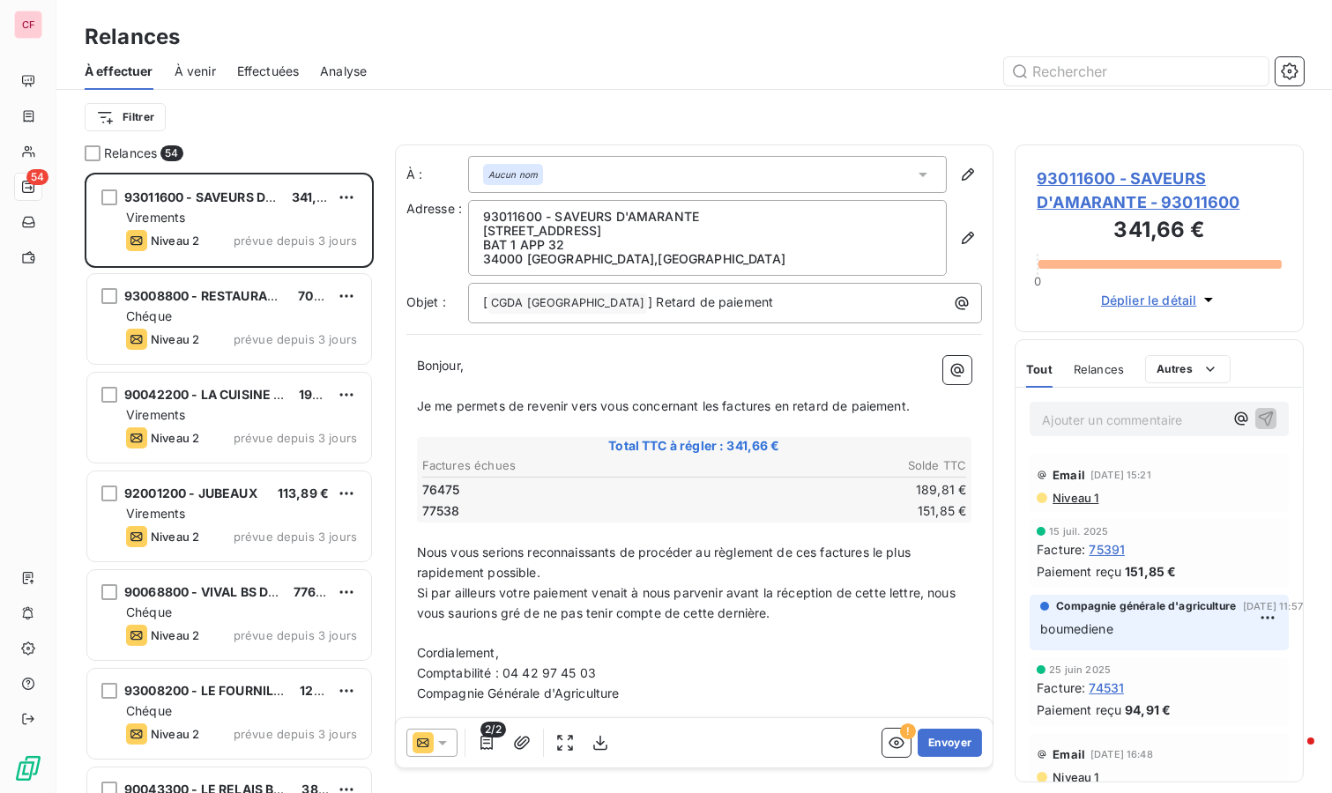
click at [271, 197] on span "93011600 - SAVEURS D'AMARANTE" at bounding box center [232, 196] width 217 height 15
click at [1128, 206] on span "93011600 - SAVEURS D'AMARANTE - 93011600" at bounding box center [1158, 191] width 245 height 48
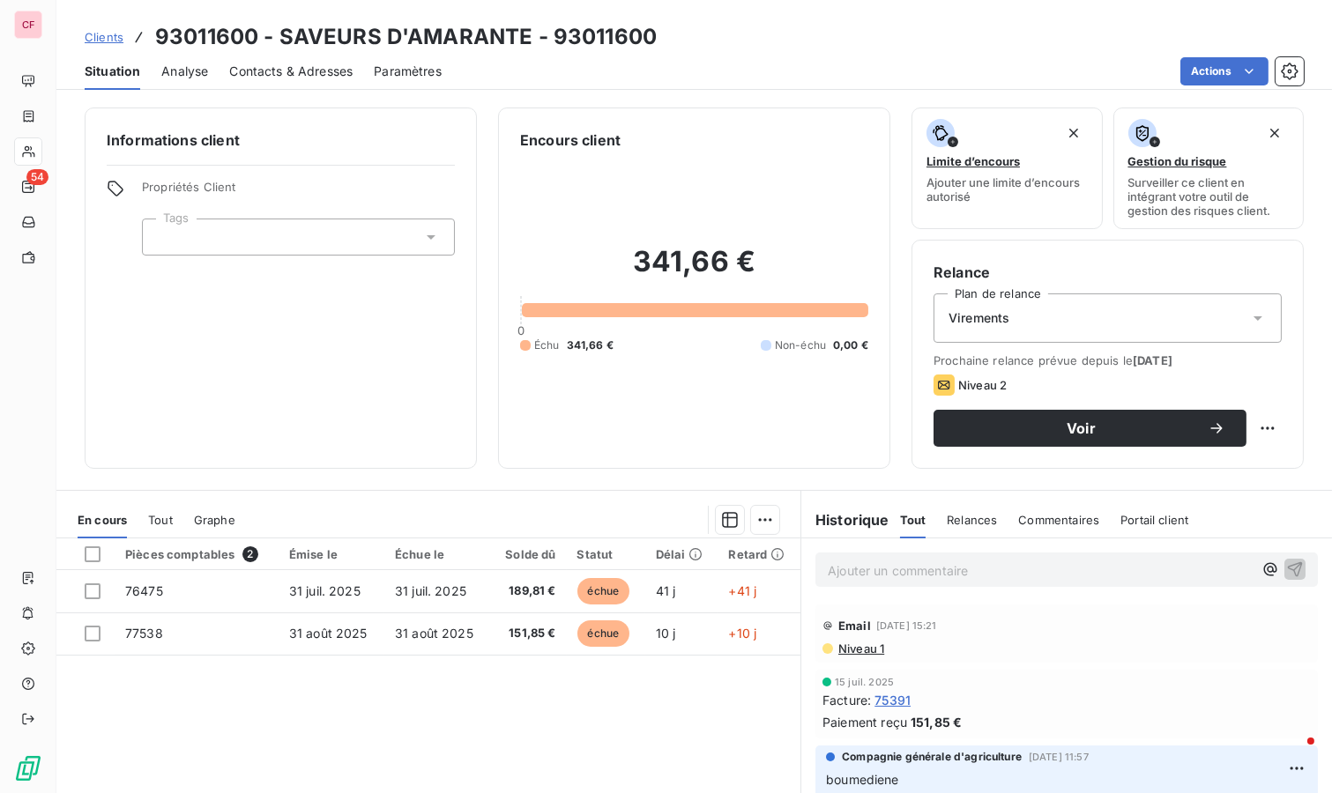
click at [901, 578] on p "Ajouter un commentaire ﻿" at bounding box center [1040, 571] width 425 height 22
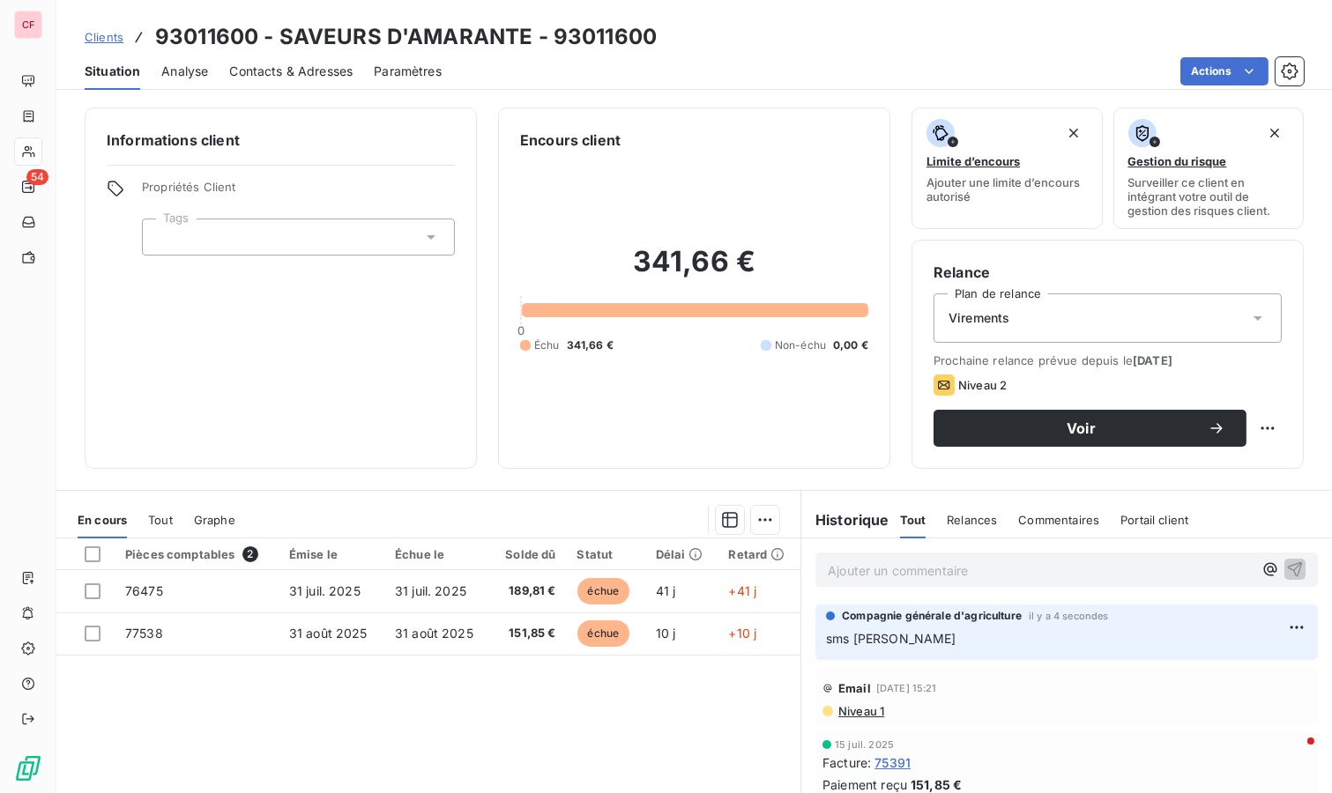
click at [1250, 427] on html "CF 54 Clients 93011600 - SAVEURS D'AMARANTE - 93011600 Situation Analyse Contac…" at bounding box center [666, 396] width 1332 height 793
drag, startPoint x: 1239, startPoint y: 457, endPoint x: 1227, endPoint y: 455, distance: 12.5
click at [1239, 457] on div "Replanifier cette action" at bounding box center [1181, 465] width 158 height 28
select select "8"
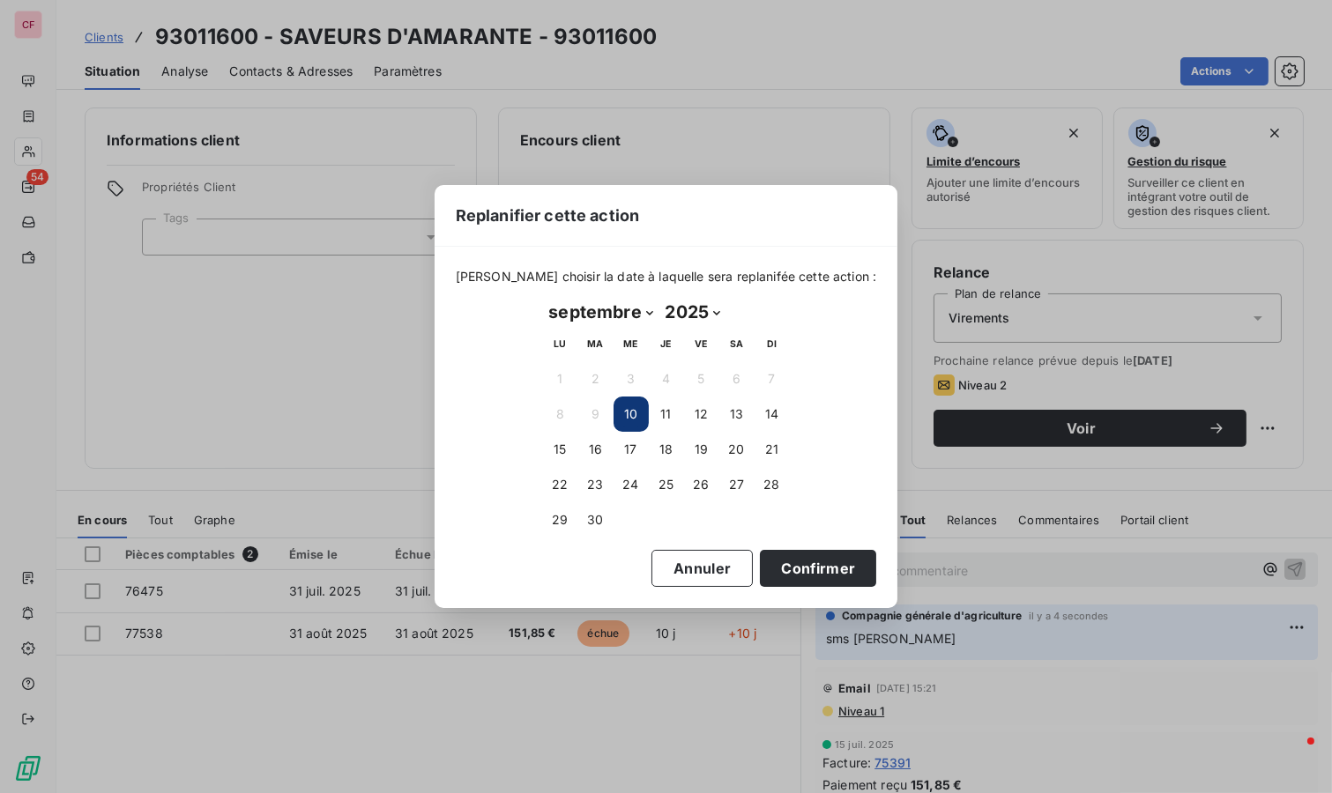
click at [597, 442] on button "16" at bounding box center [595, 449] width 35 height 35
click at [811, 571] on button "Confirmer" at bounding box center [818, 568] width 116 height 37
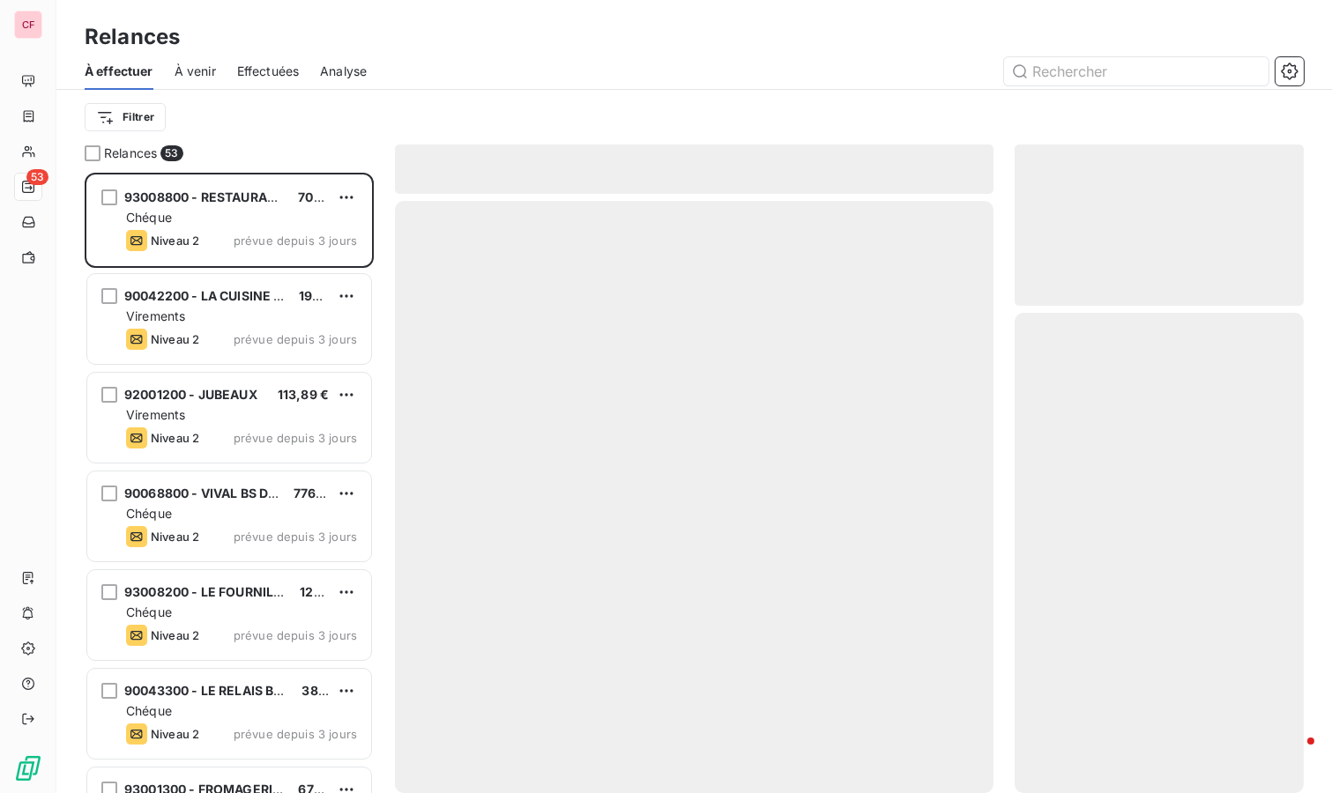
scroll to position [605, 274]
click at [243, 214] on div "Chéque" at bounding box center [241, 218] width 231 height 18
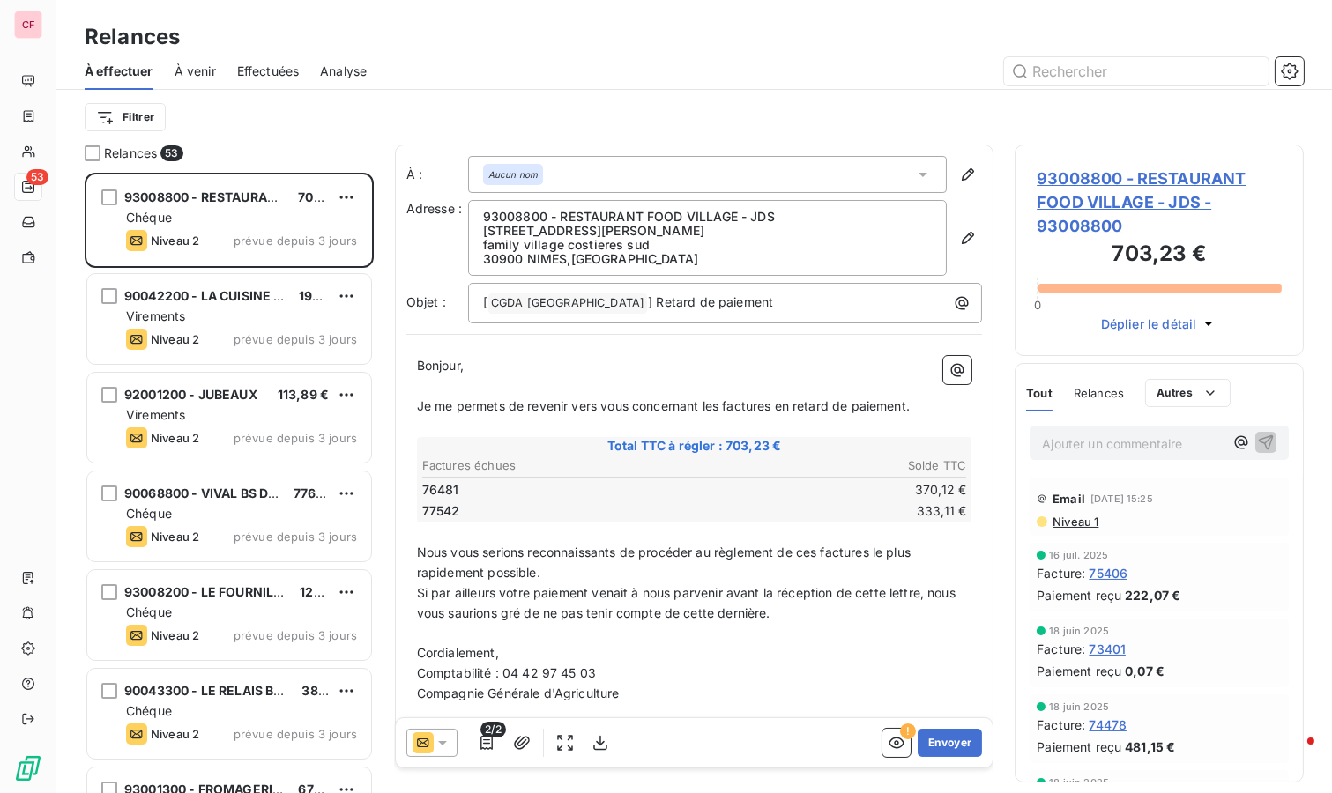
click at [1088, 212] on span "93008800 - RESTAURANT FOOD VILLAGE - JDS - 93008800" at bounding box center [1158, 202] width 245 height 71
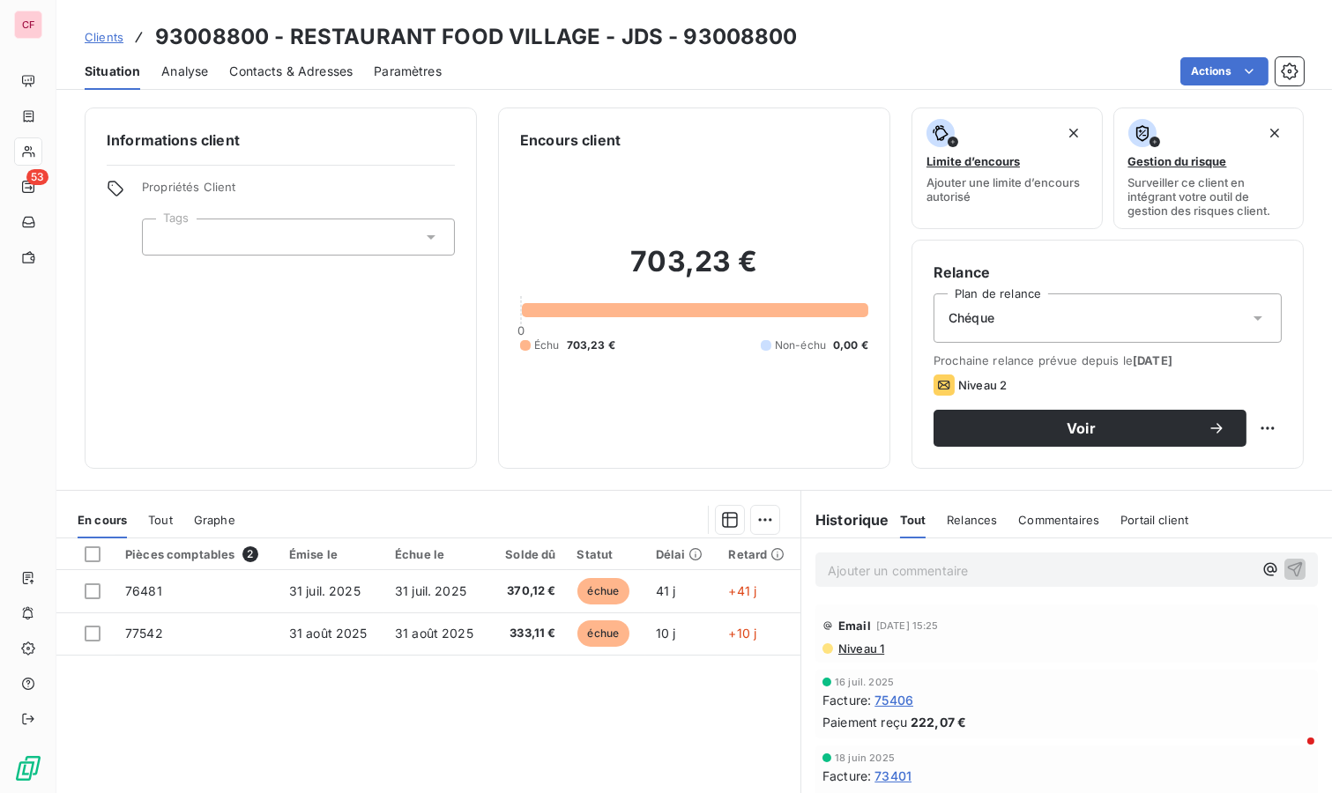
click at [906, 560] on p "Ajouter un commentaire ﻿" at bounding box center [1040, 571] width 425 height 22
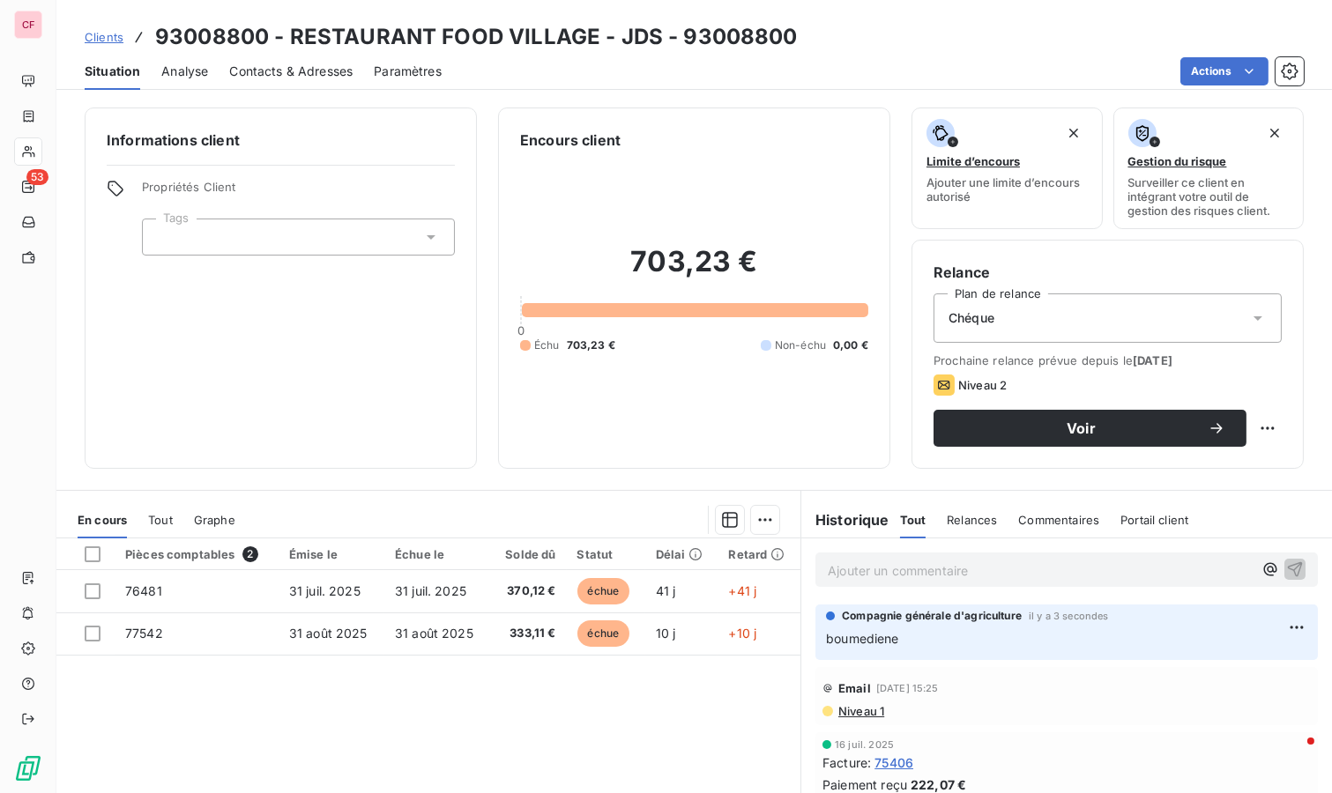
click at [1258, 420] on html "CF 53 Clients 93008800 - RESTAURANT FOOD VILLAGE - JDS - 93008800 Situation Ana…" at bounding box center [666, 396] width 1332 height 793
click at [1232, 459] on div "Replanifier cette action" at bounding box center [1181, 465] width 158 height 28
select select "8"
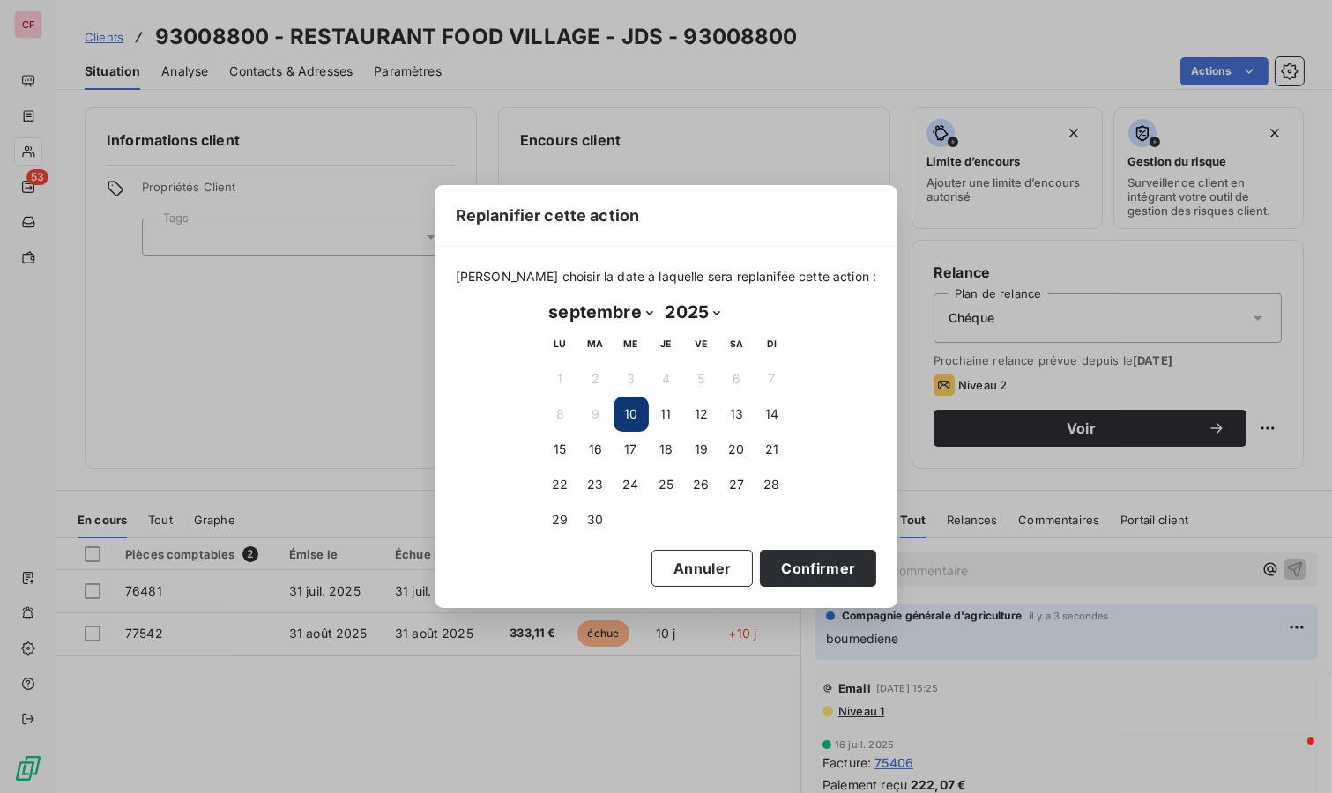
click at [593, 455] on button "16" at bounding box center [595, 449] width 35 height 35
click at [765, 554] on button "Confirmer" at bounding box center [818, 568] width 116 height 37
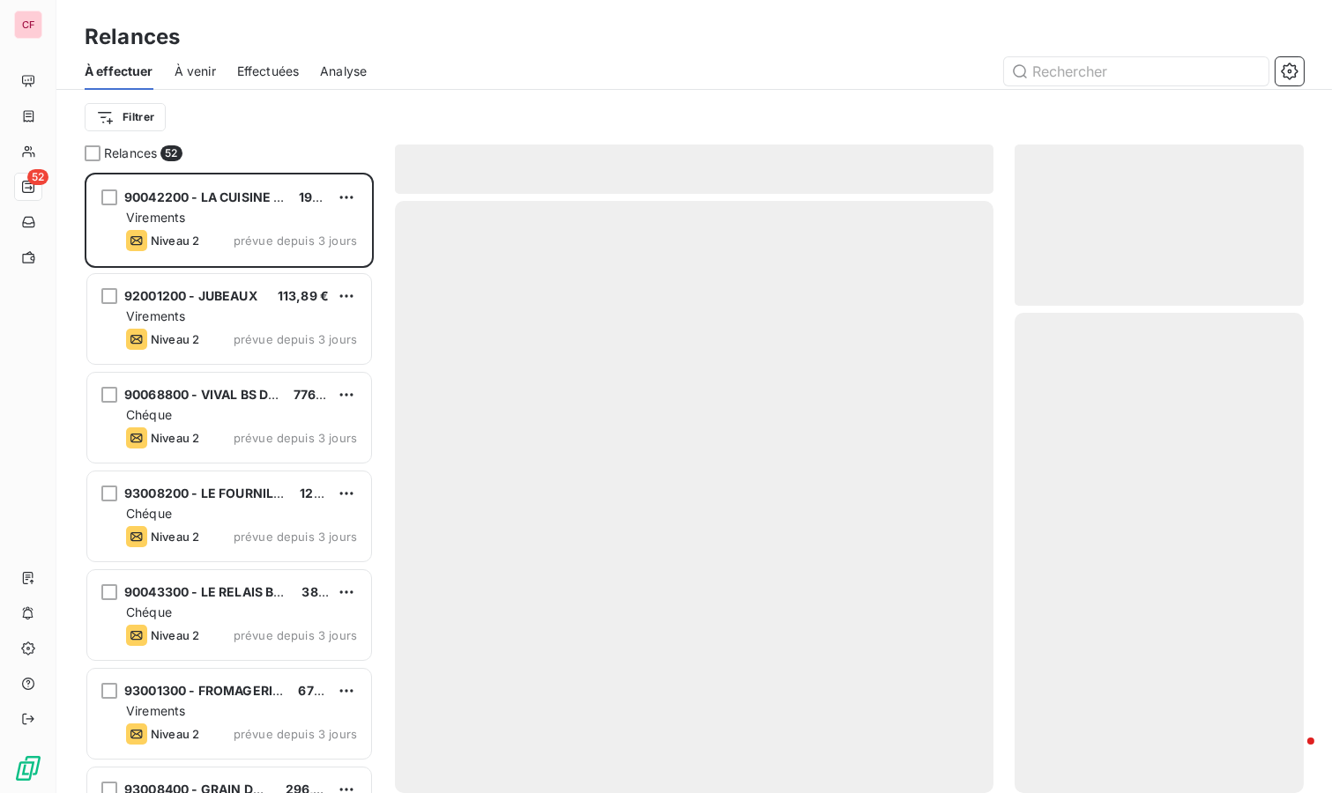
scroll to position [605, 274]
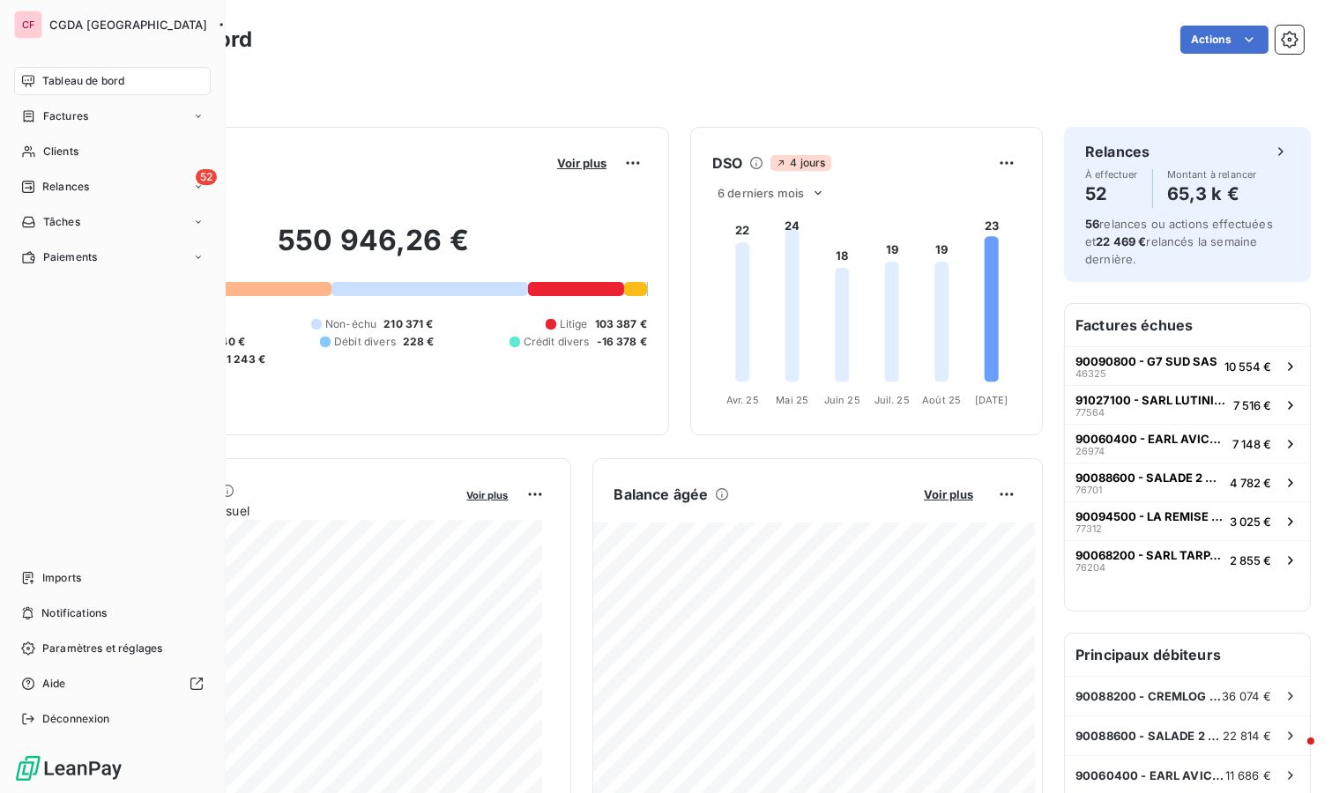
click at [41, 179] on div "Relances" at bounding box center [55, 187] width 68 height 16
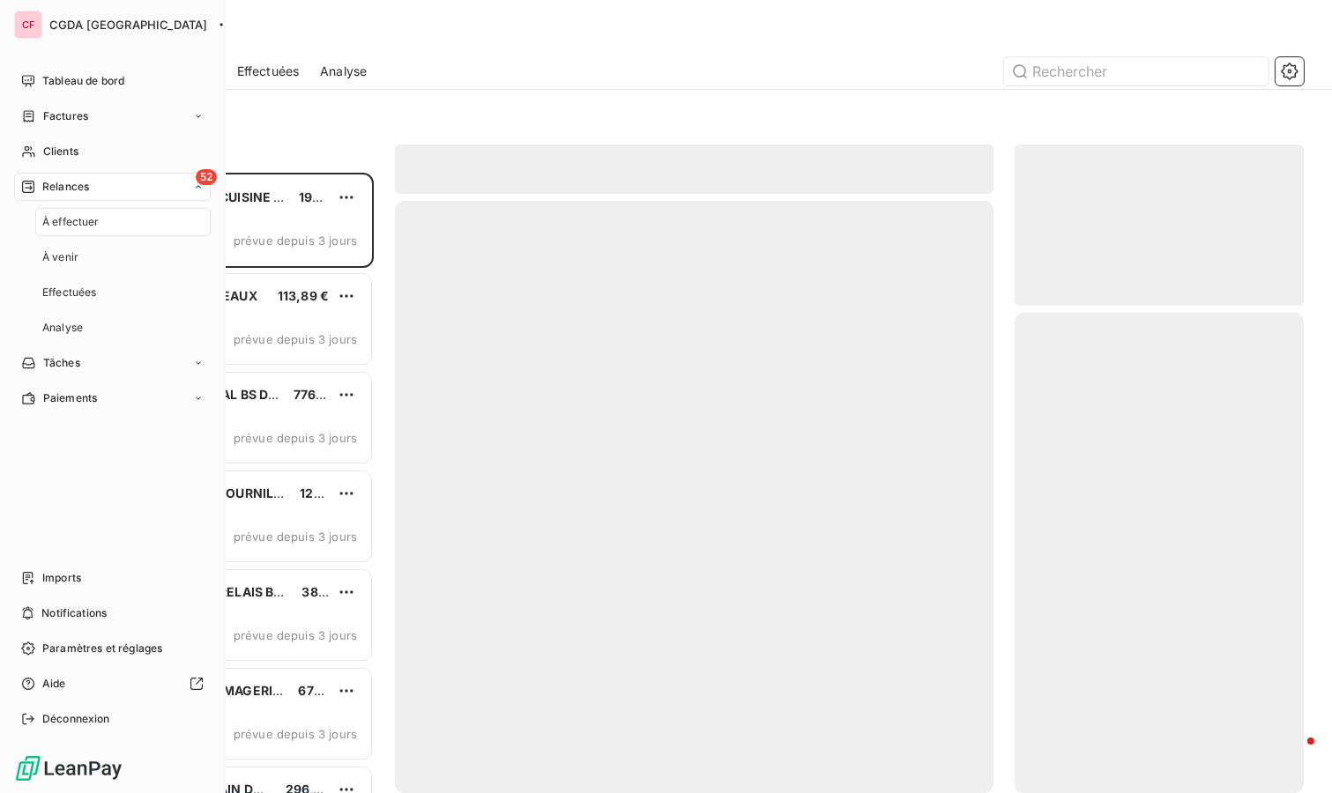
scroll to position [605, 274]
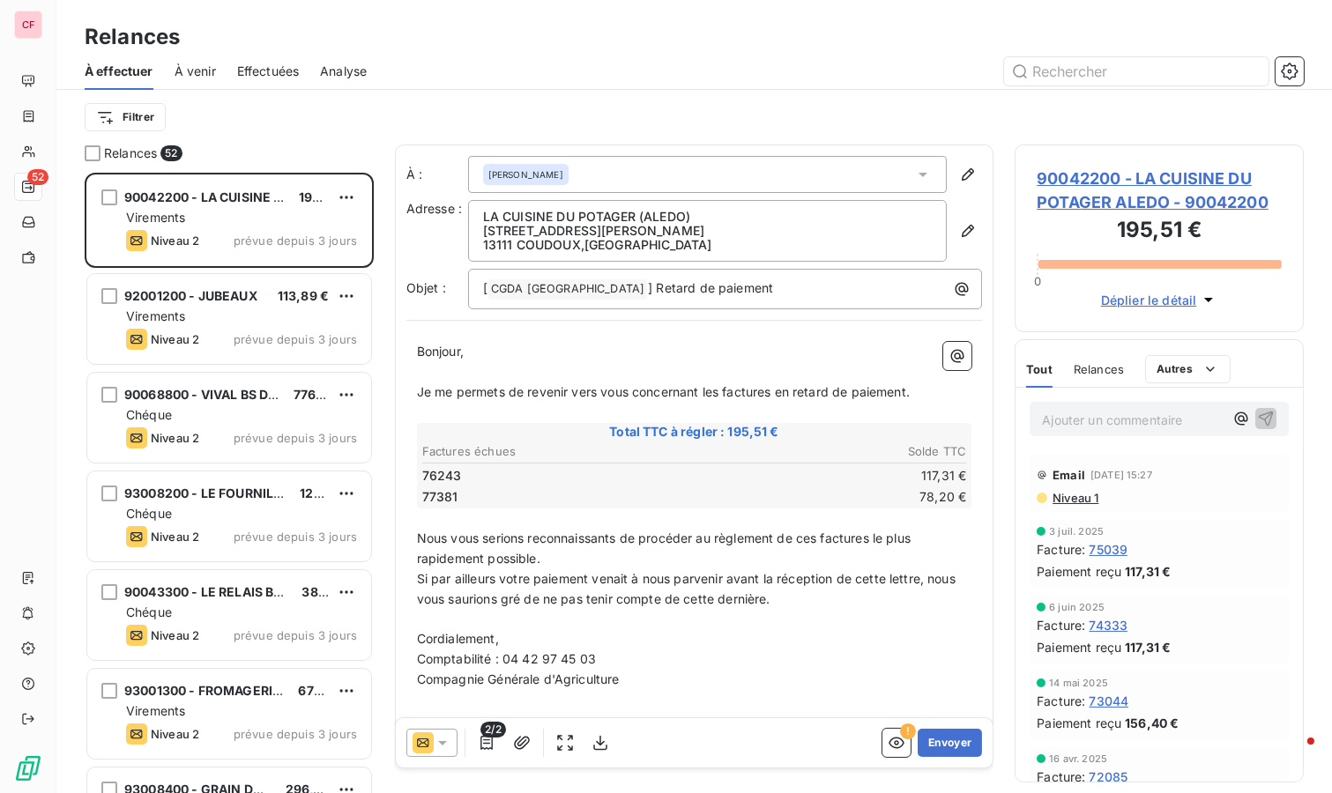
click at [609, 93] on div "Filtrer" at bounding box center [694, 117] width 1219 height 55
click at [1170, 219] on h3 "195,51 €" at bounding box center [1158, 231] width 245 height 35
click at [1139, 182] on span "90042200 - LA CUISINE DU POTAGER ALEDO - 90042200" at bounding box center [1158, 191] width 245 height 48
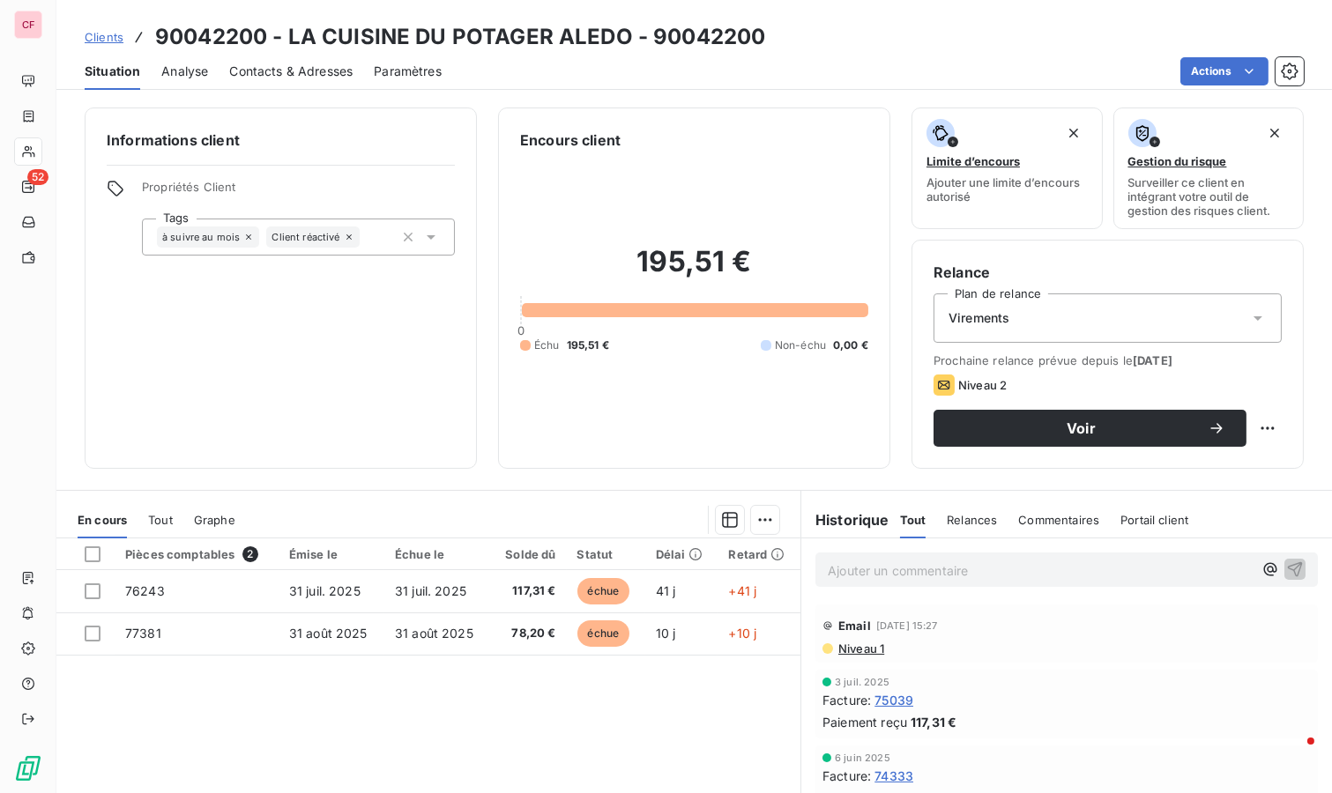
click at [916, 558] on div "Ajouter un commentaire ﻿" at bounding box center [1040, 570] width 425 height 24
click at [930, 570] on p "Ajouter un commentaire ﻿" at bounding box center [1040, 571] width 425 height 22
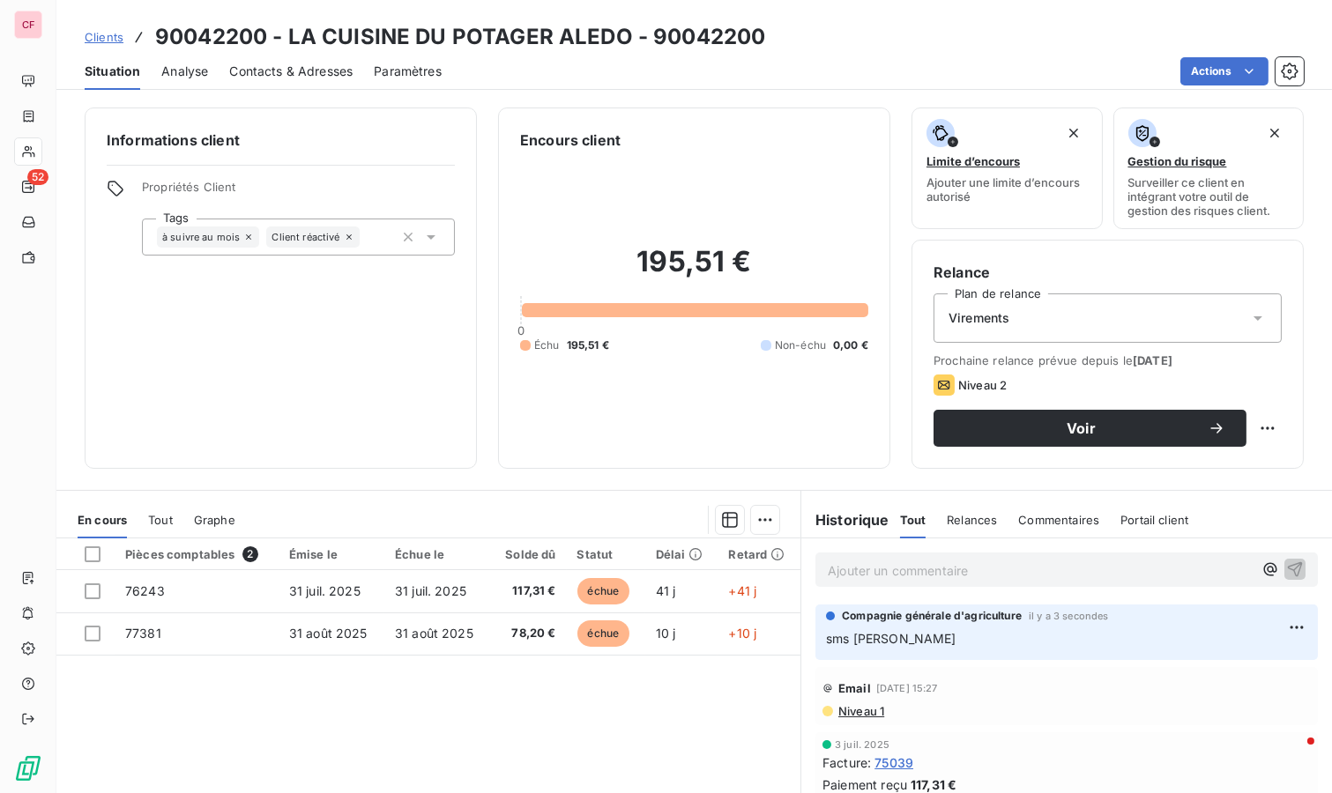
click at [1268, 427] on div "Relance Plan de relance Virements Prochaine relance prévue depuis le 7 sept. 20…" at bounding box center [1107, 354] width 392 height 229
click at [1252, 417] on html "CF 52 Clients 90042200 - LA CUISINE DU POTAGER ALEDO - 90042200 Situation Analy…" at bounding box center [666, 396] width 1332 height 793
click at [1225, 462] on div "Replanifier cette action" at bounding box center [1181, 465] width 158 height 28
select select "8"
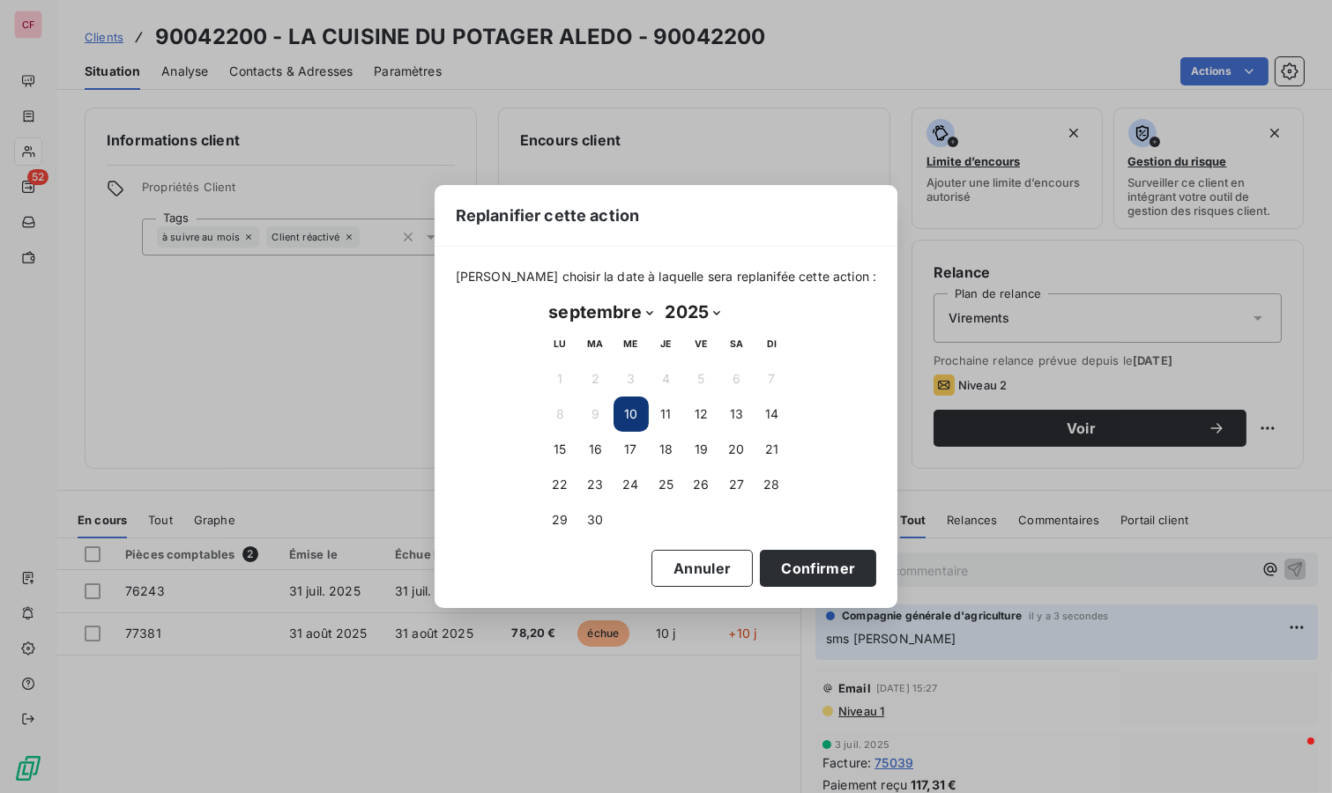
click at [589, 447] on button "16" at bounding box center [595, 449] width 35 height 35
click at [760, 568] on button "Confirmer" at bounding box center [818, 568] width 116 height 37
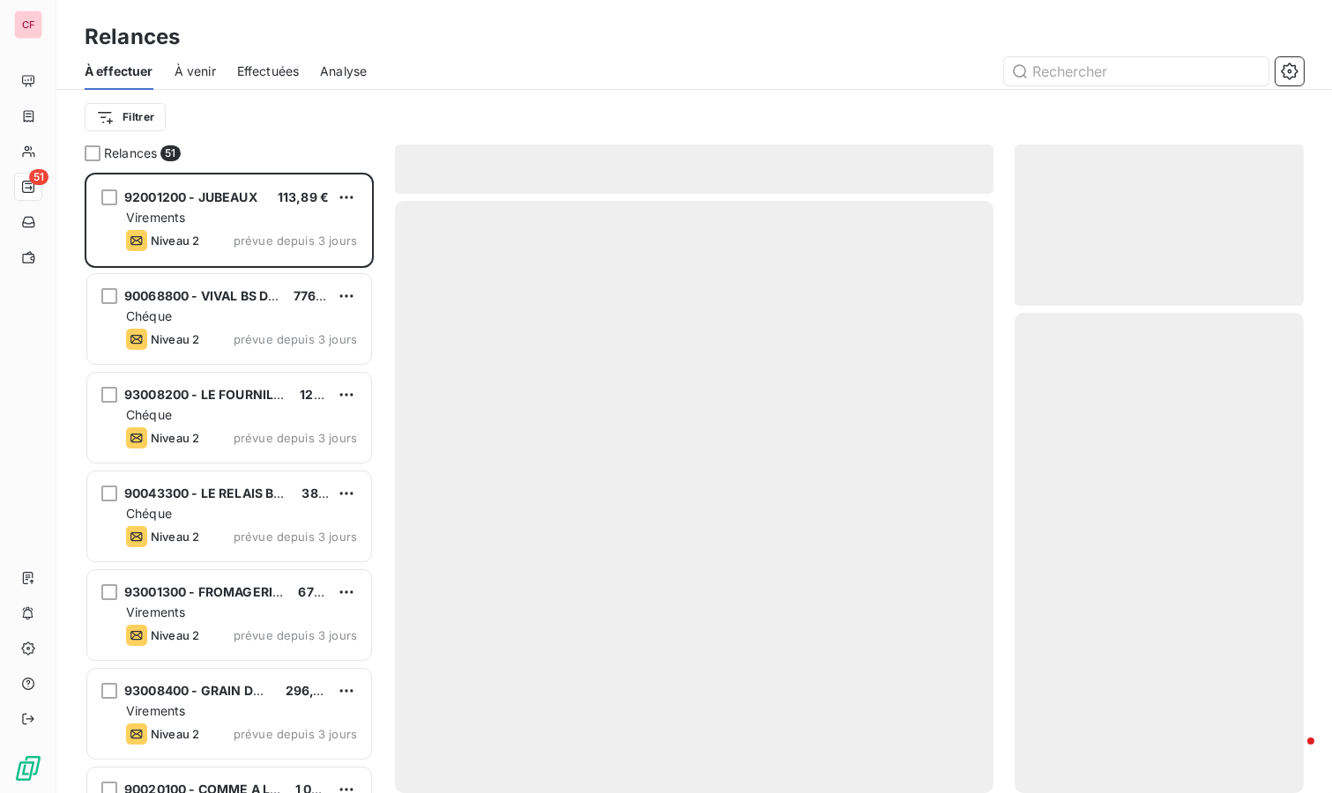
scroll to position [605, 274]
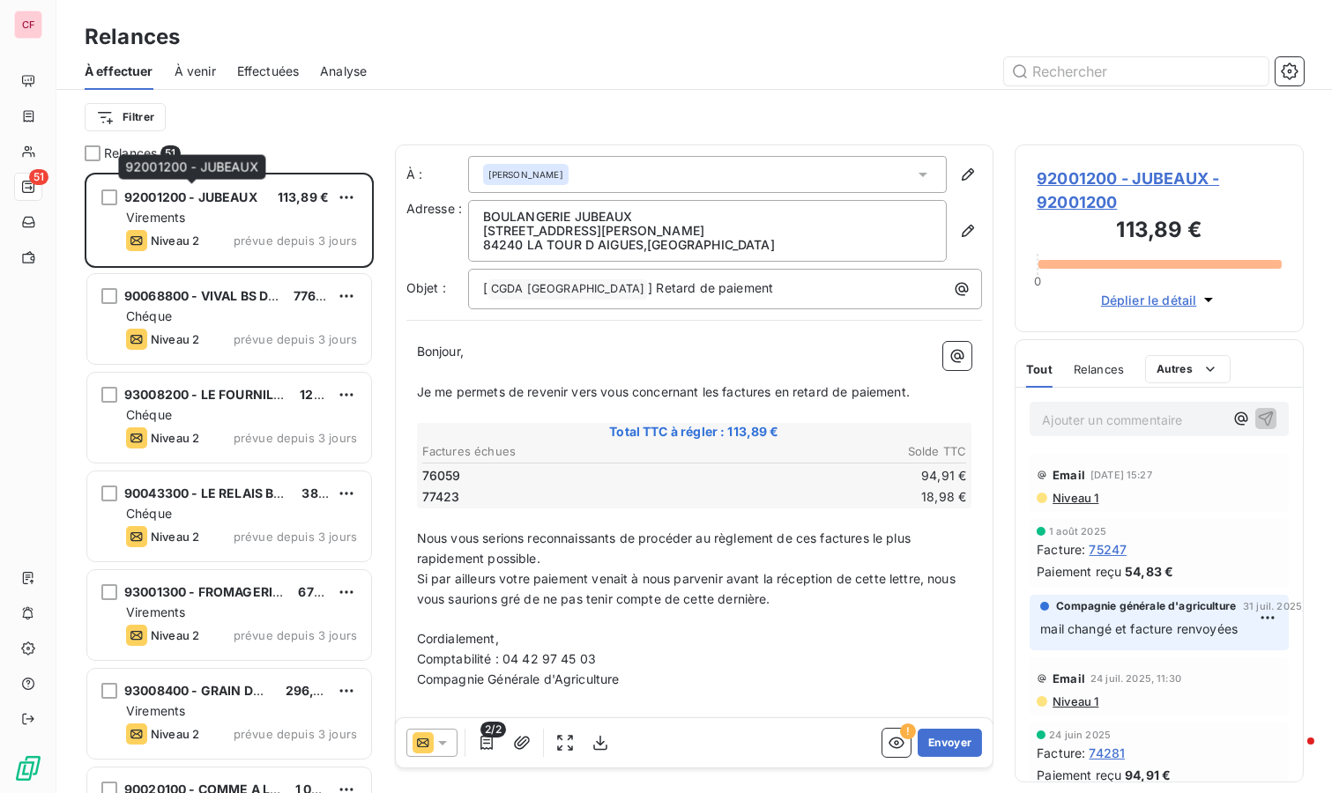
click at [167, 201] on span "92001200 - JUBEAUX" at bounding box center [190, 196] width 133 height 15
click at [1086, 180] on span "92001200 - JUBEAUX - 92001200" at bounding box center [1158, 191] width 245 height 48
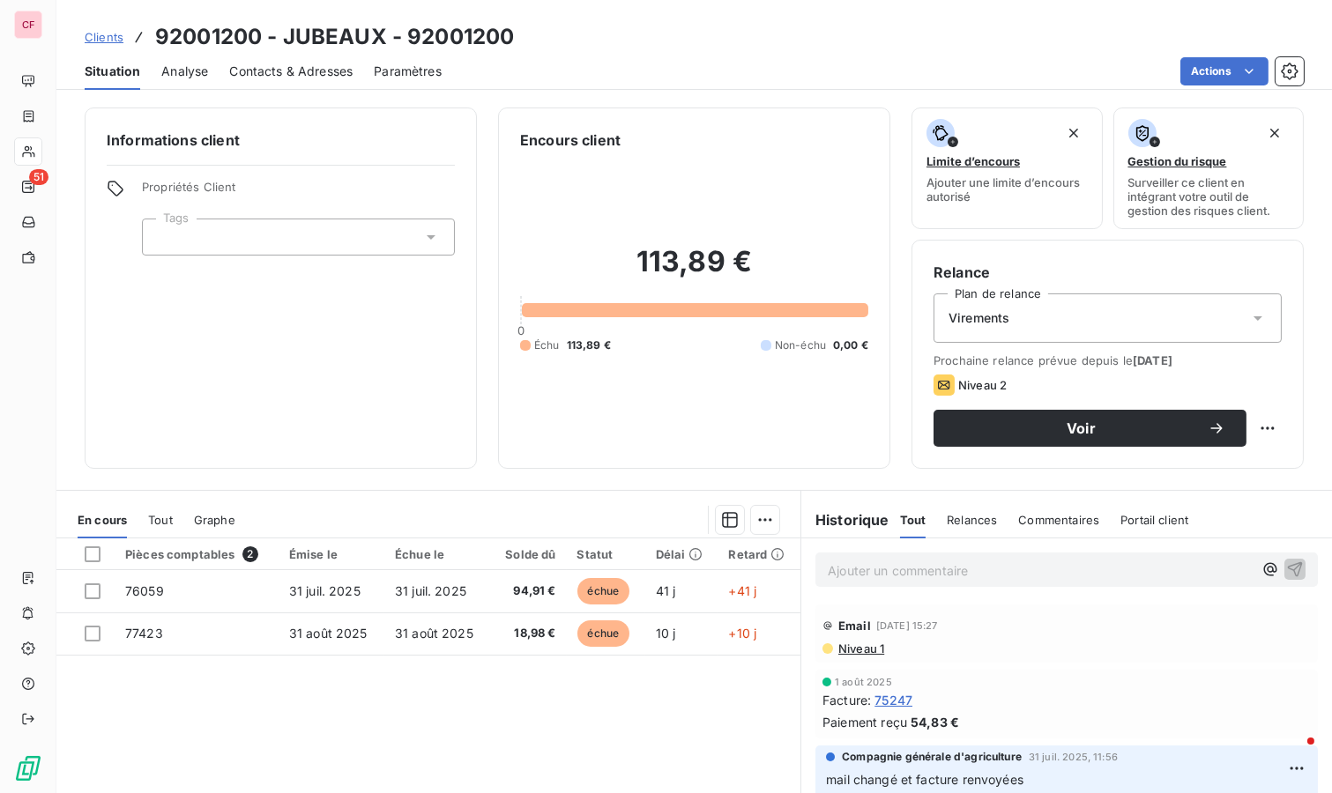
click at [835, 561] on p "Ajouter un commentaire ﻿" at bounding box center [1040, 571] width 425 height 22
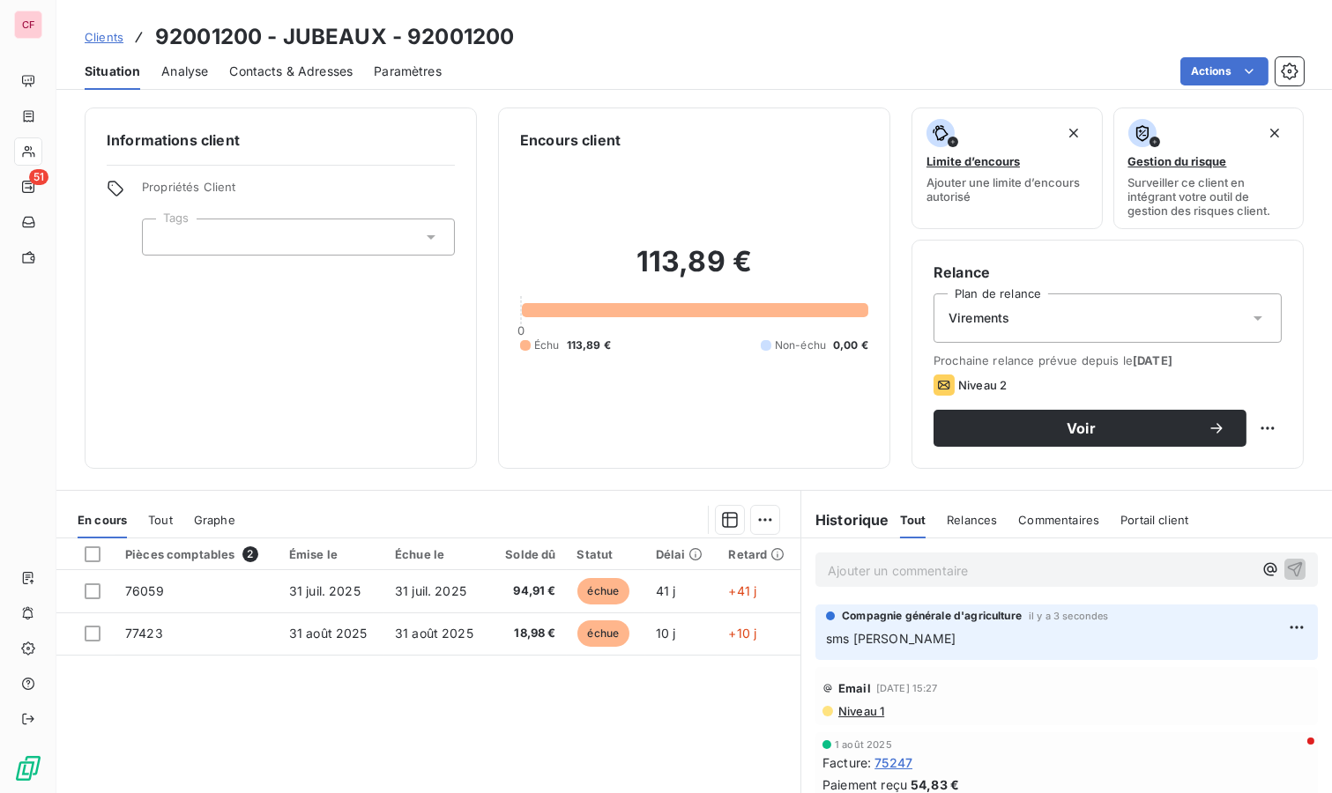
click at [1250, 430] on html "CF 51 Clients 92001200 - JUBEAUX - 92001200 Situation Analyse Contacts & Adress…" at bounding box center [666, 396] width 1332 height 793
click at [1188, 472] on div "Replanifier cette action" at bounding box center [1181, 465] width 158 height 28
select select "8"
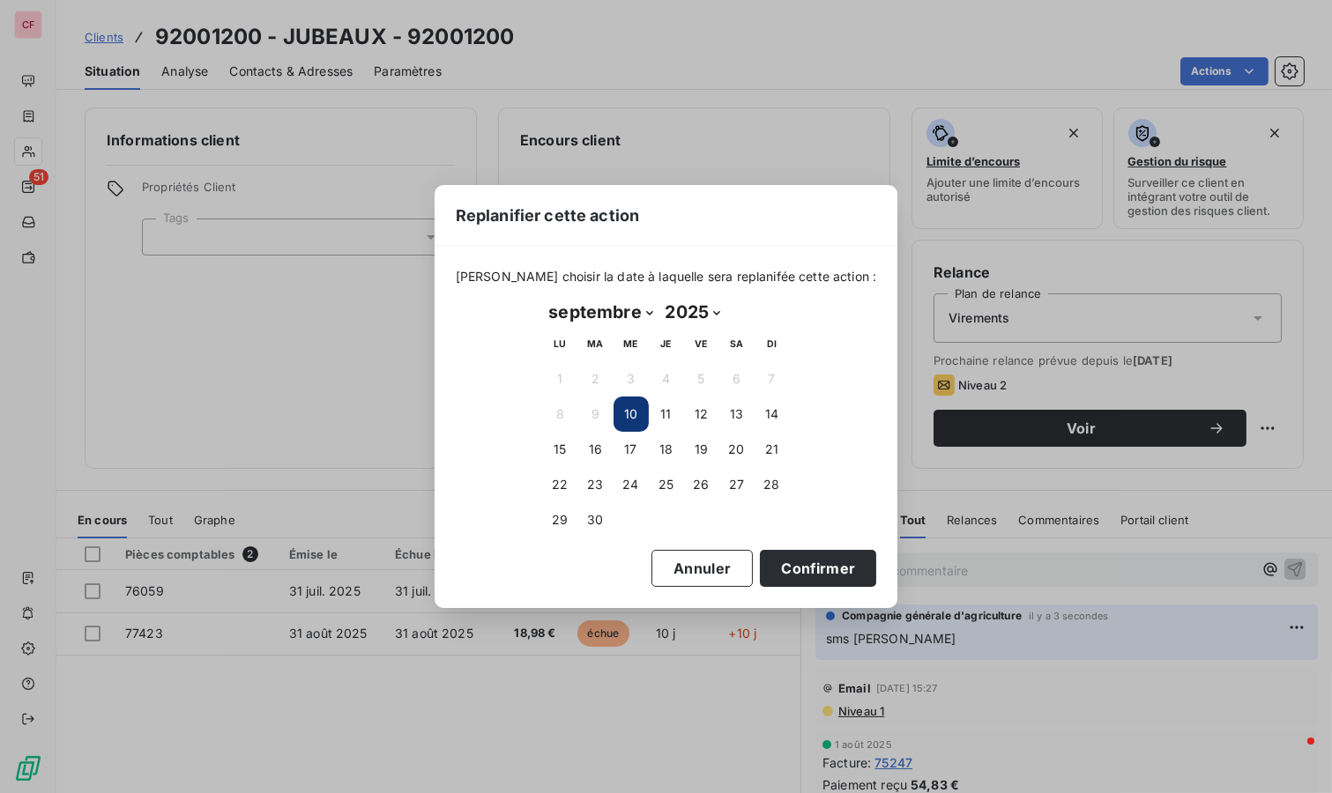
click at [590, 440] on button "16" at bounding box center [595, 449] width 35 height 35
click at [808, 576] on button "Confirmer" at bounding box center [818, 568] width 116 height 37
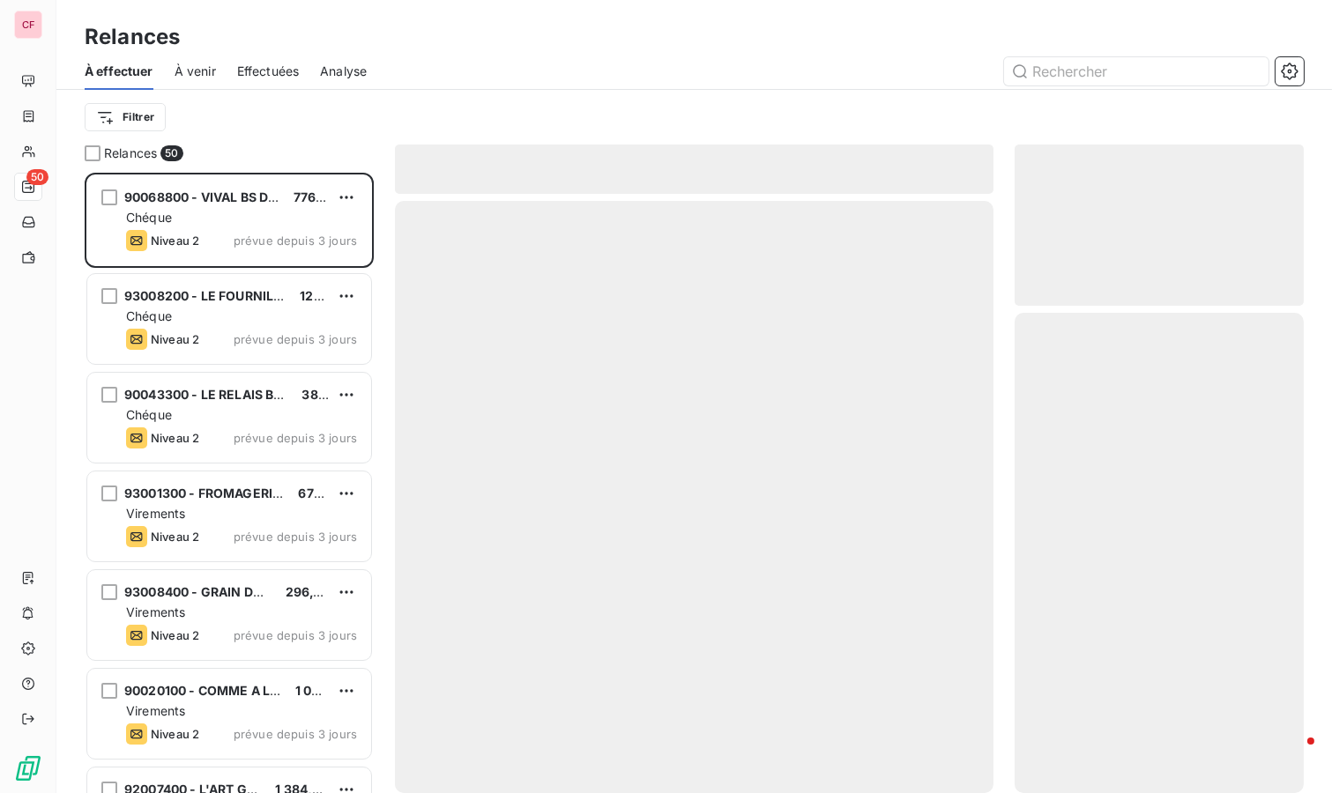
scroll to position [605, 274]
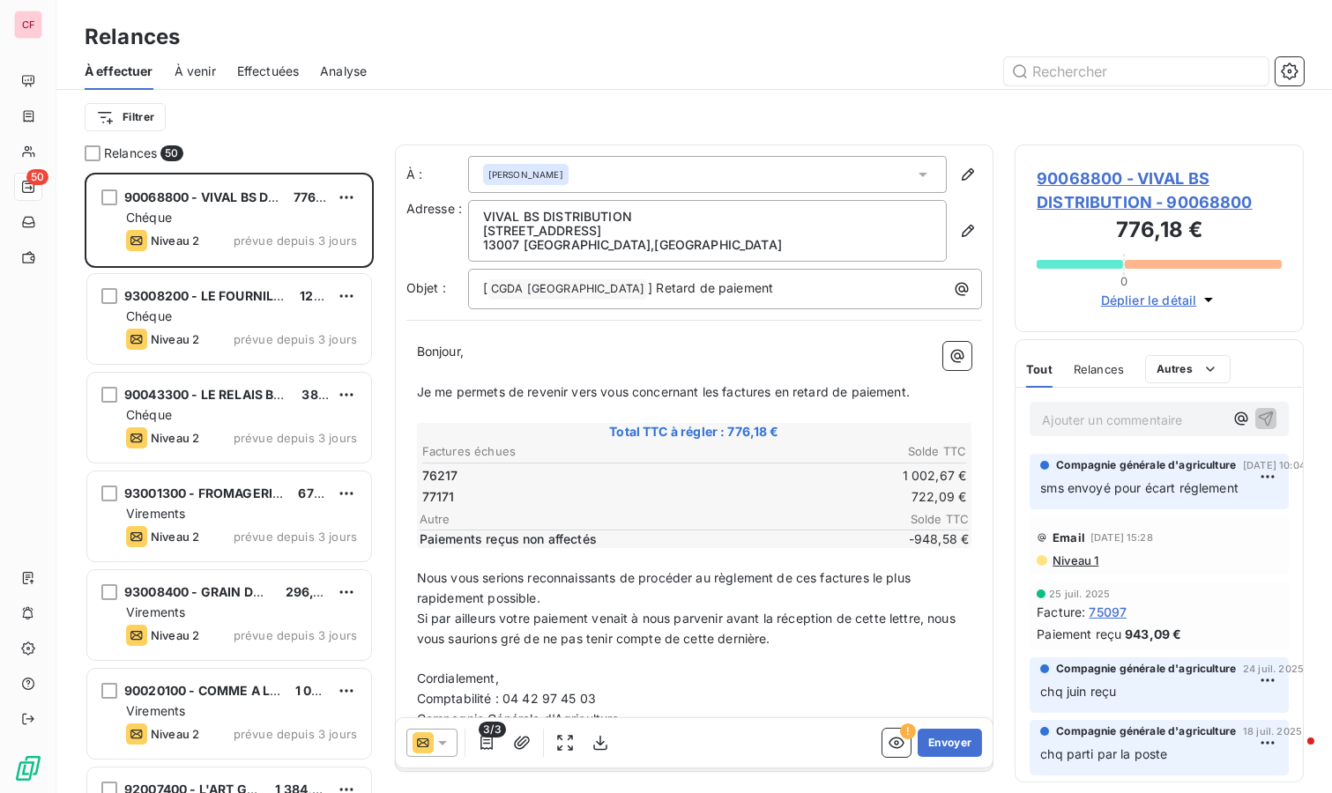
click at [242, 214] on div "Chéque" at bounding box center [241, 218] width 231 height 18
click at [346, 191] on html "CF 50 Relances À effectuer À venir Effectuées Analyse Filtrer Relances 50 90068…" at bounding box center [666, 396] width 1332 height 793
click at [311, 225] on div "Replanifier cette action" at bounding box center [271, 232] width 158 height 28
select select "8"
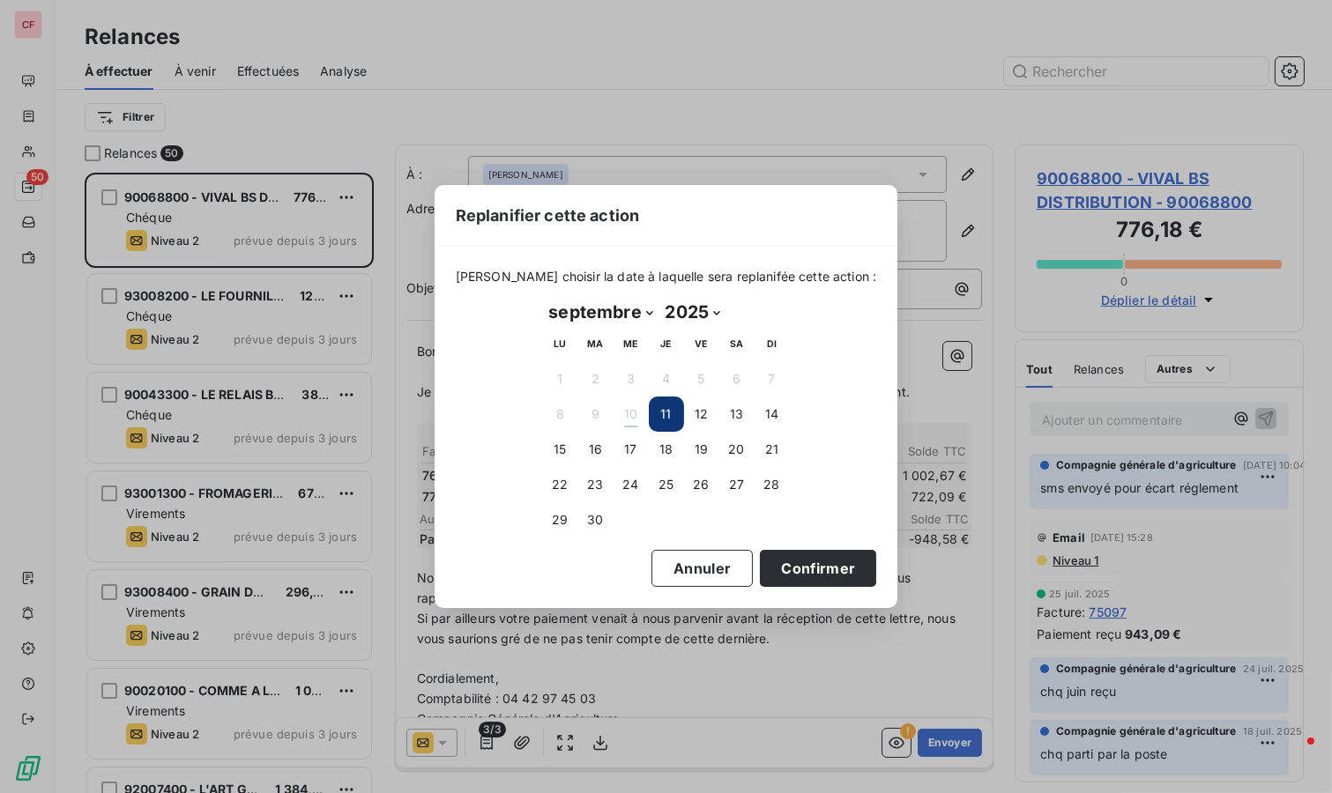
click at [593, 449] on button "16" at bounding box center [595, 449] width 35 height 35
click at [775, 564] on button "Confirmer" at bounding box center [818, 568] width 116 height 37
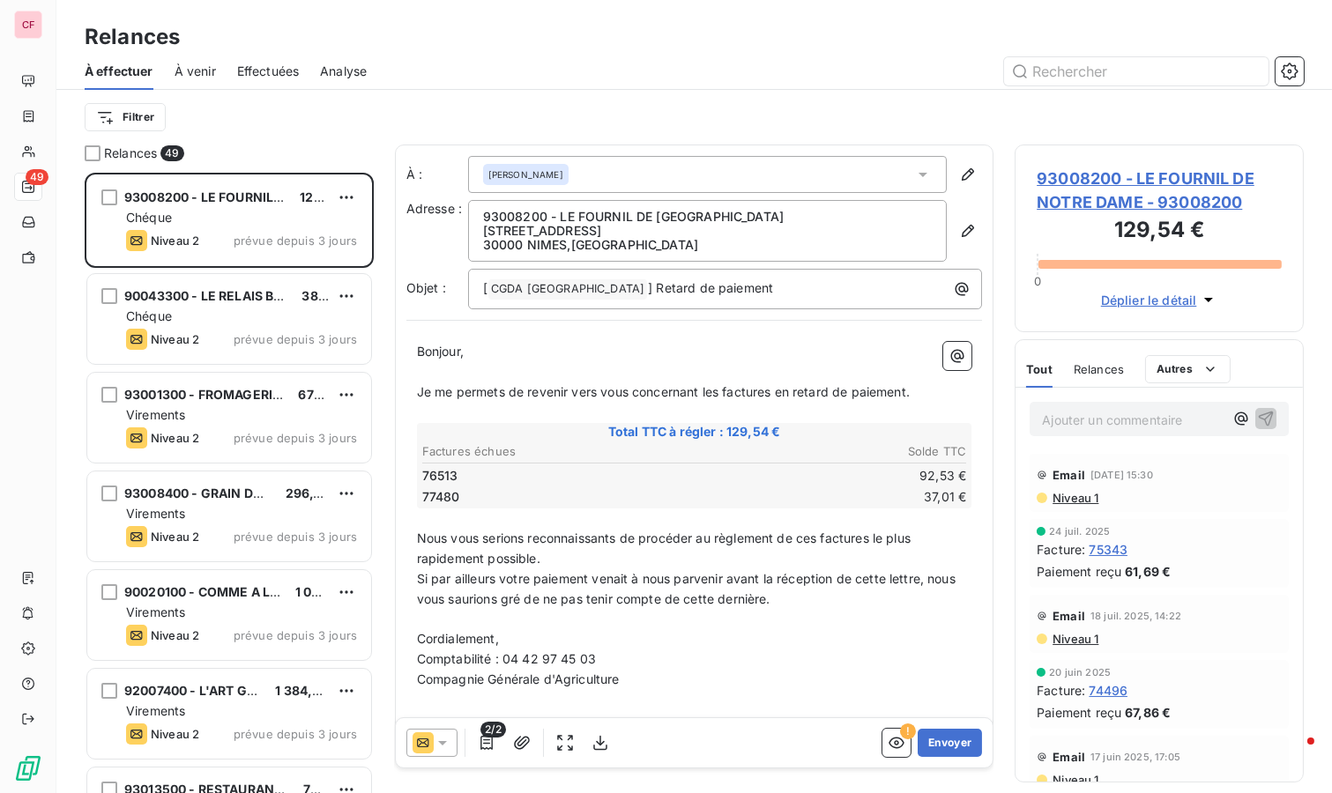
click at [1098, 177] on span "93008200 - LE FOURNIL DE NOTRE DAME - 93008200" at bounding box center [1158, 191] width 245 height 48
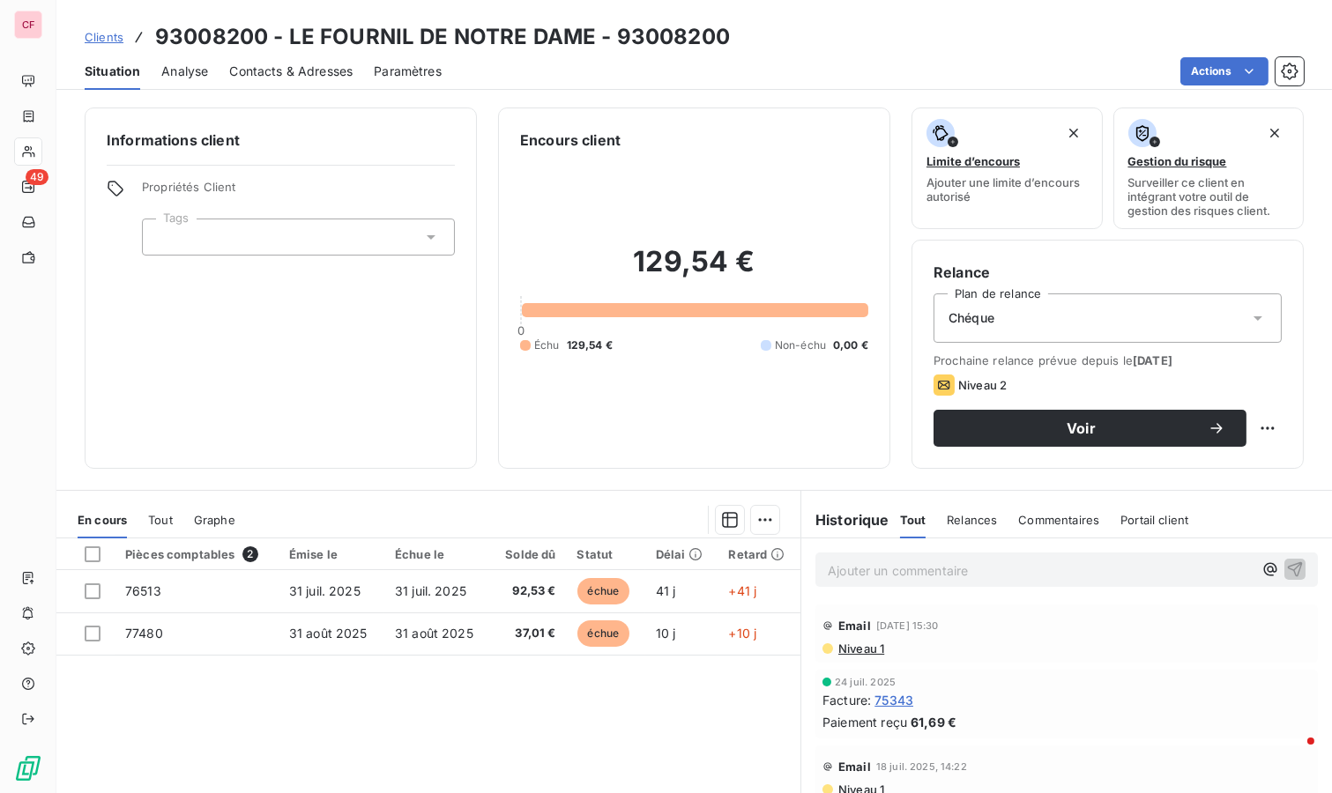
click at [858, 568] on p "Ajouter un commentaire ﻿" at bounding box center [1040, 571] width 425 height 22
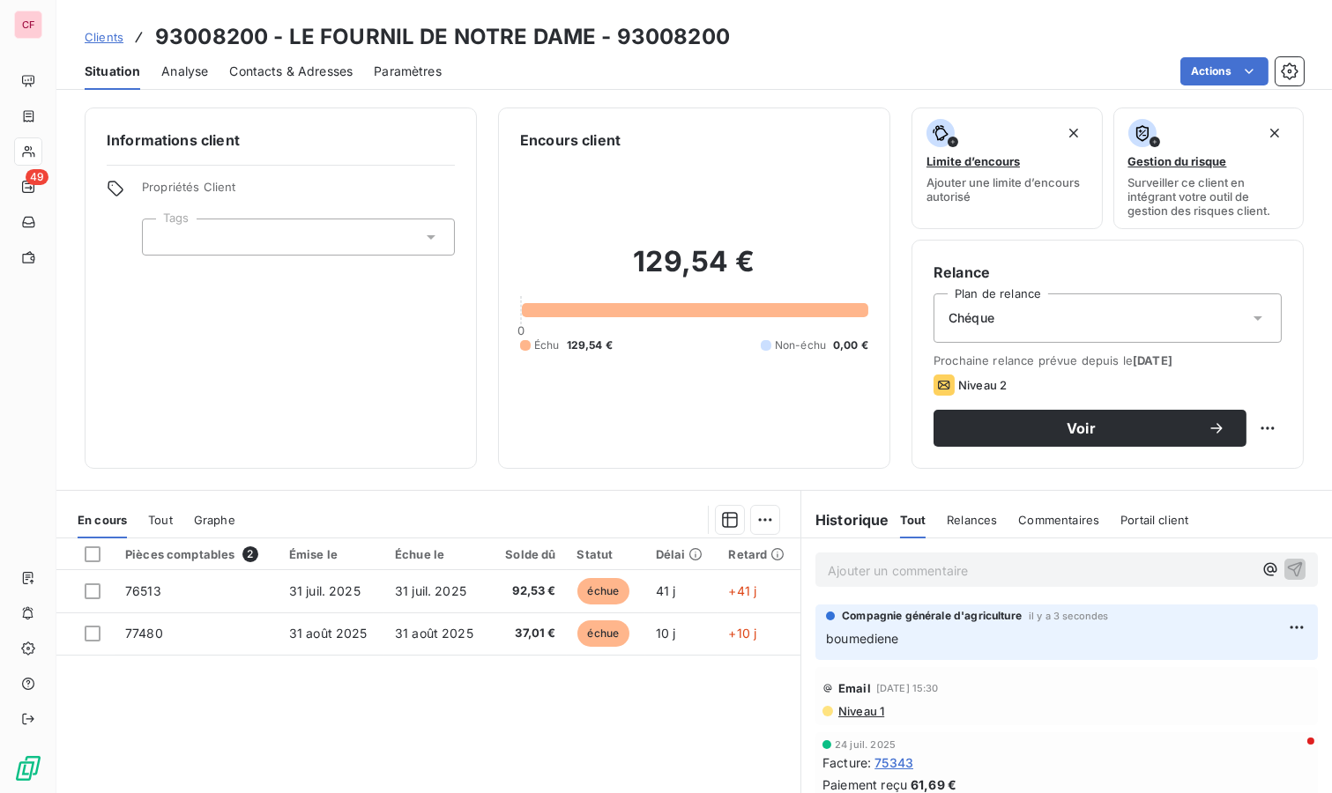
click at [1245, 425] on html "CF 49 Clients 93008200 - LE FOURNIL DE NOTRE DAME - 93008200 Situation Analyse …" at bounding box center [666, 396] width 1332 height 793
click at [1209, 457] on div "Replanifier cette action" at bounding box center [1181, 465] width 158 height 28
select select "8"
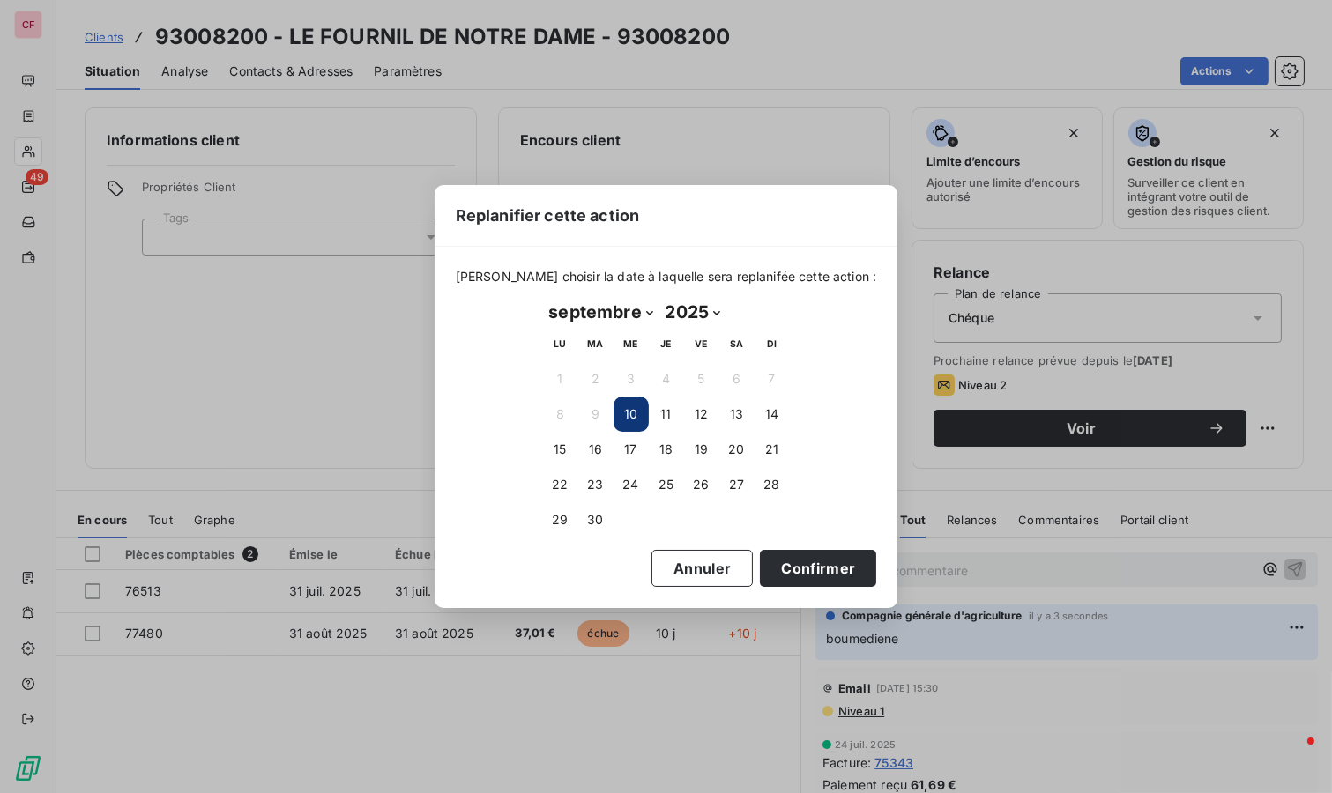
click at [588, 449] on button "16" at bounding box center [595, 449] width 35 height 35
drag, startPoint x: 825, startPoint y: 573, endPoint x: 468, endPoint y: 338, distance: 427.5
click at [825, 573] on button "Confirmer" at bounding box center [818, 568] width 116 height 37
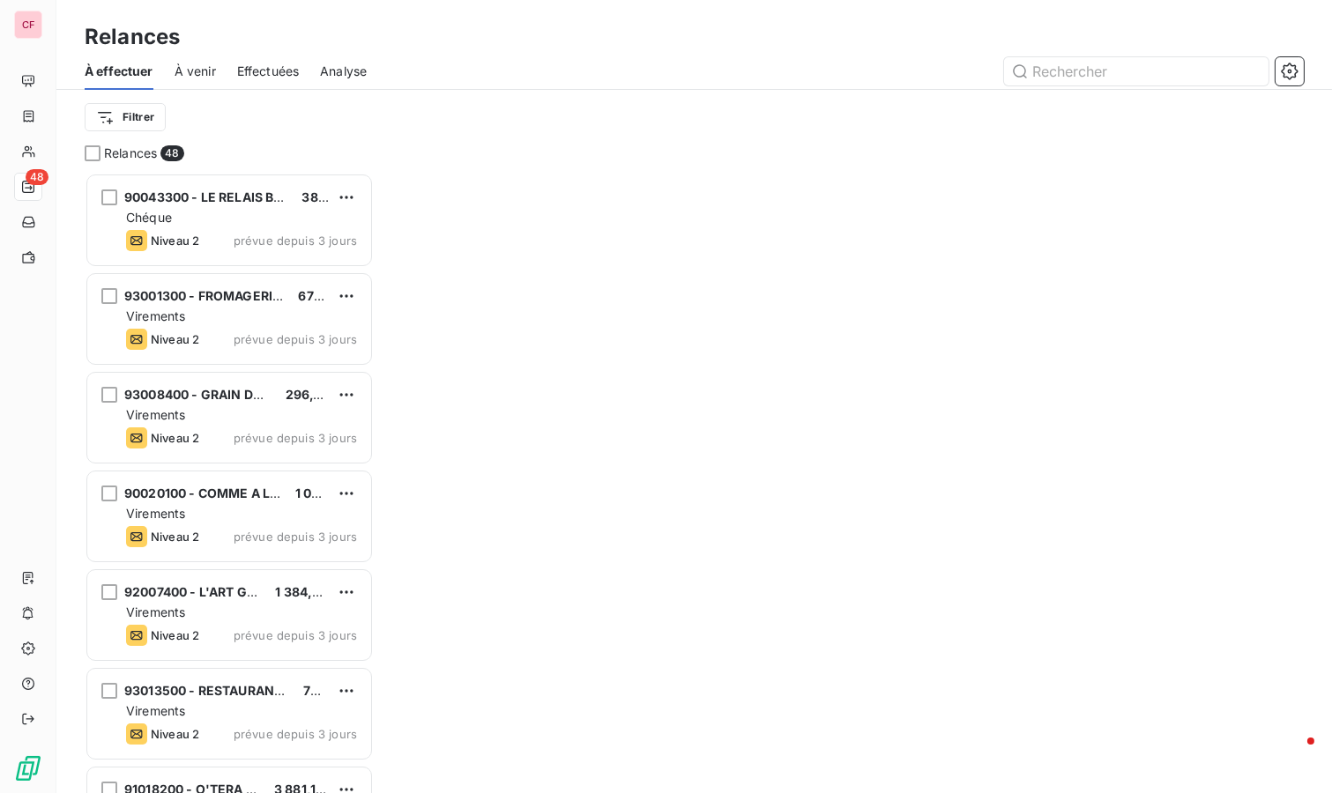
scroll to position [605, 274]
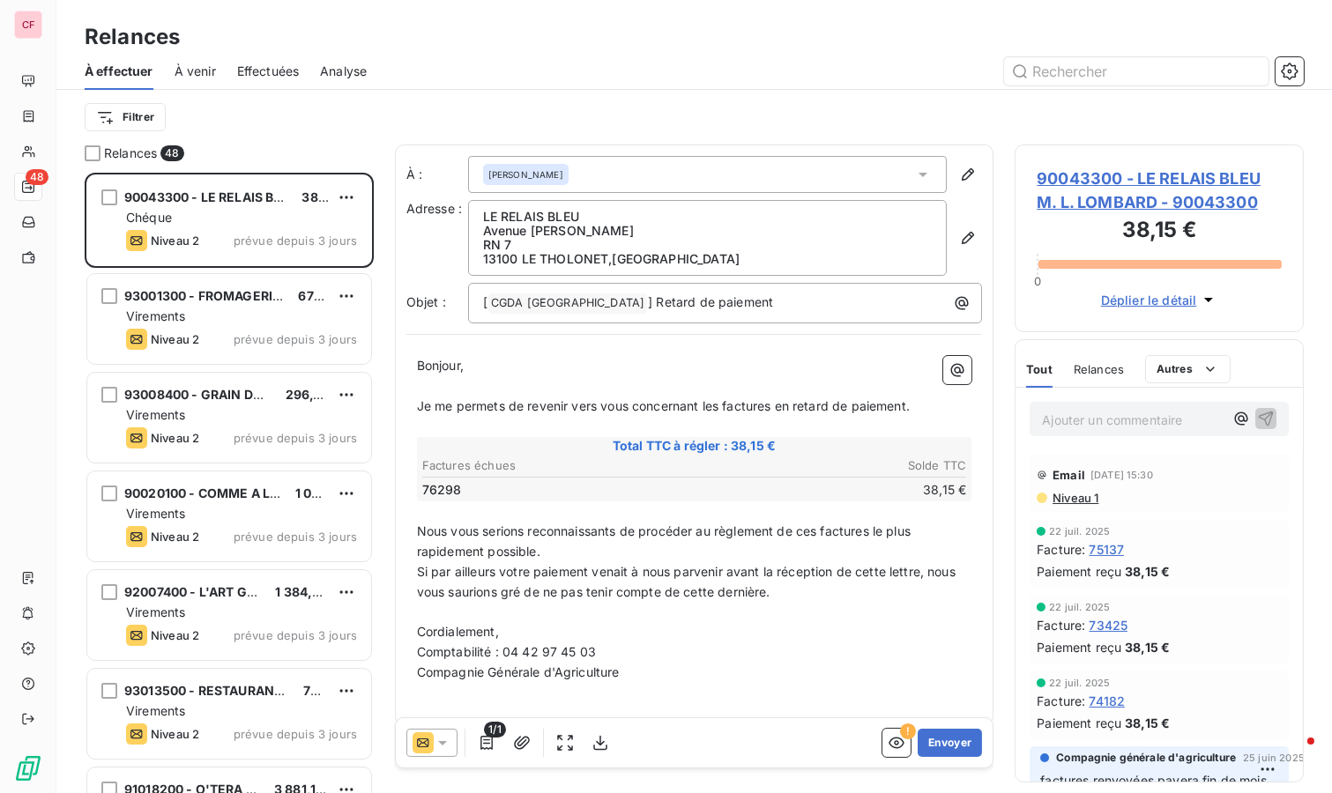
click at [1103, 189] on span "90043300 - LE RELAIS BLEU M. L. LOMBARD - 90043300" at bounding box center [1158, 191] width 245 height 48
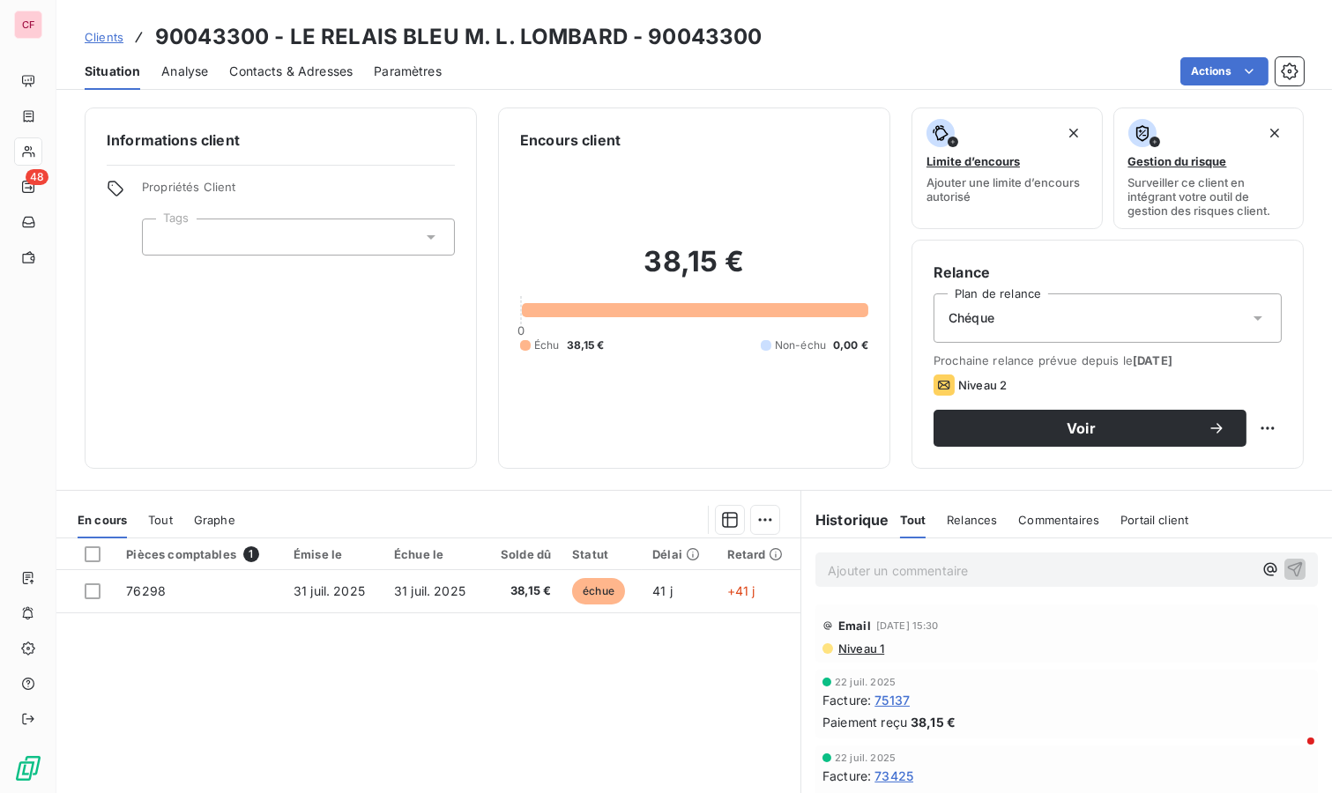
click at [817, 66] on div "Actions" at bounding box center [883, 71] width 841 height 28
click at [932, 567] on p "Ajouter un commentaire ﻿" at bounding box center [1040, 571] width 425 height 22
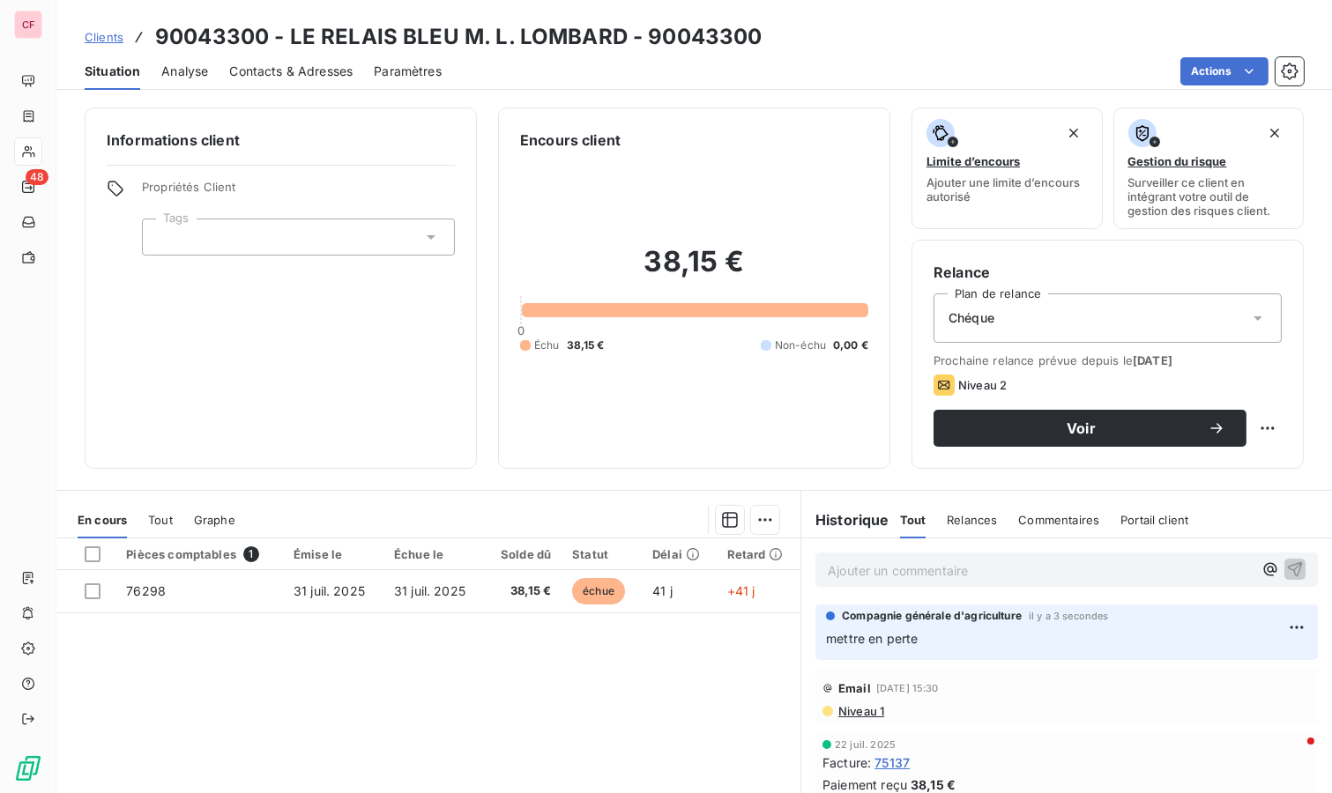
click at [1256, 428] on html "CF 48 Clients 90043300 - LE RELAIS BLEU M. L. LOMBARD - 90043300 Situation Anal…" at bounding box center [666, 396] width 1332 height 793
click at [1183, 469] on div "Replanifier cette action" at bounding box center [1181, 465] width 158 height 28
select select "8"
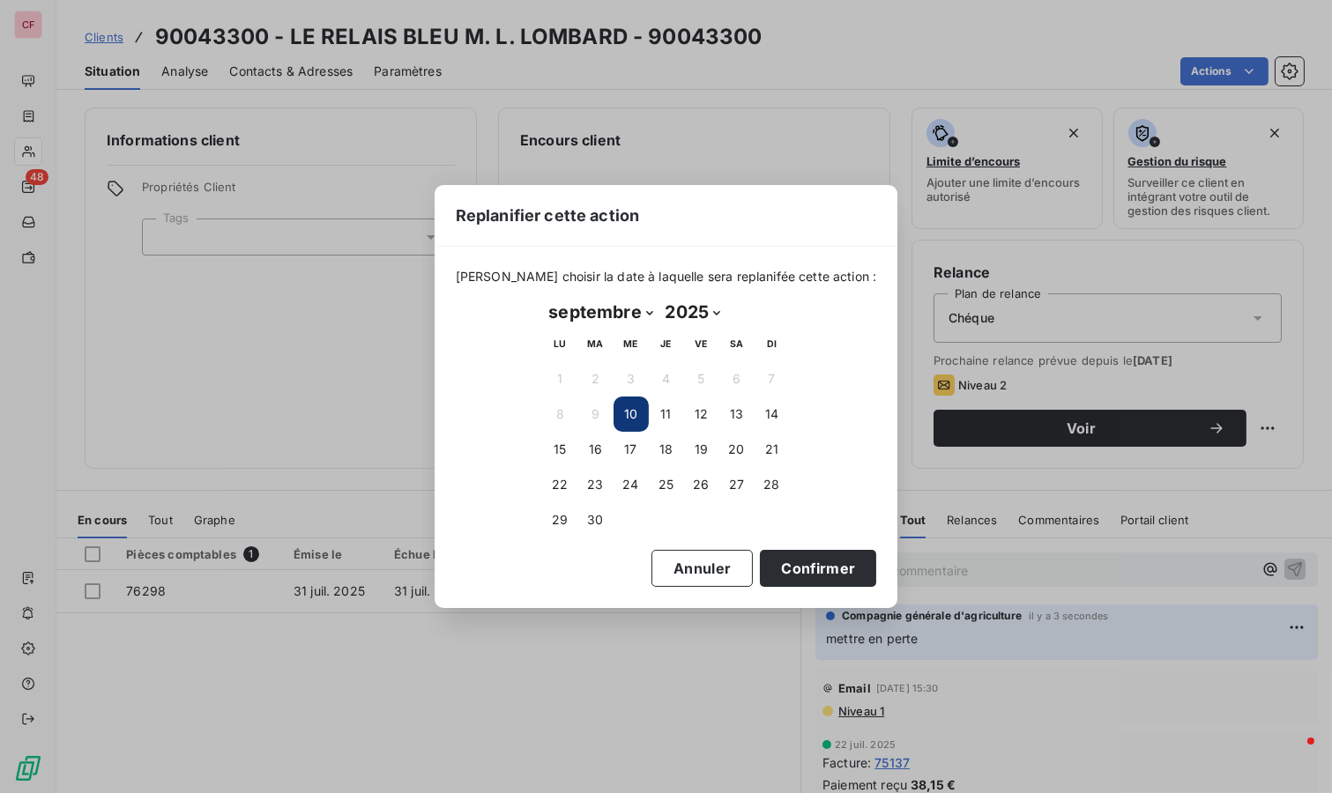
click at [604, 458] on button "16" at bounding box center [595, 449] width 35 height 35
click at [781, 565] on button "Confirmer" at bounding box center [818, 568] width 116 height 37
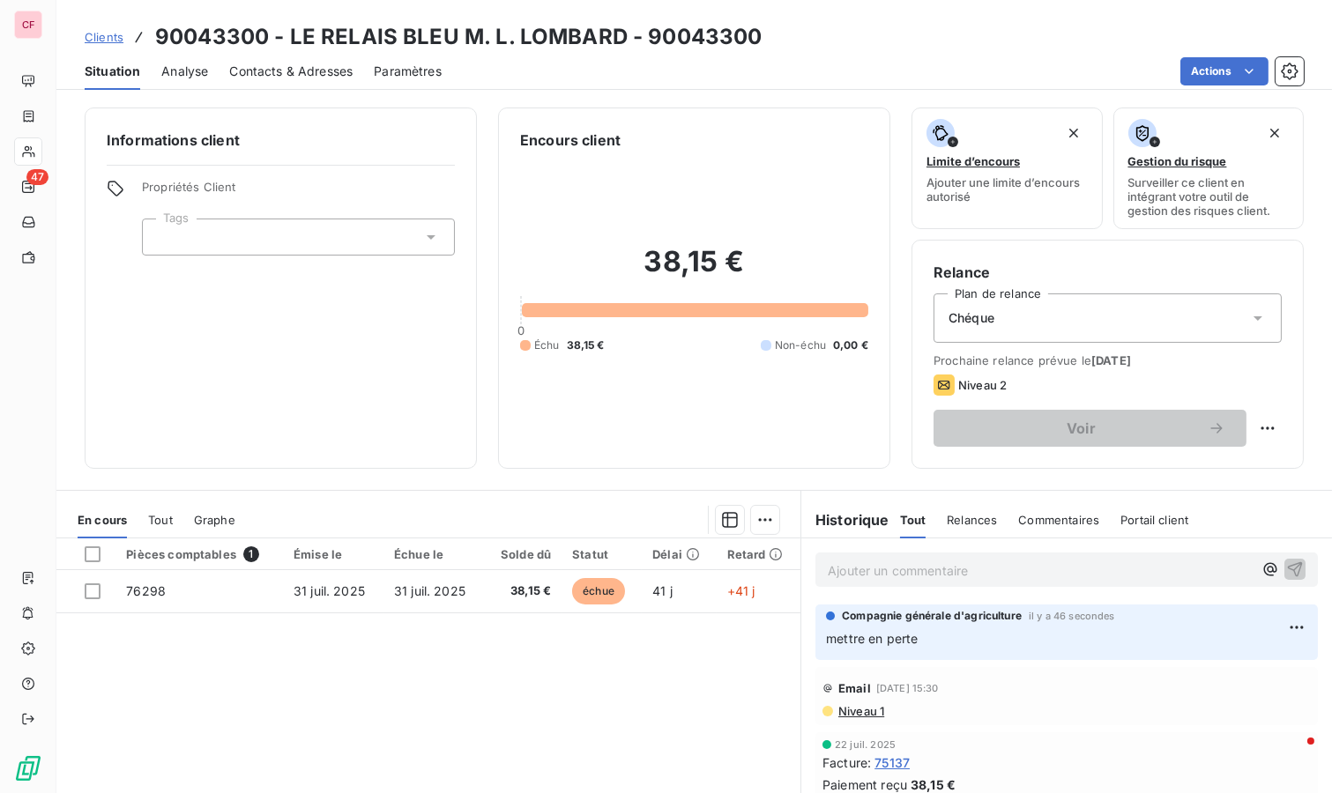
click at [939, 560] on p "Ajouter un commentaire ﻿" at bounding box center [1040, 571] width 425 height 22
click at [1254, 433] on html "CF 47 Clients 90043300 - LE RELAIS BLEU M. L. LOMBARD - 90043300 Situation Anal…" at bounding box center [666, 396] width 1332 height 793
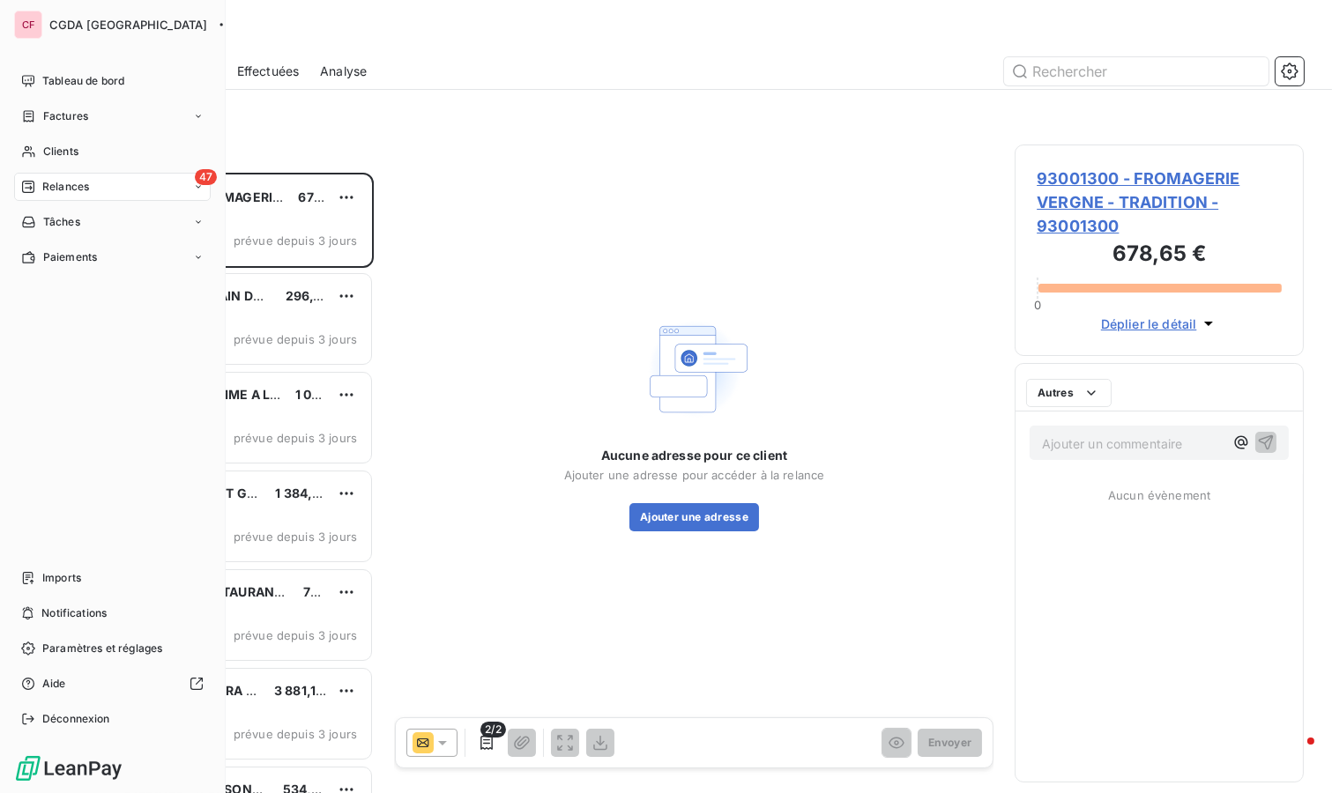
scroll to position [605, 274]
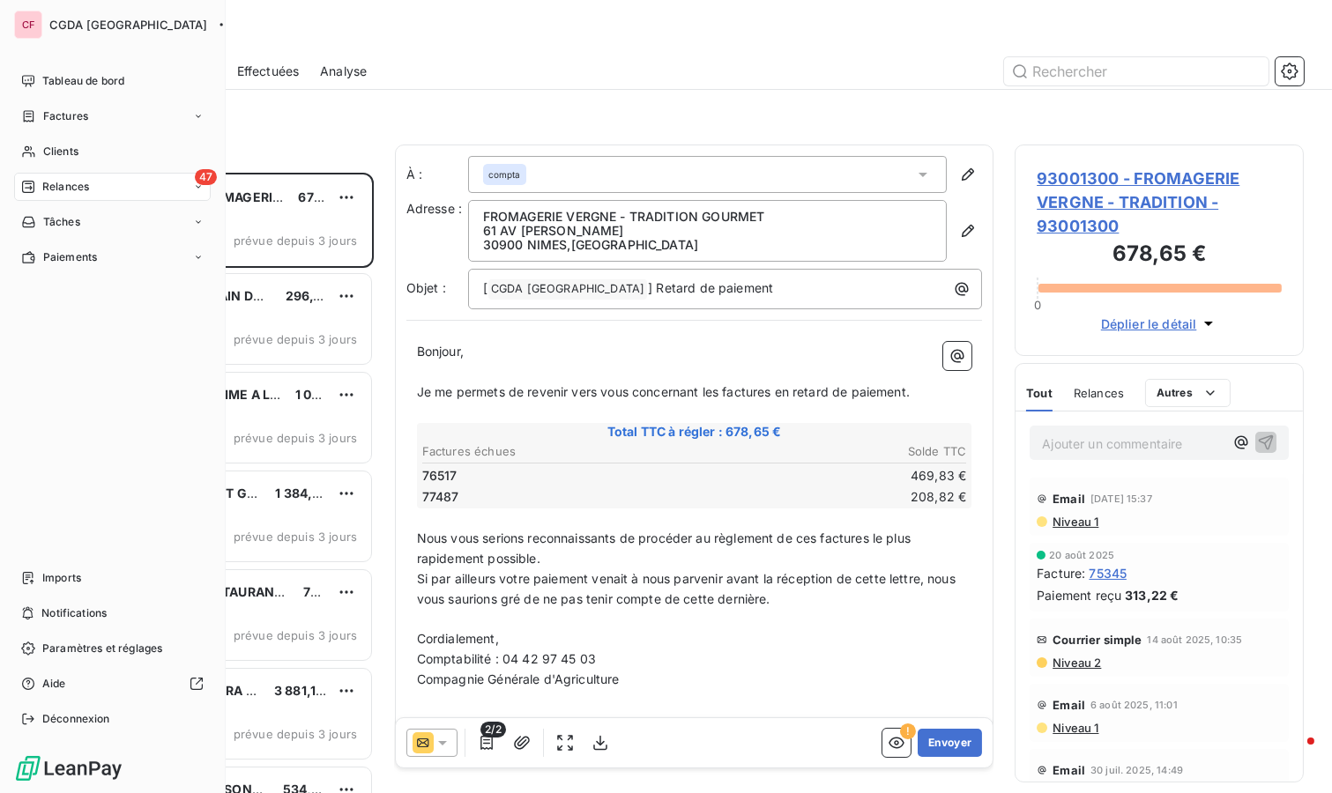
click at [34, 177] on div "47 Relances" at bounding box center [112, 187] width 197 height 28
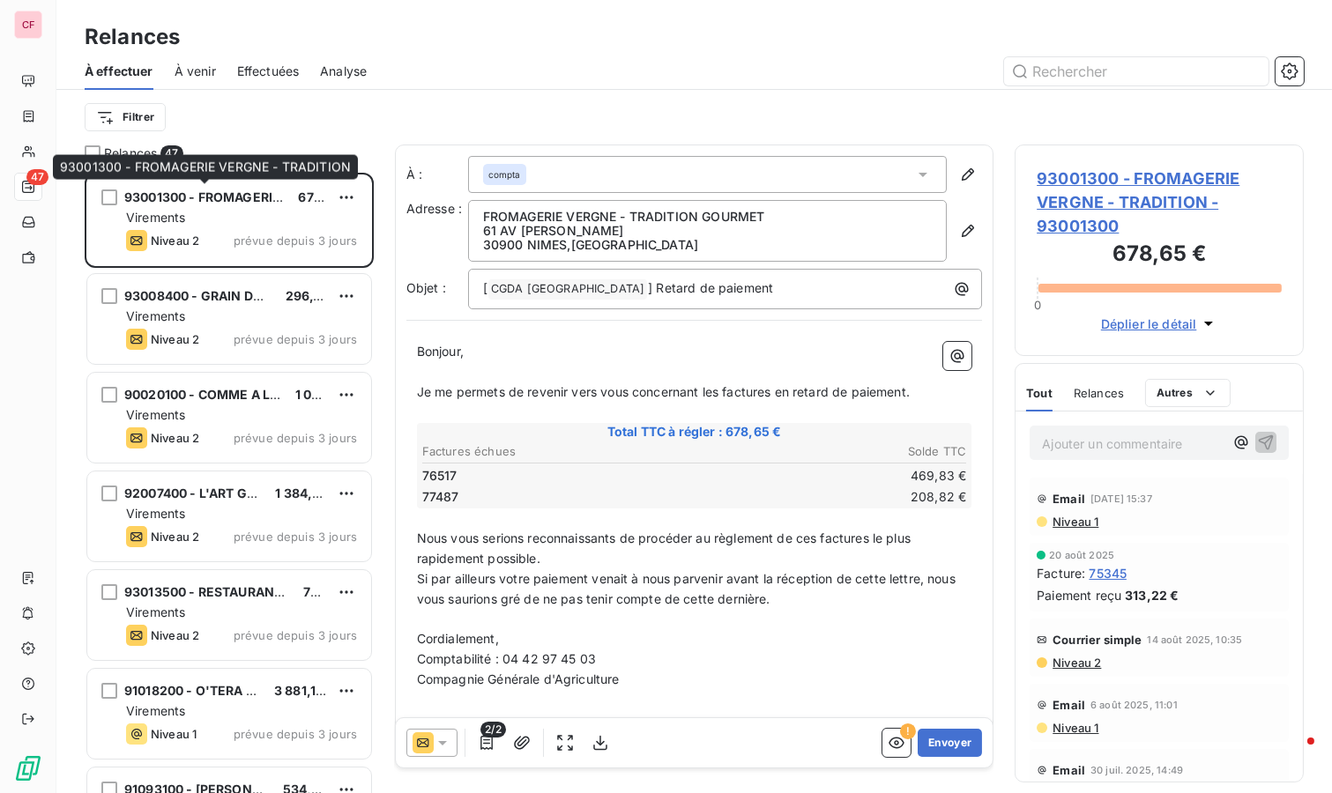
click at [269, 196] on span "93001300 - FROMAGERIE VERGNE - TRADITION" at bounding box center [270, 196] width 293 height 15
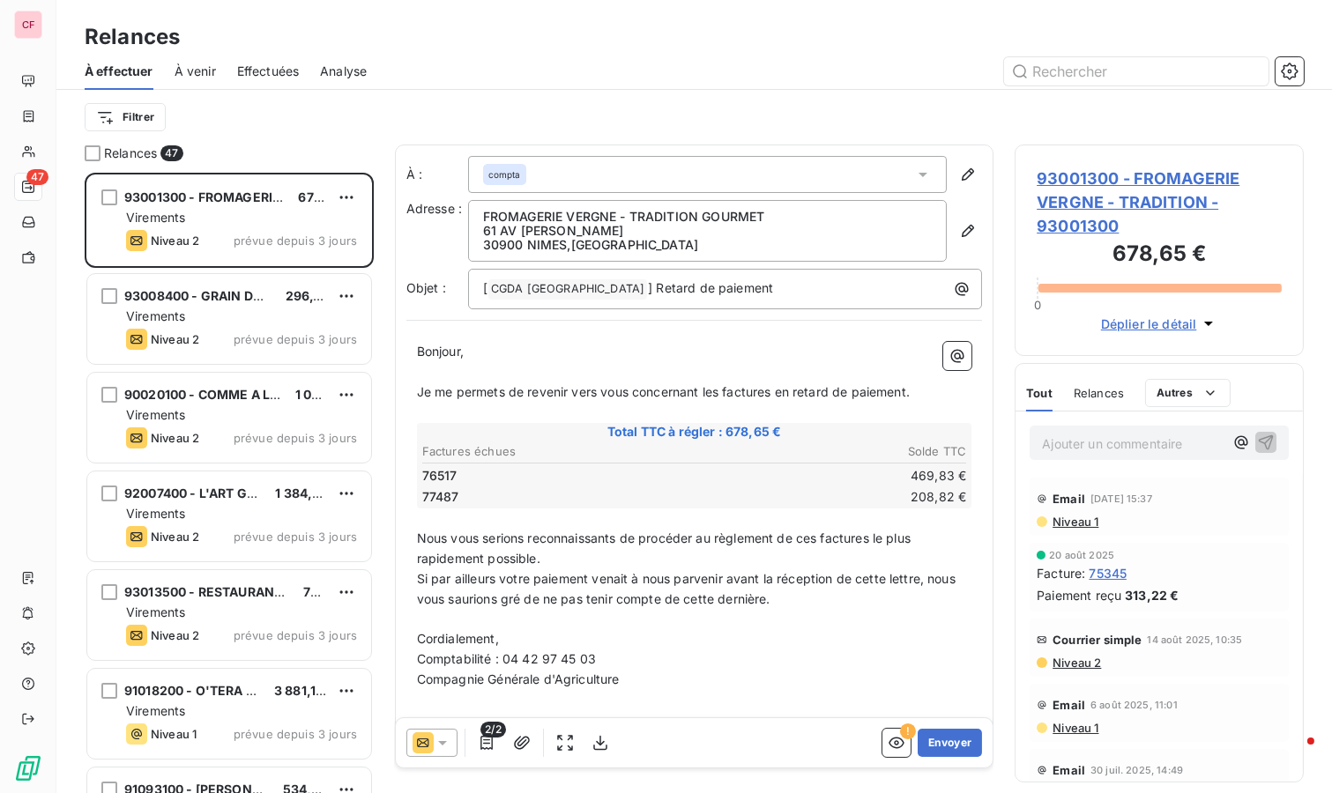
click at [1064, 177] on span "93001300 - FROMAGERIE VERGNE - TRADITION - 93001300" at bounding box center [1158, 202] width 245 height 71
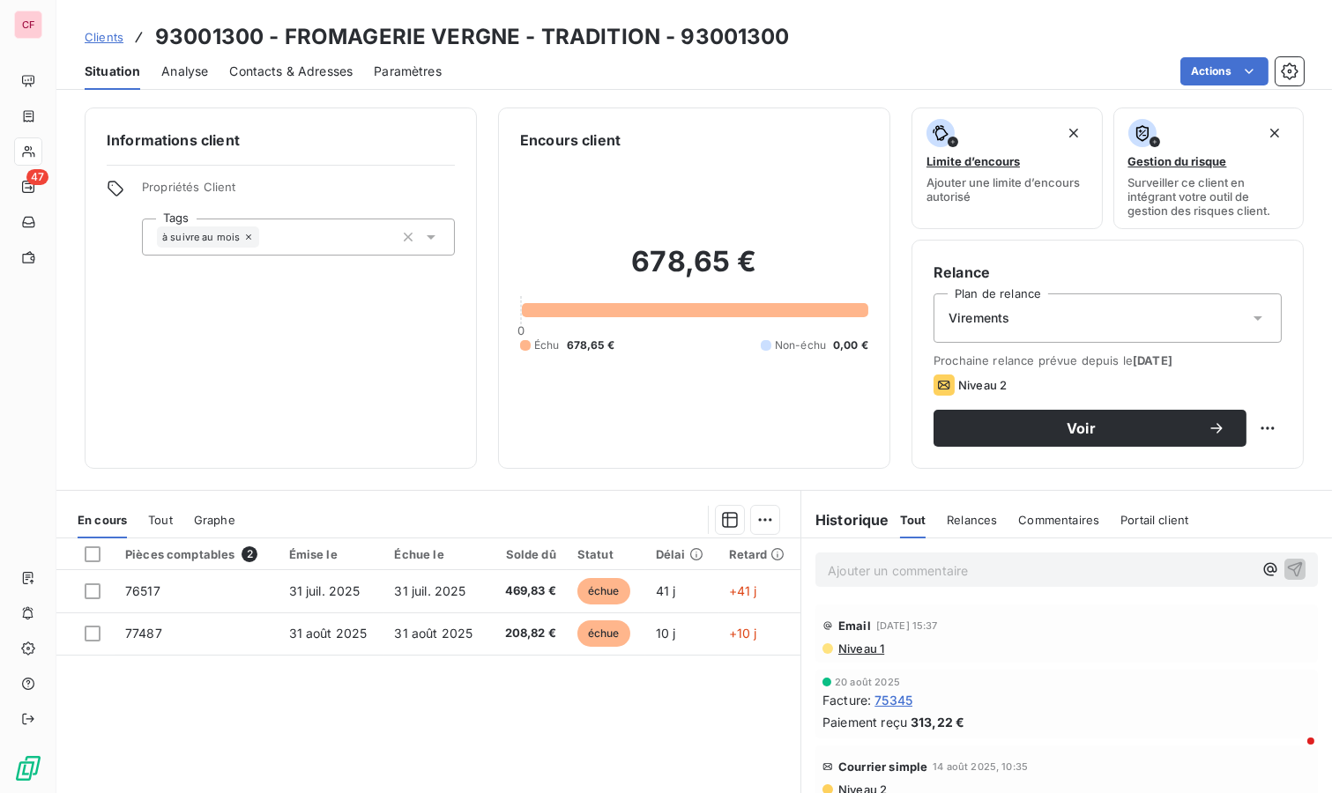
click at [338, 80] on div "Contacts & Adresses" at bounding box center [290, 71] width 123 height 37
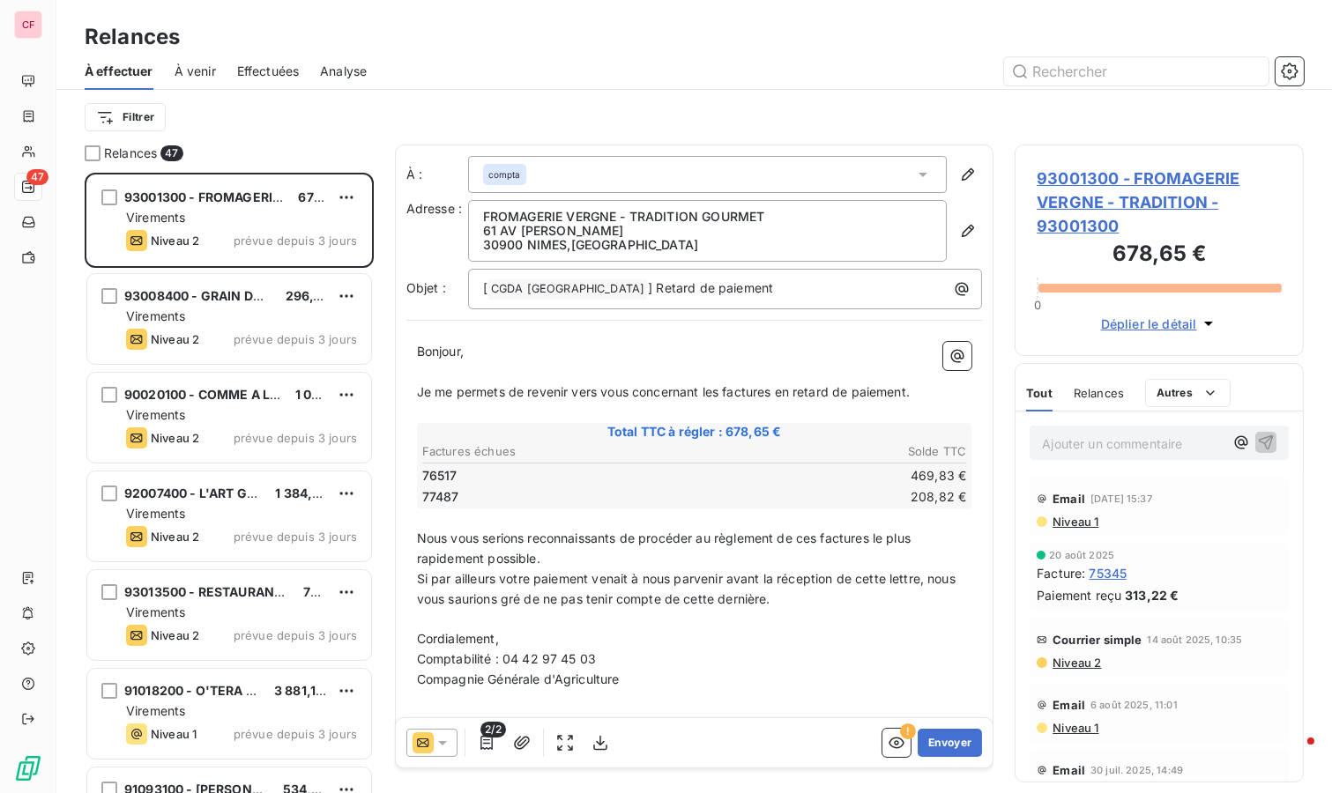
click at [432, 731] on div at bounding box center [431, 743] width 51 height 28
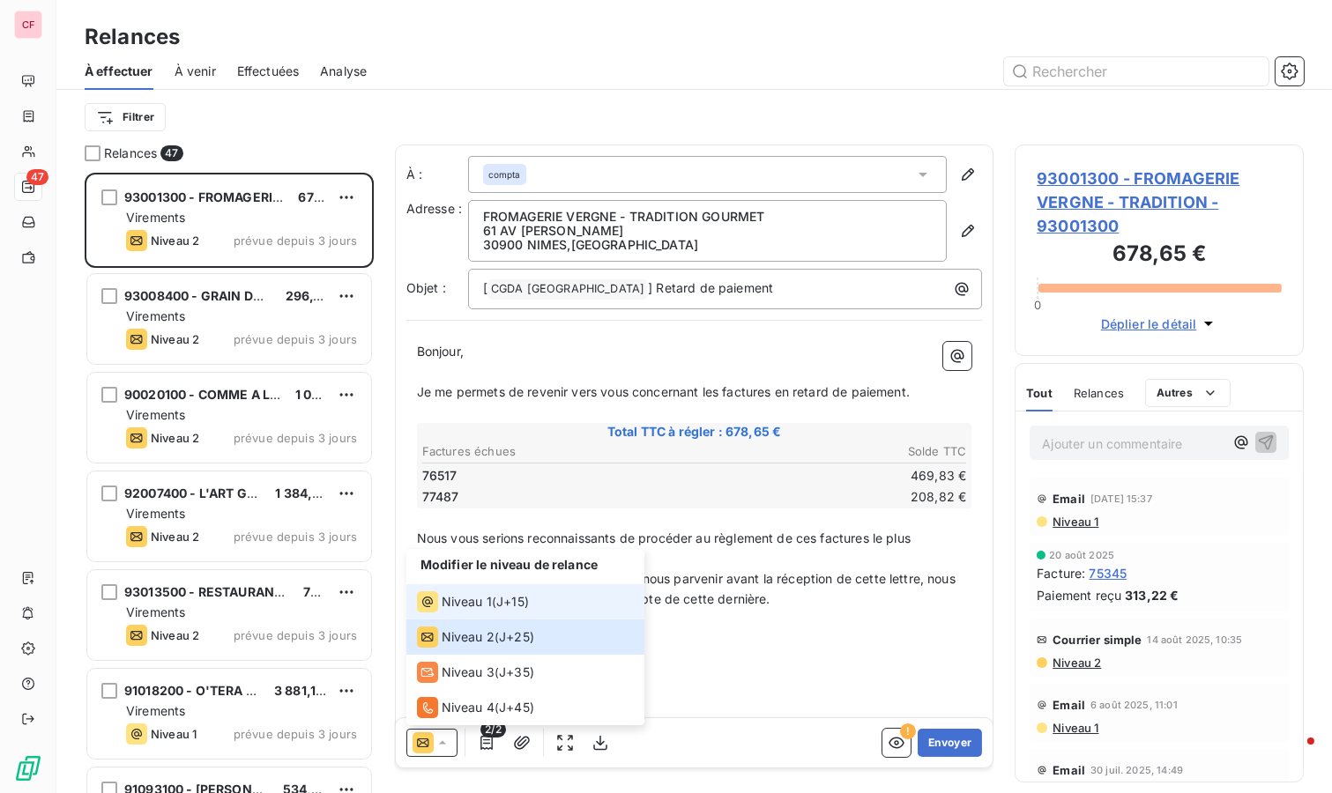
click at [445, 592] on div "Niveau 1" at bounding box center [454, 601] width 75 height 21
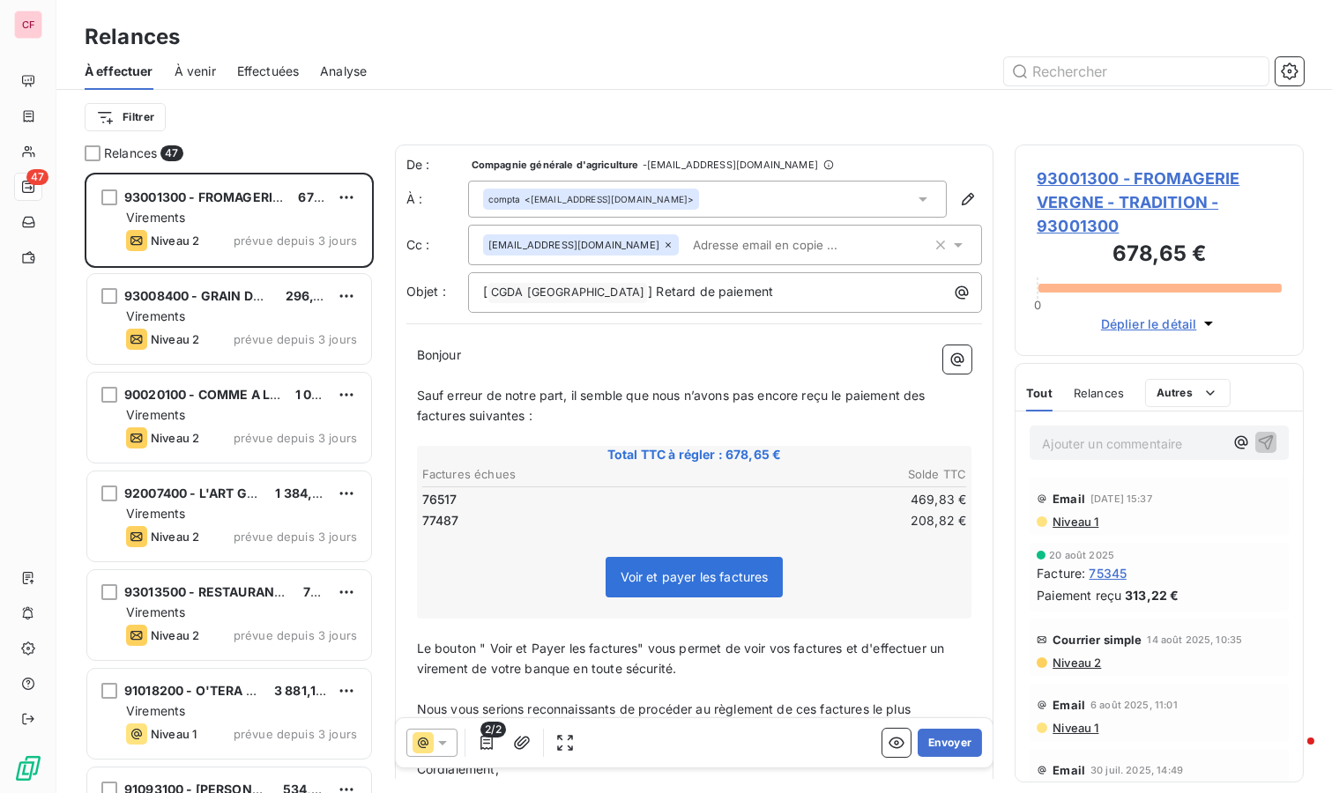
click at [931, 743] on button "Envoyer" at bounding box center [949, 743] width 64 height 28
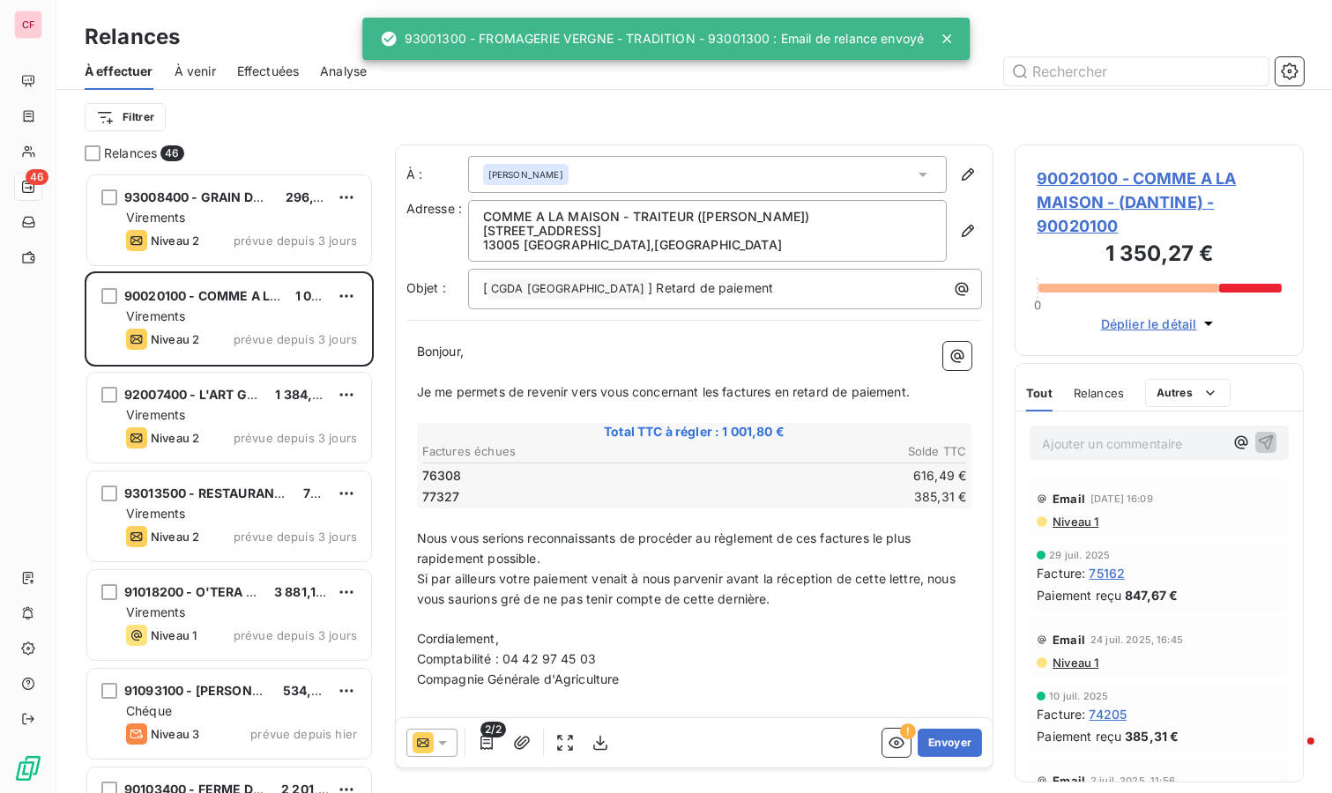
click at [1083, 192] on span "90020100 - COMME A LA MAISON - (DANTINE) - 90020100" at bounding box center [1158, 202] width 245 height 71
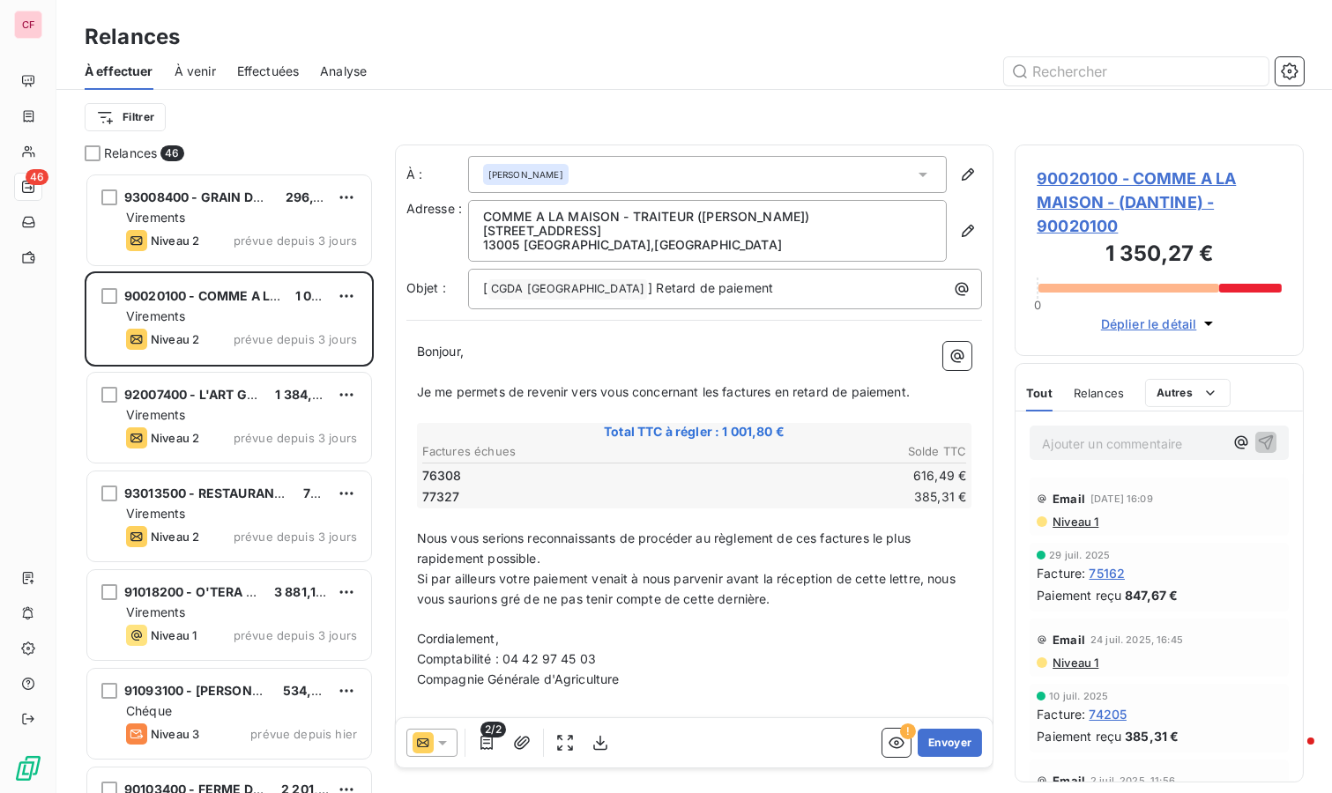
scroll to position [605, 274]
click at [258, 217] on div "Virements" at bounding box center [241, 218] width 231 height 18
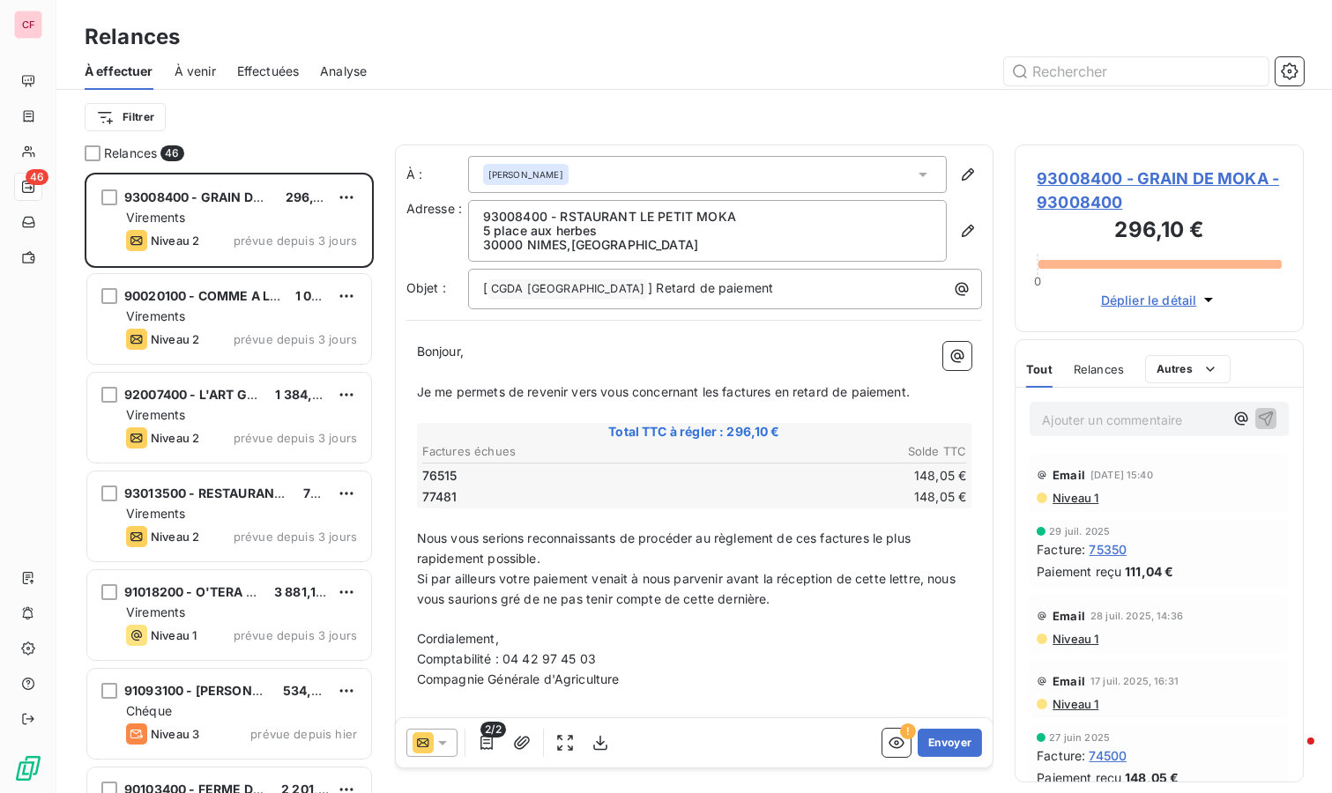
click at [1082, 184] on span "93008400 - GRAIN DE MOKA - 93008400" at bounding box center [1158, 191] width 245 height 48
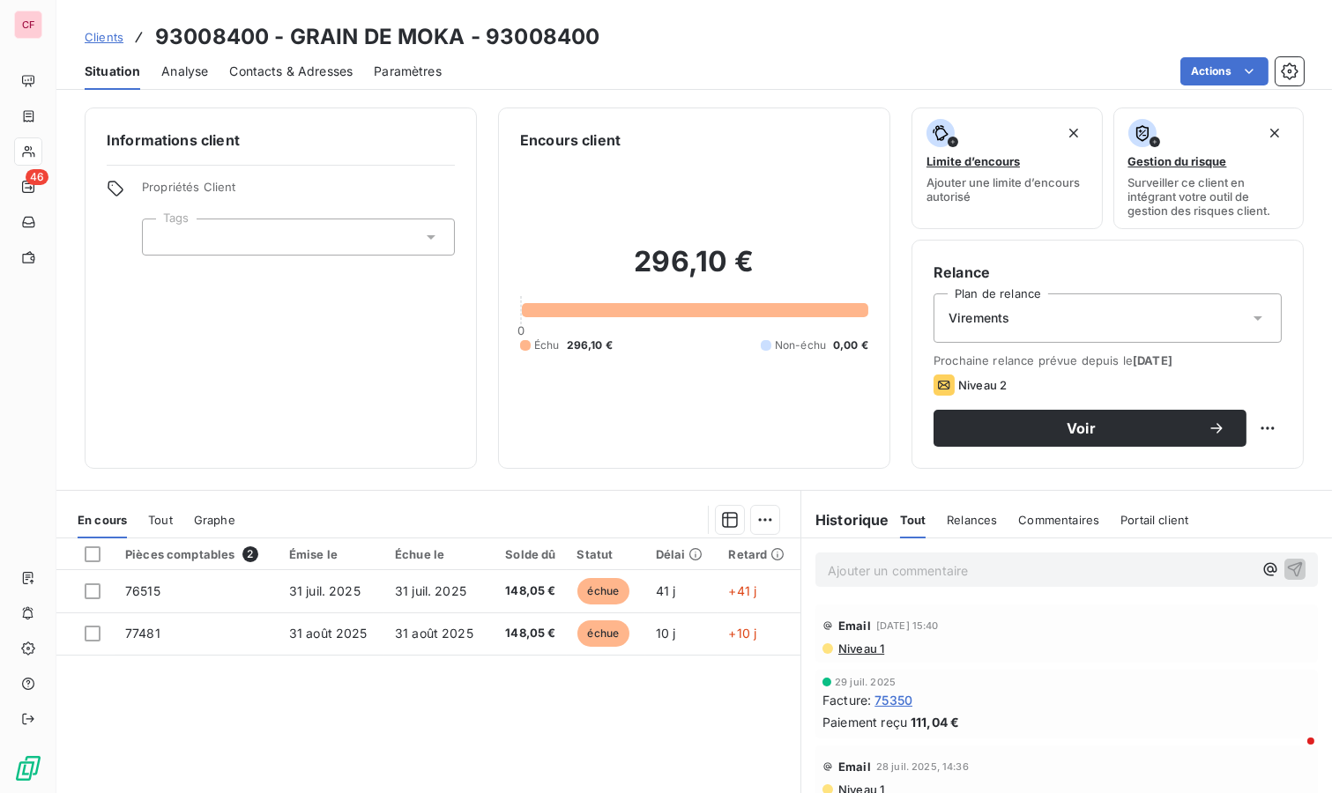
click at [928, 570] on p "Ajouter un commentaire ﻿" at bounding box center [1040, 571] width 425 height 22
click at [914, 560] on p "Ajouter un commentaire ﻿" at bounding box center [1040, 571] width 425 height 22
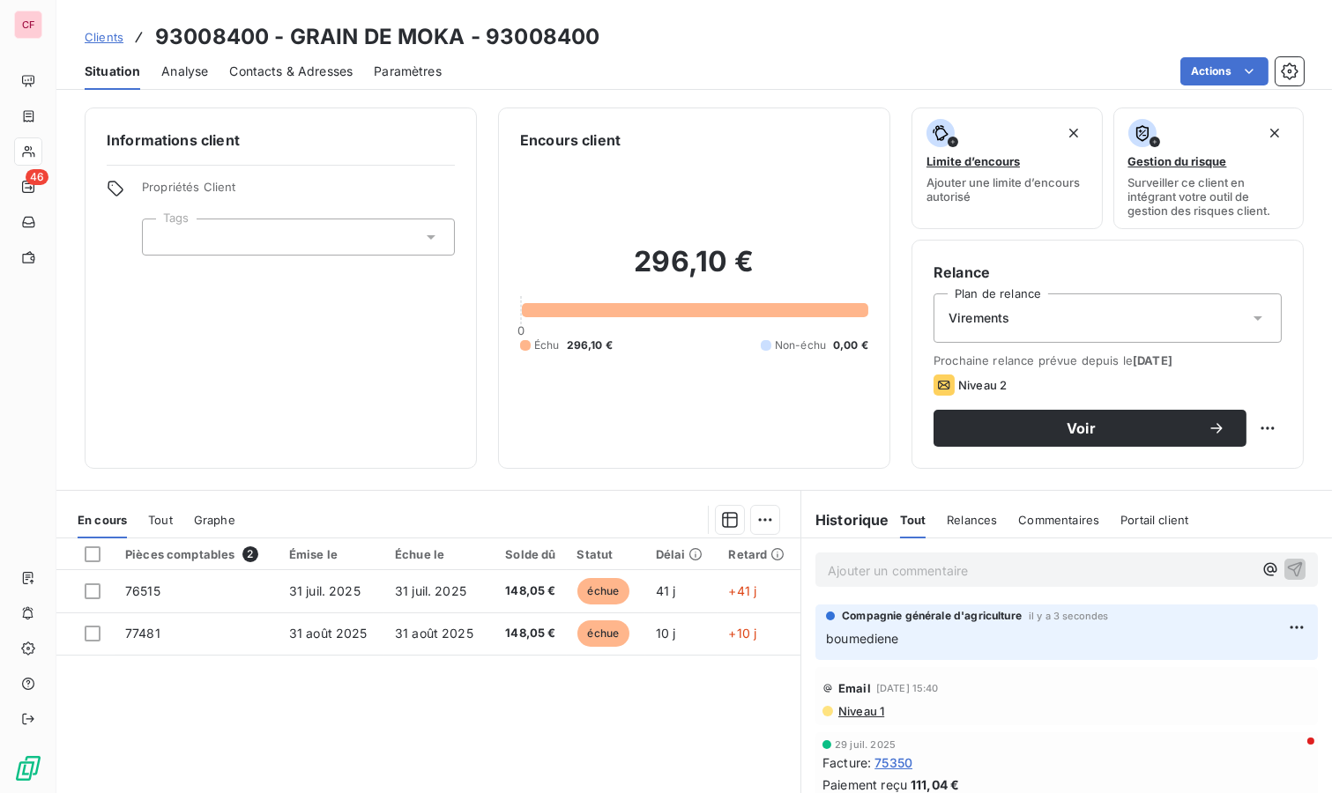
click at [1256, 418] on html "CF 46 Clients 93008400 - GRAIN DE MOKA - 93008400 Situation Analyse Contacts & …" at bounding box center [666, 396] width 1332 height 793
click at [1216, 463] on div "Replanifier cette action" at bounding box center [1181, 465] width 158 height 28
select select "8"
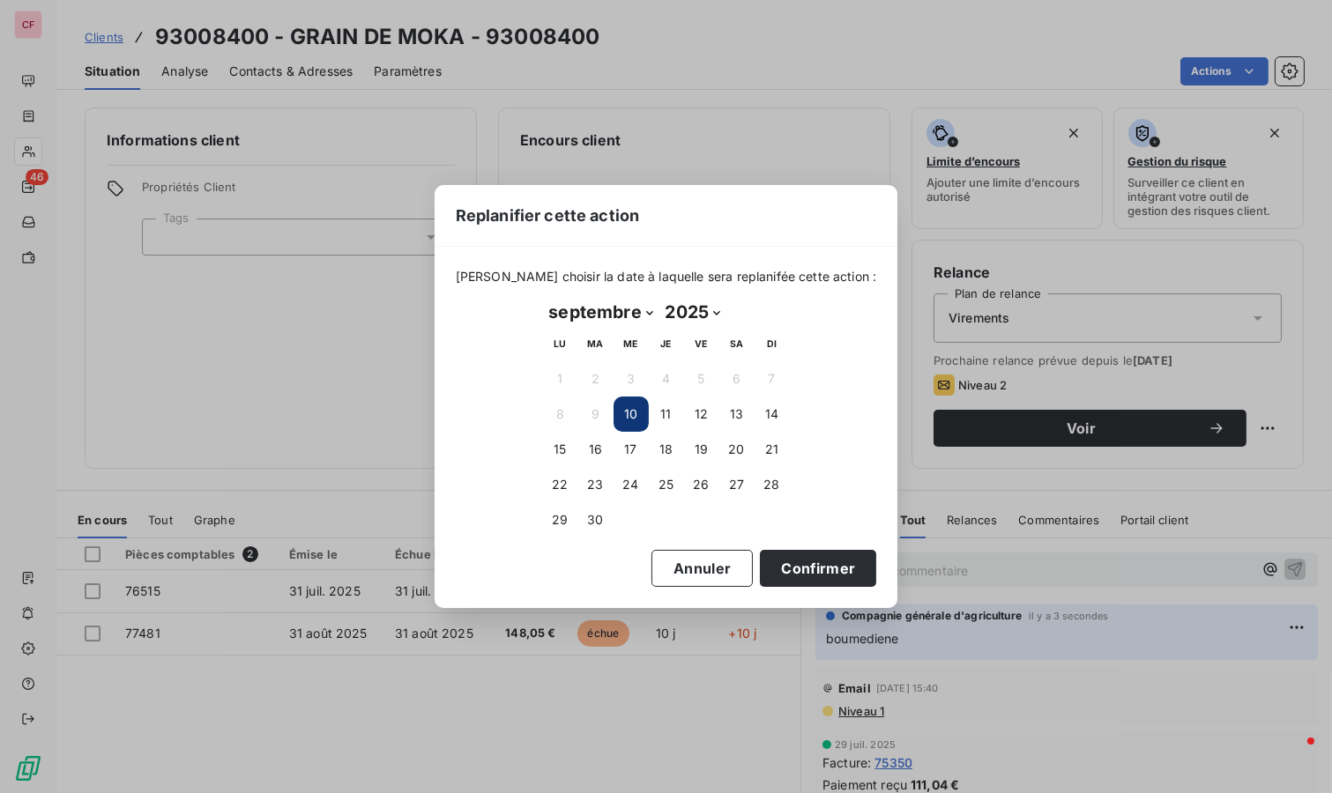
click at [601, 440] on button "16" at bounding box center [595, 449] width 35 height 35
click at [799, 571] on button "Confirmer" at bounding box center [818, 568] width 116 height 37
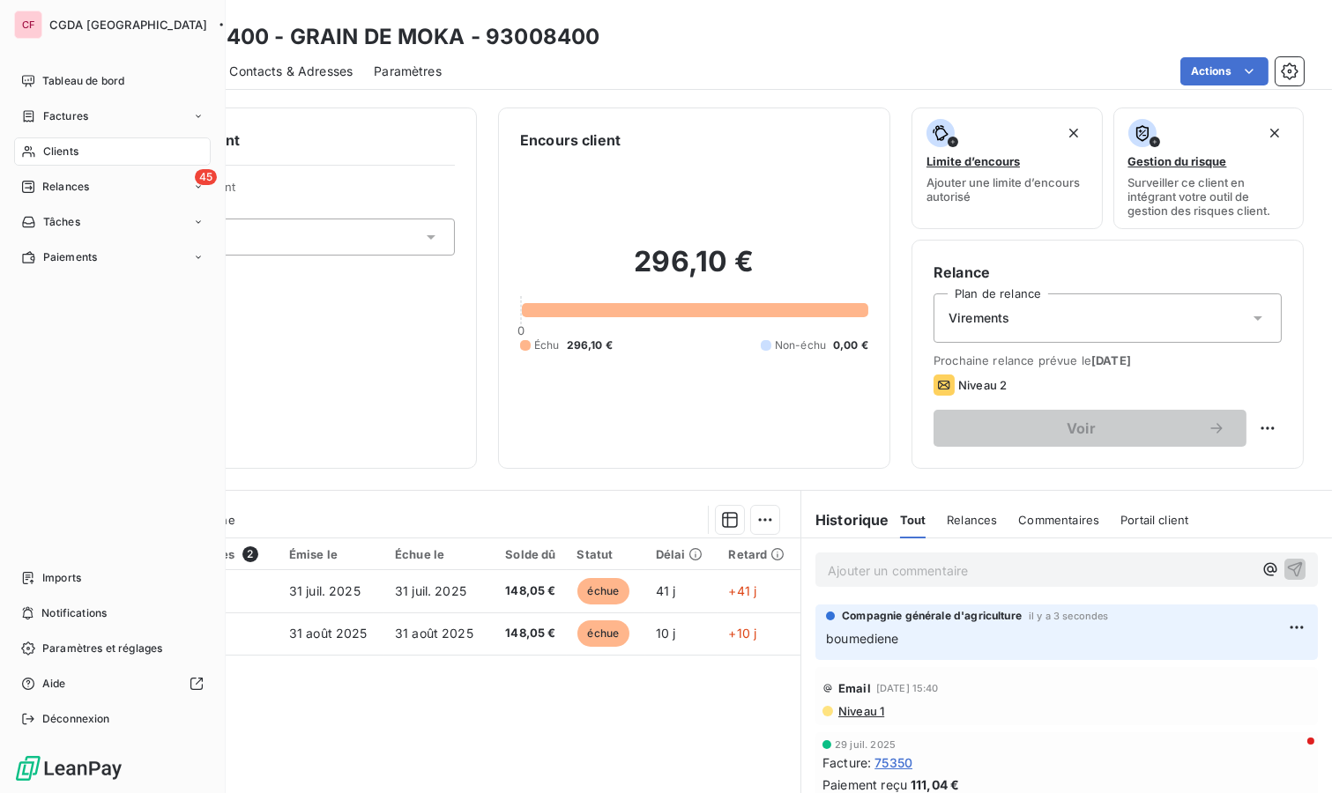
click at [33, 182] on icon at bounding box center [28, 187] width 14 height 14
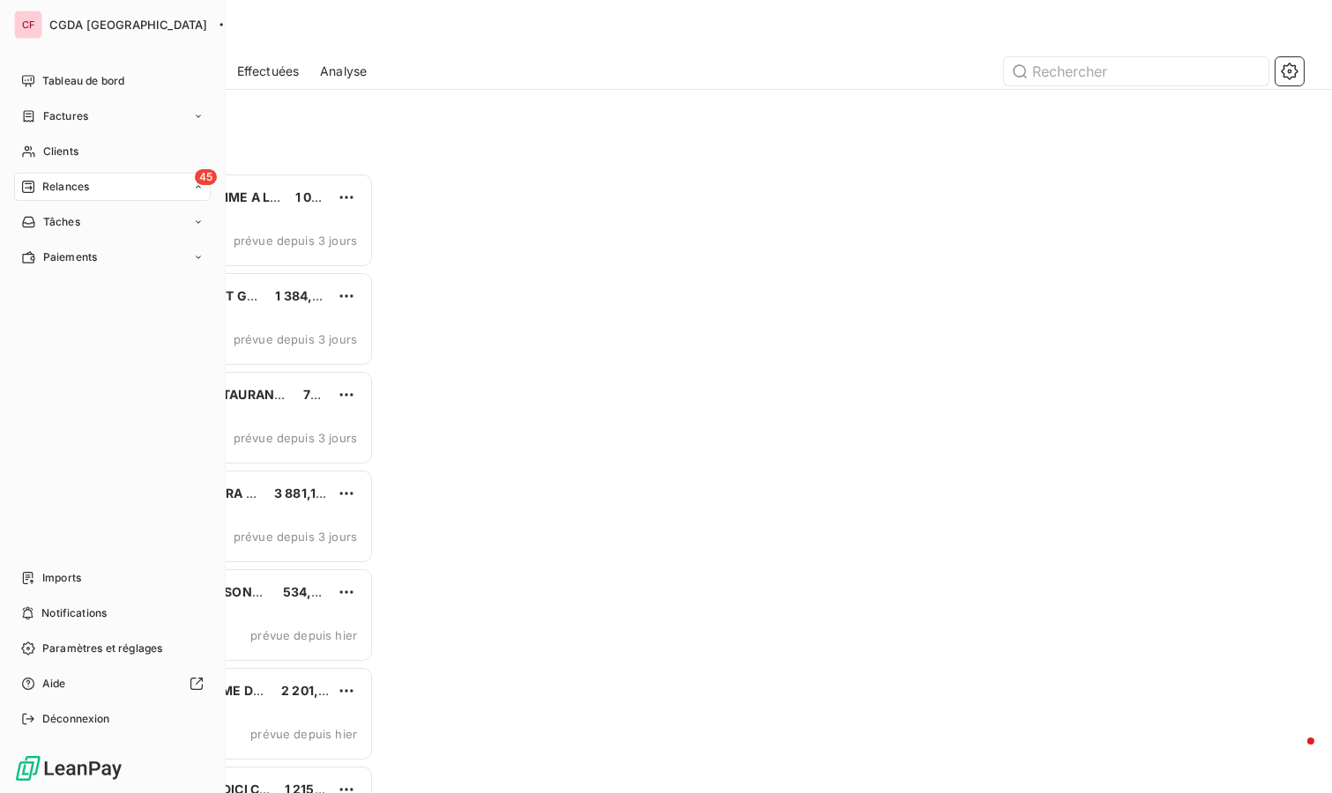
scroll to position [605, 274]
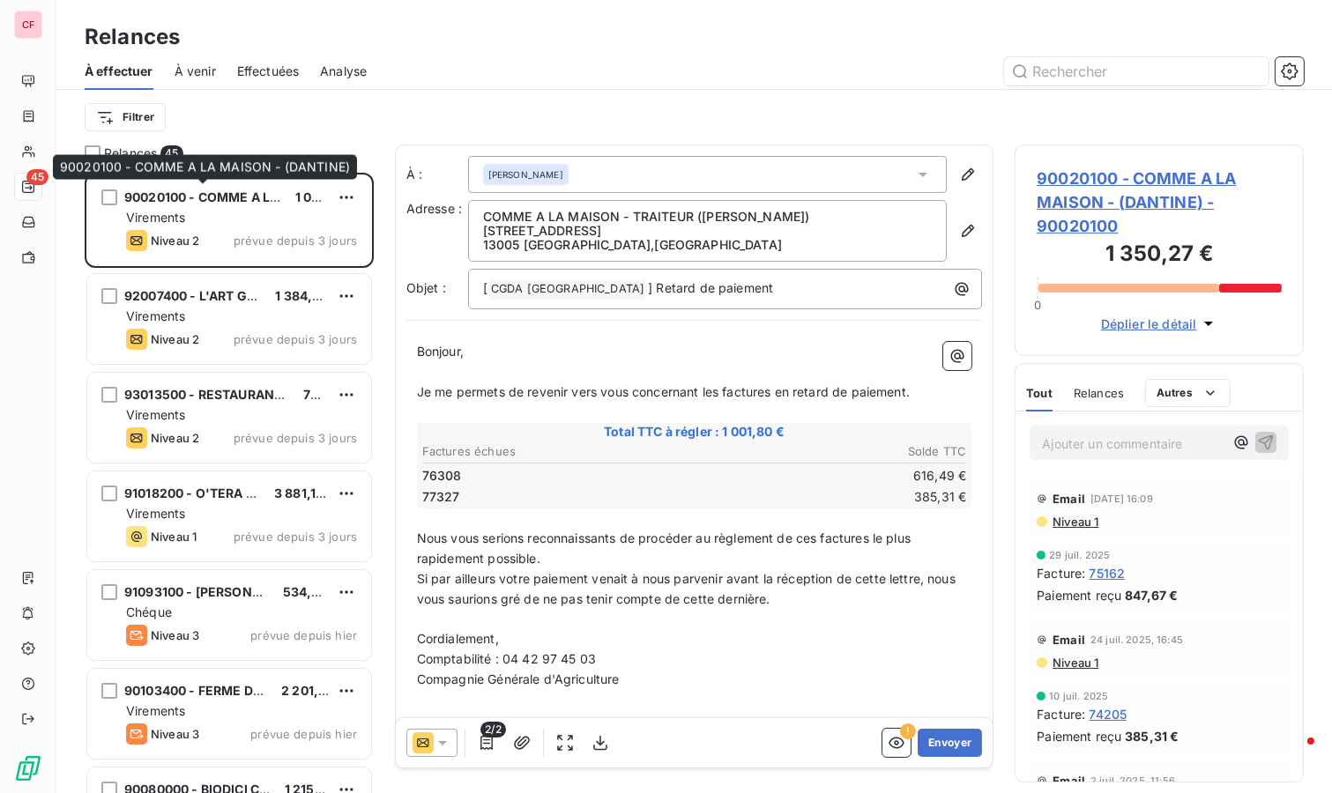
click at [213, 196] on span "90020100 - COMME A LA MAISON - (DANTINE)" at bounding box center [267, 196] width 286 height 15
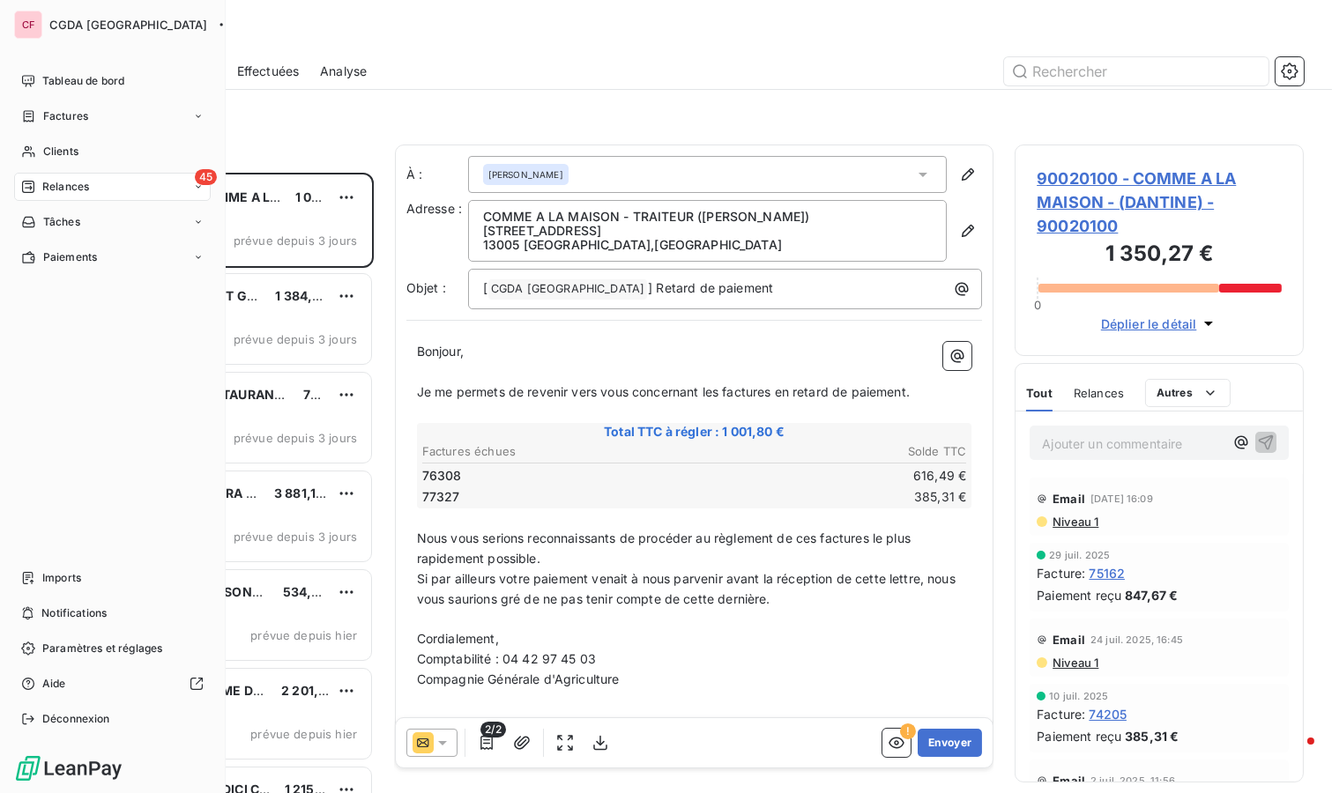
click at [63, 141] on div "Clients" at bounding box center [112, 151] width 197 height 28
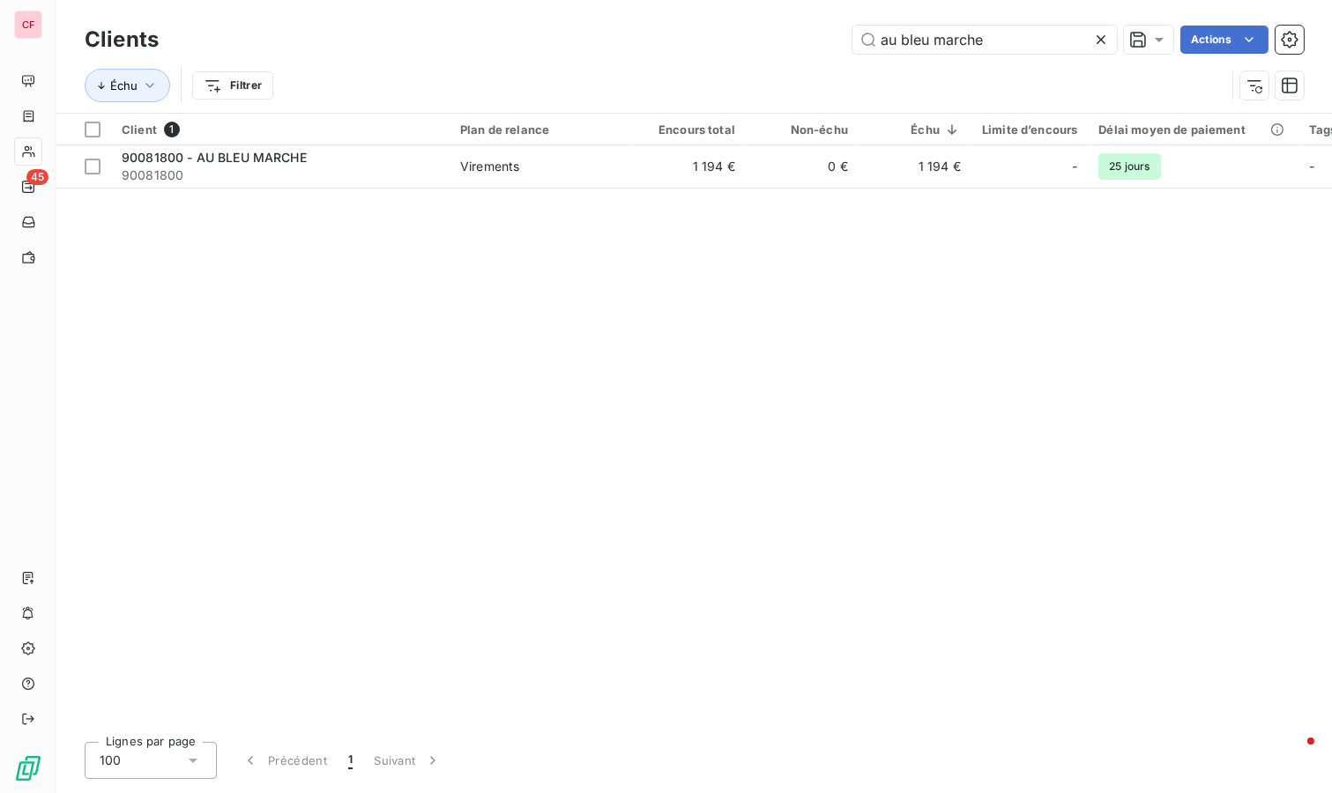
type input "au bleu marche"
click at [365, 173] on span "90081800" at bounding box center [280, 176] width 317 height 18
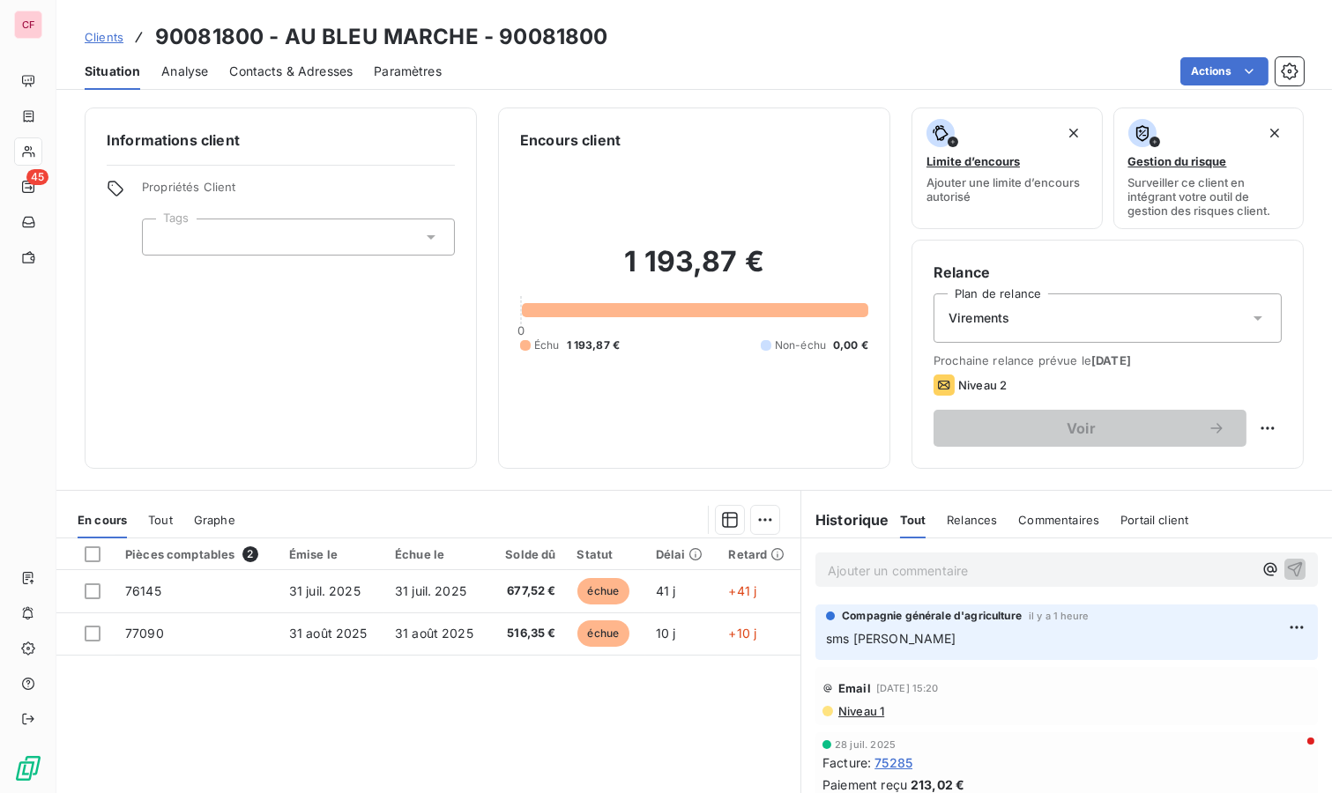
click at [850, 560] on p "Ajouter un commentaire ﻿" at bounding box center [1040, 571] width 425 height 22
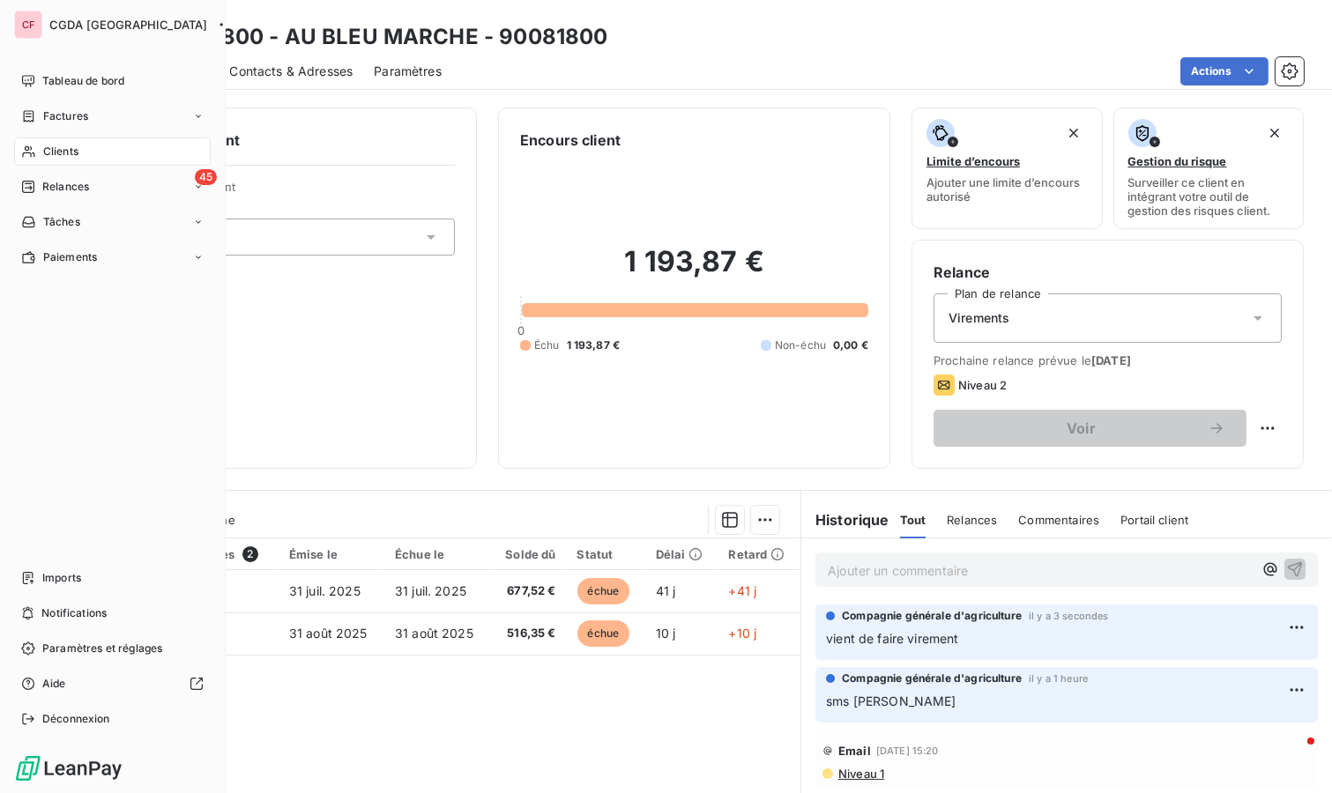
click at [58, 179] on span "Relances" at bounding box center [65, 187] width 47 height 16
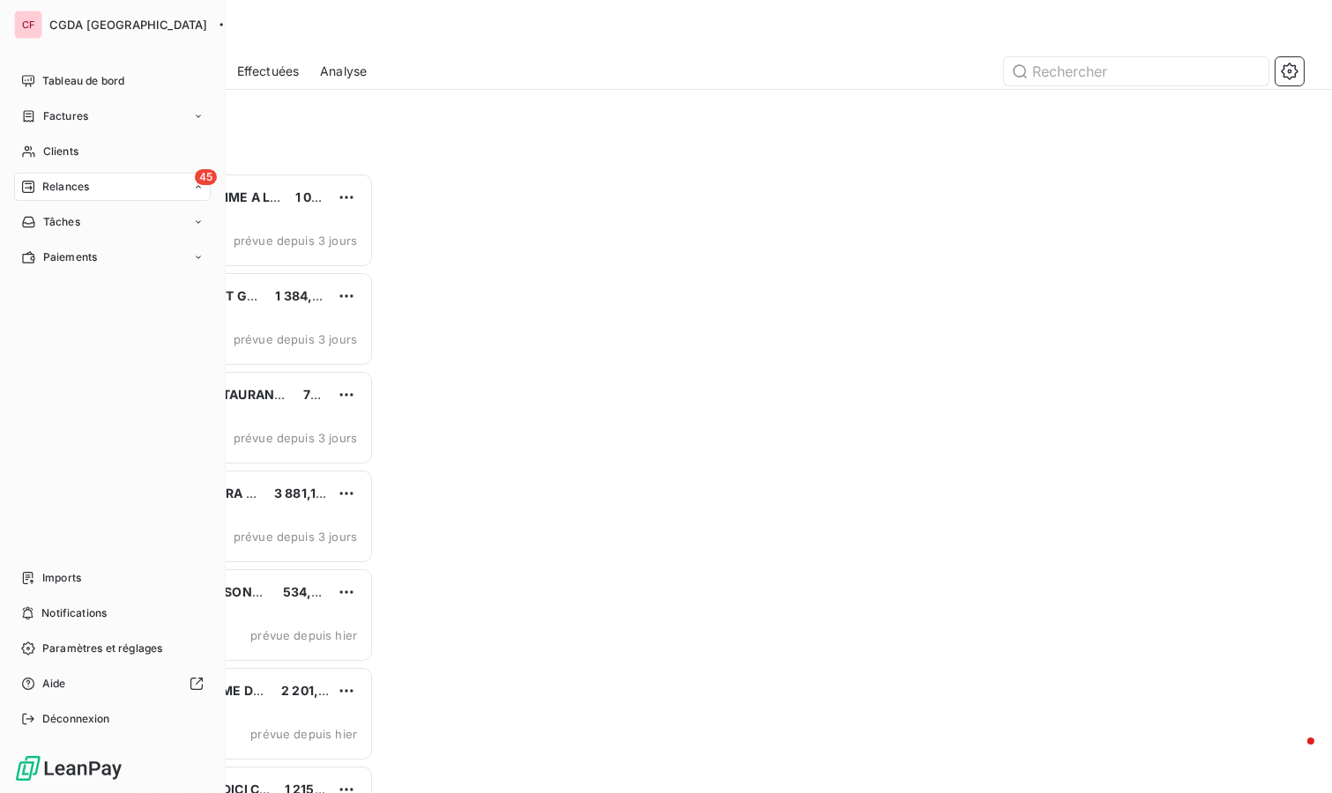
scroll to position [605, 274]
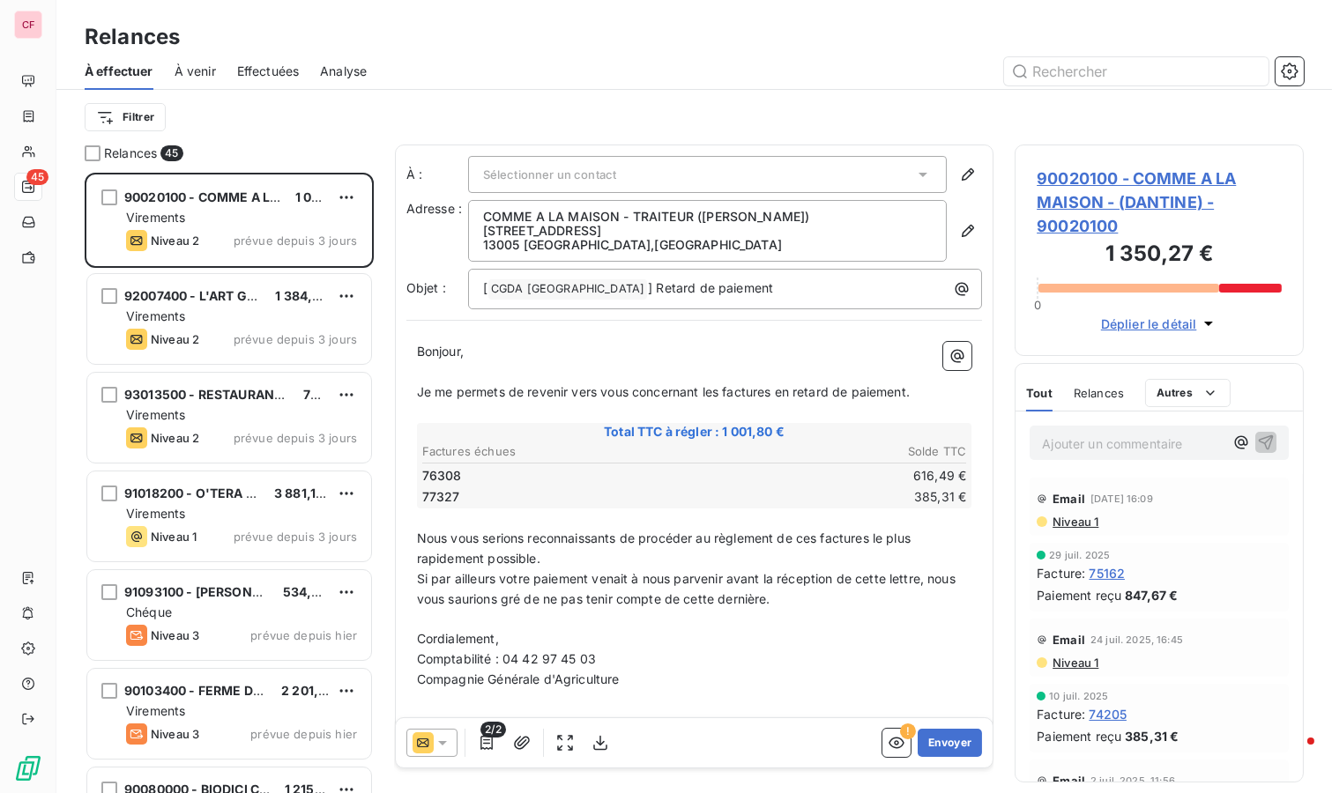
click at [443, 730] on div at bounding box center [431, 743] width 51 height 28
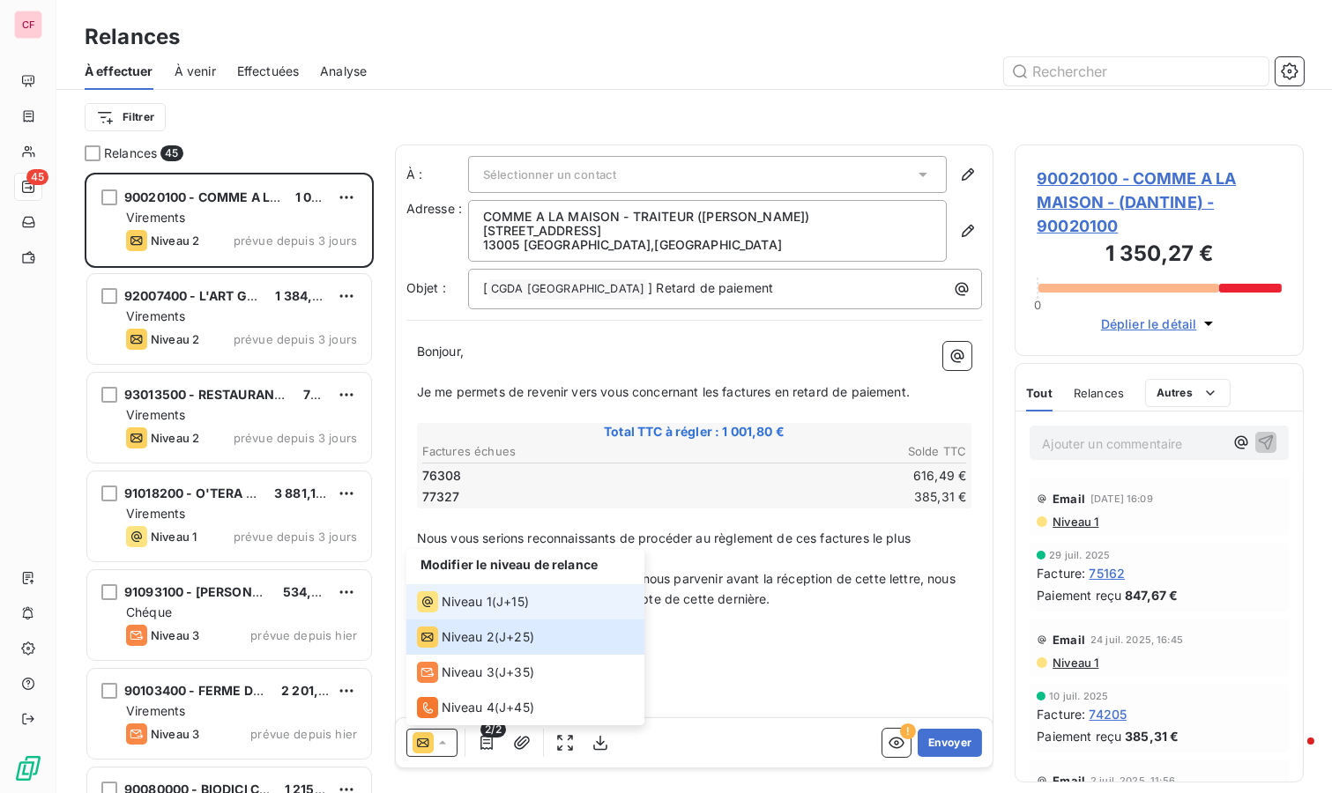
click at [483, 597] on span "Niveau 1" at bounding box center [467, 602] width 50 height 18
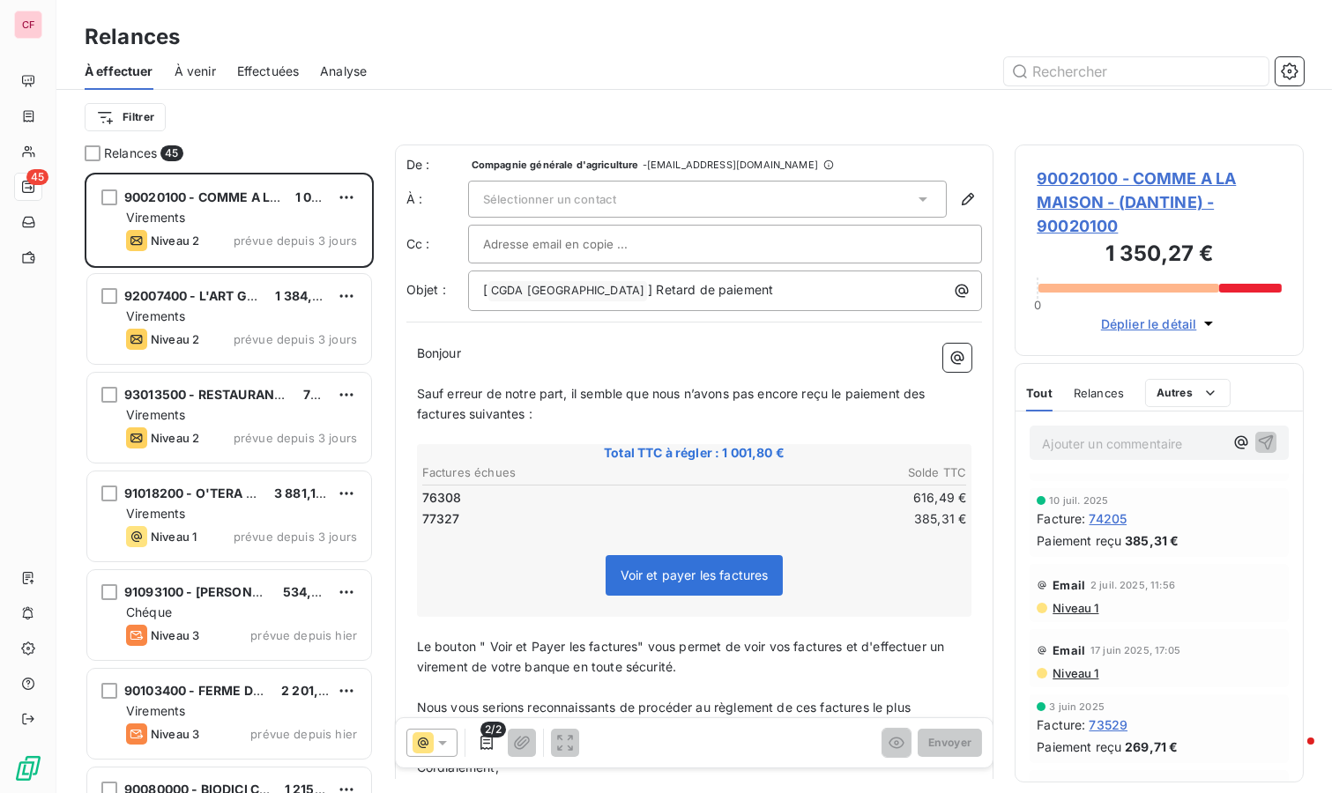
scroll to position [0, 0]
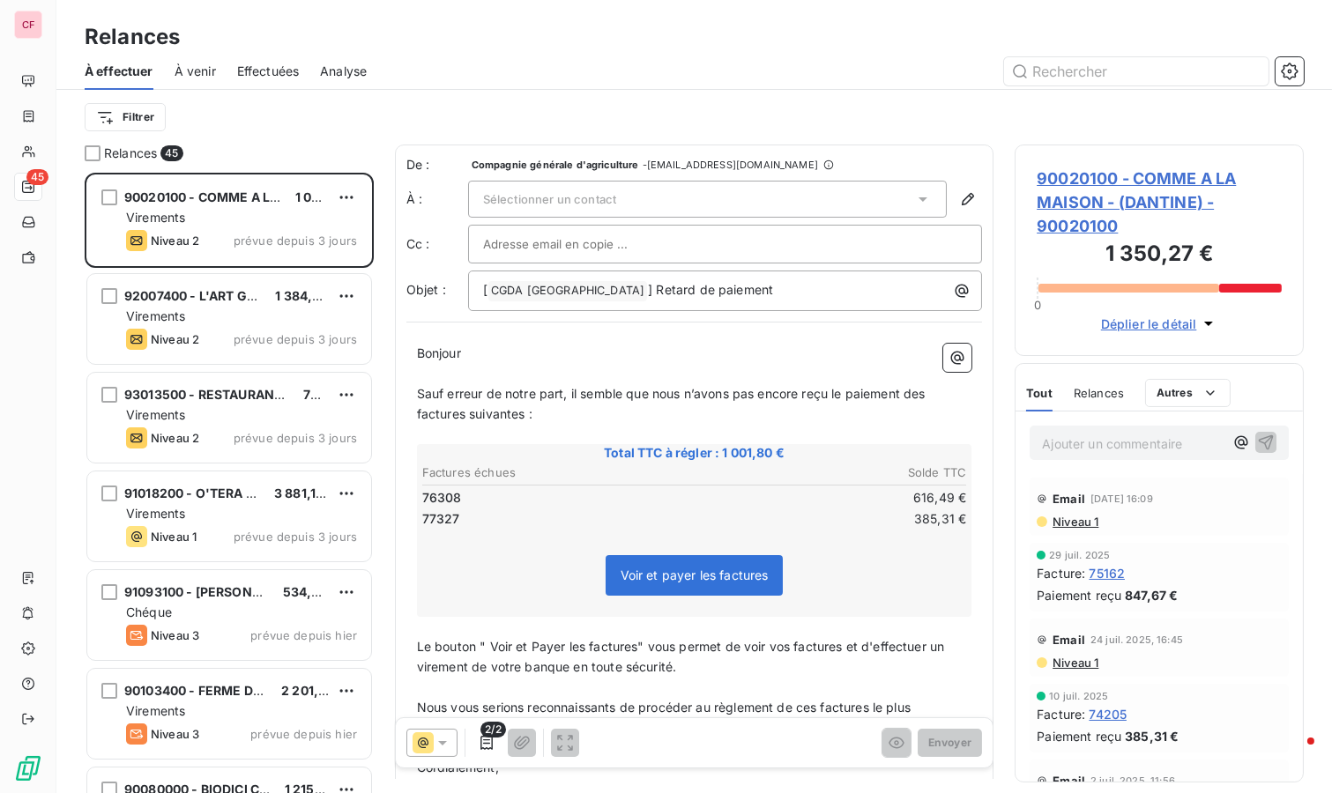
click at [1047, 212] on span "90020100 - COMME A LA MAISON - (DANTINE) - 90020100" at bounding box center [1158, 202] width 245 height 71
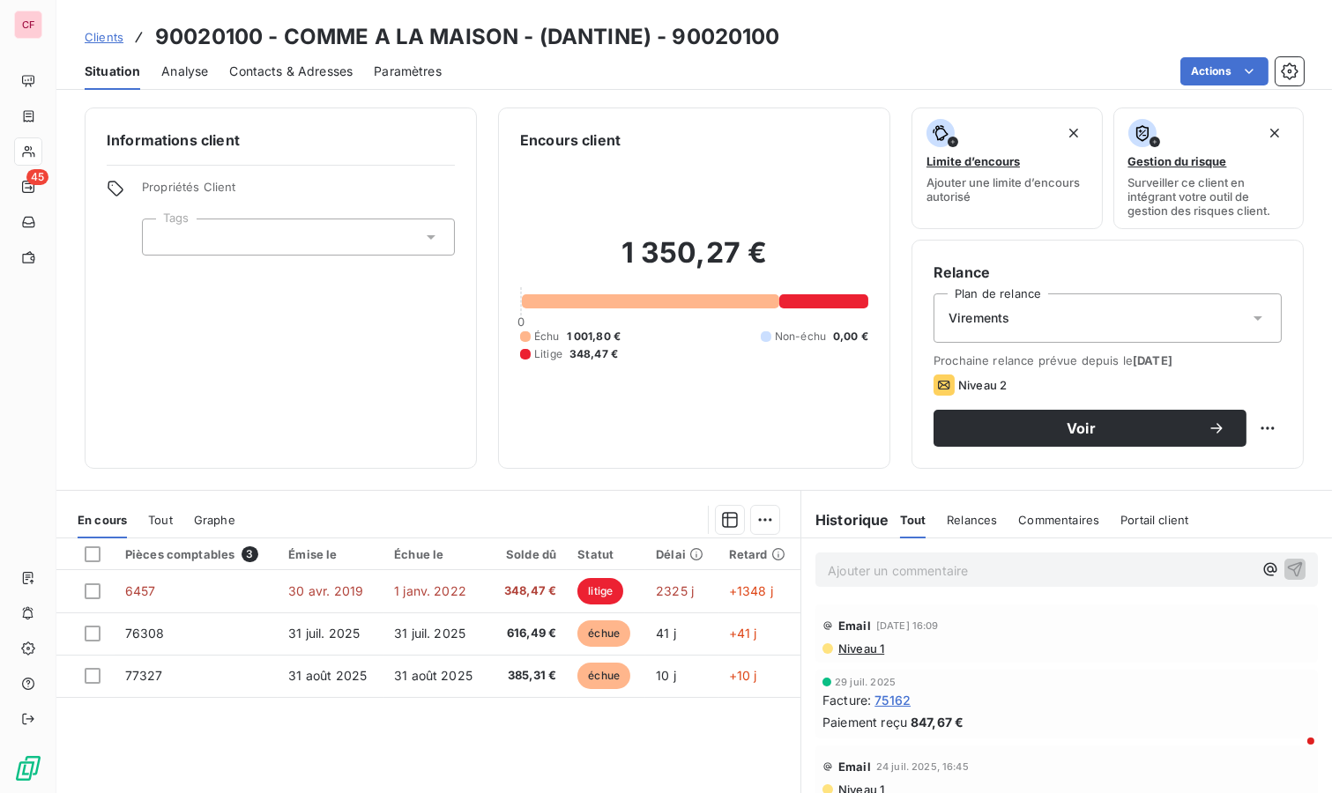
click at [989, 421] on span "Voir" at bounding box center [1080, 428] width 253 height 14
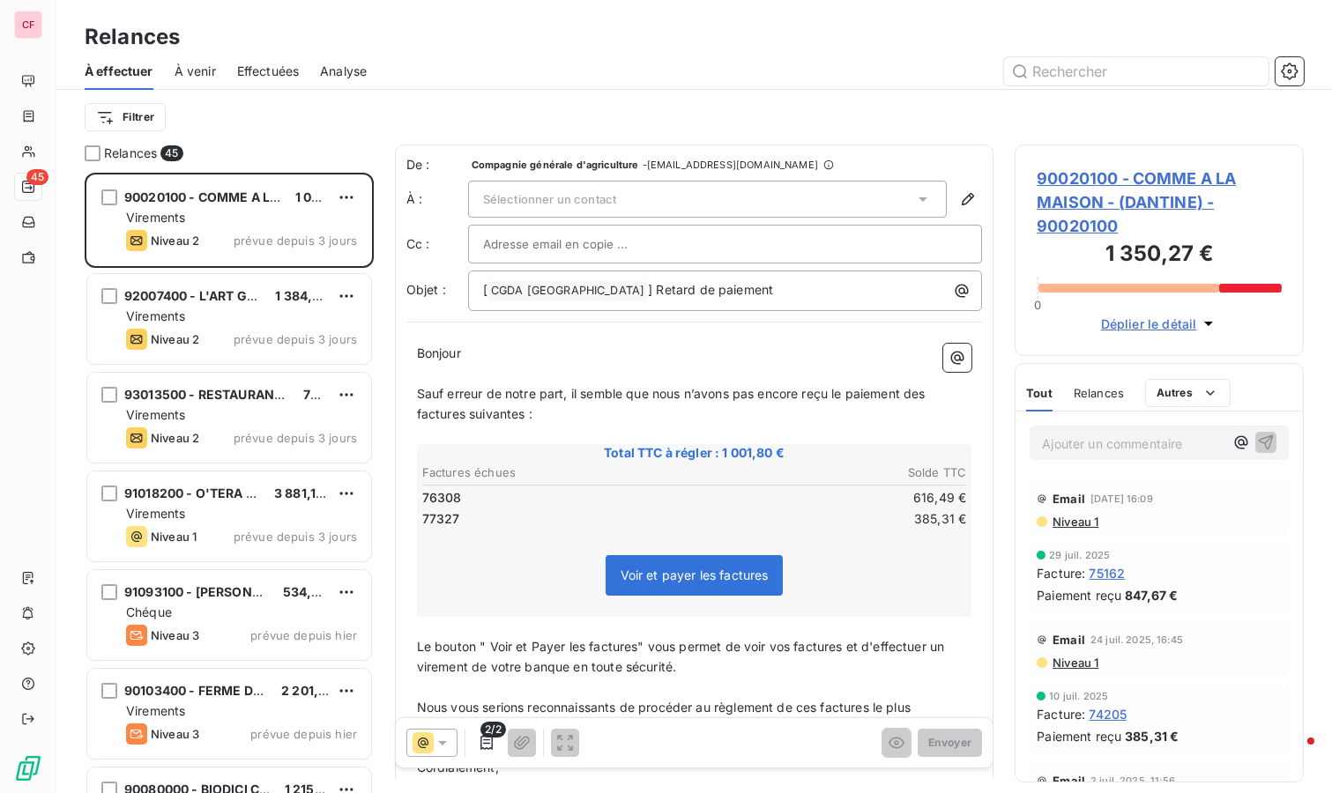
scroll to position [605, 274]
click at [434, 742] on icon at bounding box center [443, 743] width 18 height 18
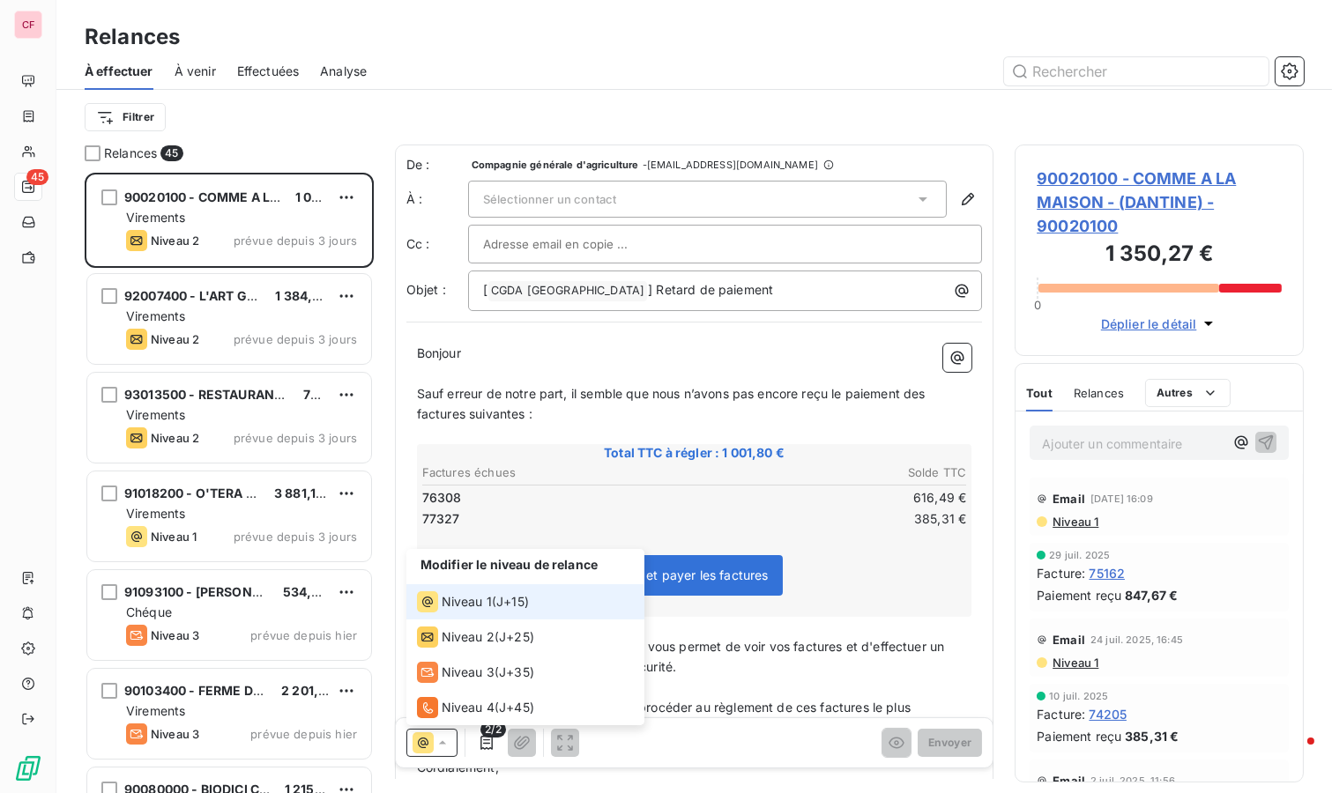
click at [483, 599] on span "Niveau 1" at bounding box center [467, 602] width 50 height 18
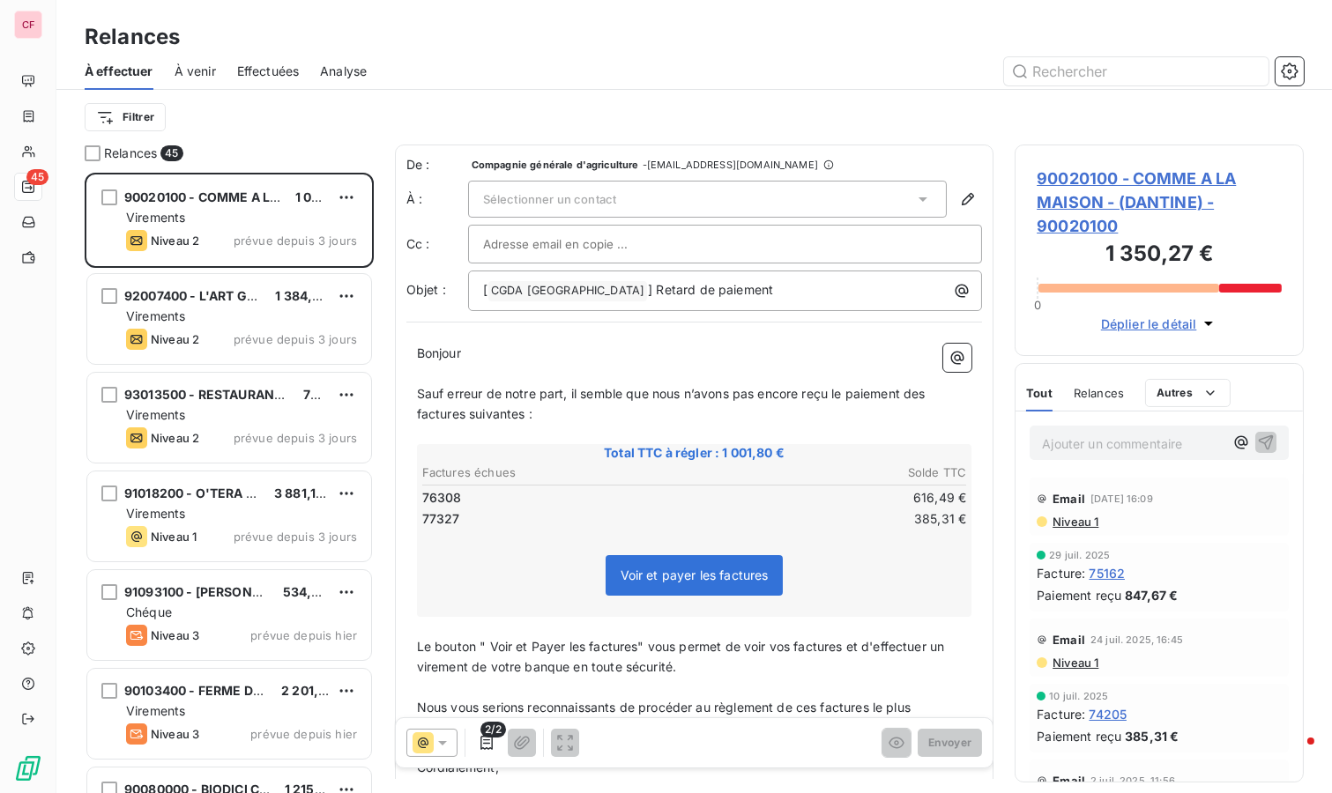
click at [914, 200] on icon at bounding box center [923, 199] width 18 height 18
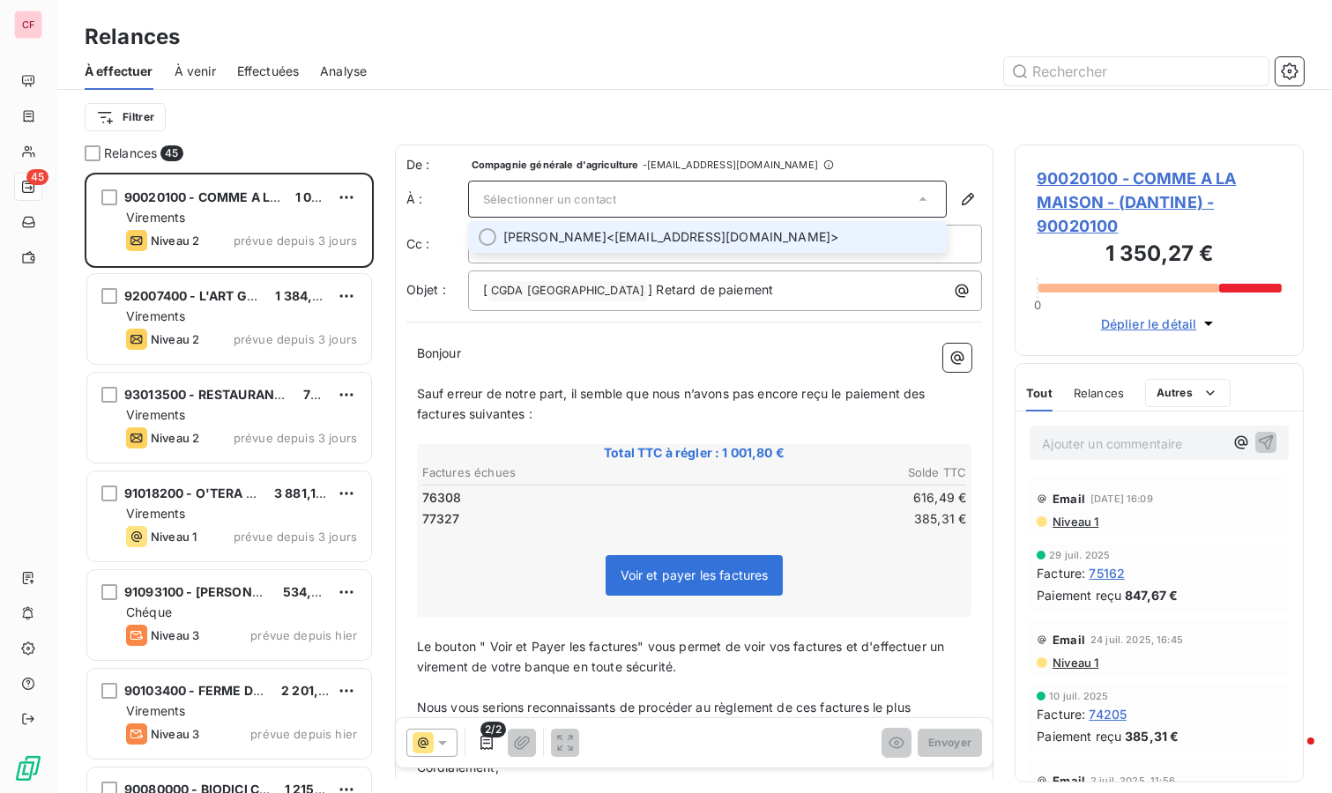
click at [739, 235] on span "Daniel DESSEGNO <sarldantine@gmail.com>" at bounding box center [720, 237] width 434 height 18
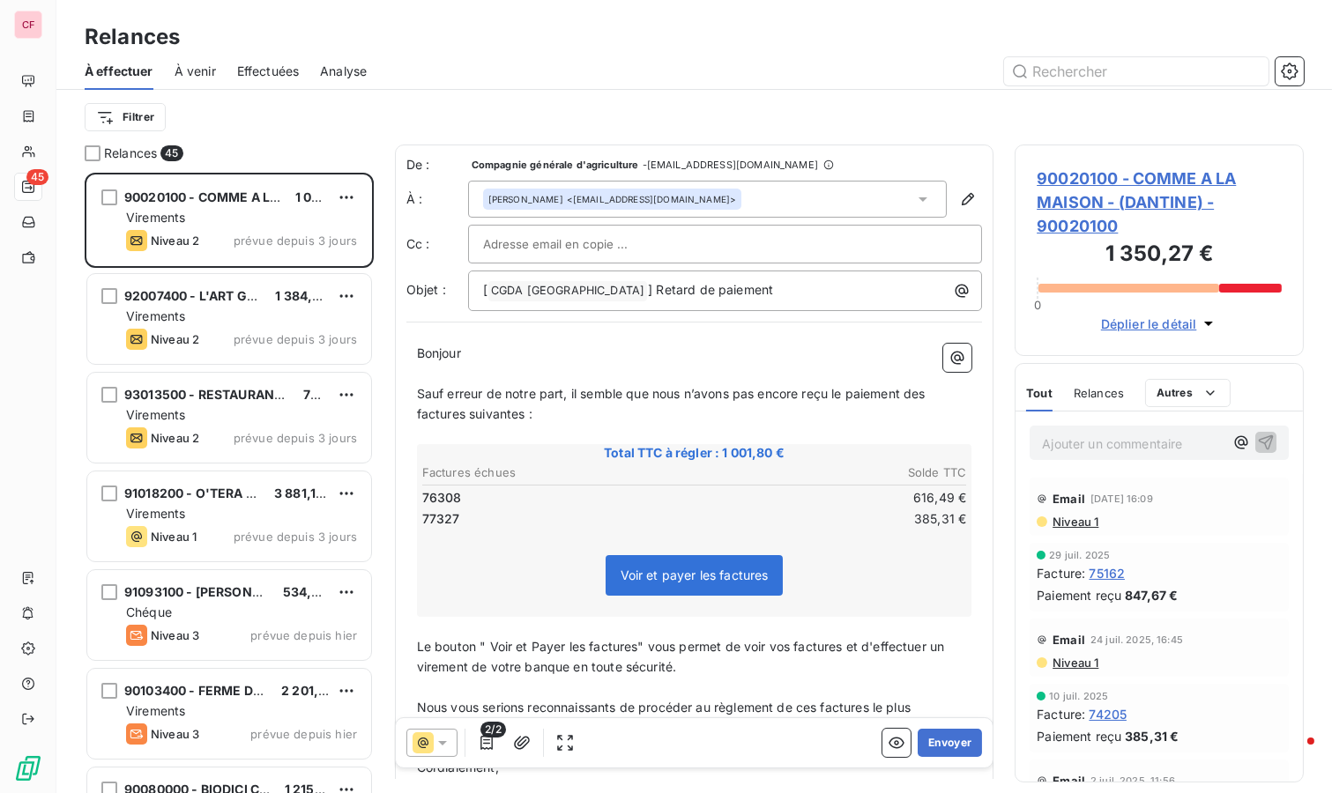
click at [930, 736] on button "Envoyer" at bounding box center [949, 743] width 64 height 28
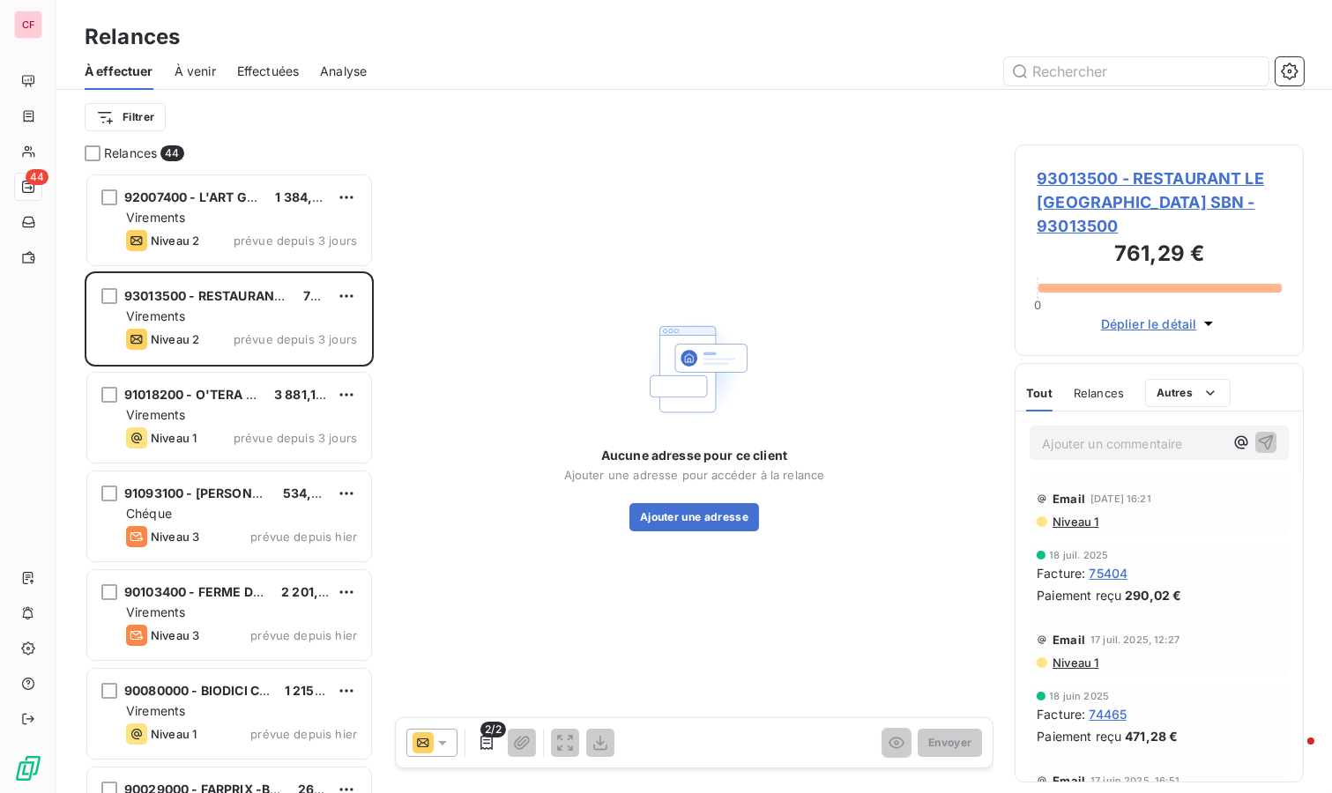
click at [1094, 179] on span "93013500 - RESTAURANT LE SAINT CLAIR SARL SBN - 93013500" at bounding box center [1158, 202] width 245 height 71
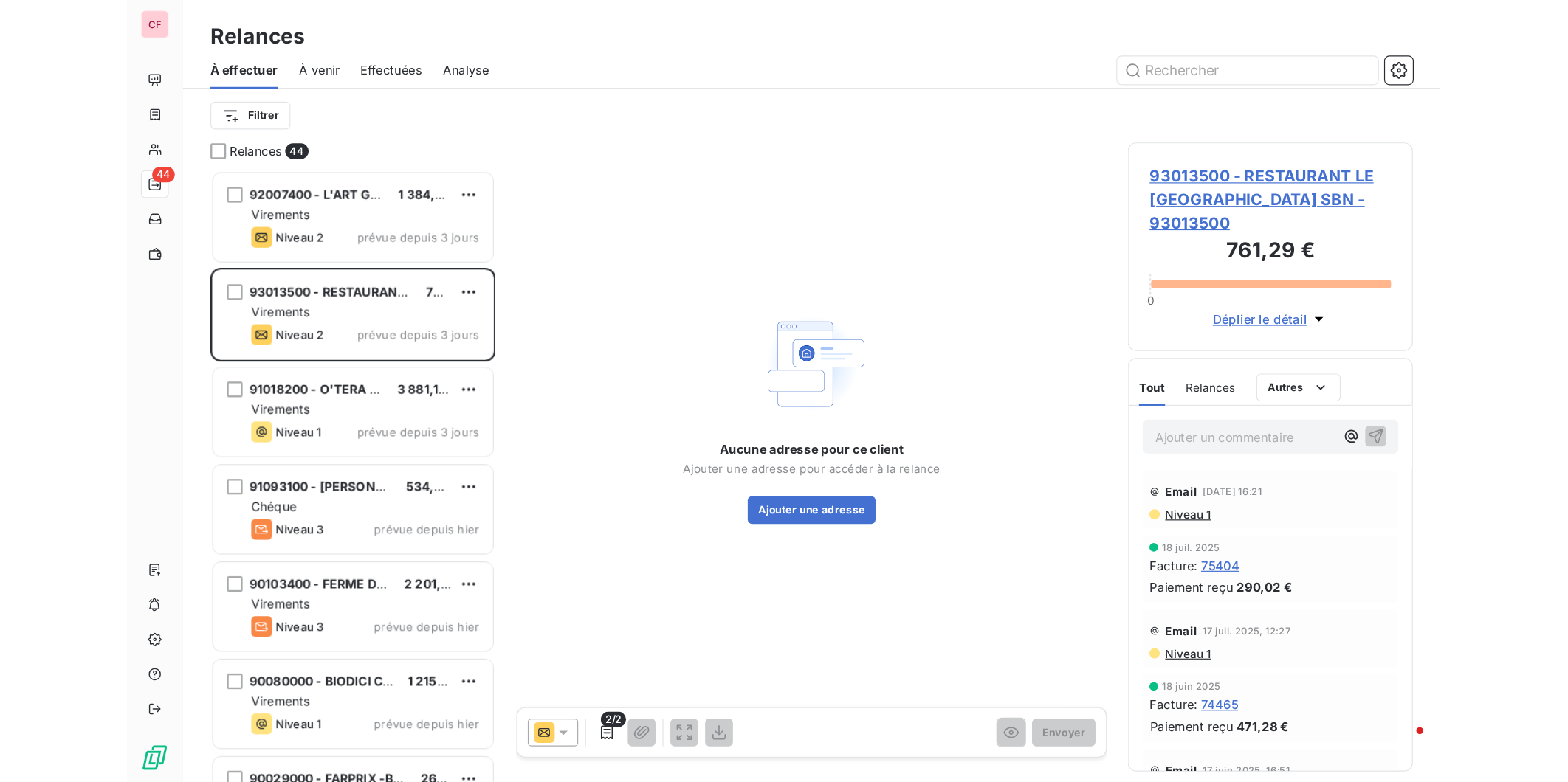
scroll to position [507, 230]
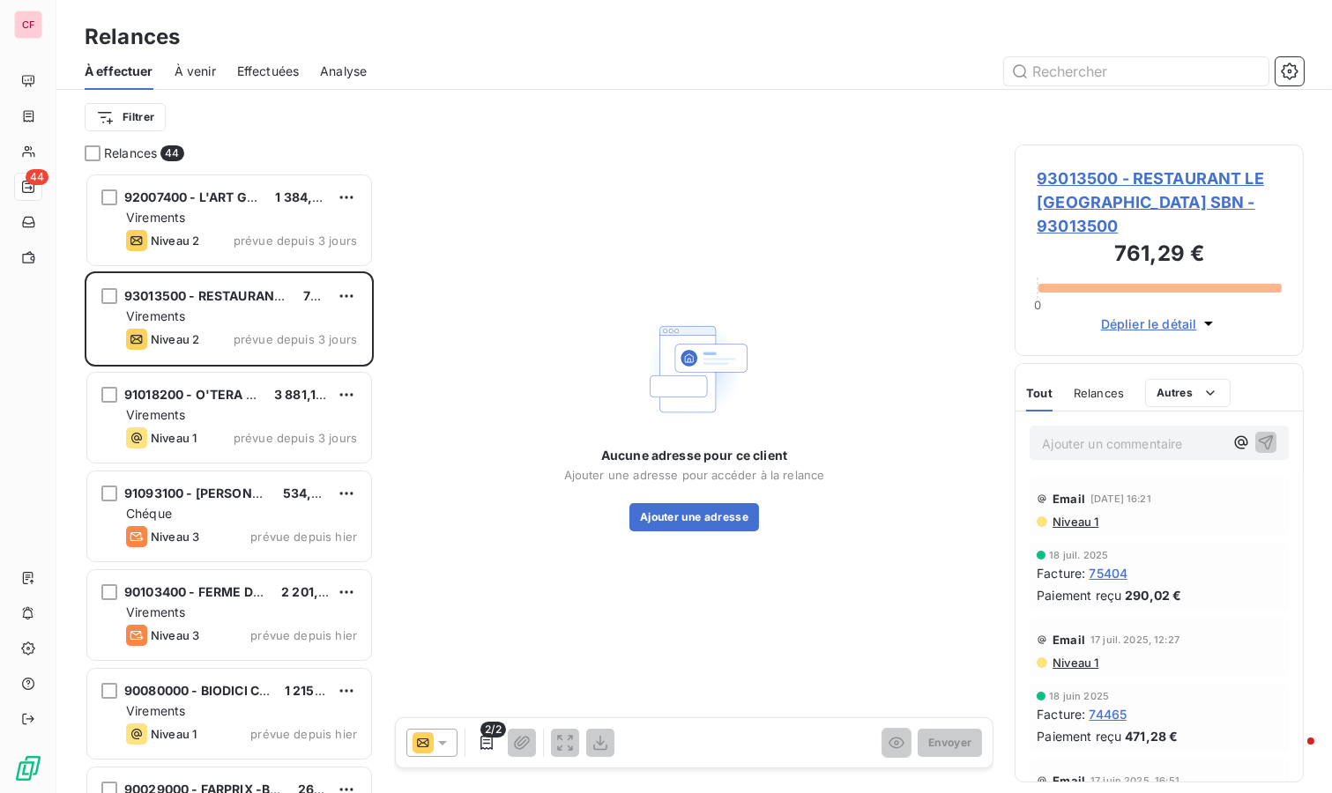
click at [262, 220] on div "Virements" at bounding box center [241, 218] width 231 height 18
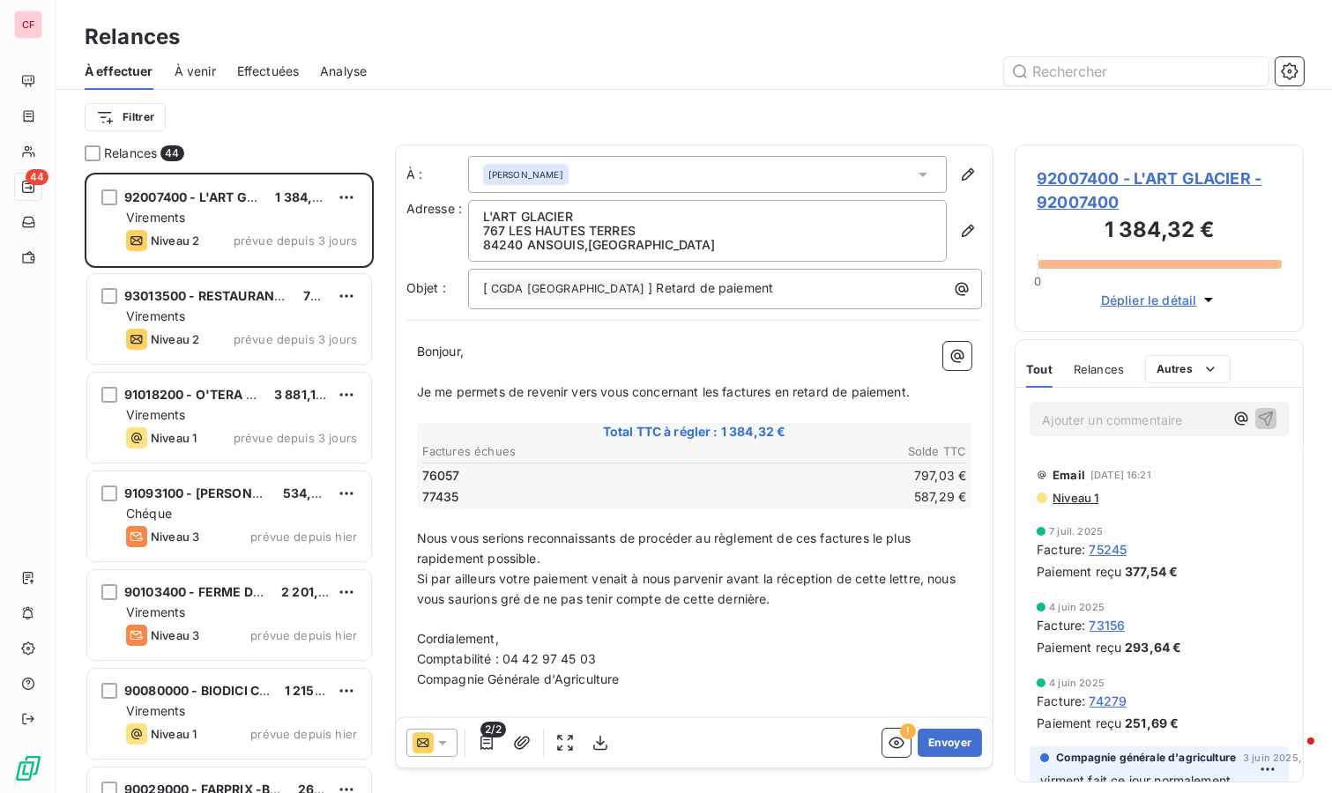
click at [1065, 182] on span "92007400 - L'ART GLACIER - 92007400" at bounding box center [1158, 191] width 245 height 48
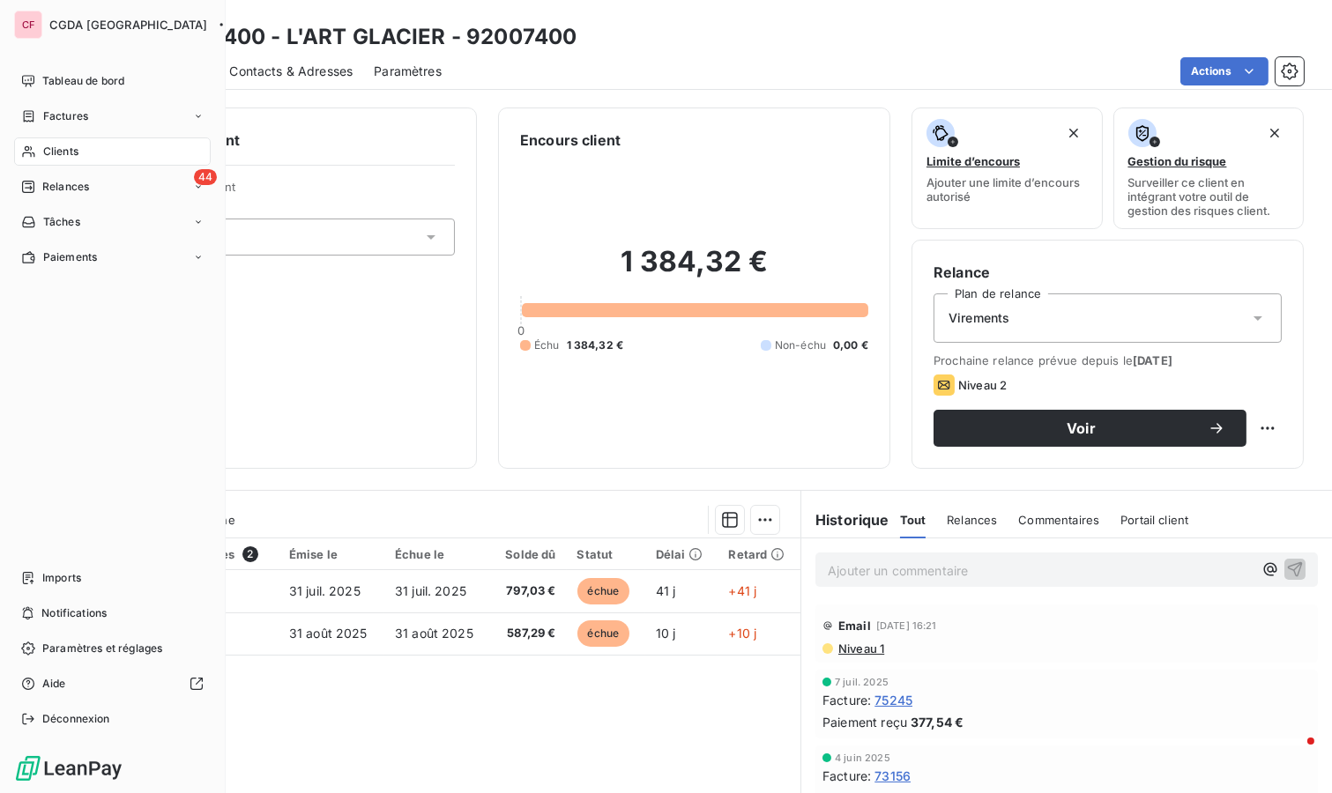
click at [75, 77] on span "Tableau de bord" at bounding box center [83, 81] width 82 height 16
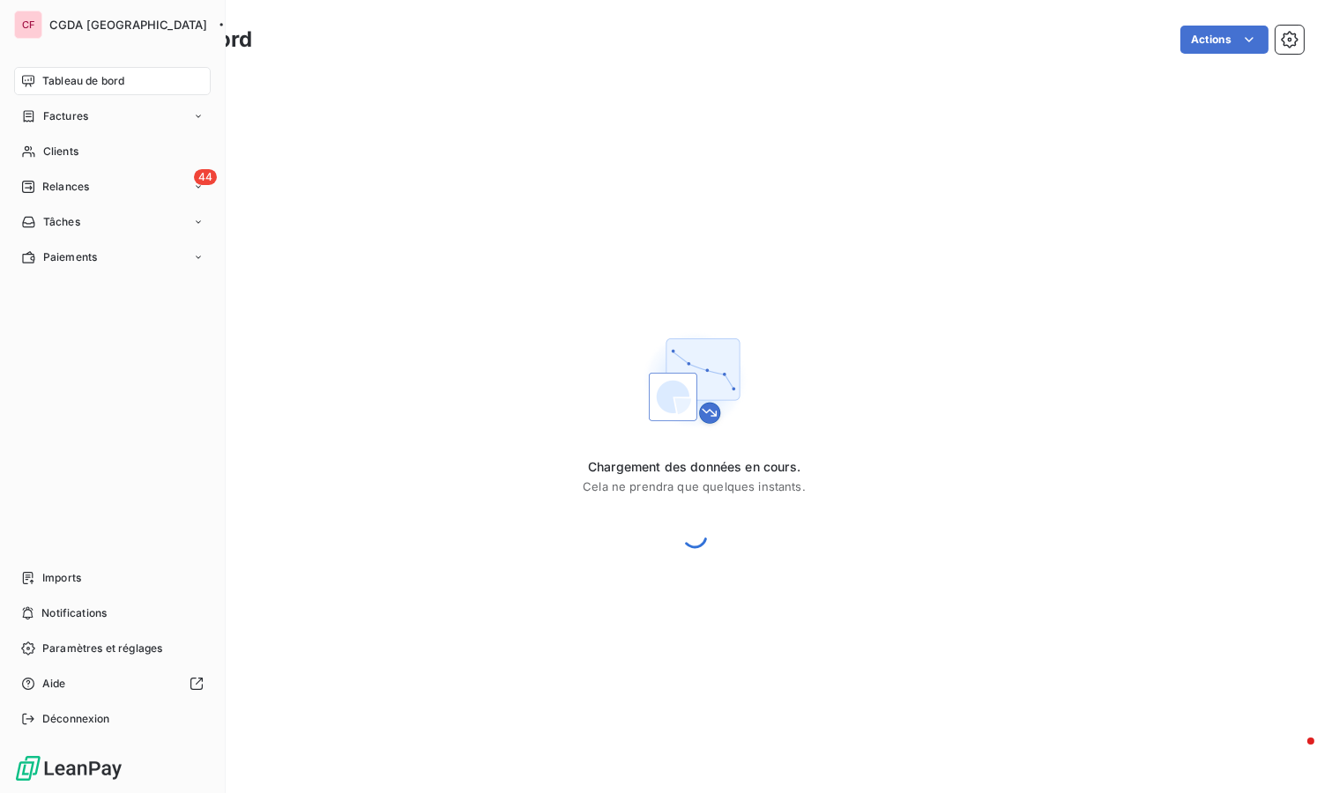
click at [72, 149] on span "Clients" at bounding box center [60, 152] width 35 height 16
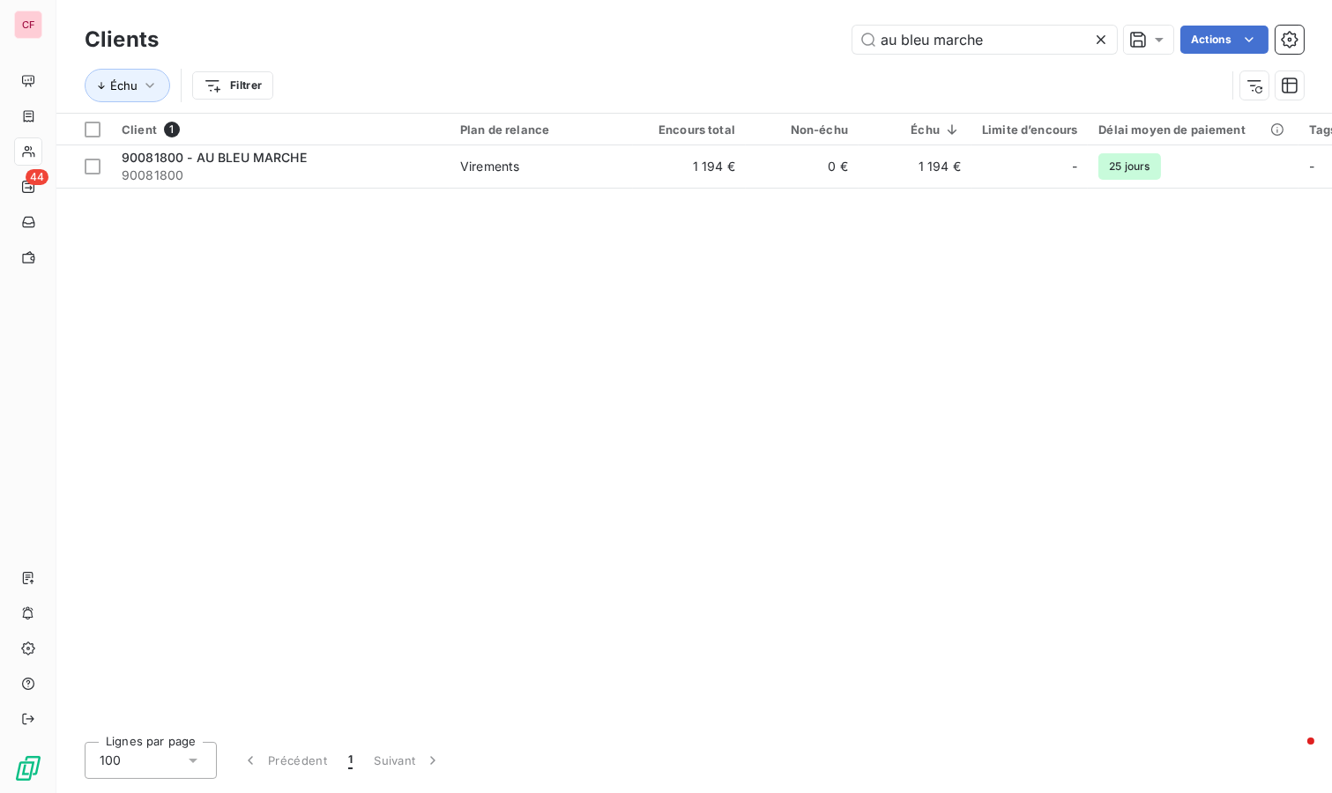
click at [1042, 41] on input "au bleu marche" at bounding box center [984, 40] width 264 height 28
type input "chez alex"
click at [705, 178] on td "54 €" at bounding box center [689, 166] width 113 height 42
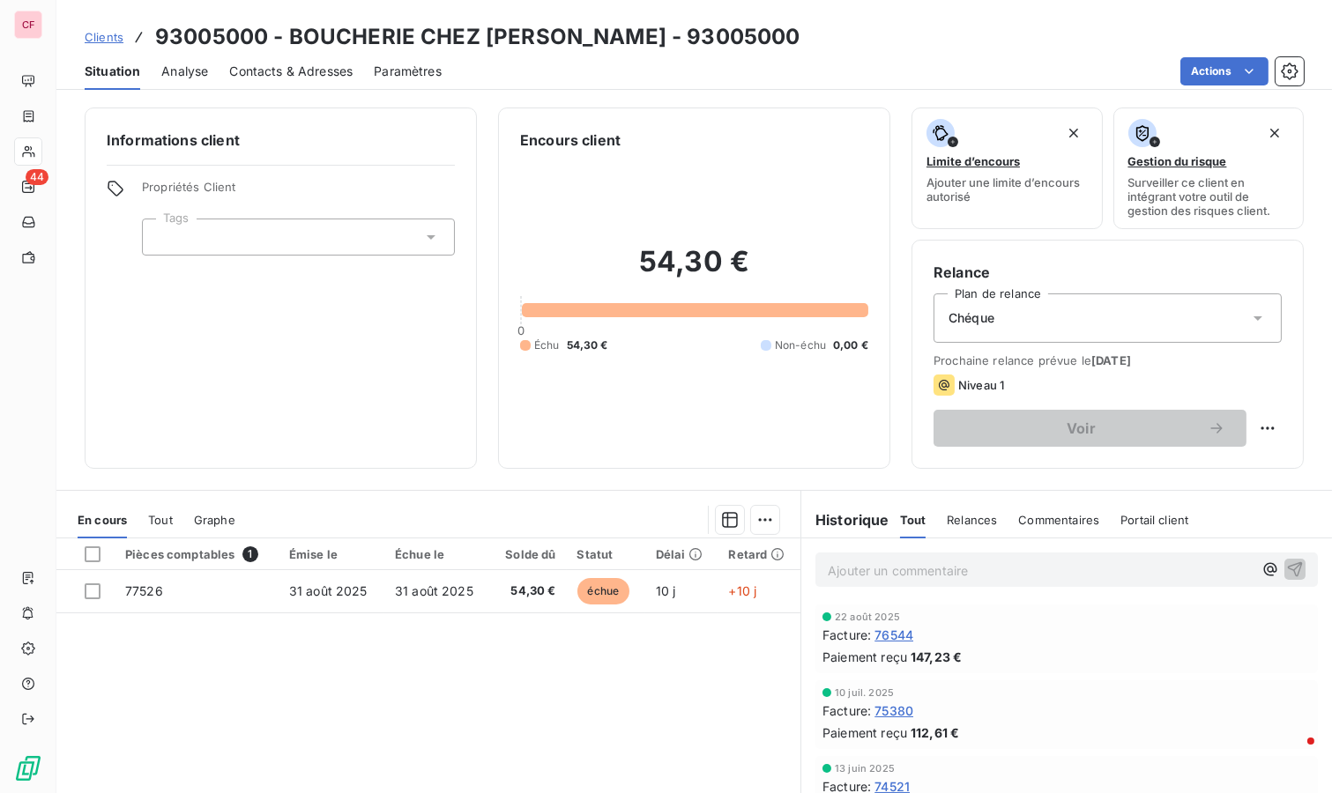
click at [1001, 562] on p "Ajouter un commentaire ﻿" at bounding box center [1040, 571] width 425 height 22
click at [1249, 426] on html "CF 44 Clients 93005000 - BOUCHERIE CHEZ ALEX - 93005000 Situation Analyse Conta…" at bounding box center [666, 396] width 1332 height 793
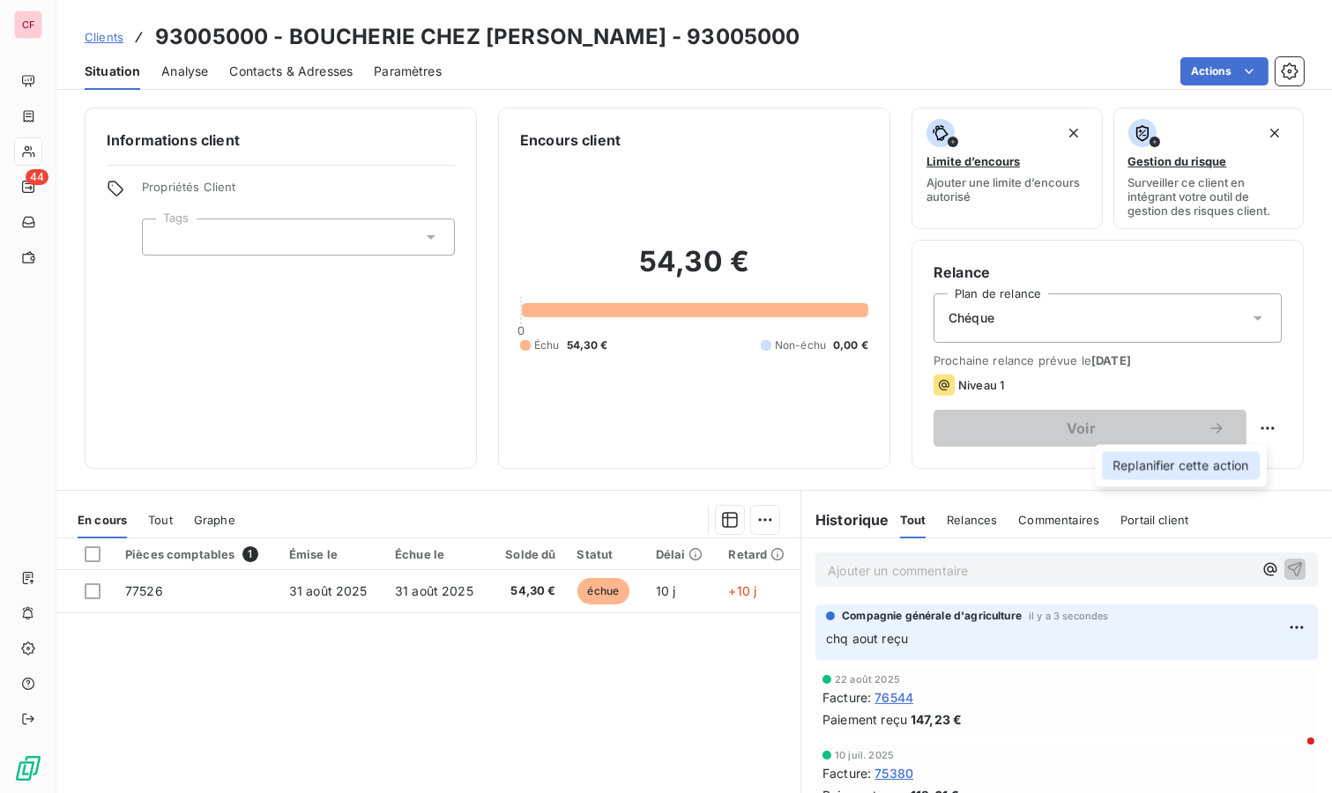
click at [1207, 468] on div "Replanifier cette action" at bounding box center [1181, 465] width 158 height 28
select select "8"
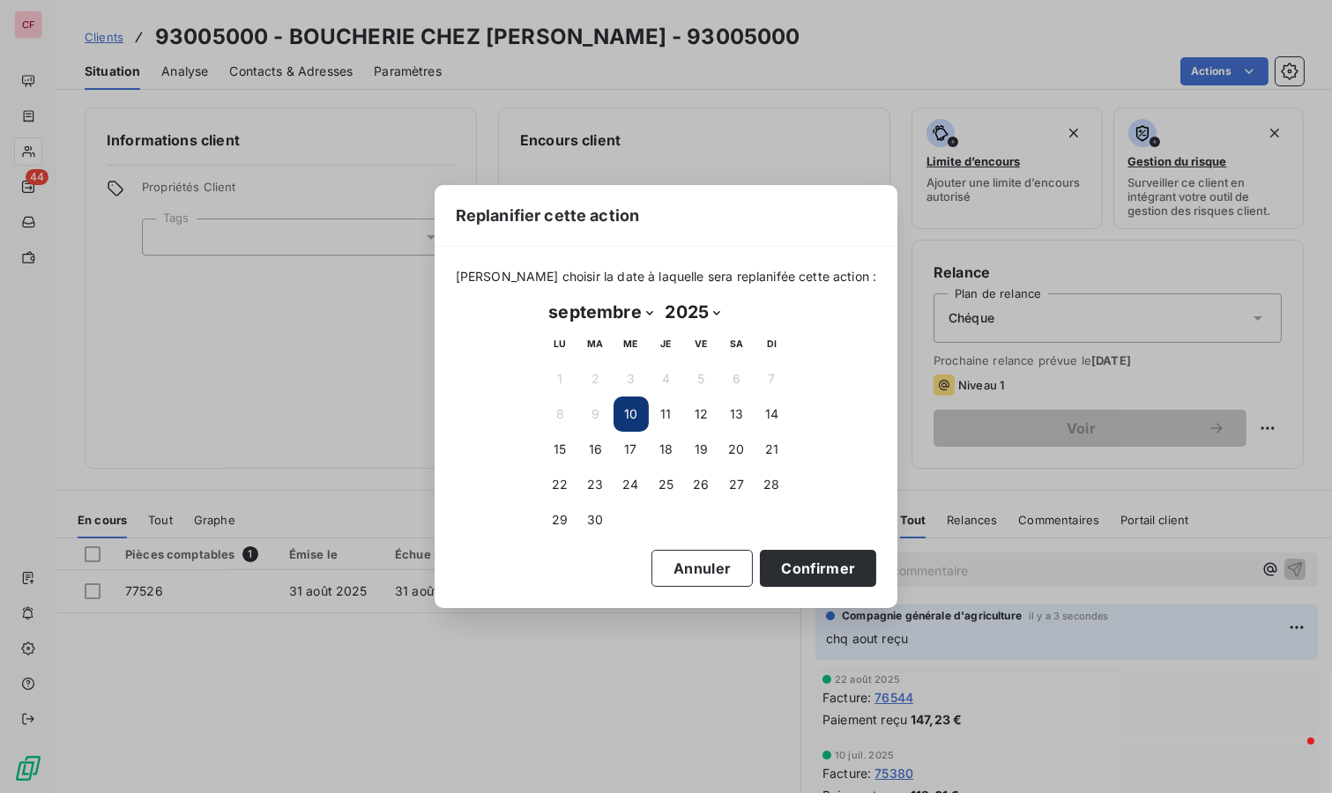
drag, startPoint x: 593, startPoint y: 442, endPoint x: 664, endPoint y: 481, distance: 80.5
click at [593, 442] on button "16" at bounding box center [595, 449] width 35 height 35
click at [806, 560] on button "Confirmer" at bounding box center [818, 568] width 116 height 37
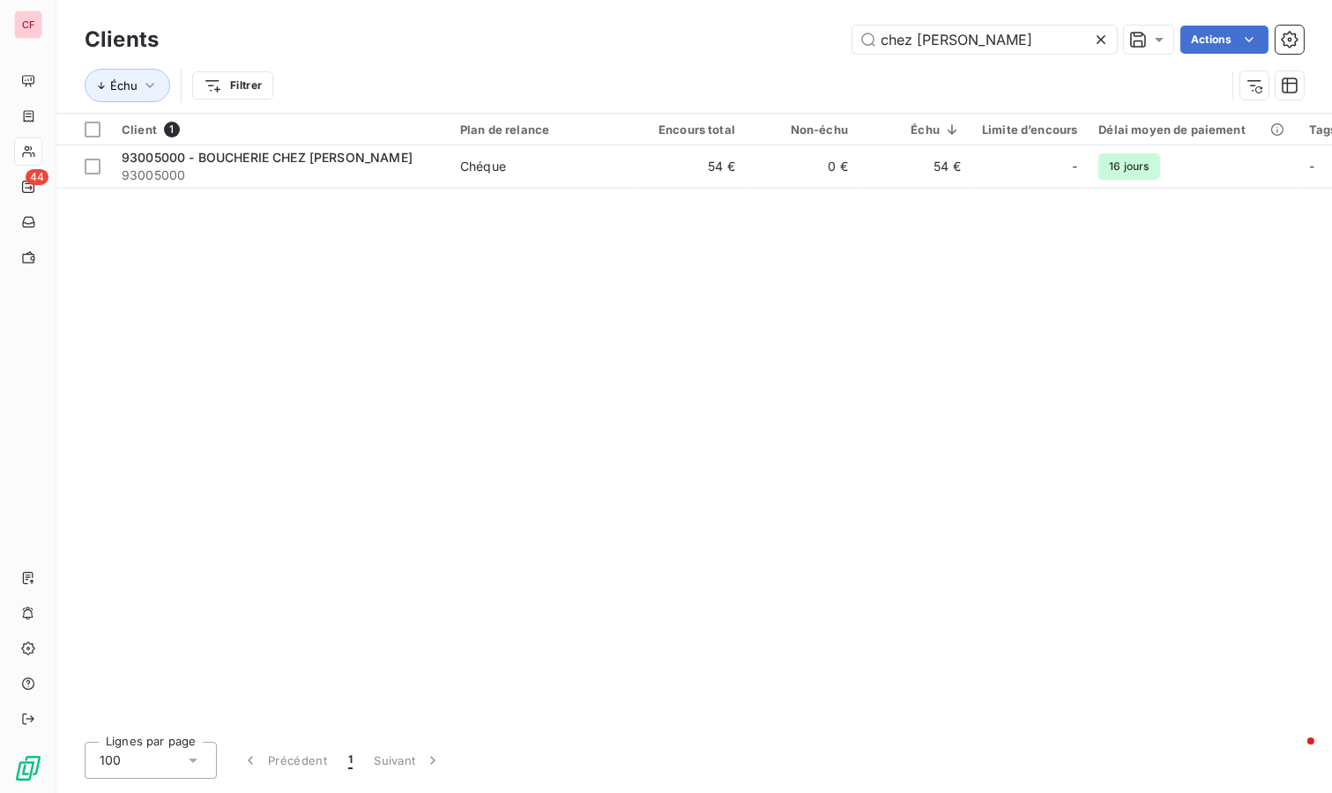
click at [965, 44] on input "chez alex" at bounding box center [984, 40] width 264 height 28
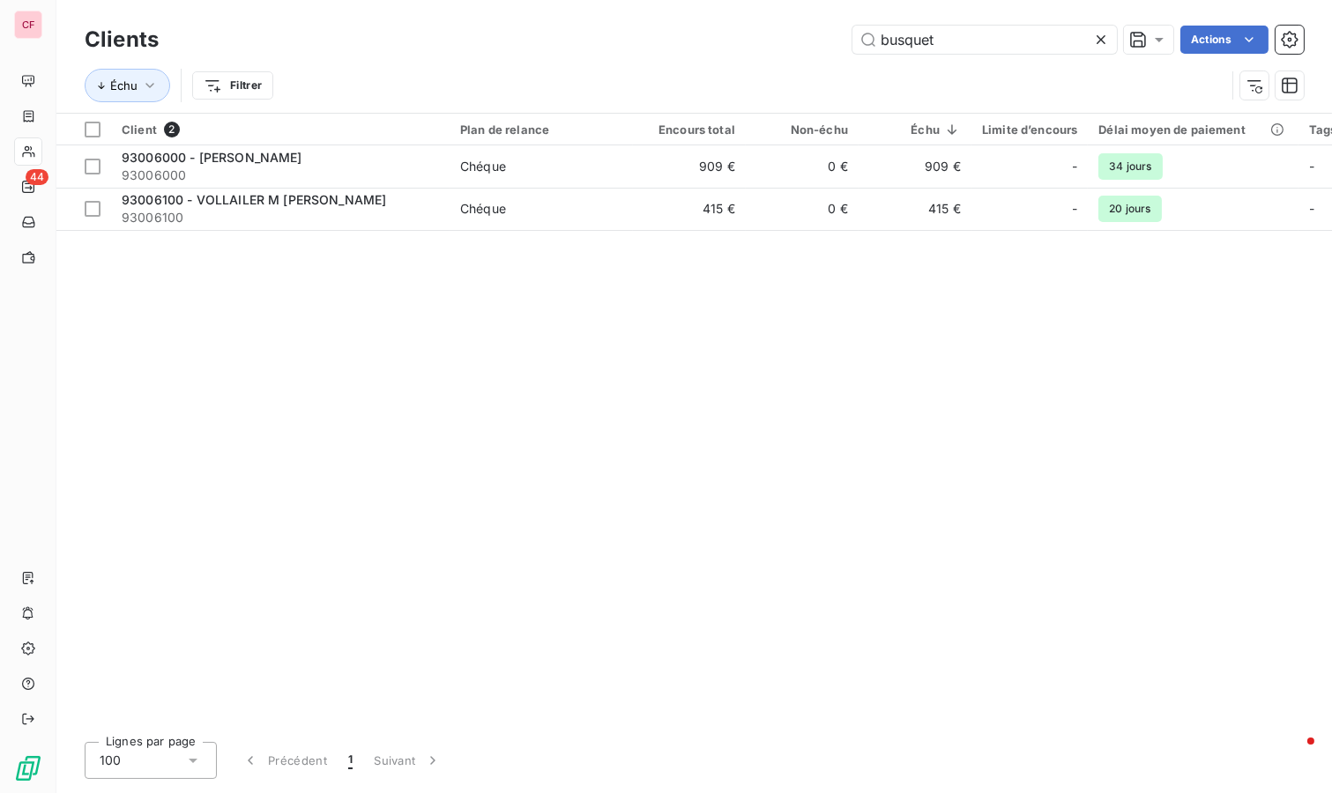
type input "busquet"
click at [546, 216] on span "Chéque" at bounding box center [541, 209] width 162 height 18
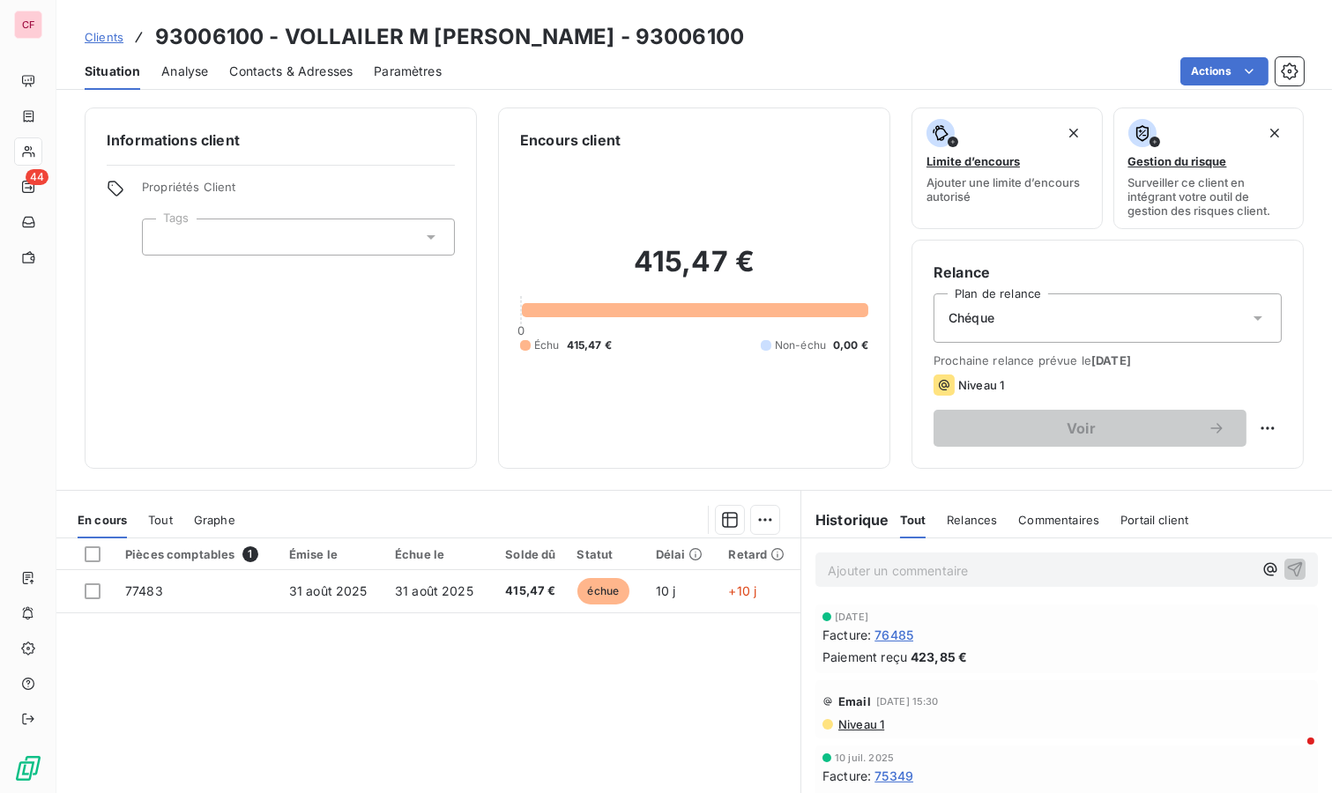
click at [895, 578] on p "Ajouter un commentaire ﻿" at bounding box center [1040, 571] width 425 height 22
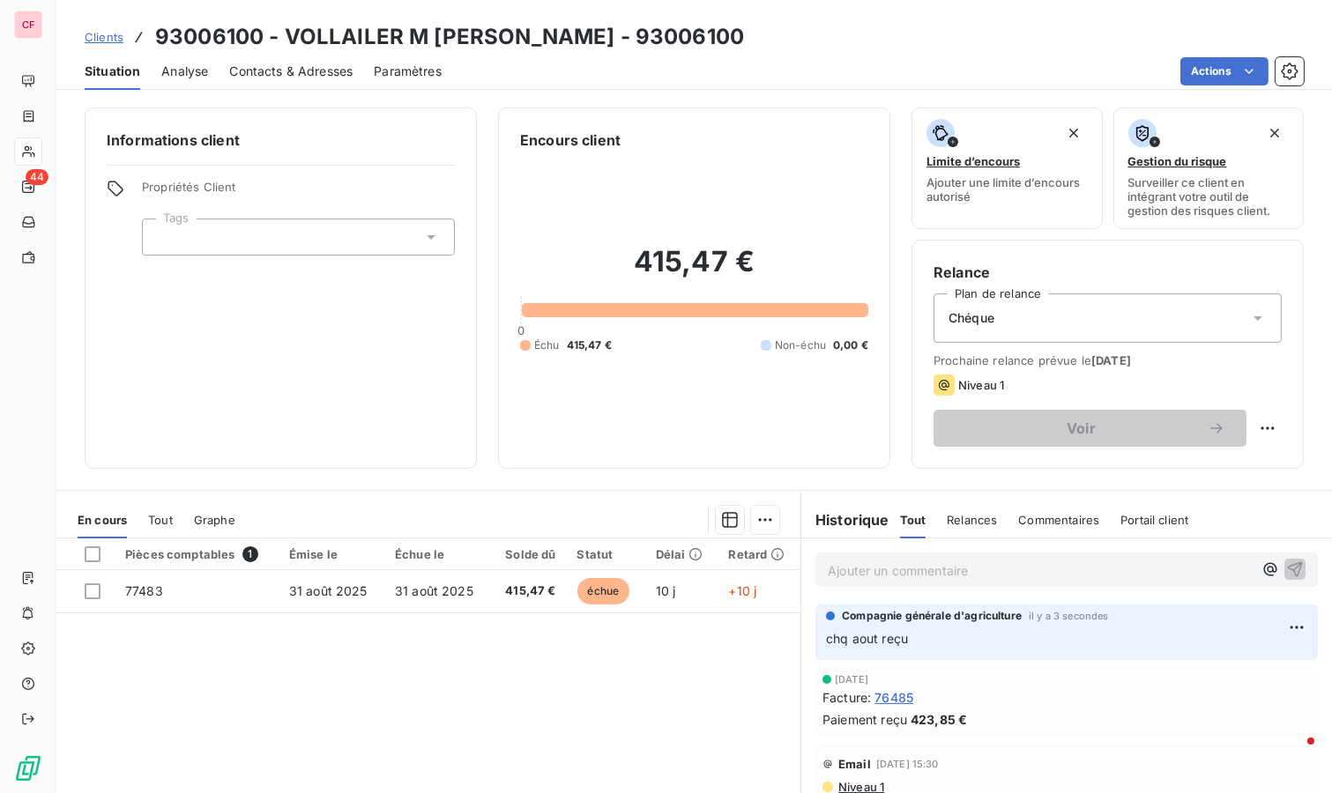
click at [1254, 427] on html "CF 44 Clients 93006100 - VOLLAILER M BUSQUET ANTONIN - 93006100 Situation Analy…" at bounding box center [666, 396] width 1332 height 793
click at [1239, 469] on div "Replanifier cette action" at bounding box center [1181, 465] width 158 height 28
select select "8"
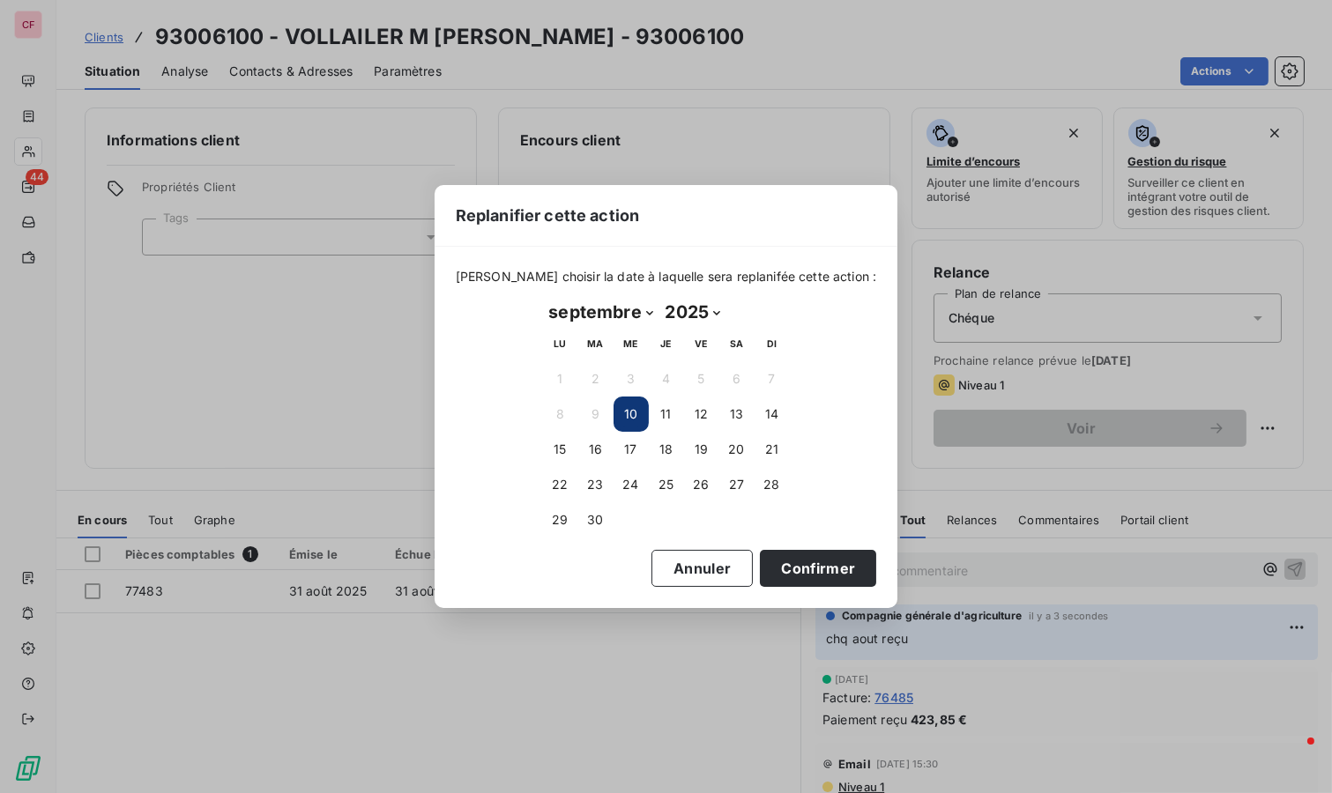
click at [590, 454] on button "16" at bounding box center [595, 449] width 35 height 35
click at [810, 566] on button "Confirmer" at bounding box center [818, 568] width 116 height 37
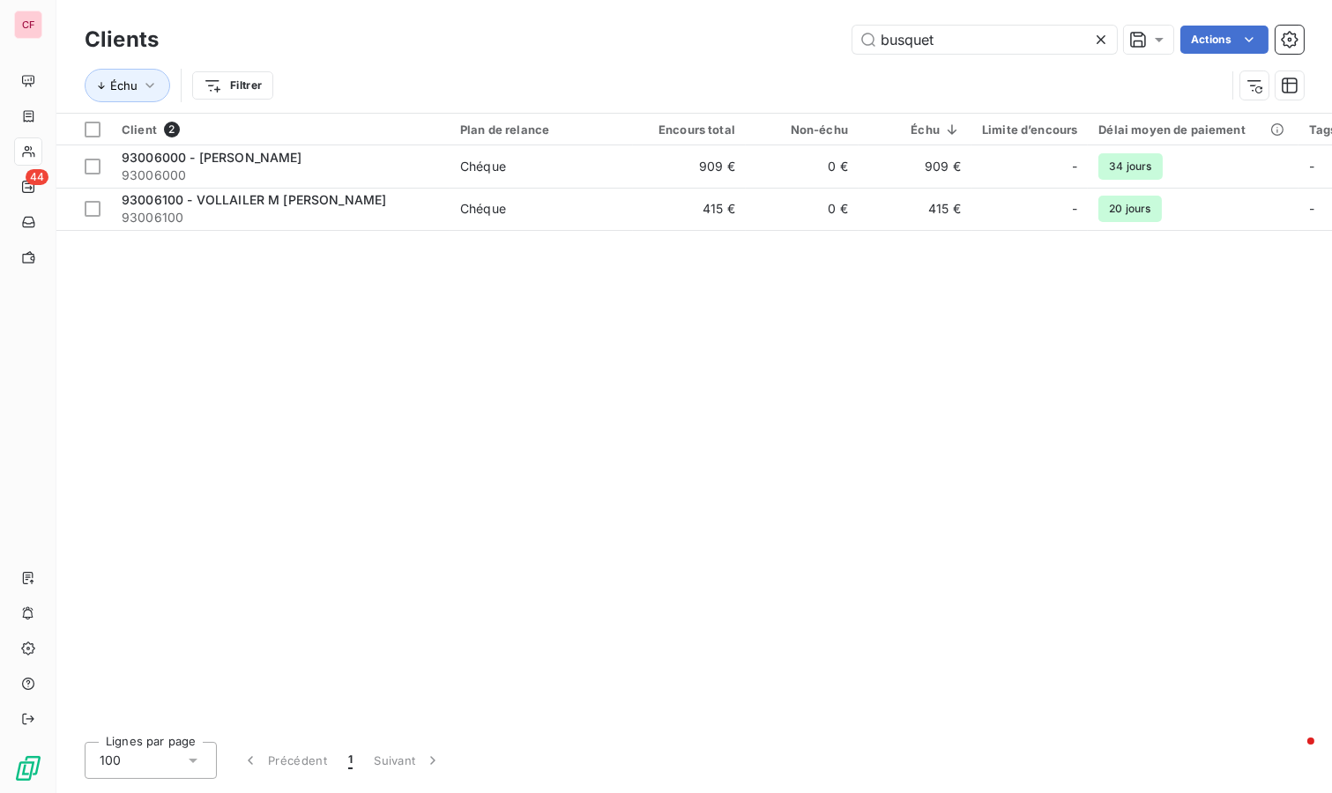
click at [996, 35] on input "busquet" at bounding box center [984, 40] width 264 height 28
type input "bardelli"
click at [568, 174] on span "Chéque" at bounding box center [541, 167] width 162 height 18
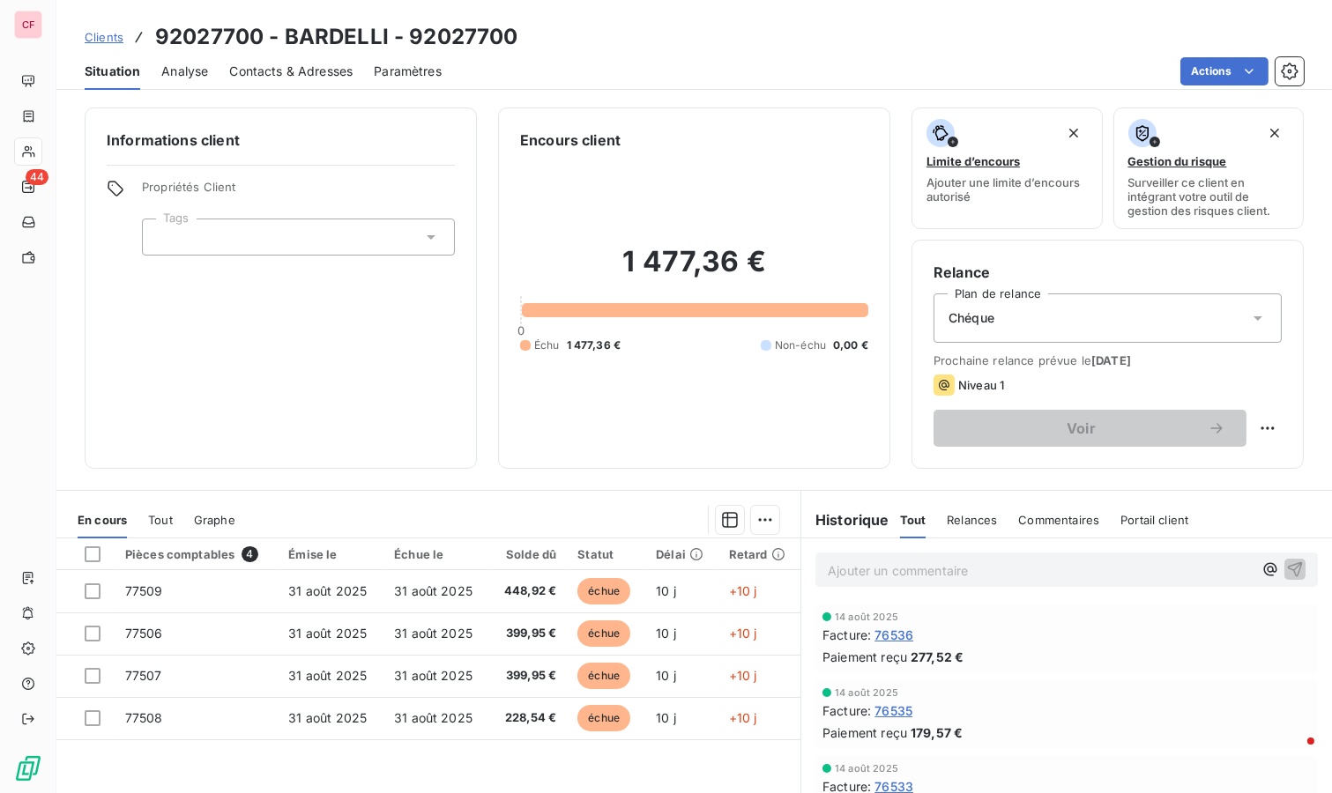
click at [875, 571] on p "Ajouter un commentaire ﻿" at bounding box center [1040, 571] width 425 height 22
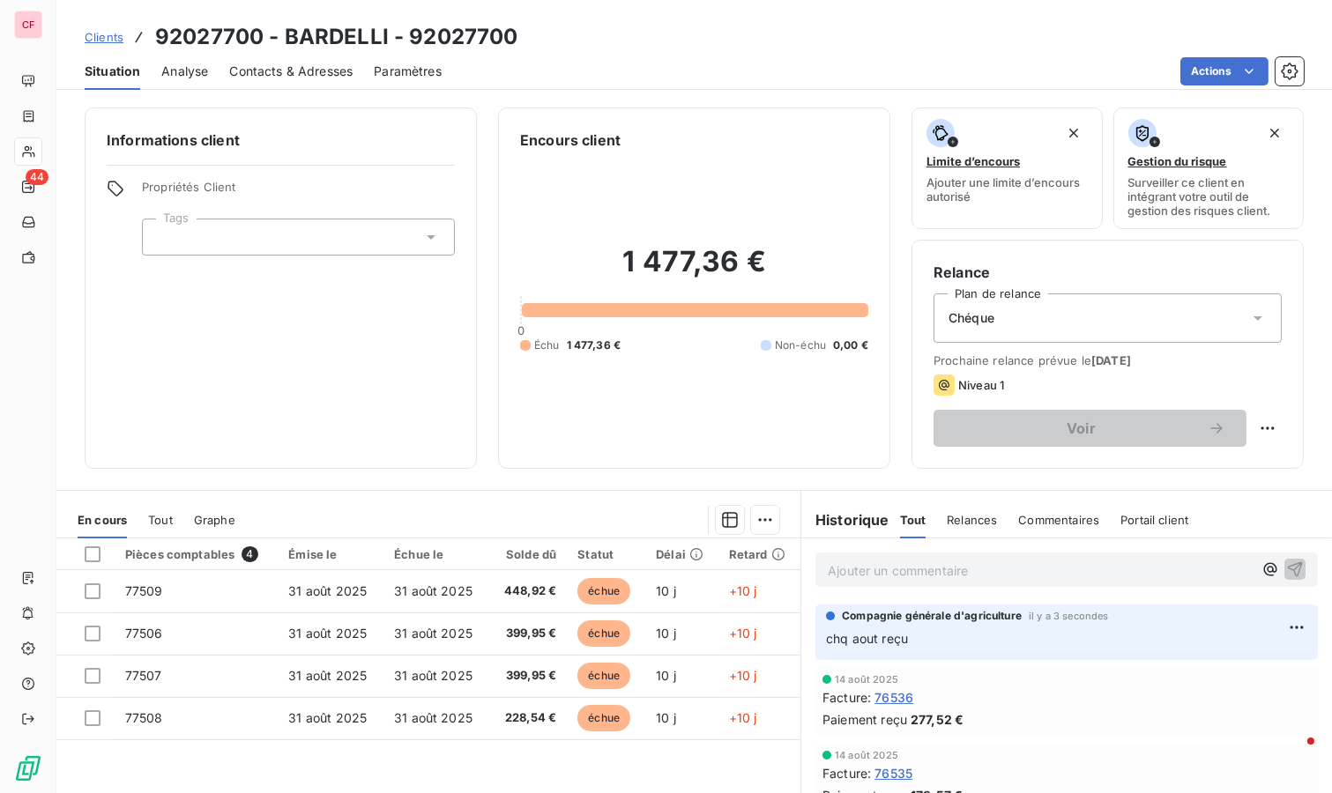
click at [1257, 424] on html "CF 44 Clients 92027700 - BARDELLI - 92027700 Situation Analyse Contacts & Adres…" at bounding box center [666, 396] width 1332 height 793
click at [1233, 474] on div "Replanifier cette action" at bounding box center [1181, 465] width 158 height 28
select select "8"
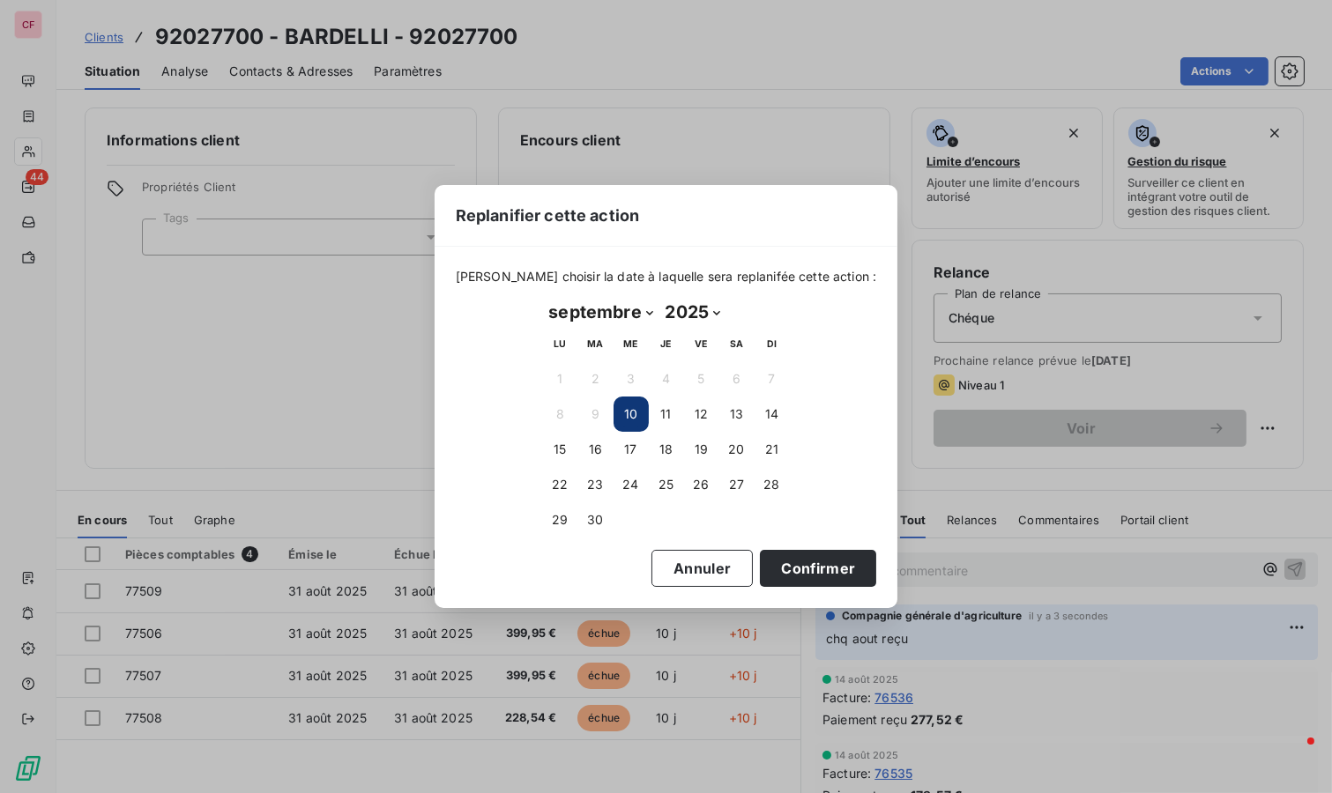
click at [596, 437] on button "16" at bounding box center [595, 449] width 35 height 35
click at [811, 568] on button "Confirmer" at bounding box center [818, 568] width 116 height 37
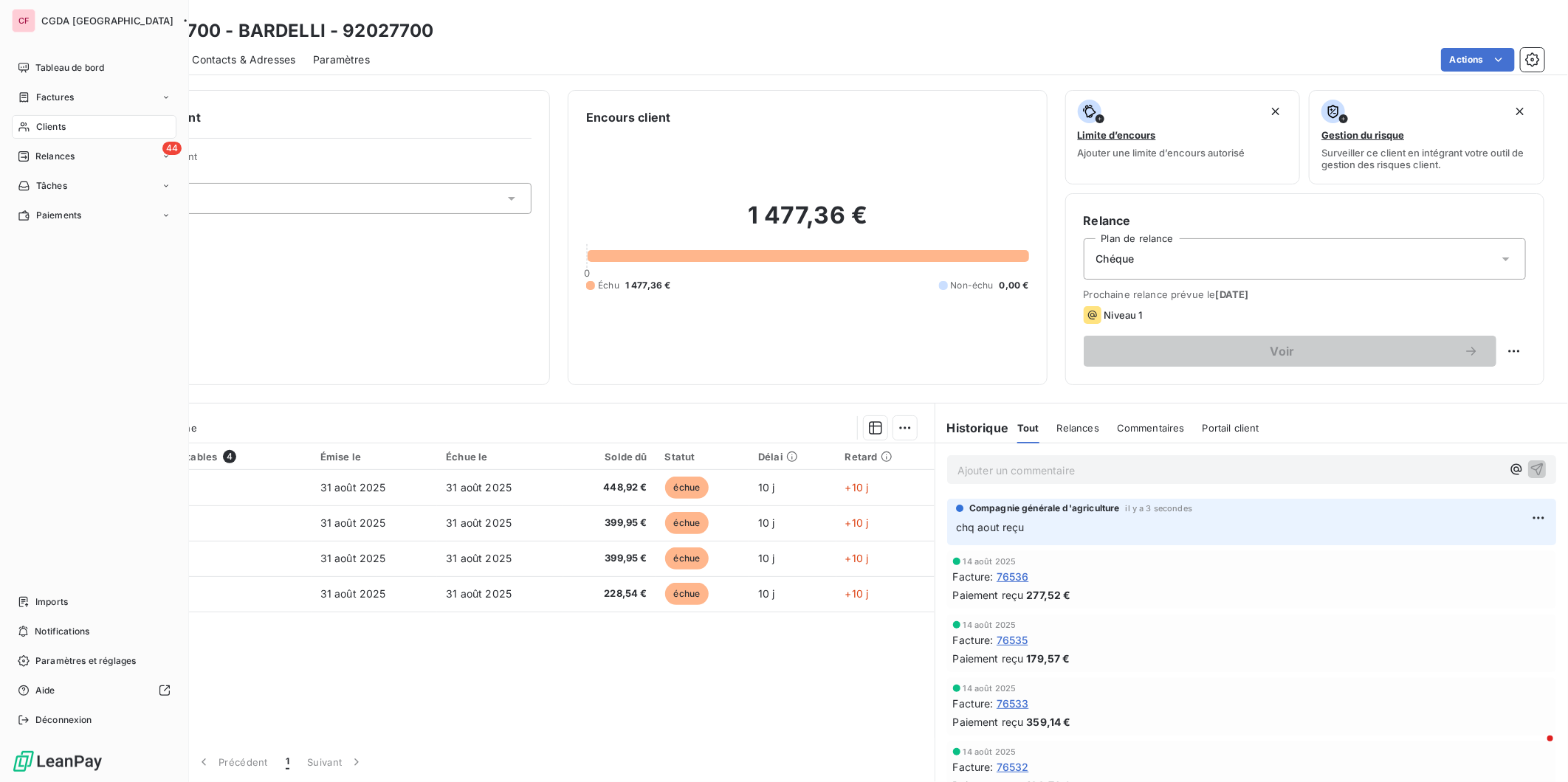
click at [57, 66] on span "Tableau de bord" at bounding box center [70, 68] width 69 height 13
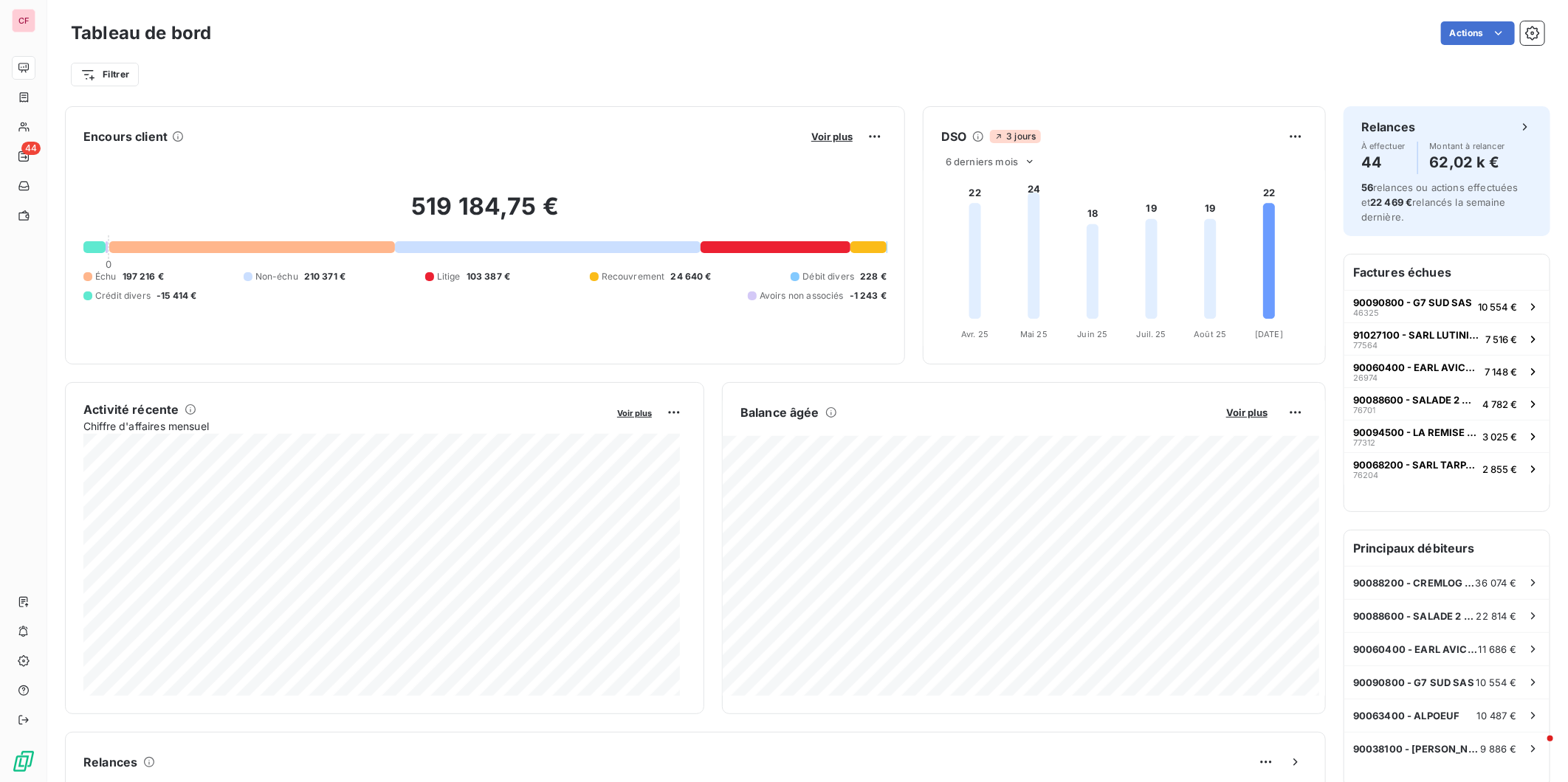
click at [127, 71] on html "CF 44 Tableau de bord Actions Filtrer Encours client Voir plus 519 184,75 € 0 É…" at bounding box center [784, 391] width 1568 height 782
click at [182, 185] on div "Plan de relance" at bounding box center [179, 184] width 204 height 23
click at [433, 118] on div at bounding box center [394, 112] width 147 height 31
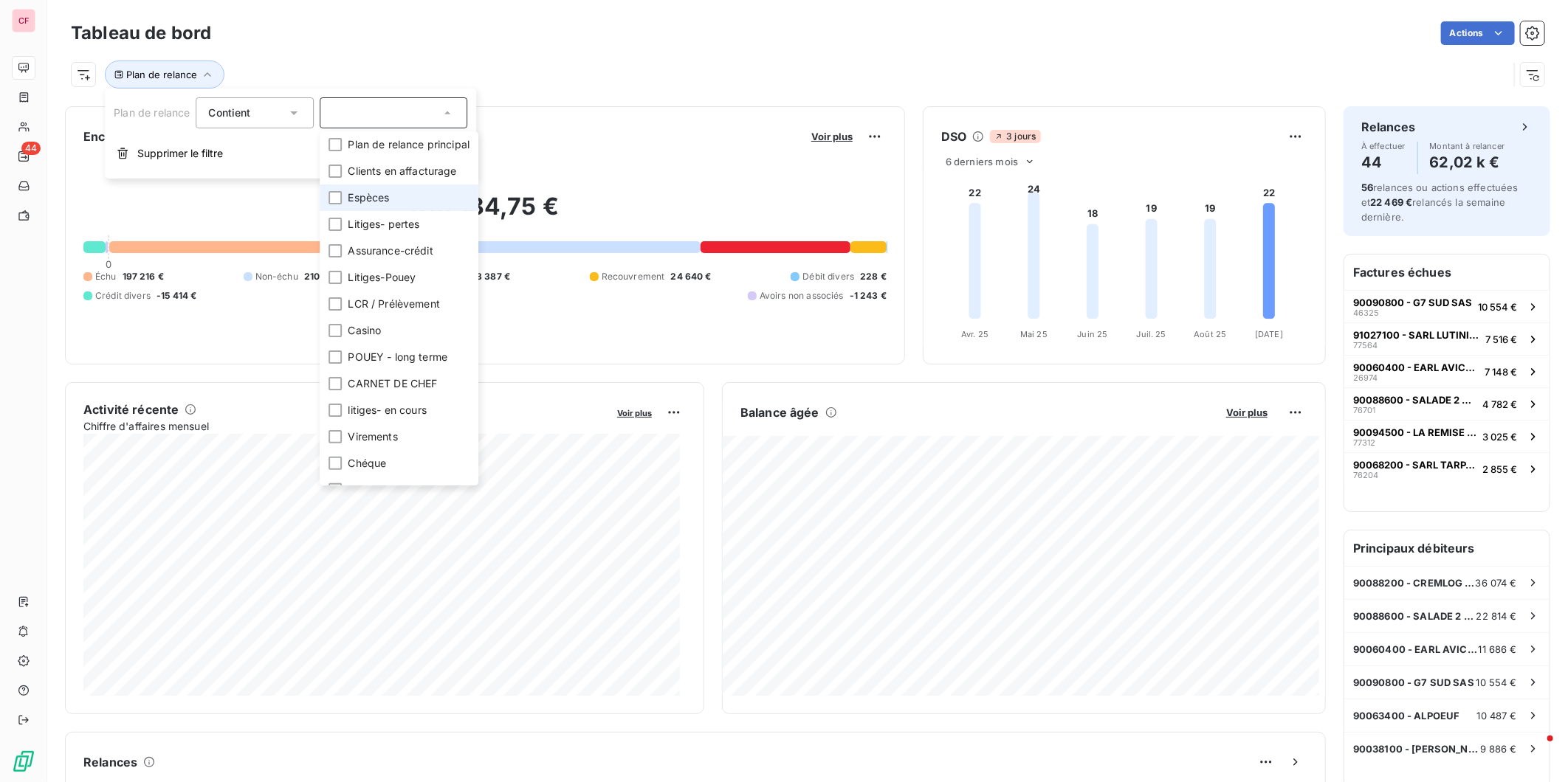
click at [337, 193] on div at bounding box center [335, 198] width 13 height 13
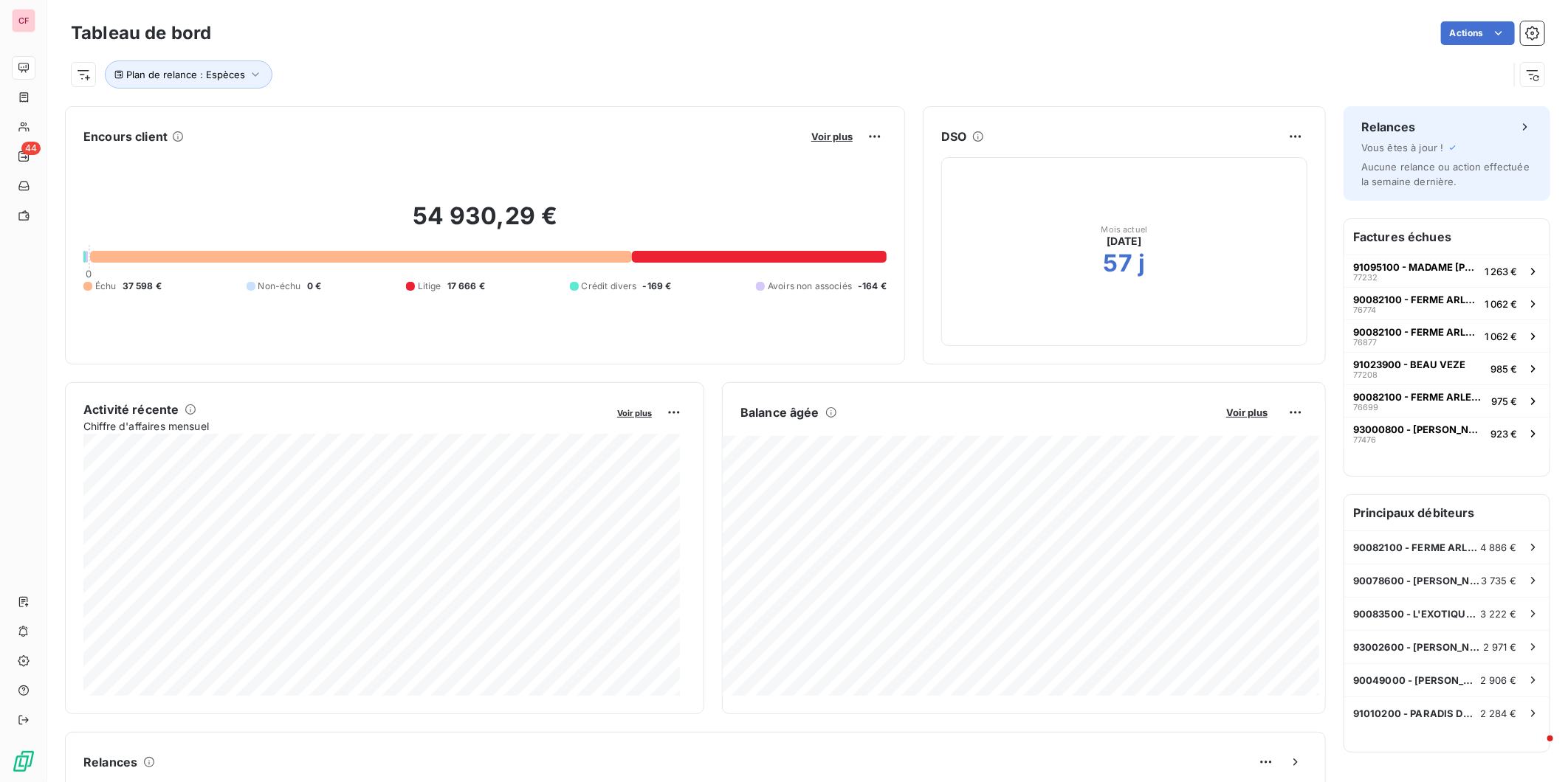
click at [469, 49] on div "Plan de relance : Espèces" at bounding box center [807, 69] width 1473 height 40
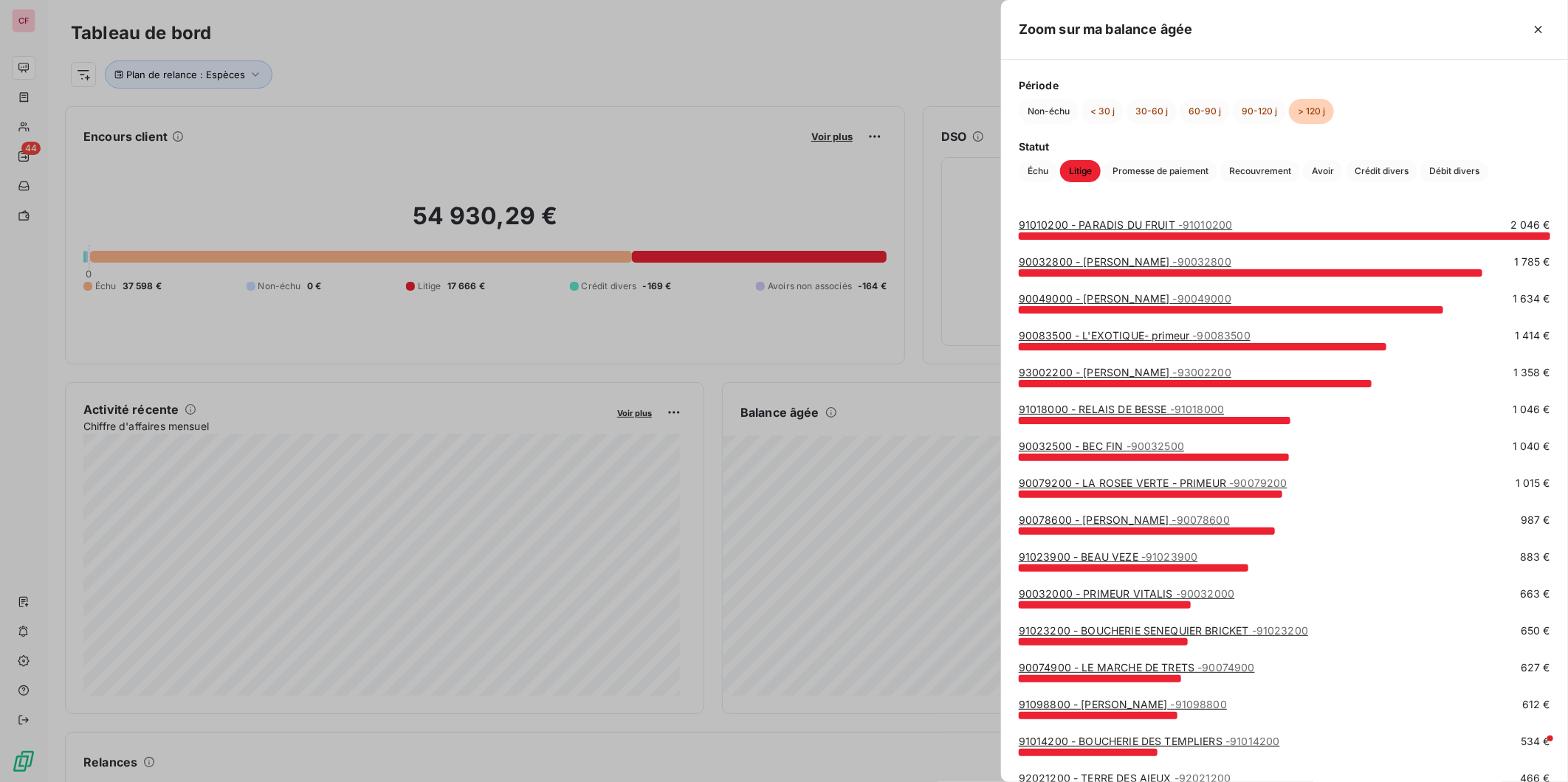
click at [1115, 222] on link "91010200 - PARADIS DU FRUIT - 91010200" at bounding box center [1126, 224] width 214 height 13
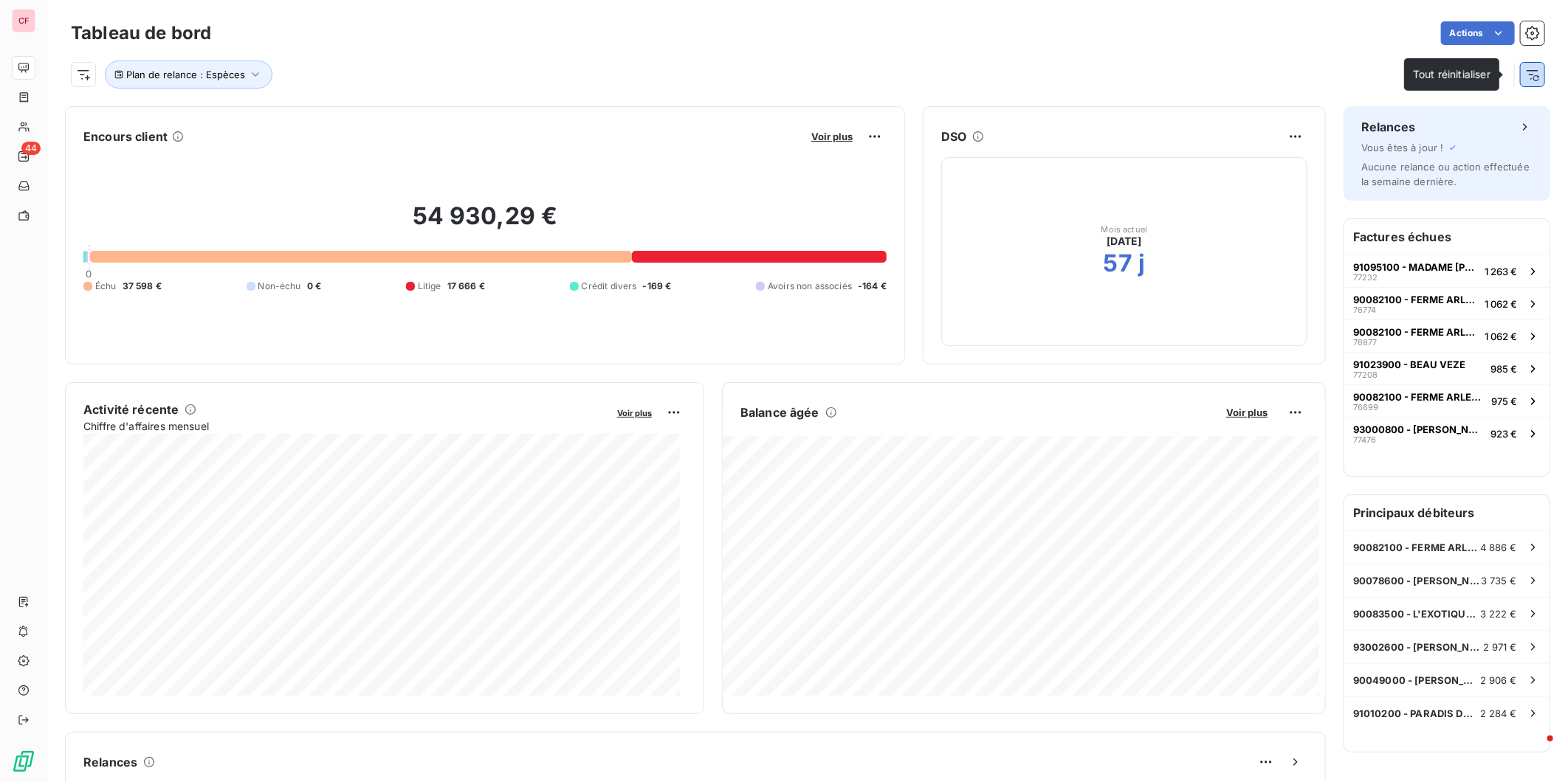
click at [1115, 79] on icon "button" at bounding box center [1533, 75] width 15 height 15
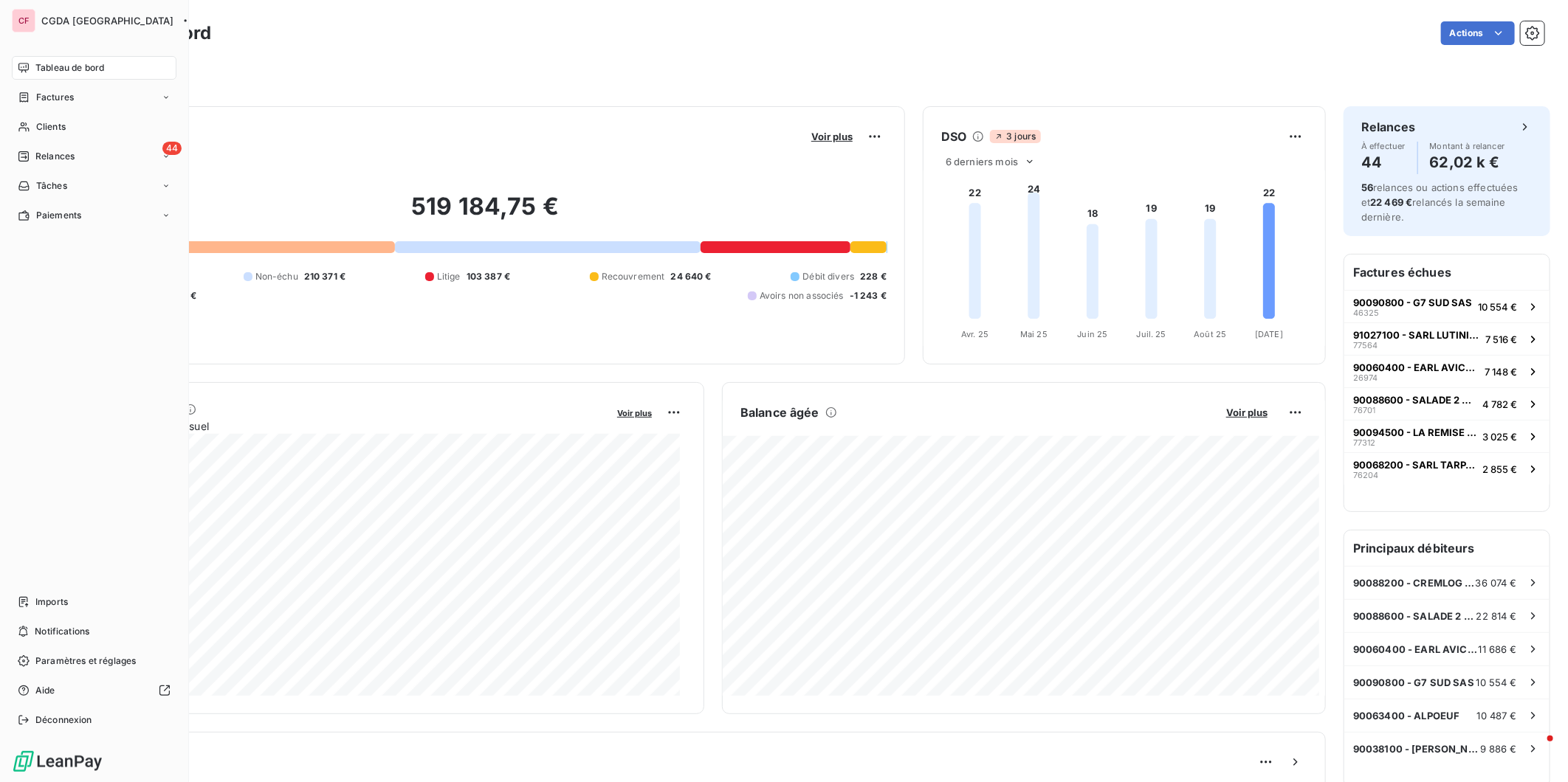
click at [36, 124] on span "Clients" at bounding box center [50, 127] width 29 height 13
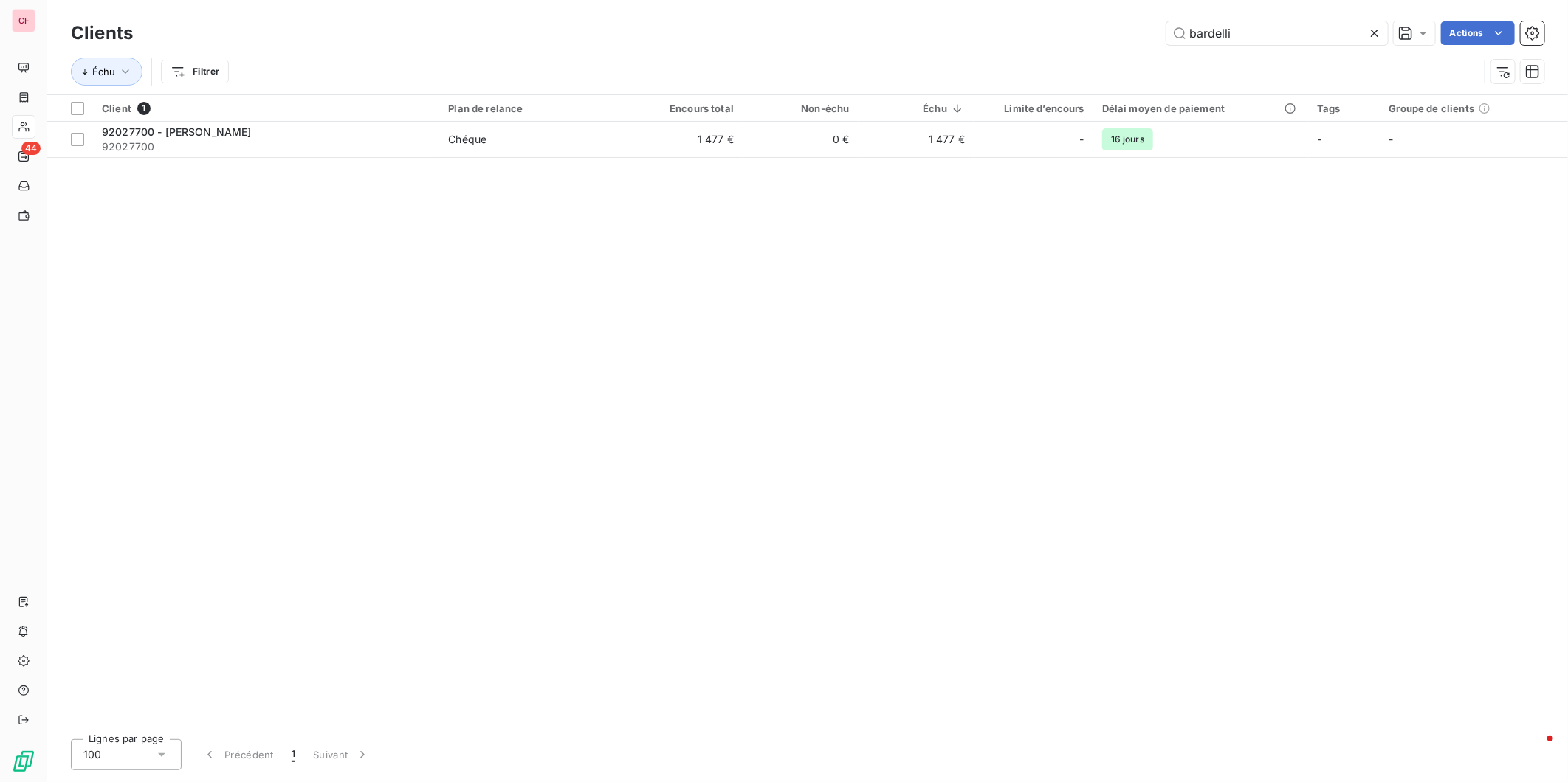
click at [1115, 33] on input "bardelli" at bounding box center [1277, 33] width 221 height 23
type input "ferrandis"
click at [606, 143] on span "Virements" at bounding box center [533, 140] width 170 height 15
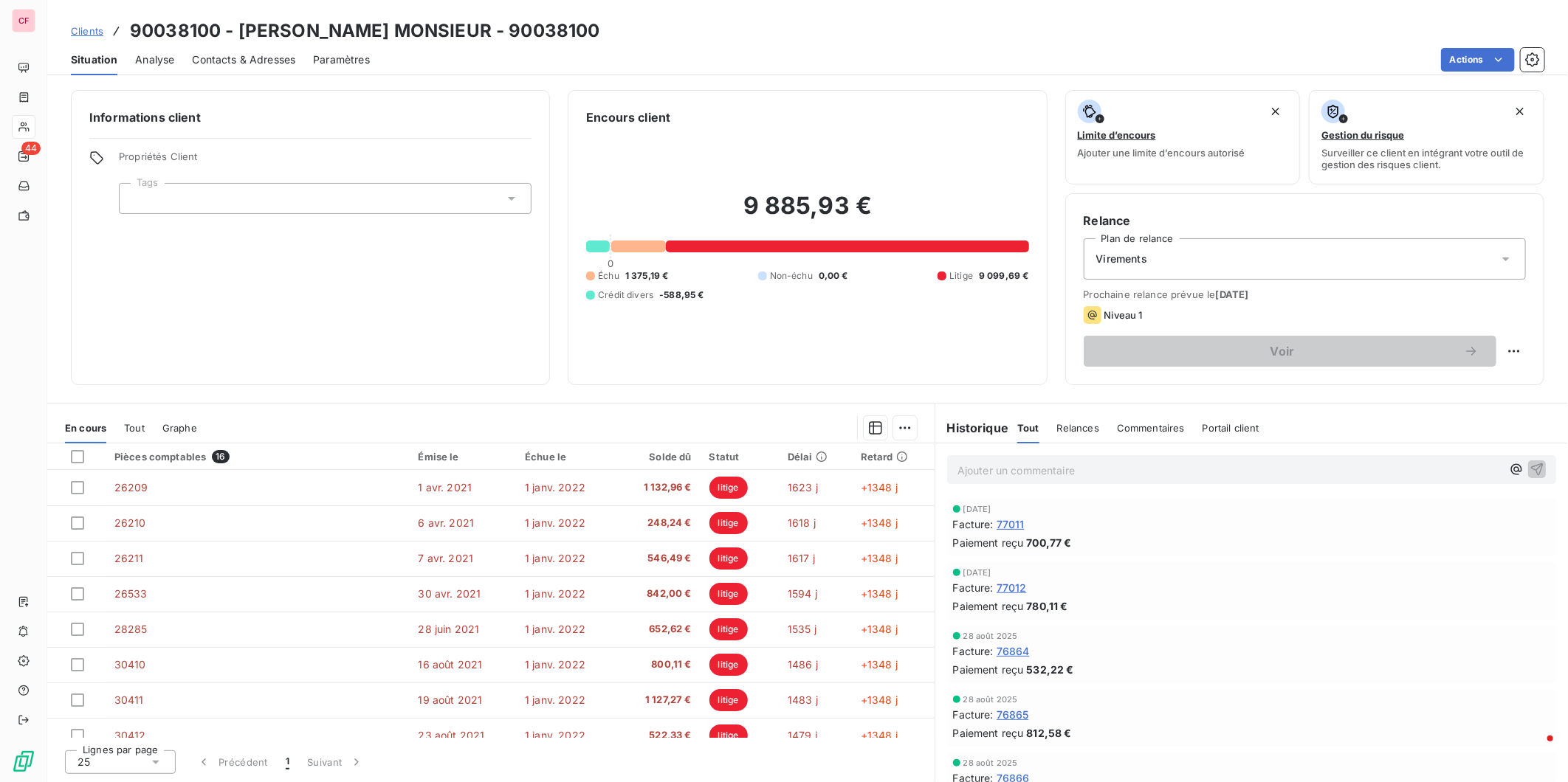
click at [1115, 587] on div "Facture : 77012" at bounding box center [1251, 588] width 597 height 16
drag, startPoint x: 1210, startPoint y: 559, endPoint x: 1177, endPoint y: 550, distance: 34.2
click at [1115, 559] on div "3 sept. 2025 Facture : 77012 Paiement reçu 780,11 €" at bounding box center [1251, 591] width 632 height 64
click at [1115, 663] on div "Paiement reçu 532,22 €" at bounding box center [1251, 670] width 597 height 16
click at [1115, 568] on div "[DATE]" at bounding box center [1251, 573] width 597 height 9
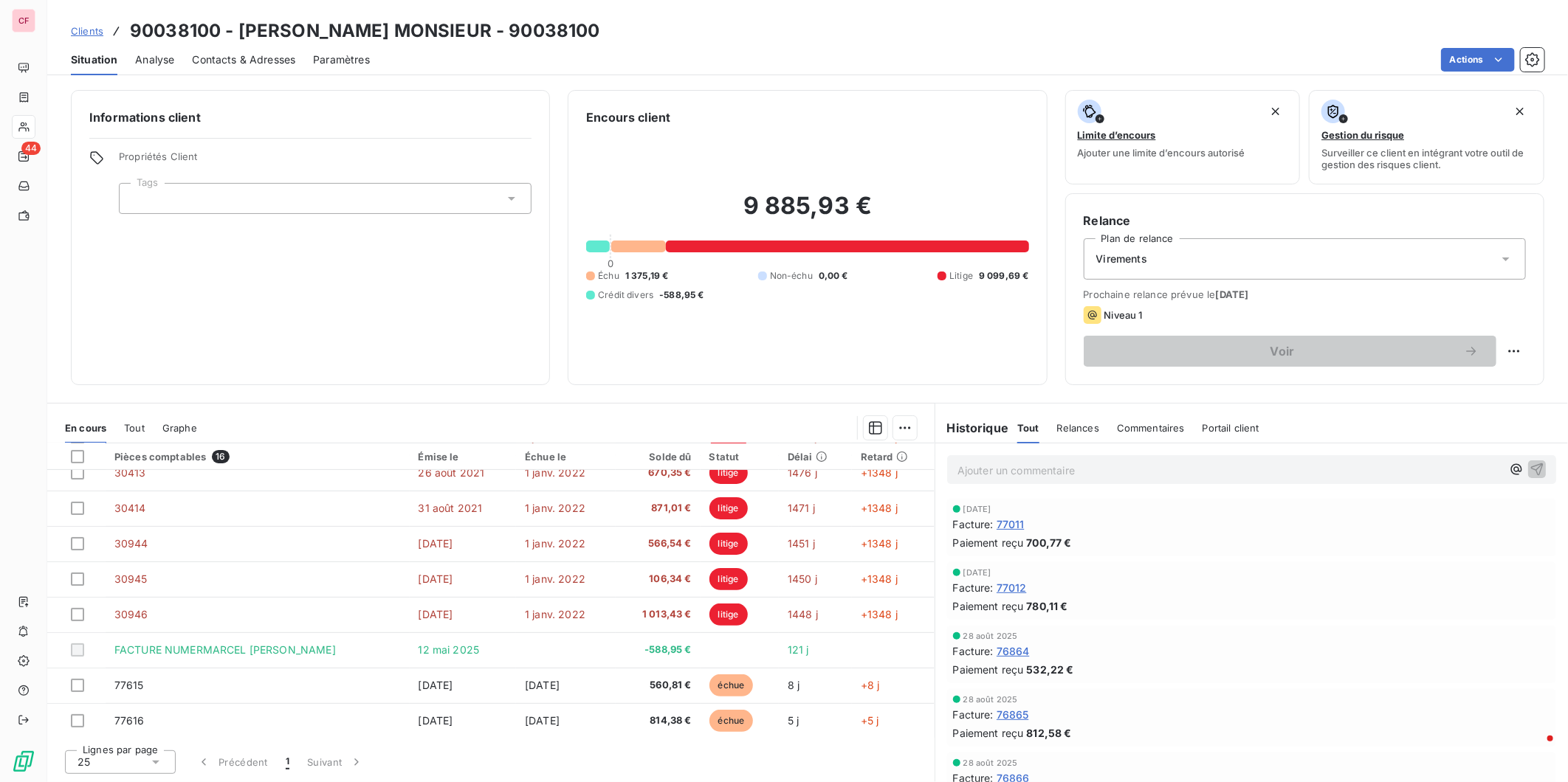
scroll to position [299, 0]
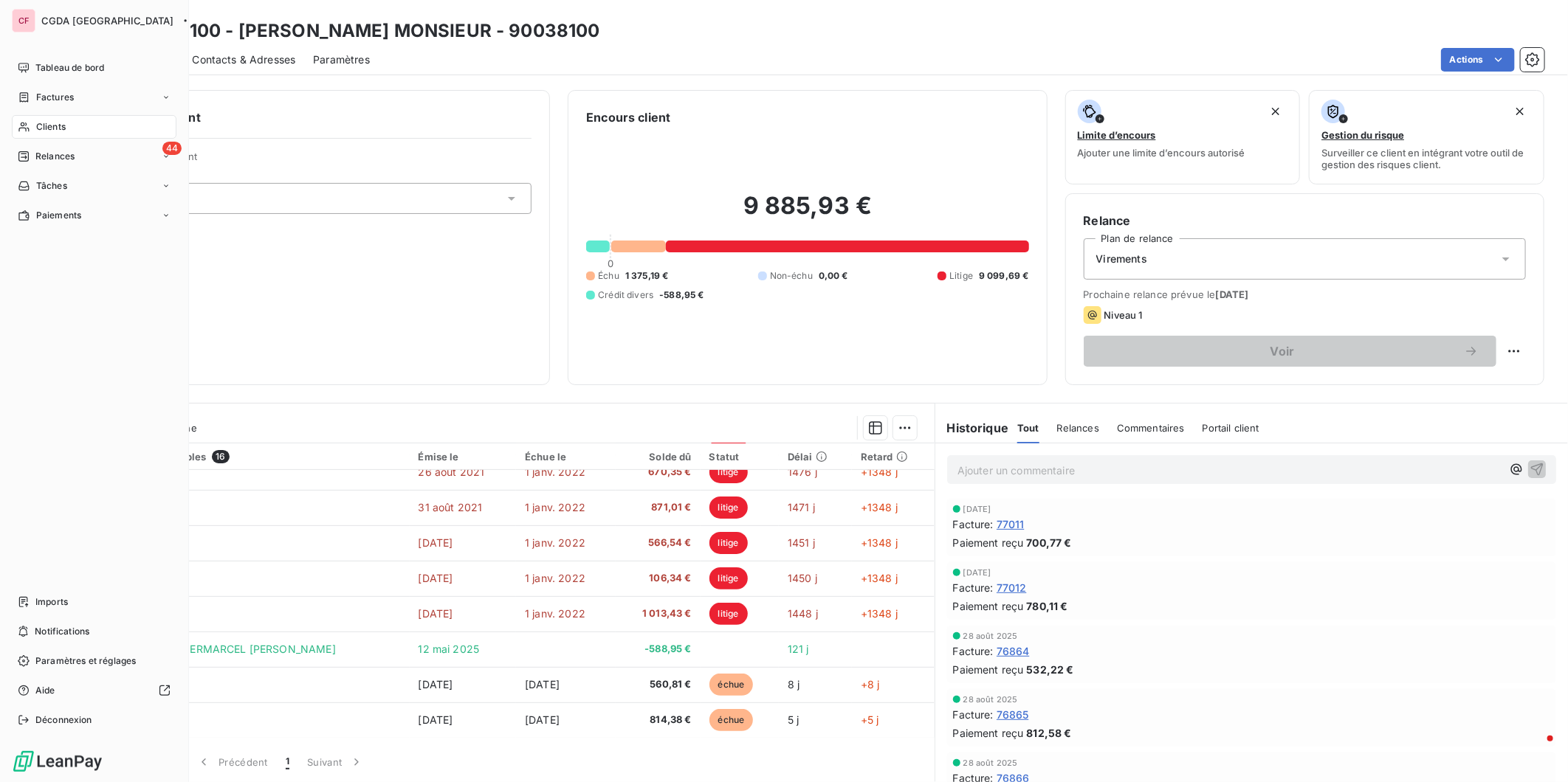
click at [57, 71] on span "Tableau de bord" at bounding box center [70, 68] width 69 height 13
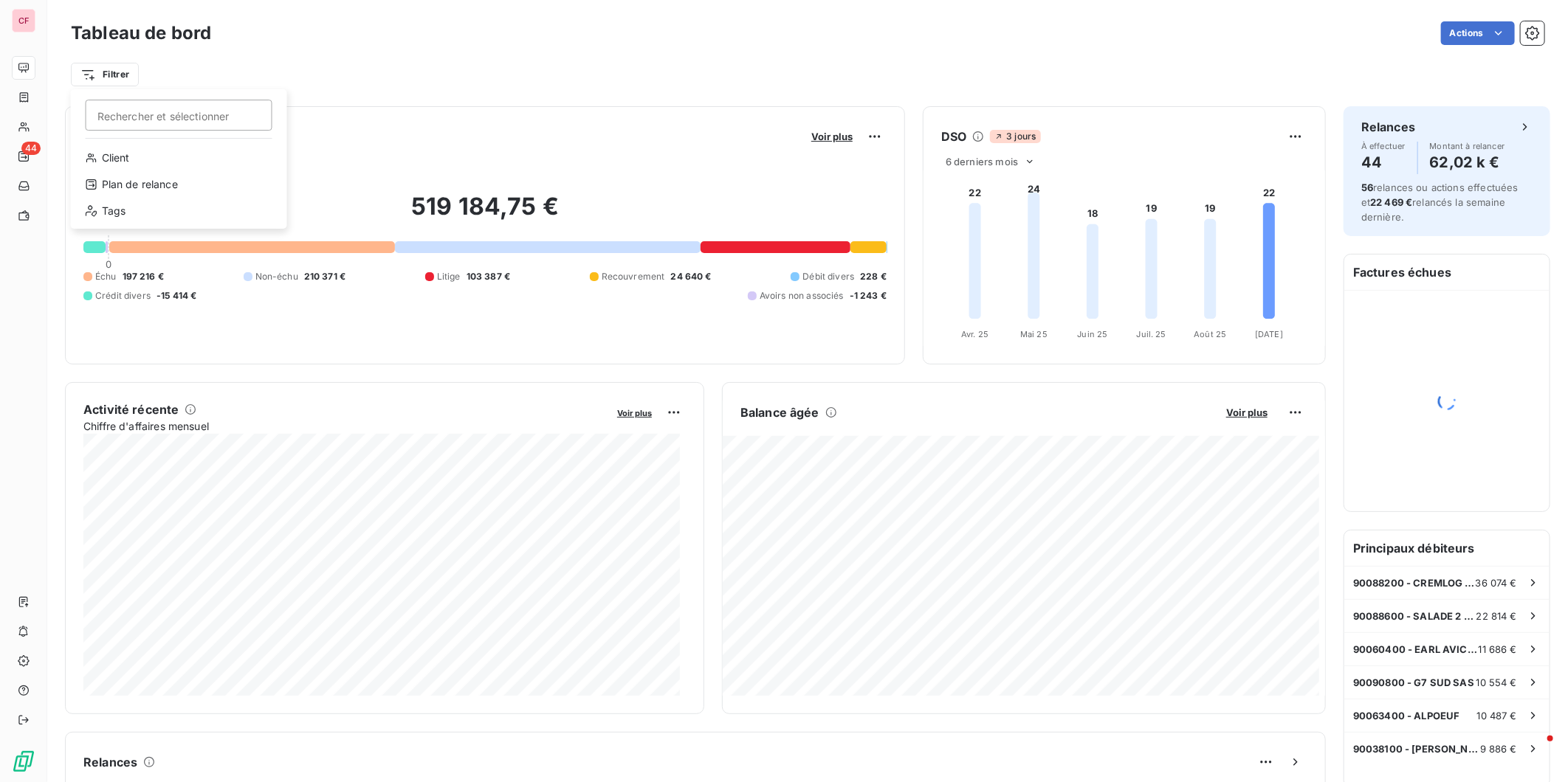
click at [105, 76] on html "CF 44 Tableau de bord Actions Filtrer Rechercher et sélectionner Client Plan de…" at bounding box center [784, 391] width 1568 height 782
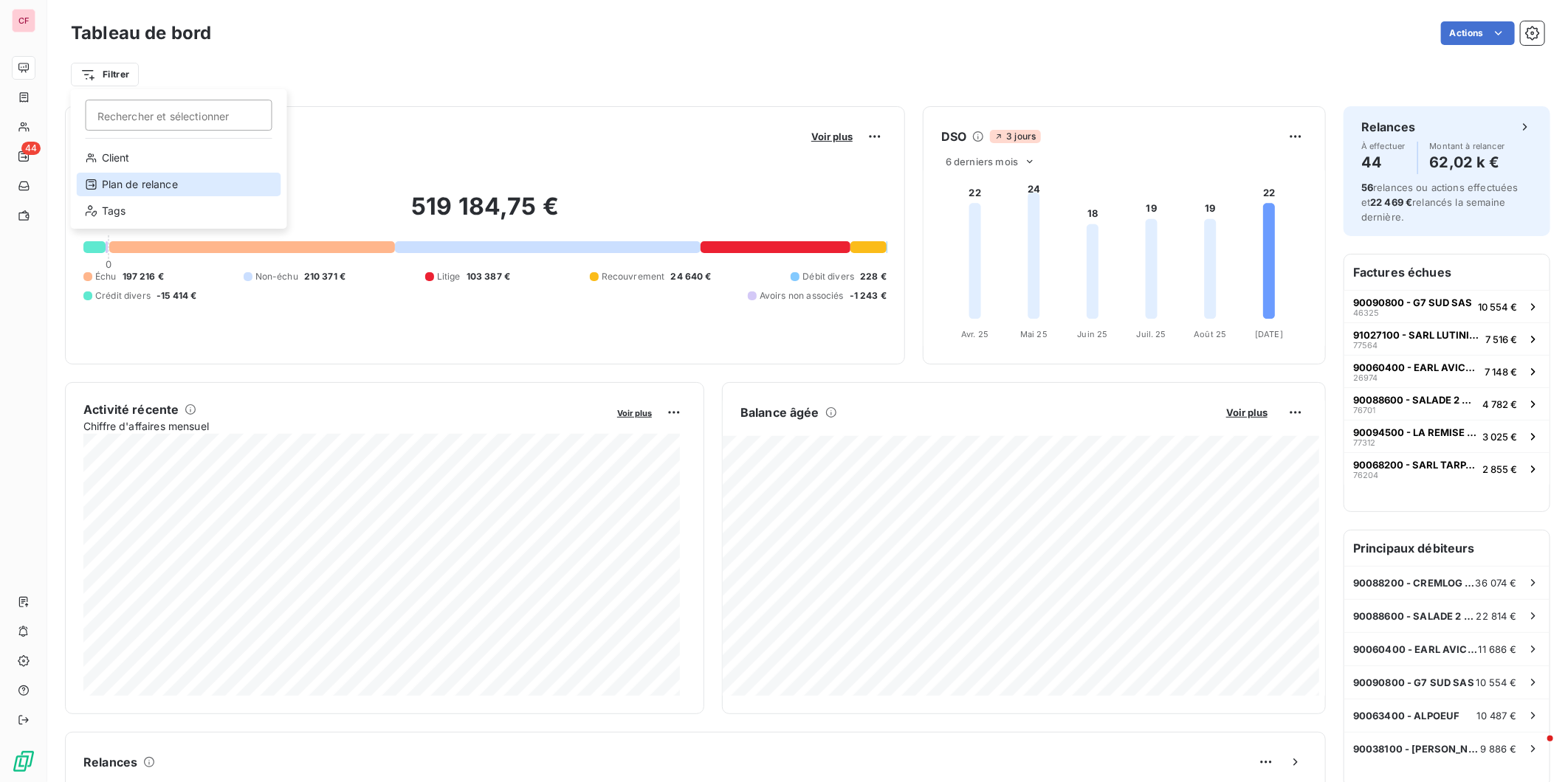
click at [192, 182] on div "Plan de relance" at bounding box center [179, 184] width 204 height 23
click at [423, 105] on div at bounding box center [394, 112] width 147 height 31
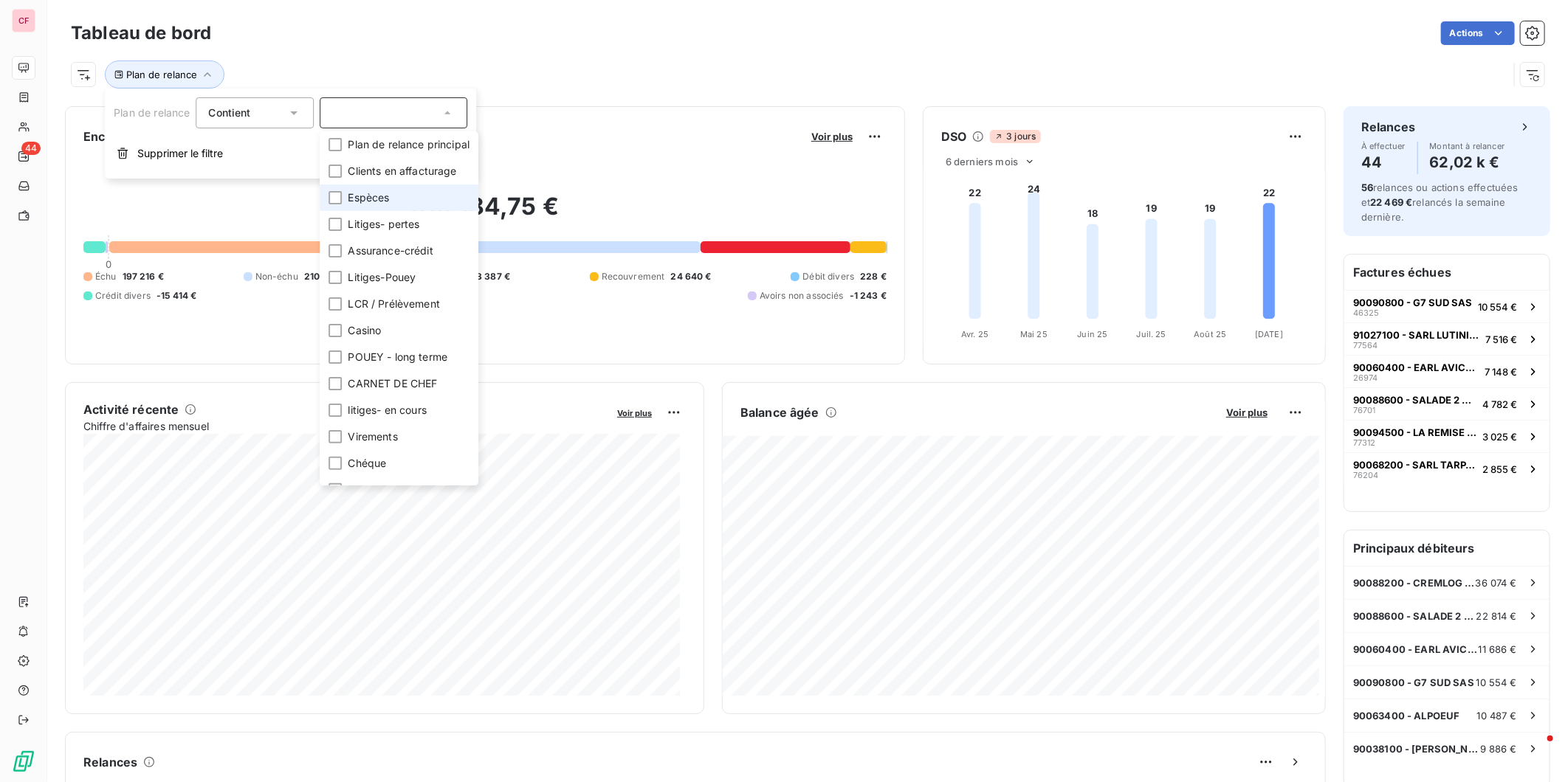
click at [331, 196] on div at bounding box center [335, 198] width 13 height 13
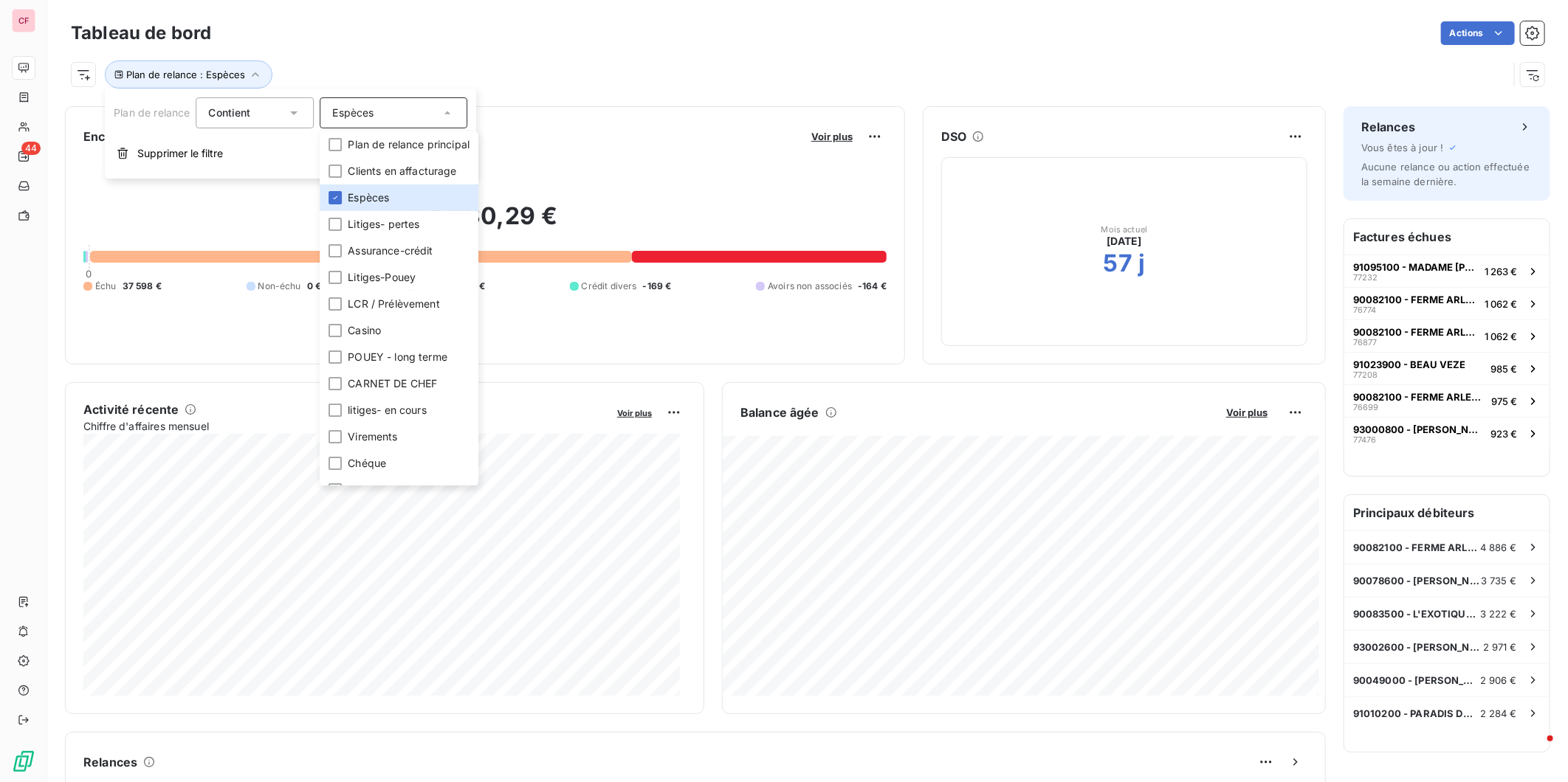
click at [539, 50] on div "Plan de relance : Espèces" at bounding box center [807, 69] width 1473 height 40
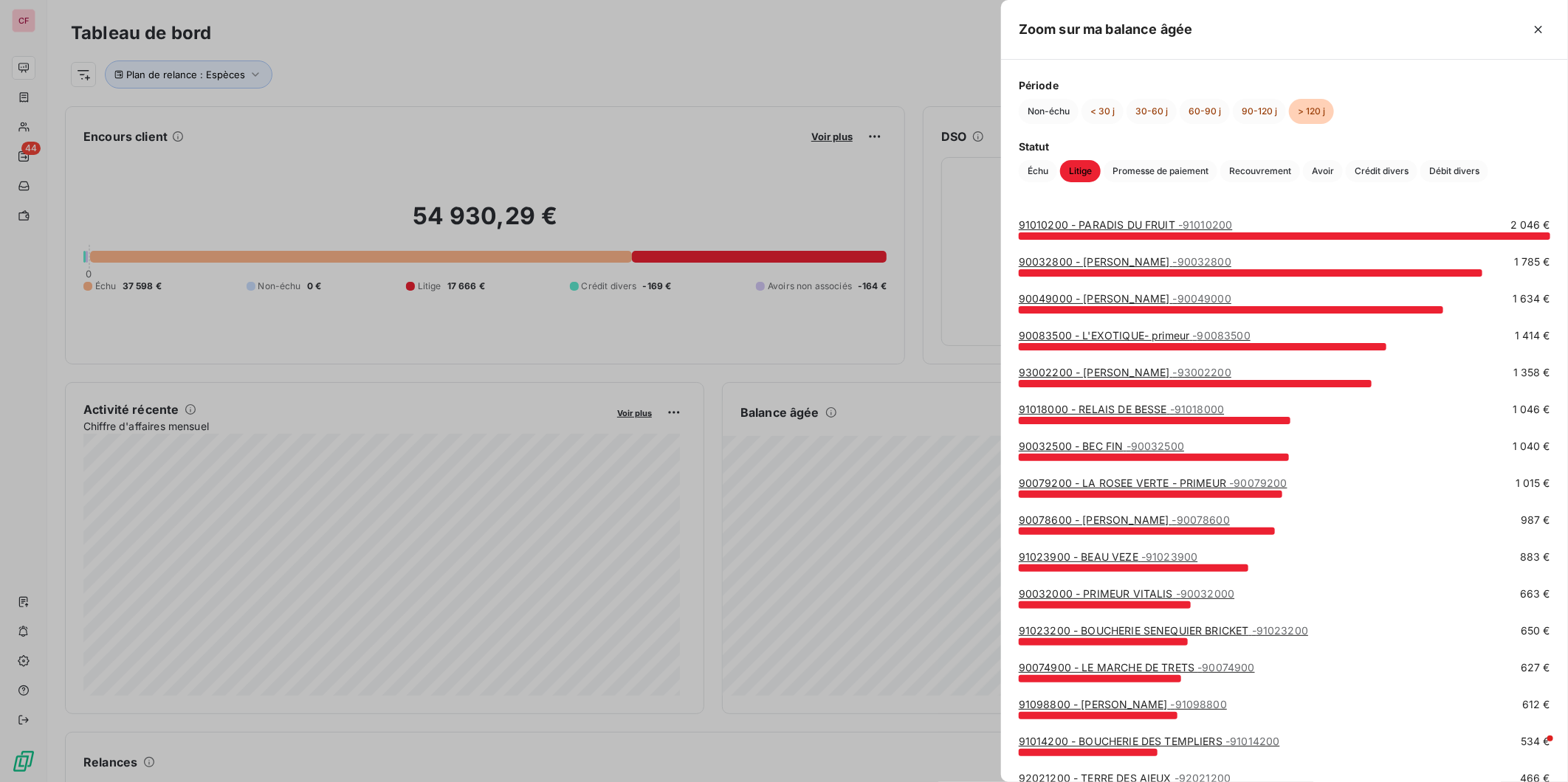
click at [1115, 219] on link "91010200 - PARADIS DU FRUIT - 91010200" at bounding box center [1126, 224] width 214 height 13
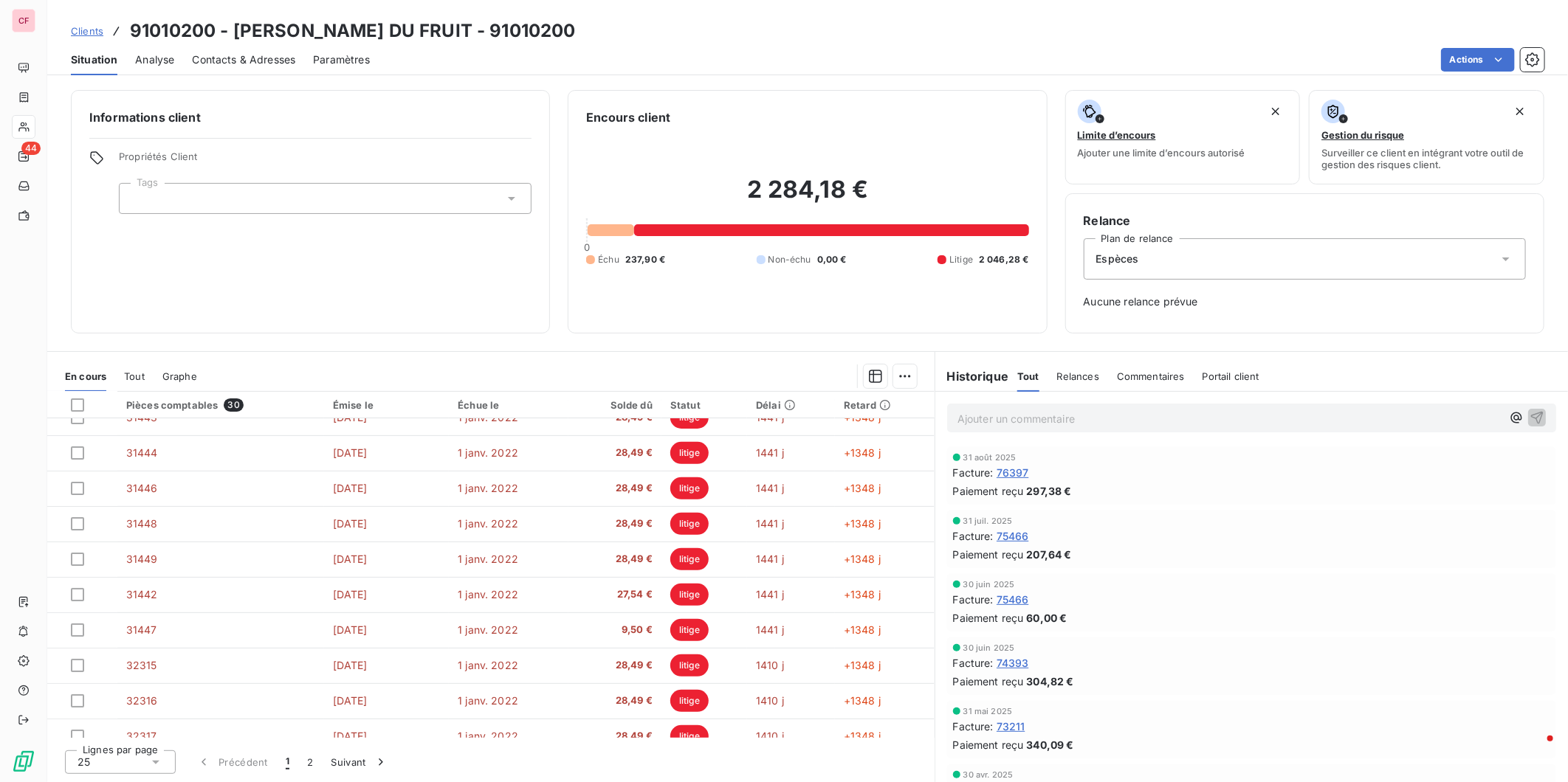
scroll to position [82, 0]
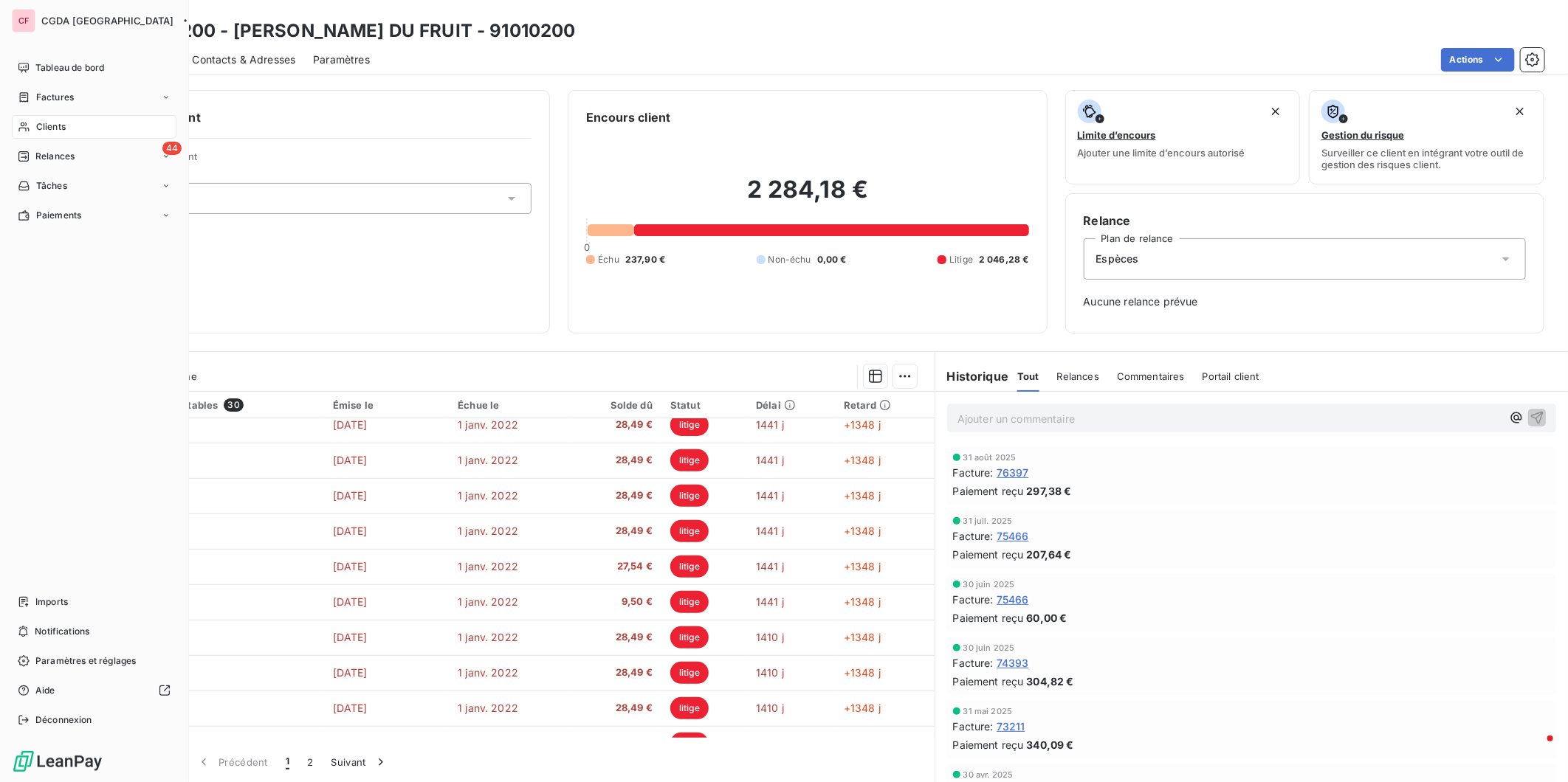
click at [40, 61] on span "Tableau de bord" at bounding box center [70, 68] width 69 height 13
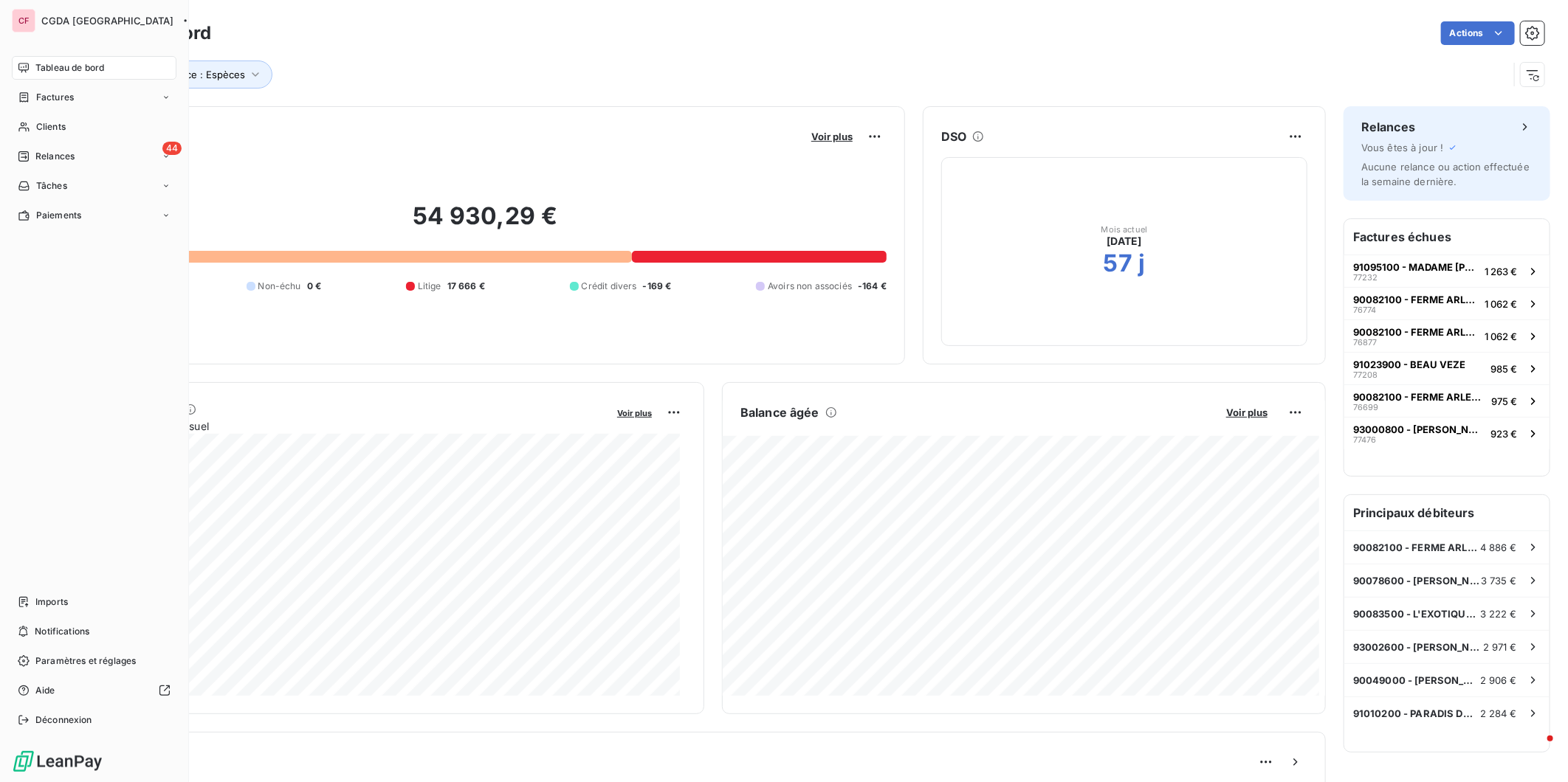
click at [76, 149] on div "44 Relances" at bounding box center [94, 157] width 165 height 23
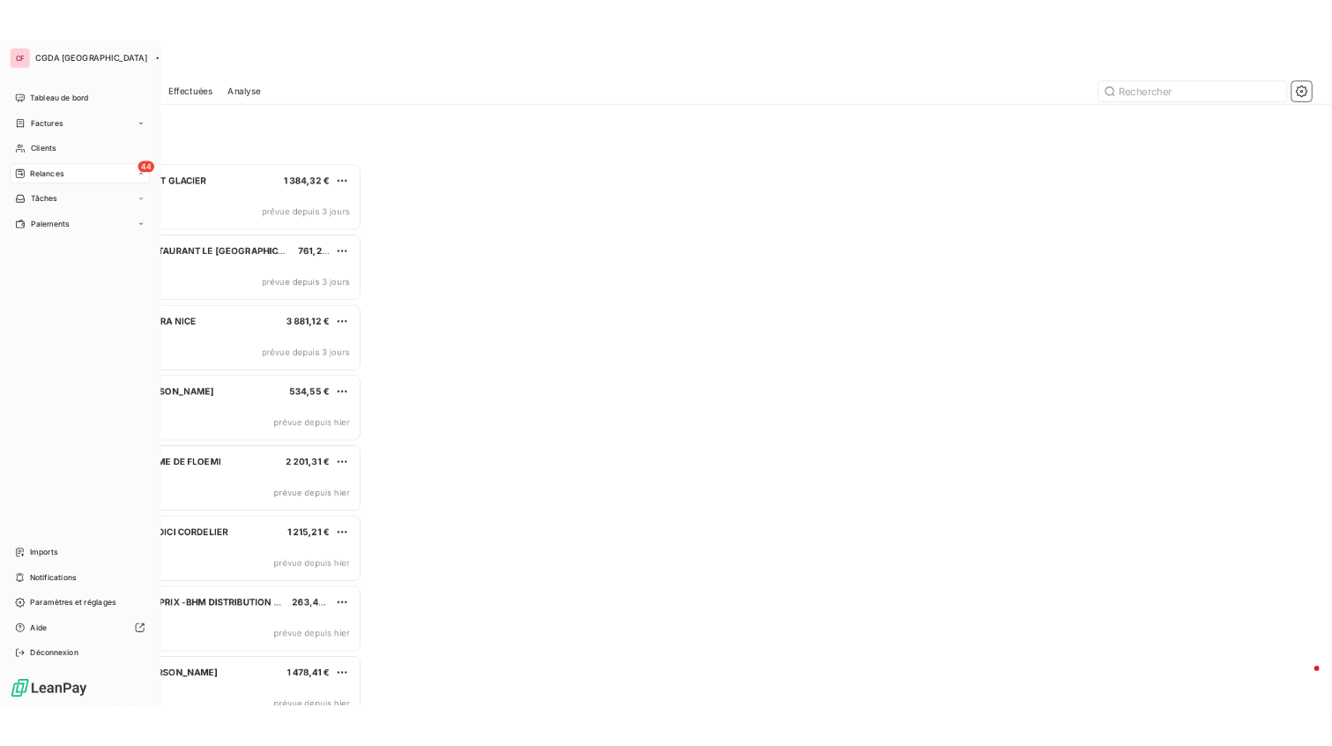
scroll to position [746, 409]
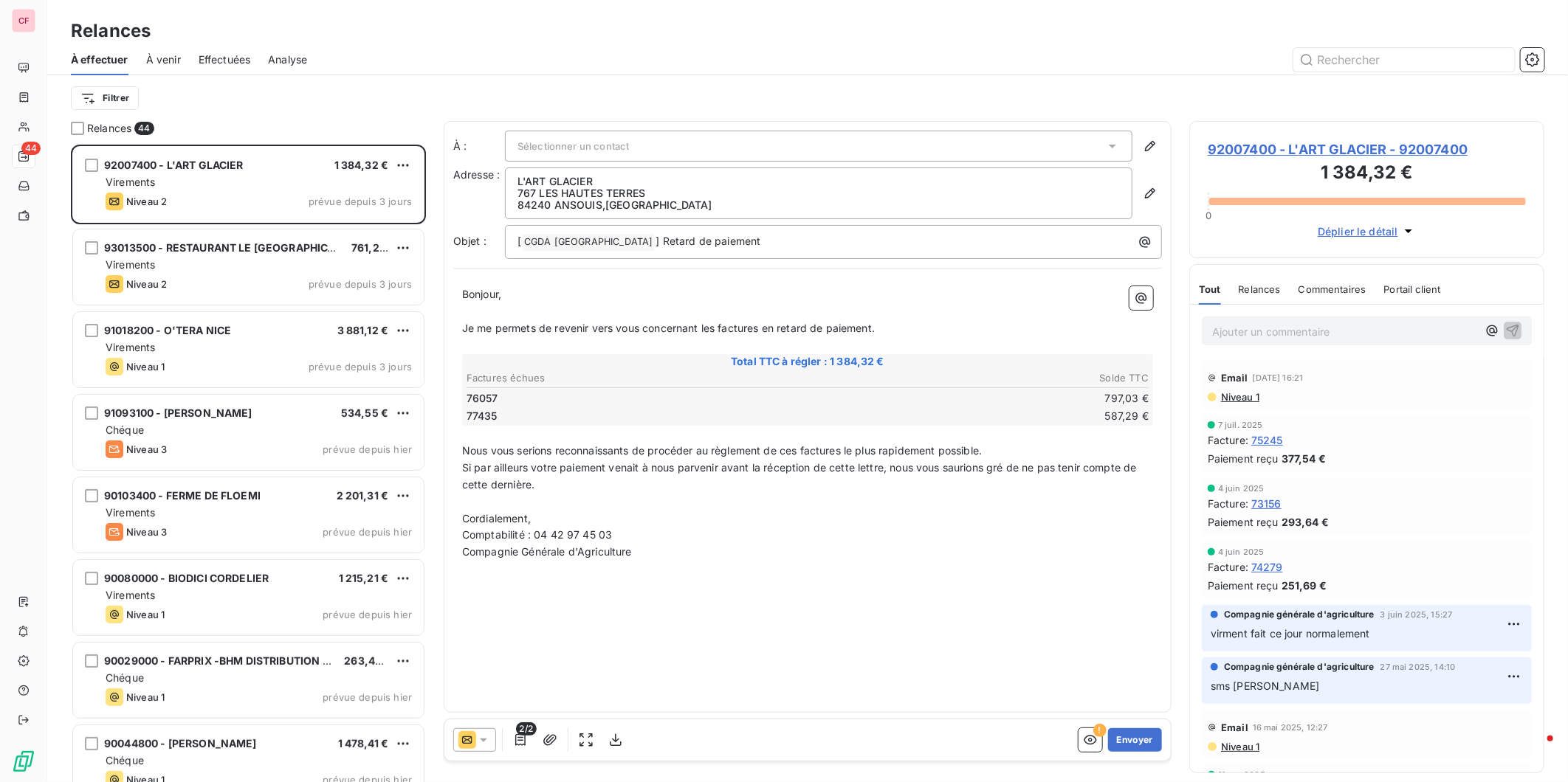
click at [202, 168] on span "92007400 - L'ART GLACIER" at bounding box center [173, 164] width 140 height 13
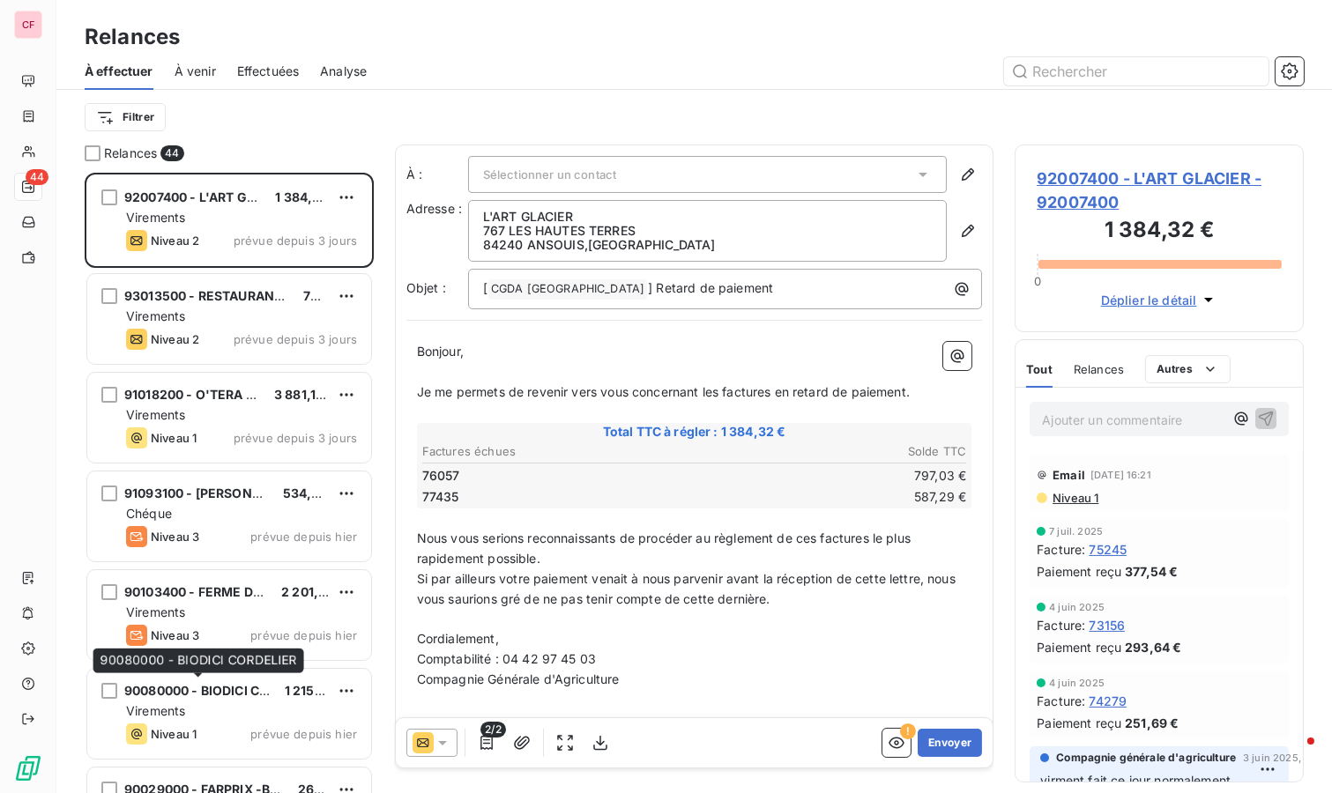
scroll to position [605, 274]
